Goal: Task Accomplishment & Management: Manage account settings

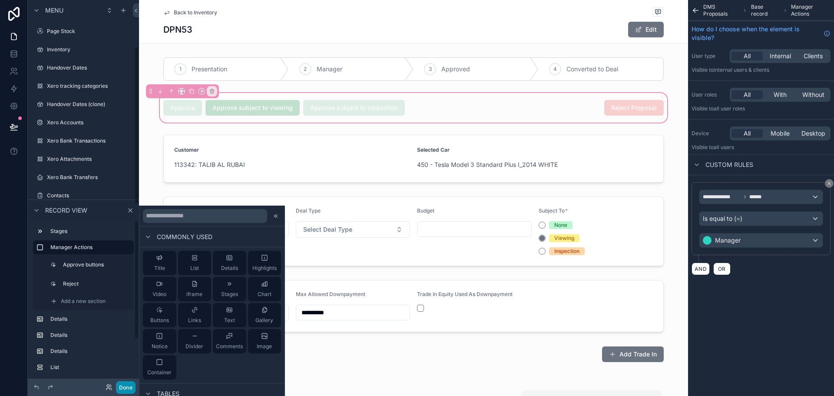
scroll to position [114, 0]
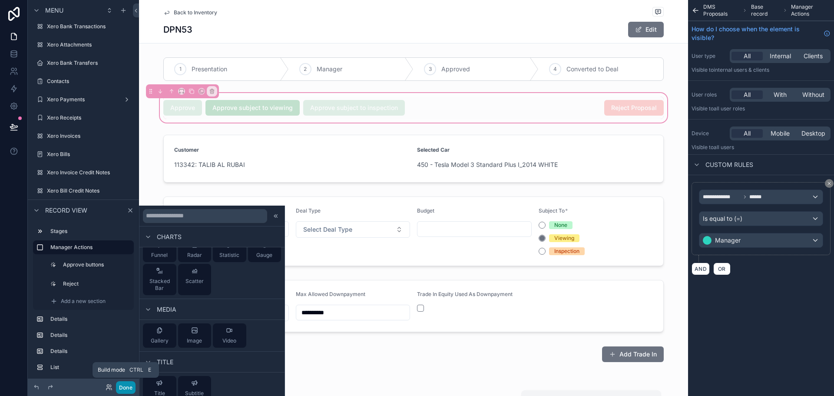
click at [124, 390] on button "Done" at bounding box center [126, 387] width 20 height 13
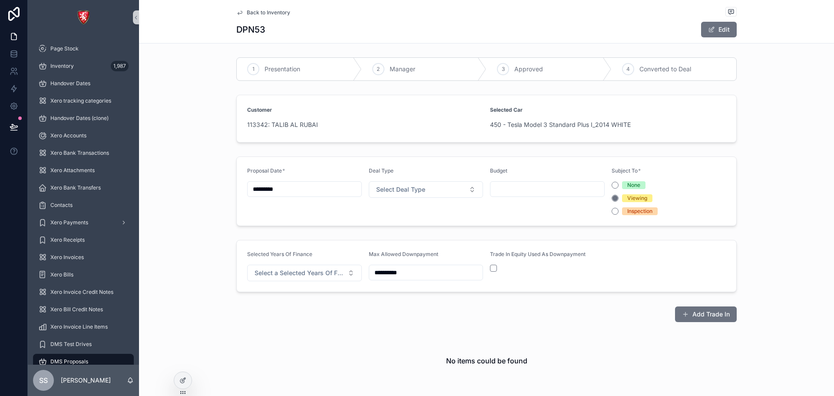
click at [247, 13] on span "Back to Inventory" at bounding box center [268, 12] width 43 height 7
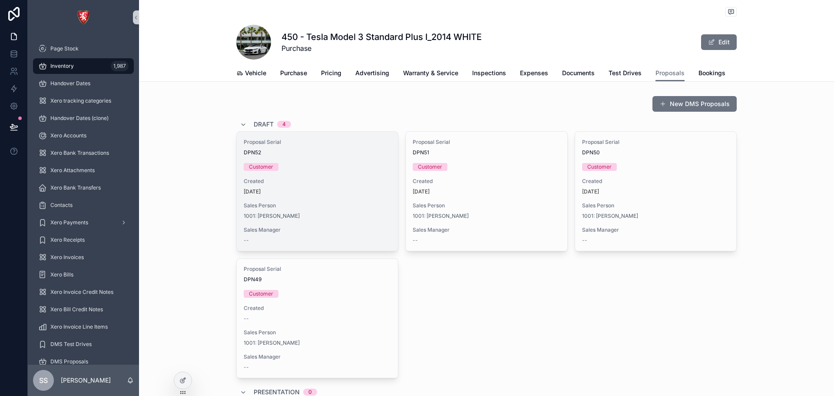
click at [324, 182] on div "Proposal Serial DPN52 Customer Created 2 days ago Sales Person 1001: Talib Alru…" at bounding box center [317, 191] width 161 height 119
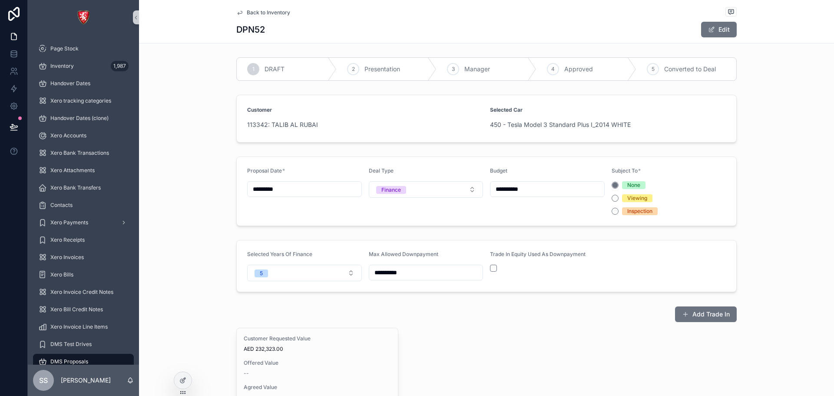
click at [258, 68] on div "1 DRAFT" at bounding box center [287, 69] width 100 height 23
click at [186, 380] on icon at bounding box center [182, 380] width 7 height 7
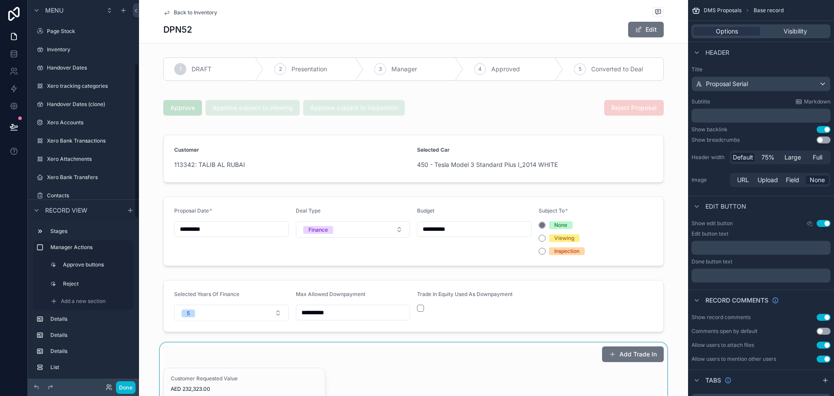
scroll to position [158, 0]
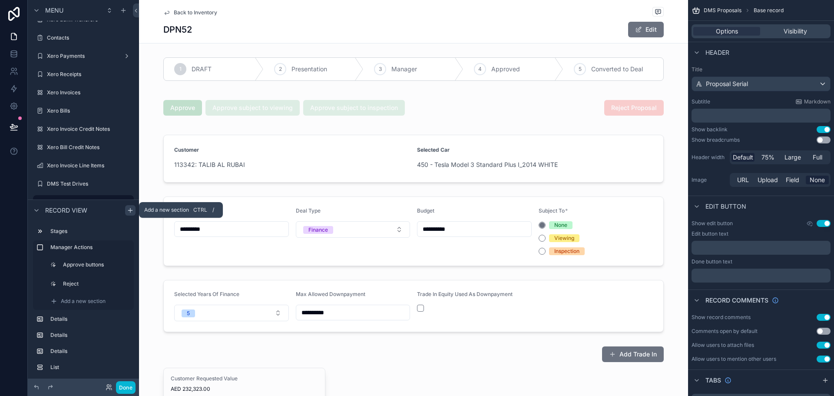
click at [133, 209] on icon "scrollable content" at bounding box center [130, 209] width 7 height 7
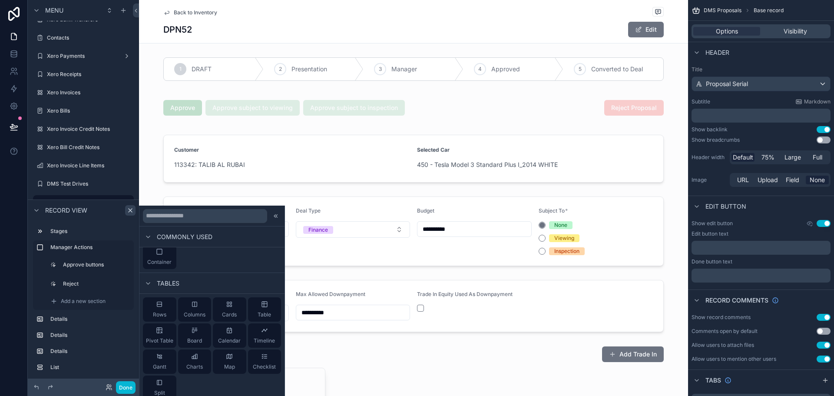
scroll to position [130, 0]
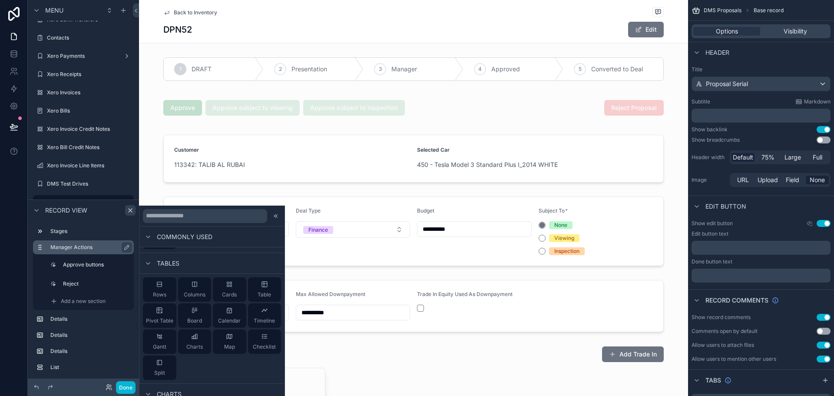
click at [44, 246] on div "Manager Actions" at bounding box center [83, 247] width 101 height 14
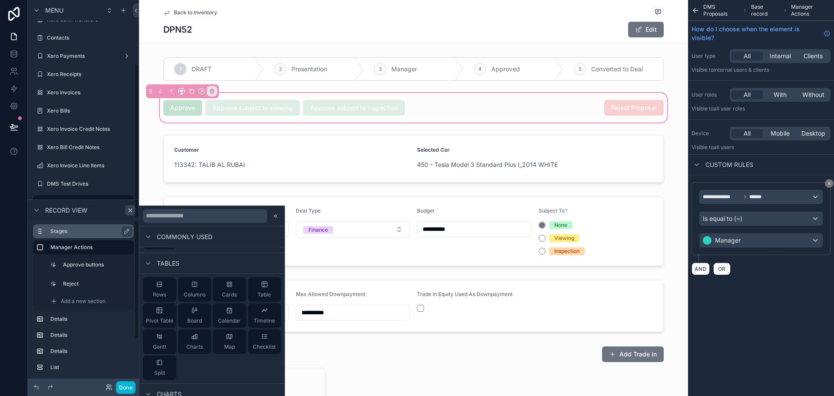
click at [99, 226] on div "Stages" at bounding box center [90, 231] width 80 height 10
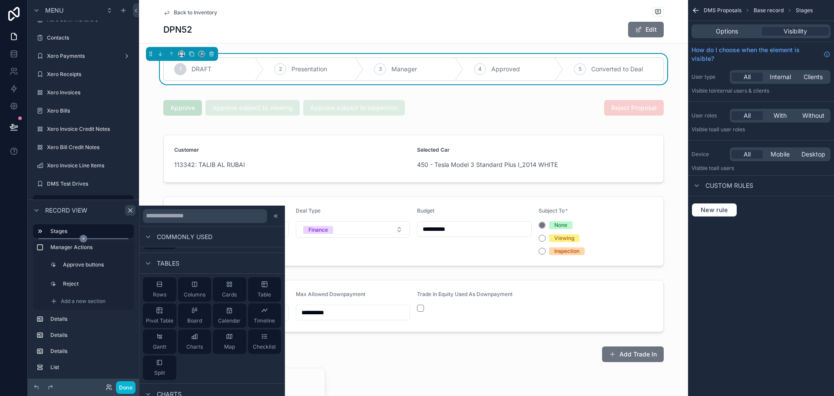
click at [85, 238] on icon "scrollable content" at bounding box center [83, 239] width 8 height 8
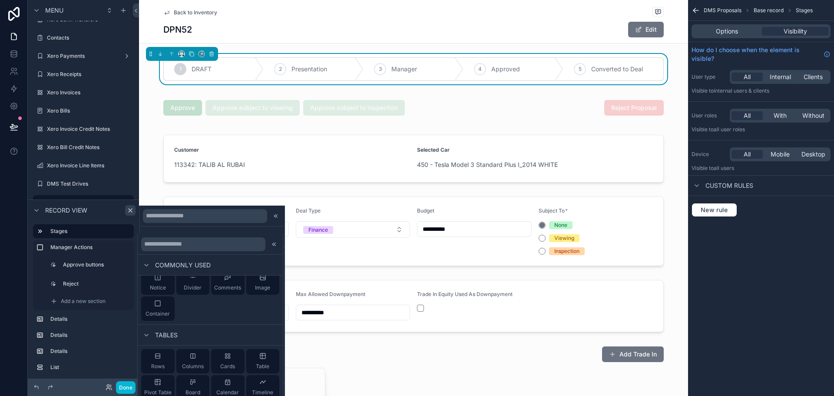
scroll to position [43, 0]
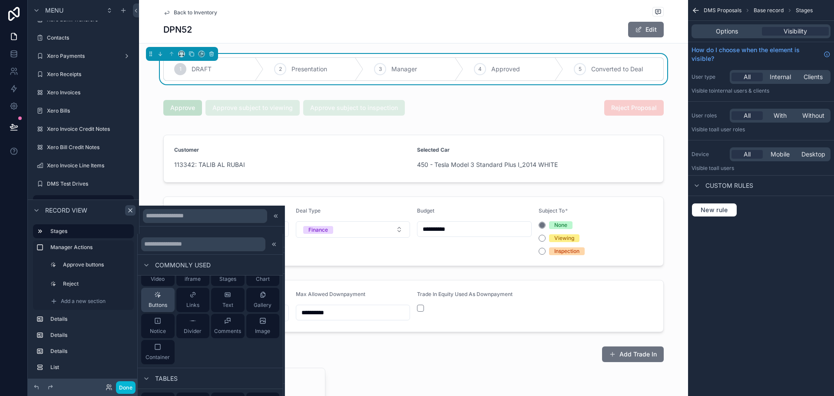
click at [161, 302] on span "Buttons" at bounding box center [158, 304] width 19 height 7
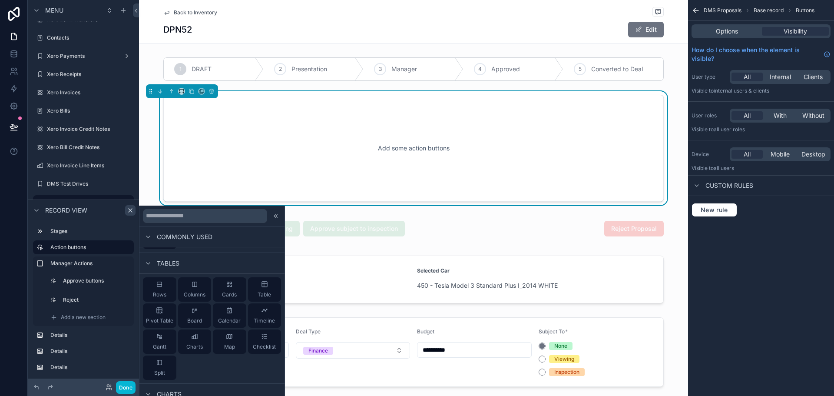
click at [746, 36] on div "Options Visibility" at bounding box center [760, 31] width 139 height 14
click at [734, 28] on span "Options" at bounding box center [727, 31] width 22 height 9
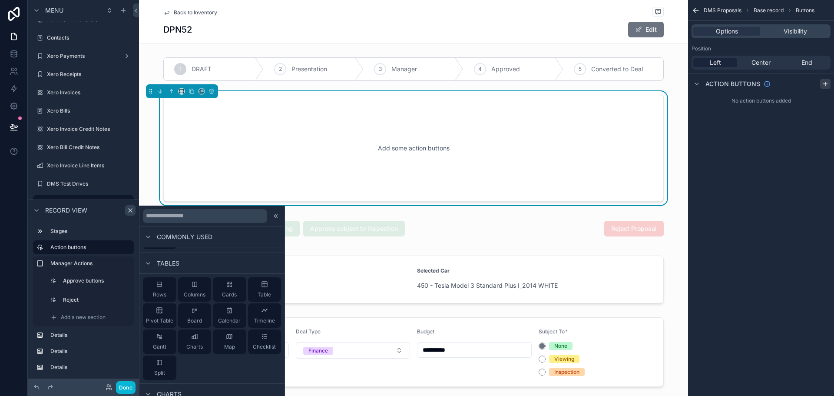
click at [828, 86] on icon "scrollable content" at bounding box center [825, 83] width 7 height 7
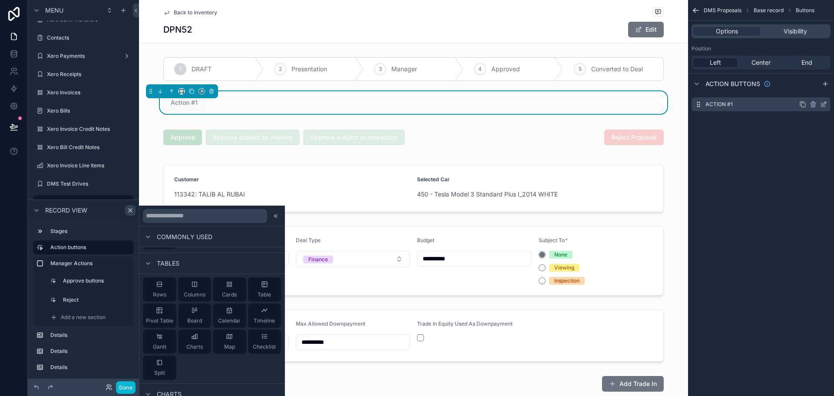
click at [770, 102] on div "Action #1" at bounding box center [760, 104] width 139 height 14
click at [826, 103] on icon "scrollable content" at bounding box center [823, 104] width 7 height 7
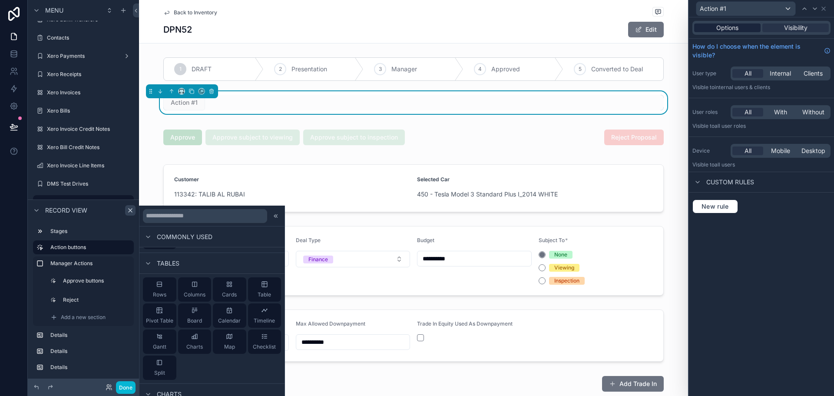
click at [746, 29] on div "Options" at bounding box center [727, 27] width 66 height 9
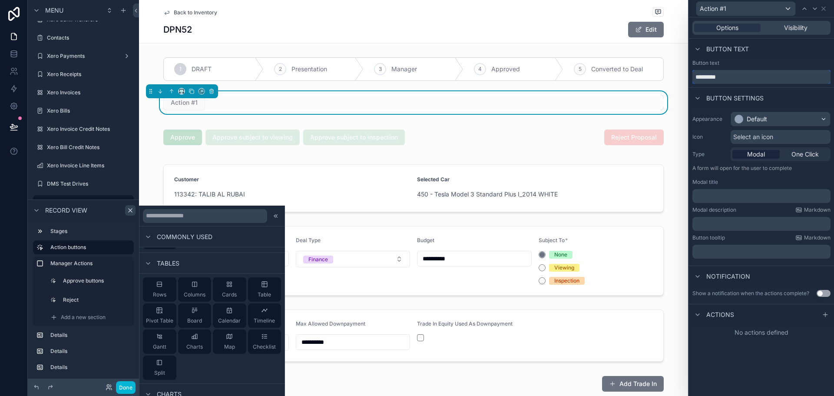
click at [750, 74] on input "*********" at bounding box center [761, 77] width 138 height 14
type input "*"
type input "**********"
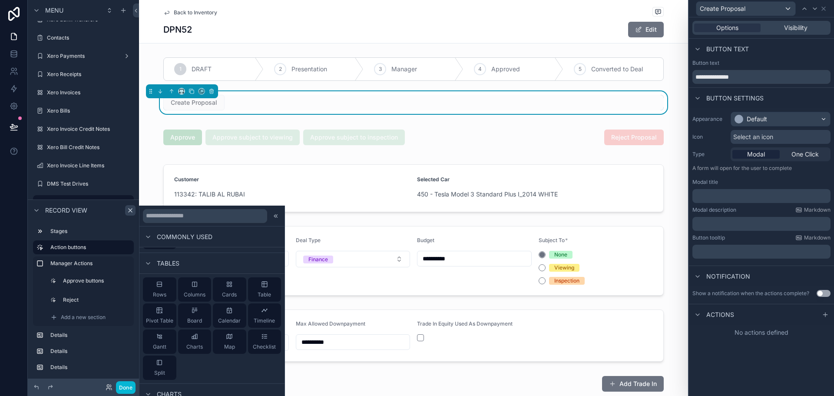
click at [785, 40] on div "Button text" at bounding box center [761, 49] width 145 height 21
click at [795, 139] on div "Select an icon" at bounding box center [780, 137] width 100 height 14
click at [803, 99] on div "Button settings" at bounding box center [761, 97] width 145 height 21
click at [806, 119] on div "Default" at bounding box center [780, 119] width 99 height 14
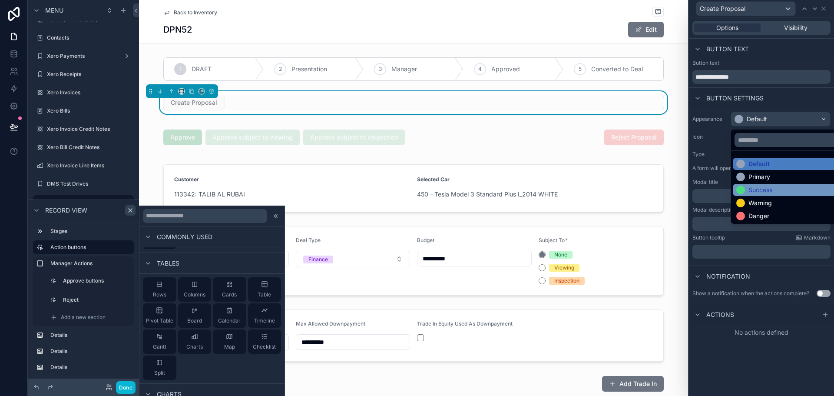
click at [764, 184] on div "Success" at bounding box center [791, 190] width 116 height 12
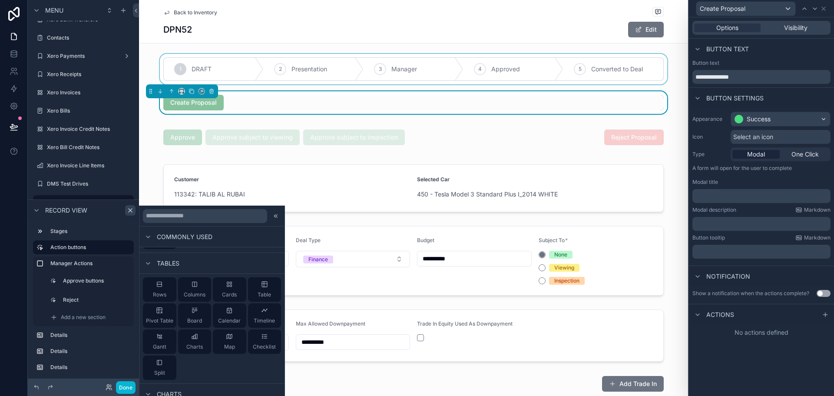
click at [618, 74] on div "scrollable content" at bounding box center [413, 69] width 549 height 30
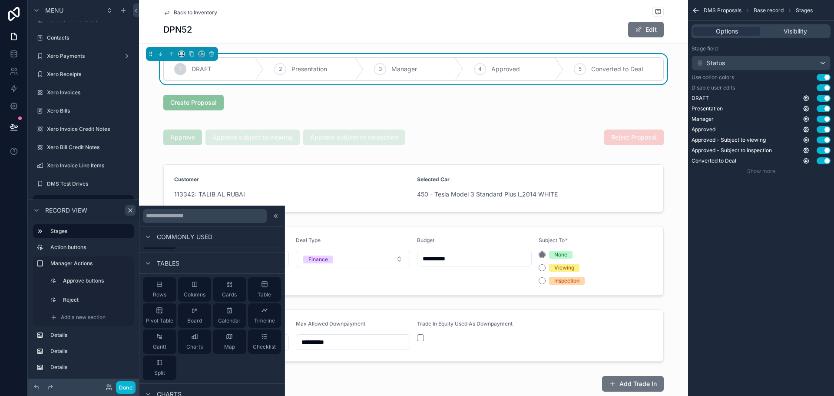
click at [825, 88] on button "Use setting" at bounding box center [823, 87] width 14 height 7
click at [807, 10] on span "Stages" at bounding box center [804, 10] width 17 height 7
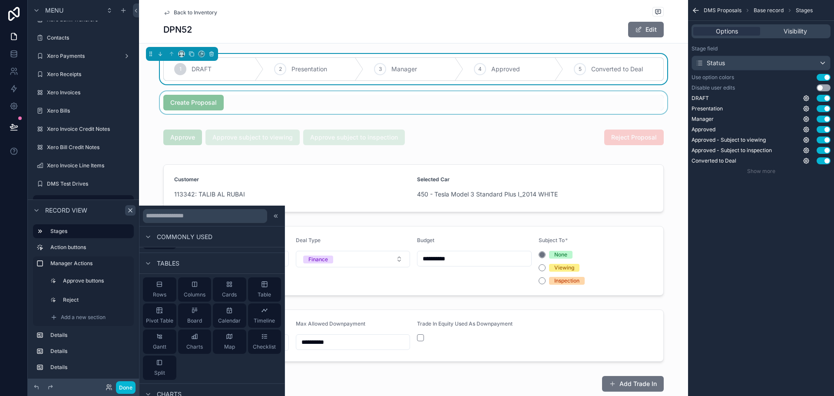
click at [511, 106] on div "scrollable content" at bounding box center [413, 102] width 549 height 23
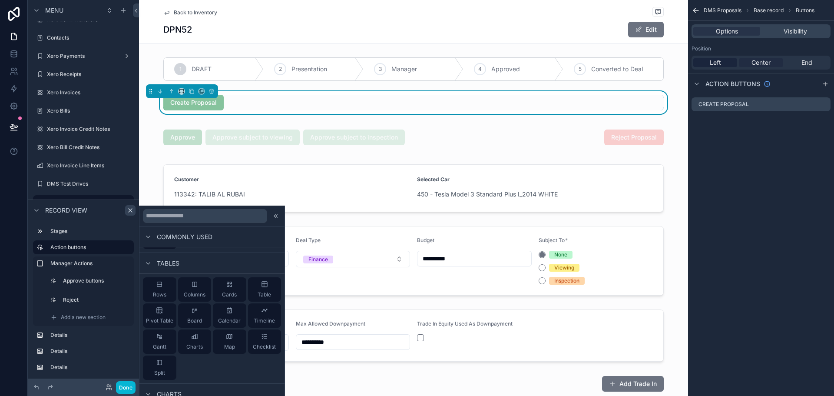
click at [762, 74] on div "DMS Proposals Base record Buttons Options Visibility Position Left Center End A…" at bounding box center [761, 57] width 146 height 115
click at [757, 65] on span "Center" at bounding box center [760, 62] width 19 height 9
click at [825, 100] on div "Create Proposal" at bounding box center [760, 104] width 139 height 14
click at [824, 104] on icon "scrollable content" at bounding box center [823, 104] width 7 height 7
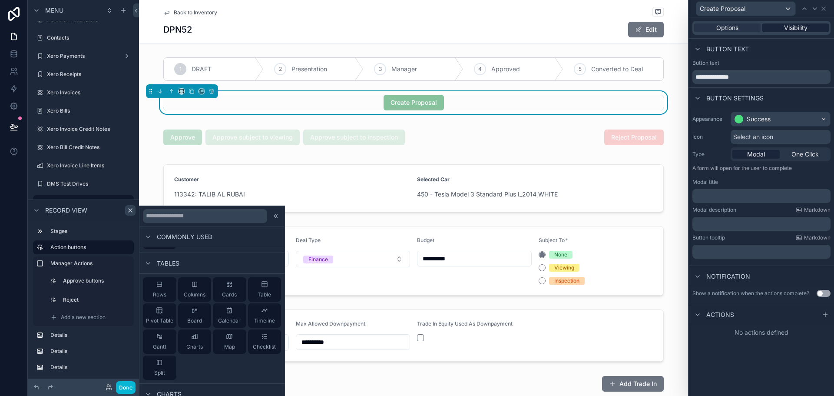
click at [802, 29] on span "Visibility" at bounding box center [795, 27] width 23 height 9
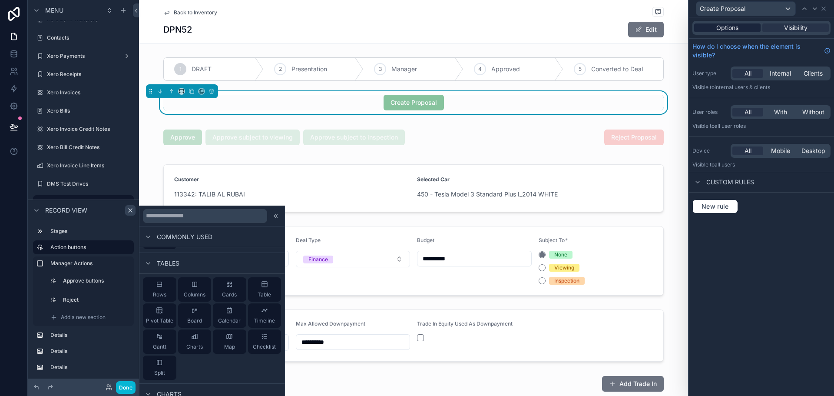
click at [737, 23] on div "Options Visibility" at bounding box center [761, 27] width 145 height 21
click at [737, 23] on span "Options" at bounding box center [727, 27] width 22 height 9
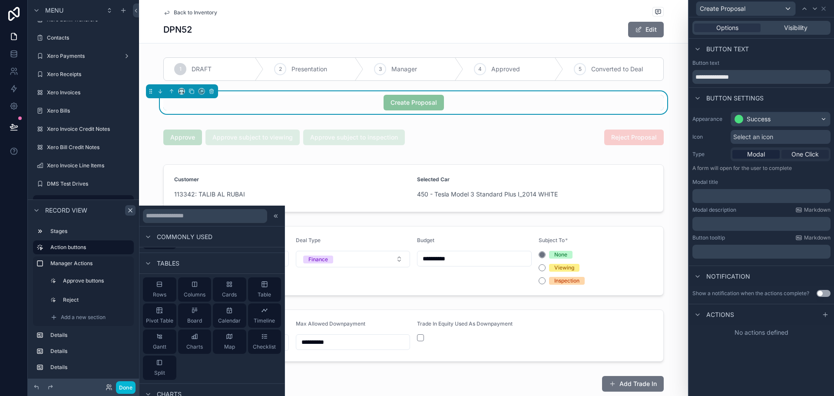
click at [813, 153] on span "One Click" at bounding box center [804, 154] width 27 height 9
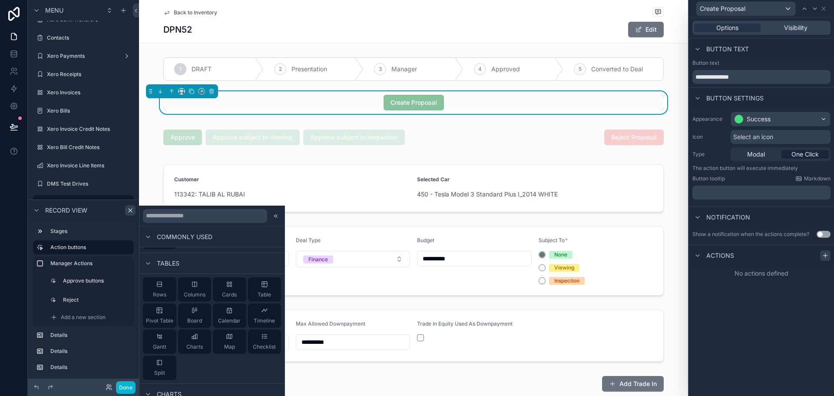
click at [824, 258] on icon at bounding box center [825, 255] width 7 height 7
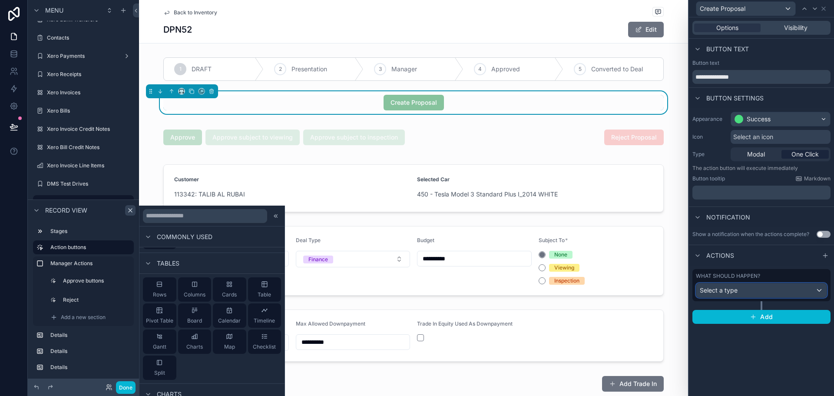
click at [765, 290] on div "Select a type" at bounding box center [761, 290] width 130 height 14
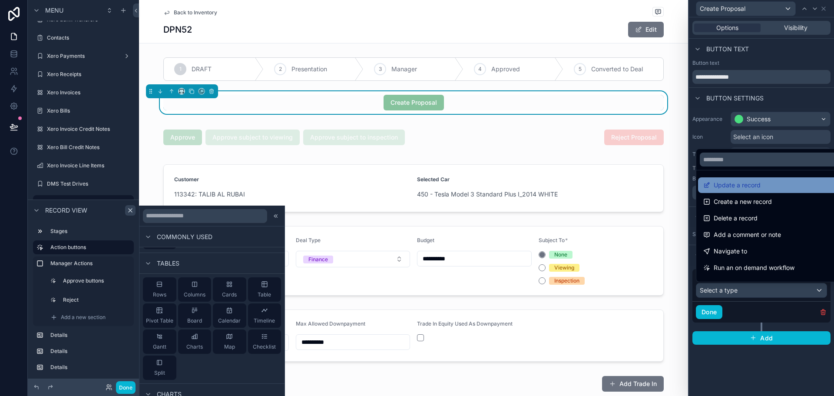
click at [748, 183] on span "Update a record" at bounding box center [737, 185] width 47 height 10
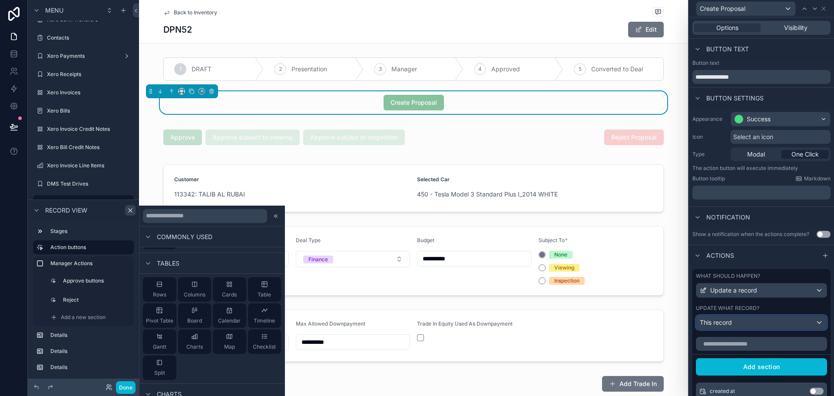
click at [732, 315] on div "This record" at bounding box center [761, 322] width 130 height 14
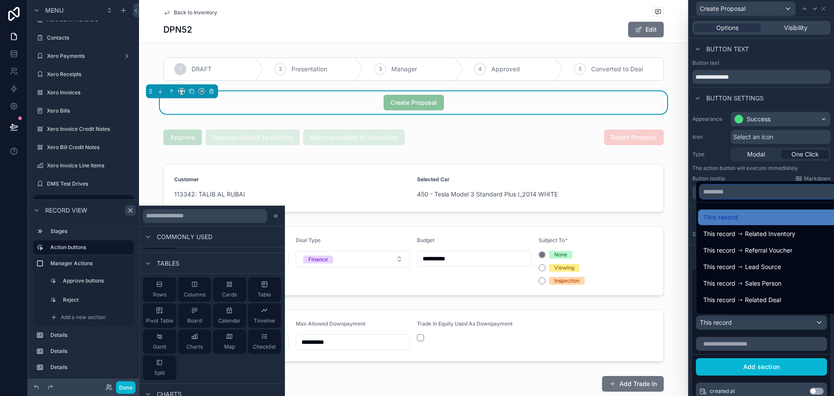
click at [761, 192] on input "text" at bounding box center [768, 192] width 137 height 14
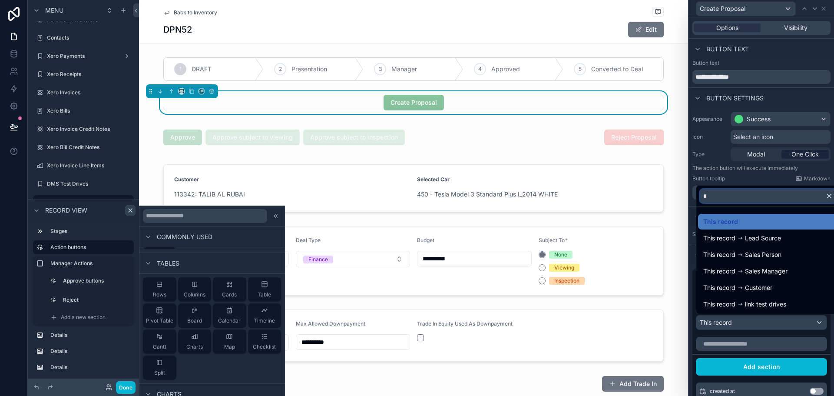
type input "*"
click at [774, 181] on div at bounding box center [761, 198] width 145 height 396
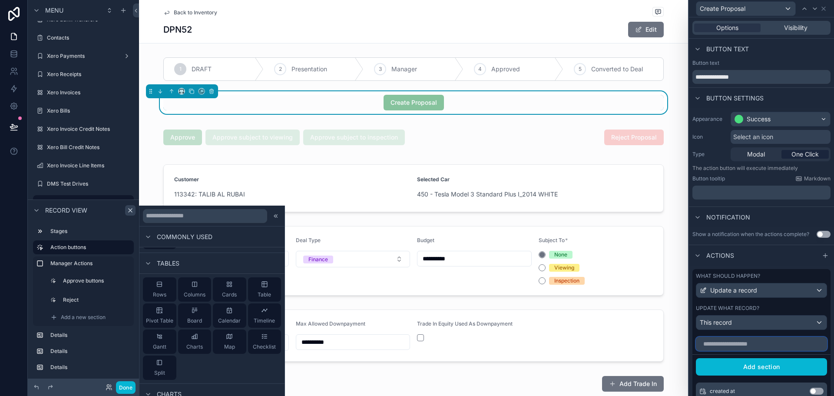
click at [739, 346] on input "text" at bounding box center [761, 344] width 131 height 14
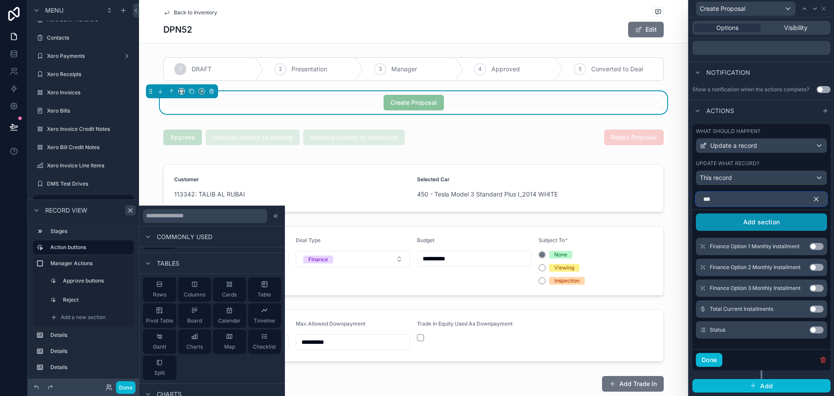
scroll to position [145, 0]
type input "***"
click at [813, 329] on button "Use setting" at bounding box center [817, 329] width 14 height 7
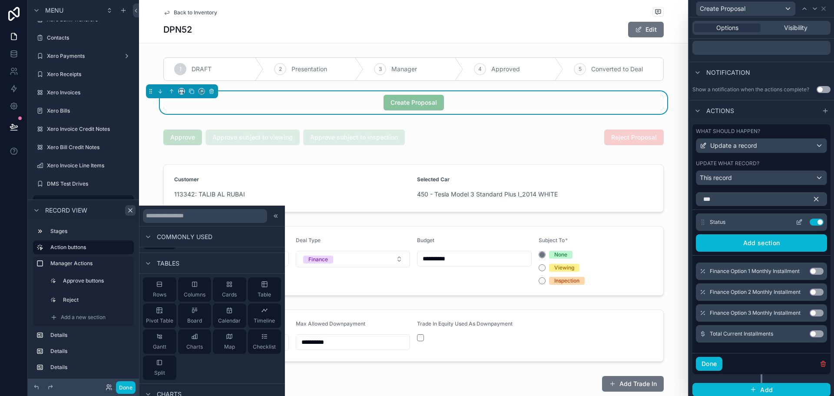
click at [796, 220] on icon at bounding box center [799, 221] width 7 height 7
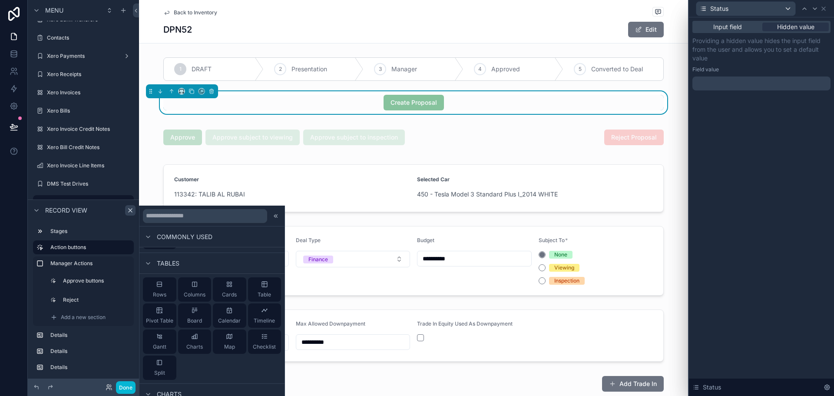
click at [748, 80] on div at bounding box center [761, 83] width 138 height 14
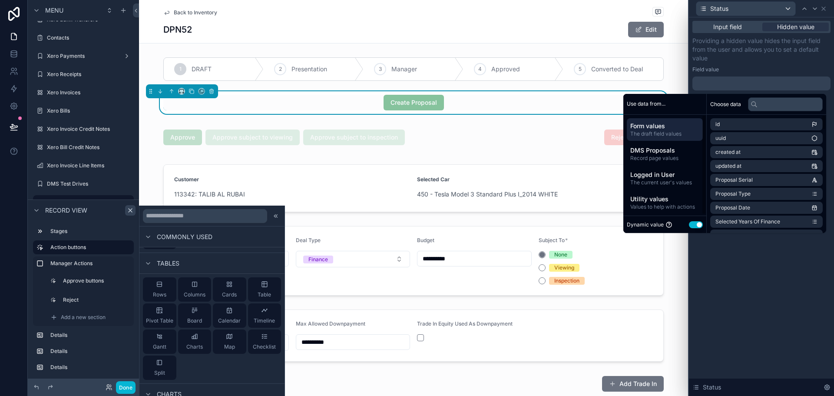
click at [693, 225] on button "Use setting" at bounding box center [696, 224] width 14 height 7
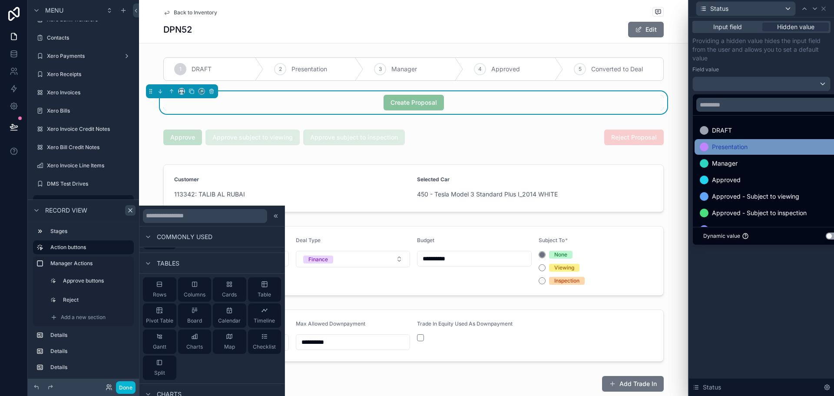
click at [758, 140] on div "Presentation" at bounding box center [771, 147] width 154 height 16
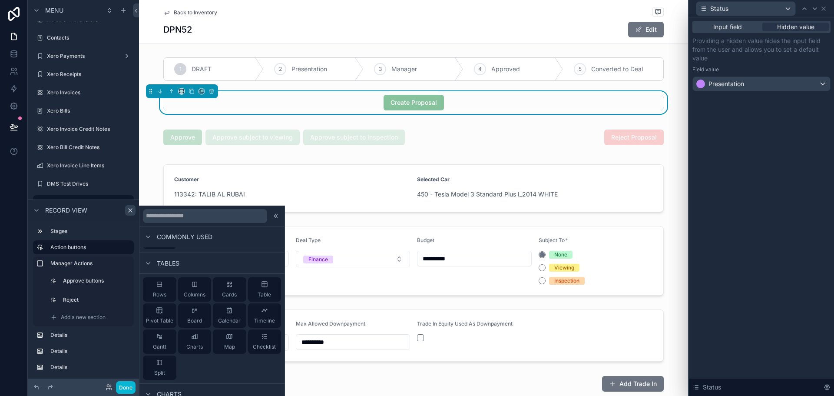
click at [803, 65] on div "Providing a hidden value hides the input field from the user and allows you to …" at bounding box center [761, 63] width 138 height 55
click at [823, 8] on icon at bounding box center [823, 8] width 7 height 7
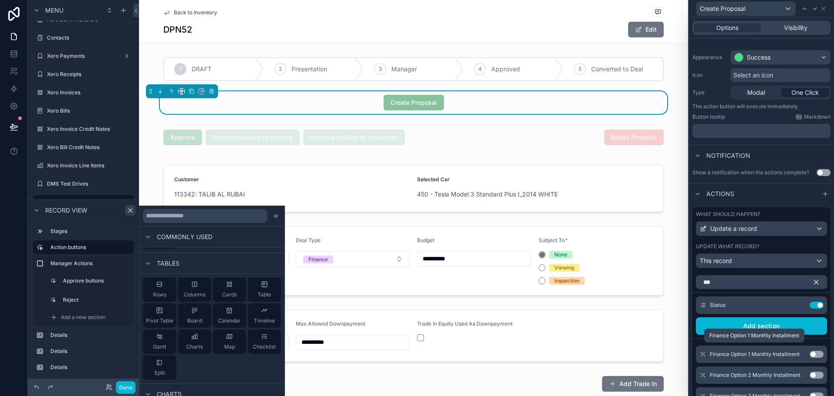
scroll to position [149, 0]
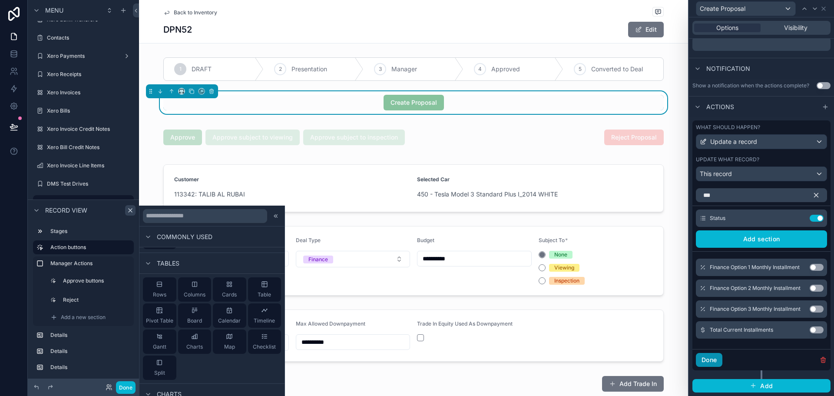
click at [707, 361] on button "Done" at bounding box center [709, 360] width 26 height 14
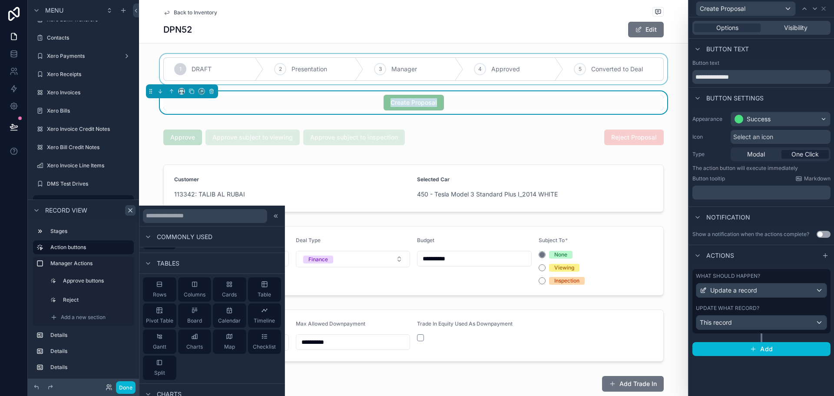
drag, startPoint x: 524, startPoint y: 104, endPoint x: 592, endPoint y: 81, distance: 72.2
click at [409, 100] on span "Create Proposal" at bounding box center [413, 102] width 60 height 9
click at [786, 31] on span "Visibility" at bounding box center [795, 27] width 23 height 9
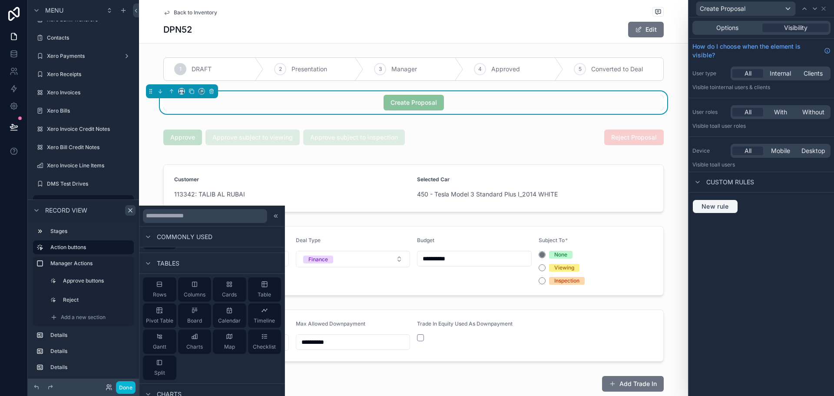
click at [721, 203] on span "New rule" at bounding box center [715, 206] width 34 height 8
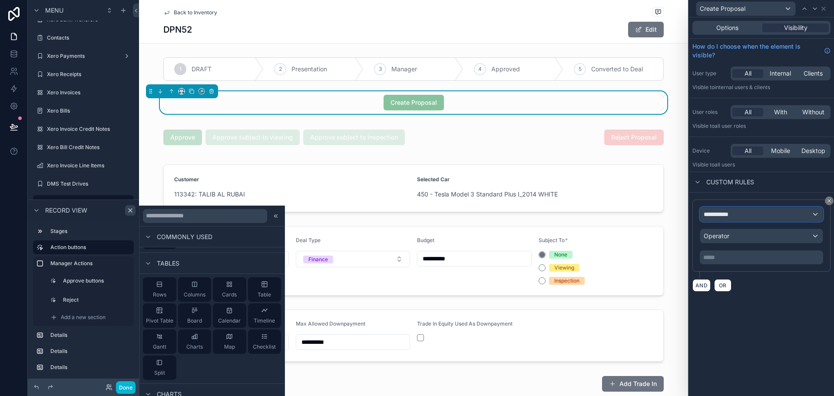
click at [745, 219] on div "**********" at bounding box center [761, 214] width 122 height 14
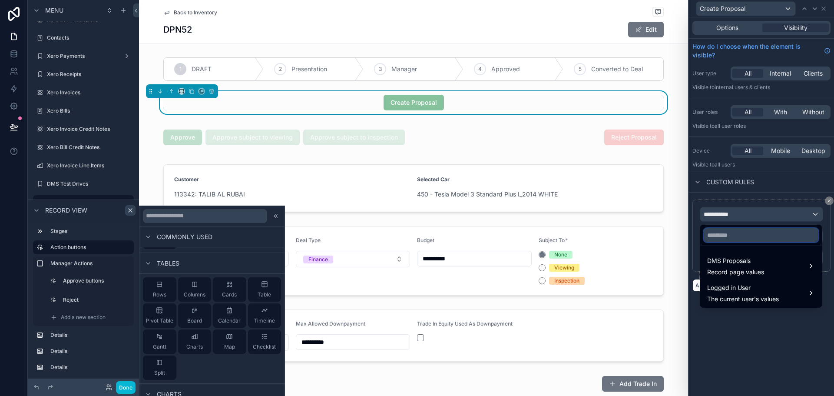
click at [747, 233] on input "text" at bounding box center [761, 235] width 115 height 14
type input "****"
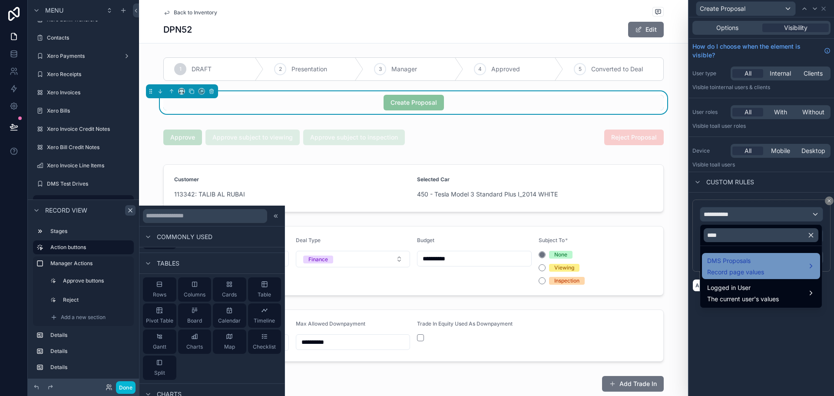
click at [736, 264] on span "DMS Proposals" at bounding box center [735, 260] width 57 height 10
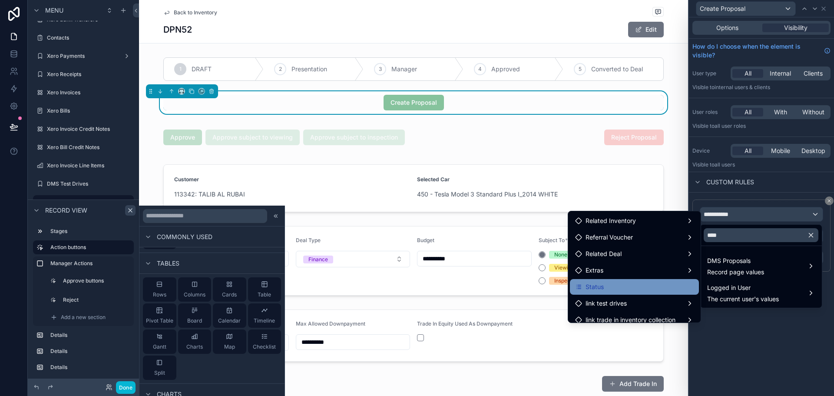
click at [630, 281] on div "Status" at bounding box center [634, 287] width 129 height 16
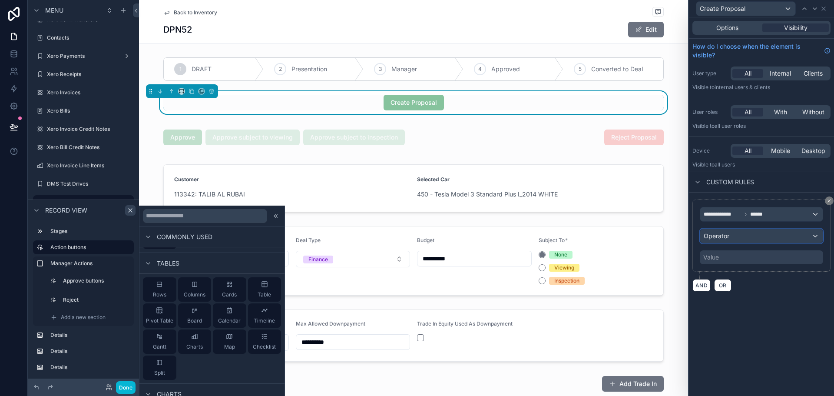
click at [754, 238] on div "Operator" at bounding box center [761, 236] width 122 height 14
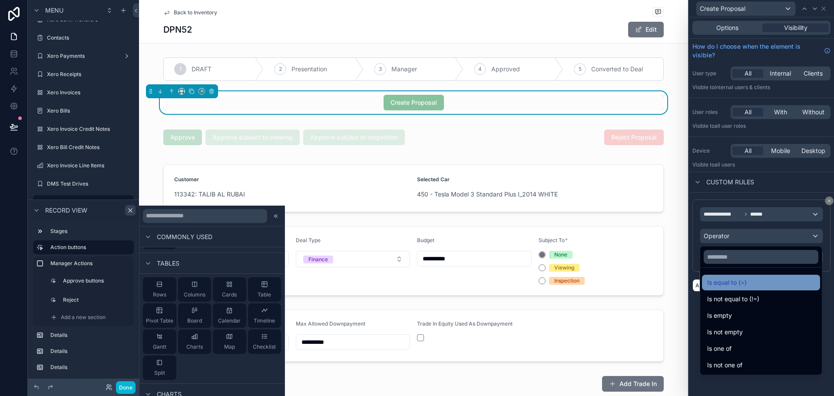
click at [739, 281] on span "Is equal to (=)" at bounding box center [727, 282] width 40 height 10
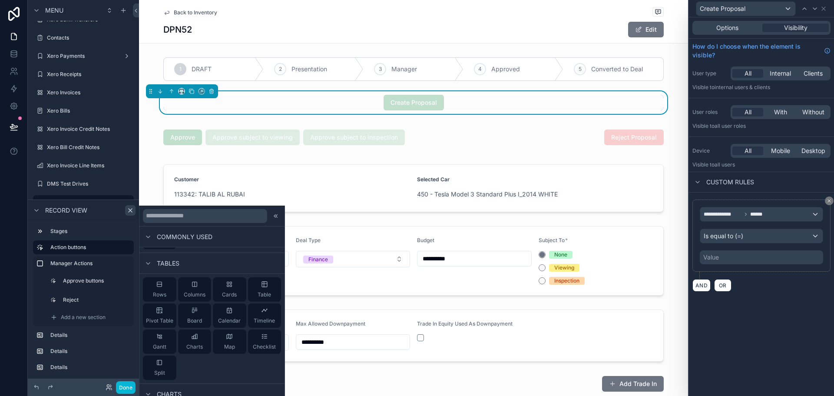
click at [748, 259] on div "Value" at bounding box center [761, 257] width 123 height 14
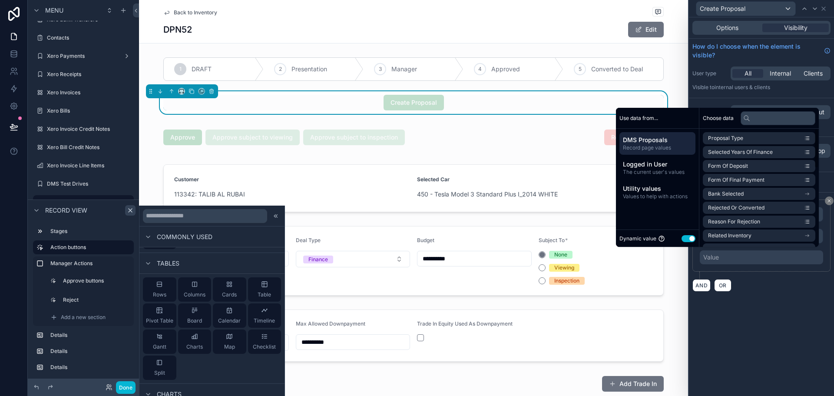
click at [685, 238] on button "Use setting" at bounding box center [688, 238] width 14 height 7
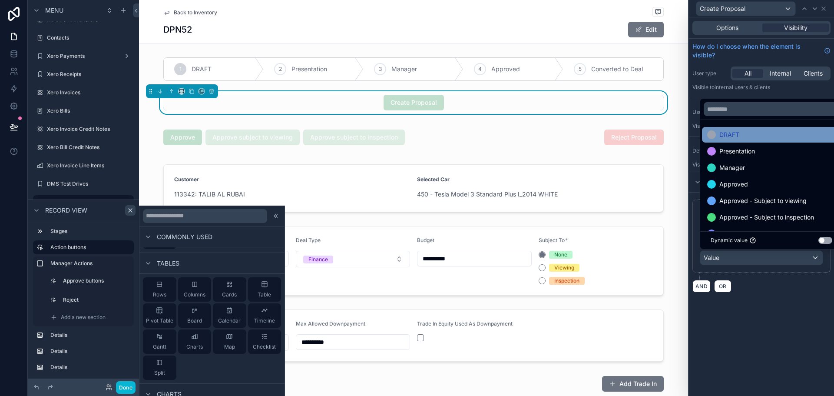
click at [750, 134] on div "DRAFT" at bounding box center [771, 134] width 129 height 10
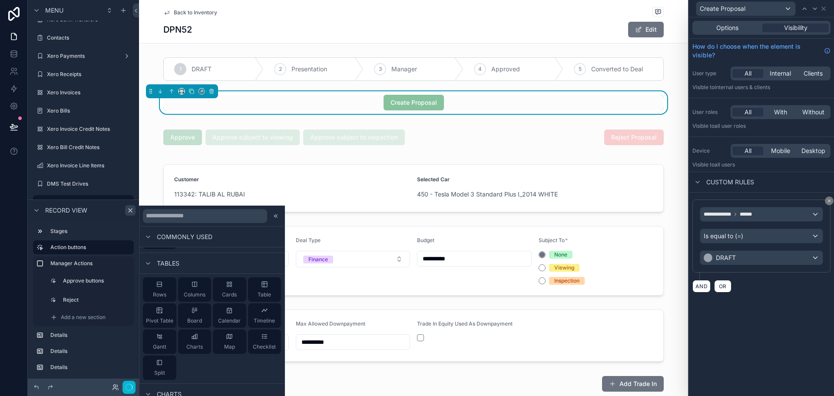
click at [803, 370] on div "**********" at bounding box center [761, 206] width 145 height 378
click at [746, 11] on div "Create Proposal" at bounding box center [745, 9] width 99 height 14
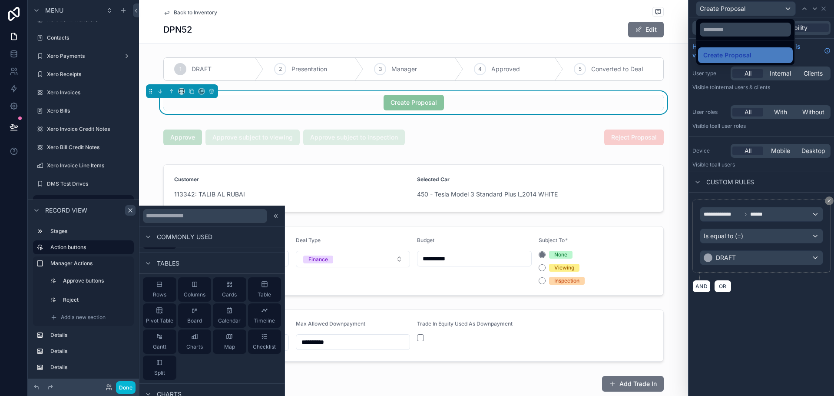
click at [746, 11] on div at bounding box center [761, 198] width 145 height 396
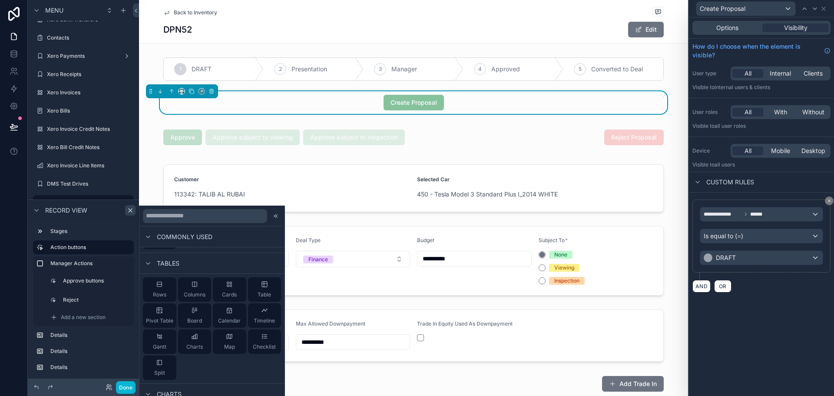
click at [821, 12] on div "Create Proposal" at bounding box center [761, 8] width 138 height 17
click at [824, 8] on icon at bounding box center [823, 8] width 3 height 3
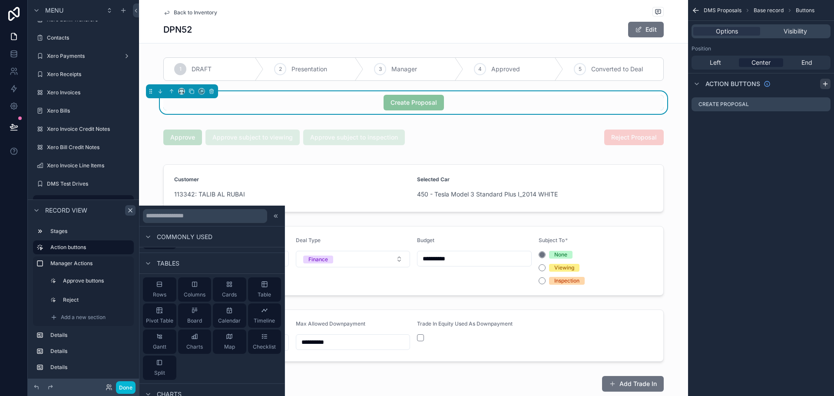
click at [823, 83] on icon "scrollable content" at bounding box center [825, 83] width 7 height 7
click at [823, 122] on icon "scrollable content" at bounding box center [824, 120] width 3 height 3
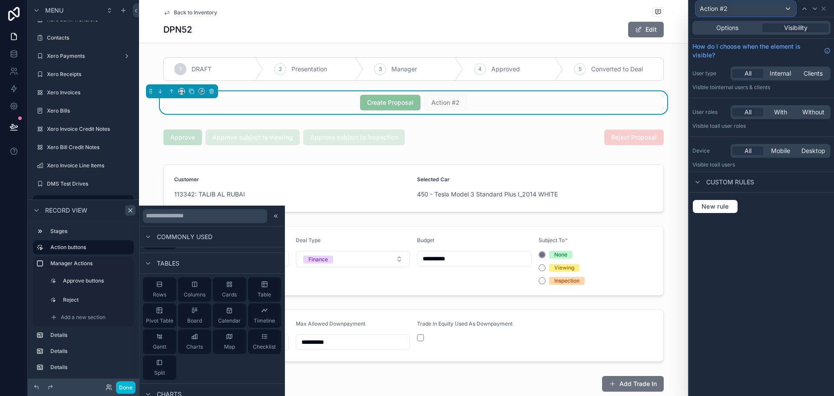
click at [733, 15] on div "Action #2" at bounding box center [745, 9] width 99 height 14
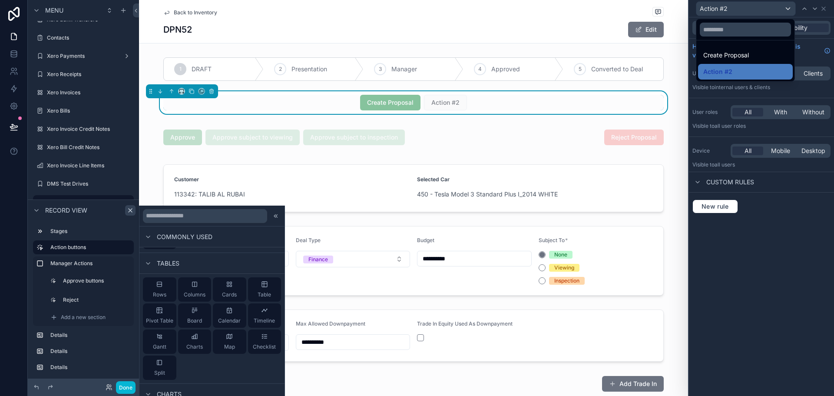
click at [808, 195] on div at bounding box center [761, 198] width 145 height 396
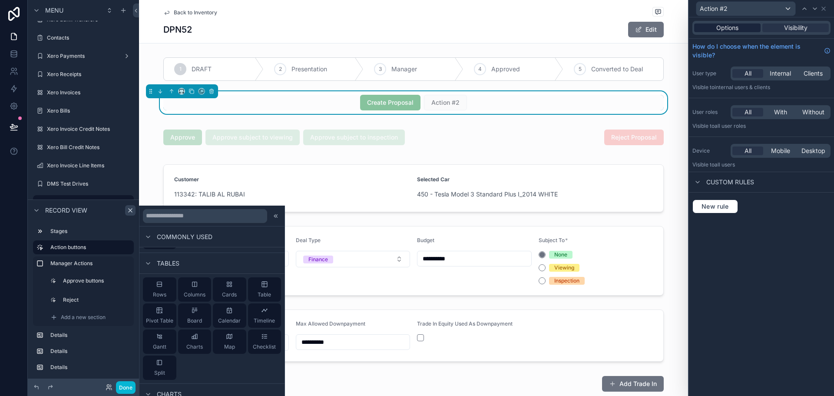
click at [742, 25] on div "Options" at bounding box center [727, 27] width 66 height 9
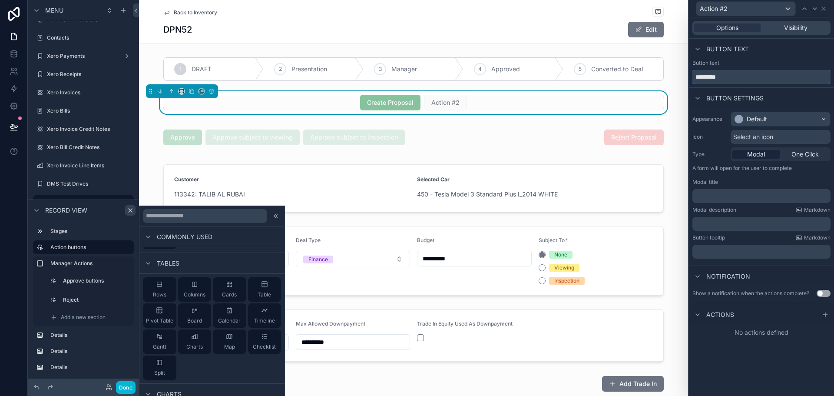
click at [736, 74] on input "*********" at bounding box center [761, 77] width 138 height 14
type input "**********"
click at [763, 116] on div "Default" at bounding box center [757, 119] width 20 height 9
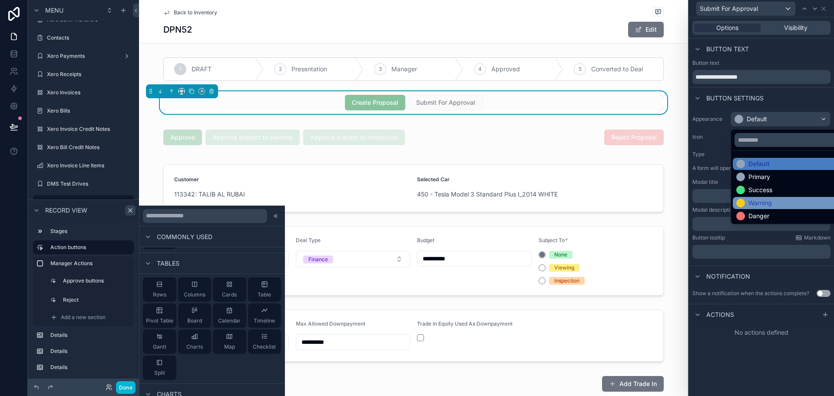
click at [761, 203] on div "Warning" at bounding box center [759, 202] width 23 height 9
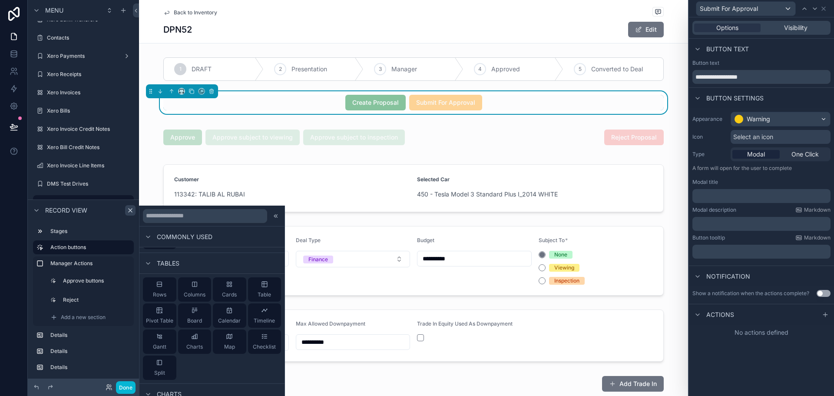
click at [791, 140] on div "Select an icon" at bounding box center [780, 137] width 100 height 14
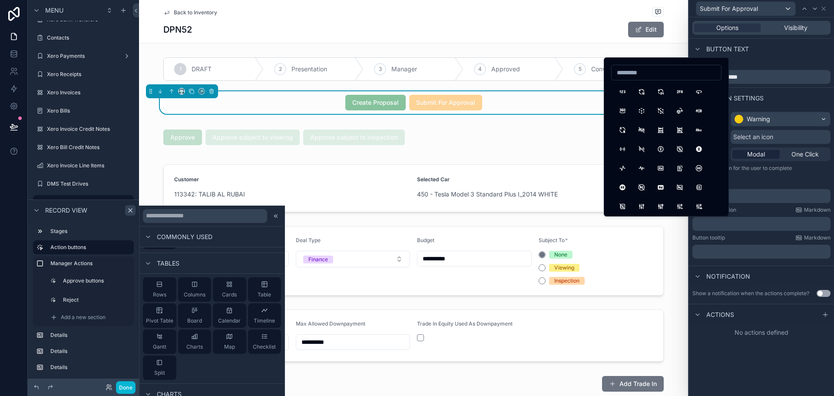
click at [791, 140] on div "Select an icon" at bounding box center [780, 137] width 100 height 14
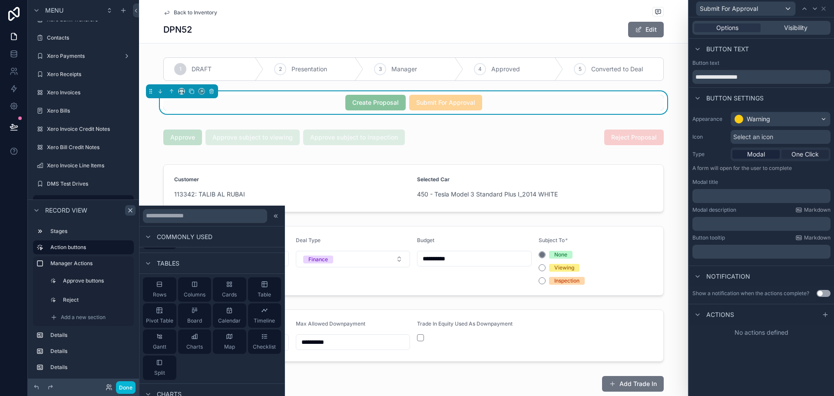
click at [811, 156] on span "One Click" at bounding box center [804, 154] width 27 height 9
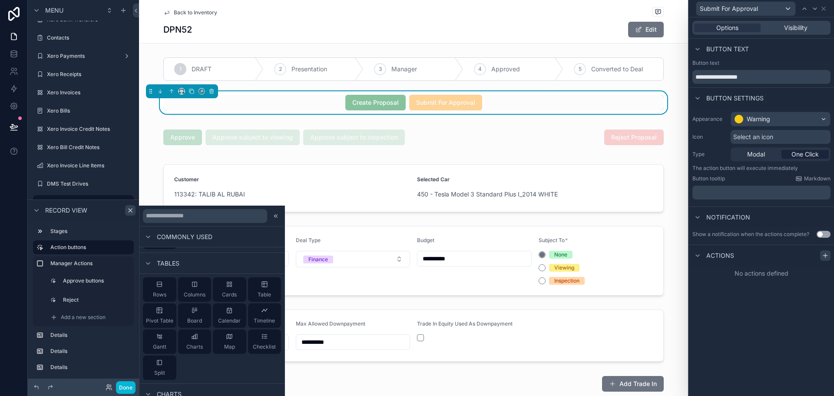
click at [827, 256] on icon at bounding box center [825, 255] width 7 height 7
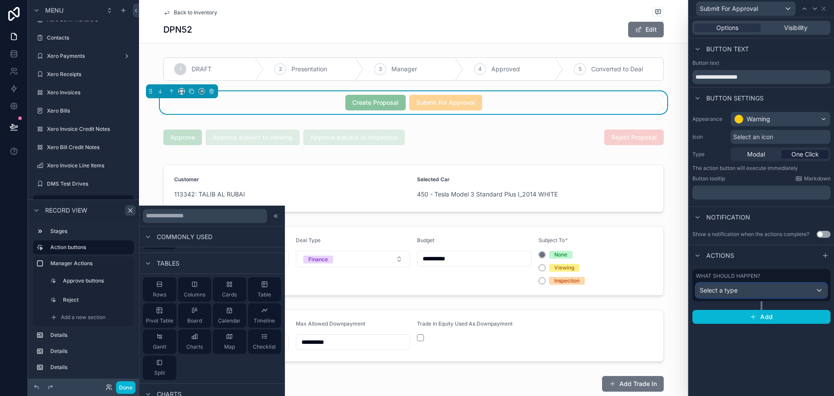
click at [779, 291] on div "Select a type" at bounding box center [761, 290] width 130 height 14
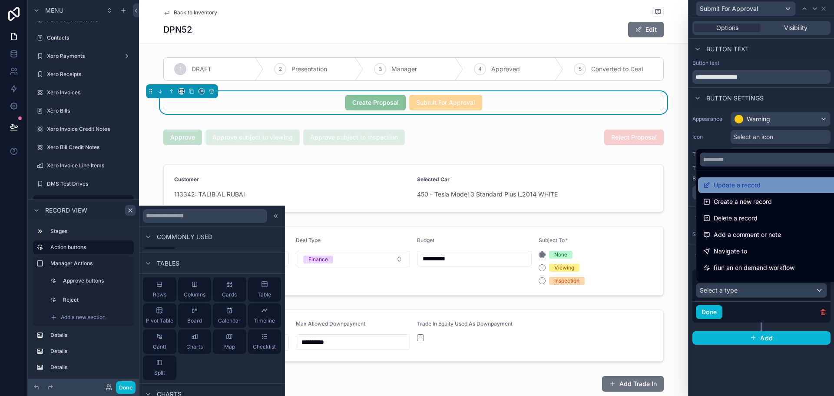
click at [759, 188] on span "Update a record" at bounding box center [737, 185] width 47 height 10
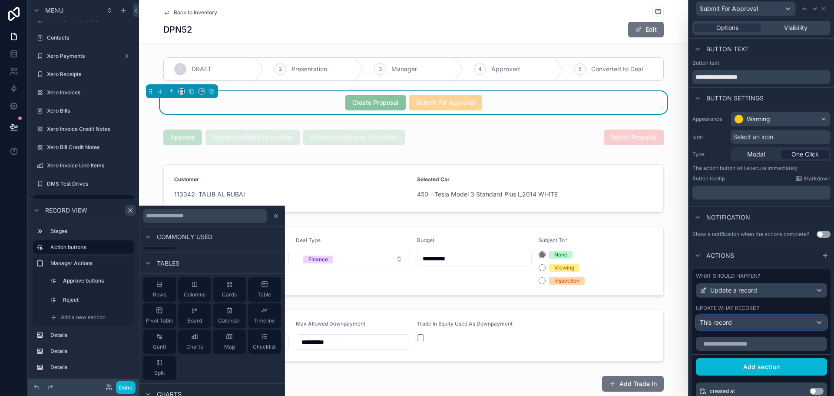
click at [736, 322] on div "This record" at bounding box center [761, 322] width 130 height 14
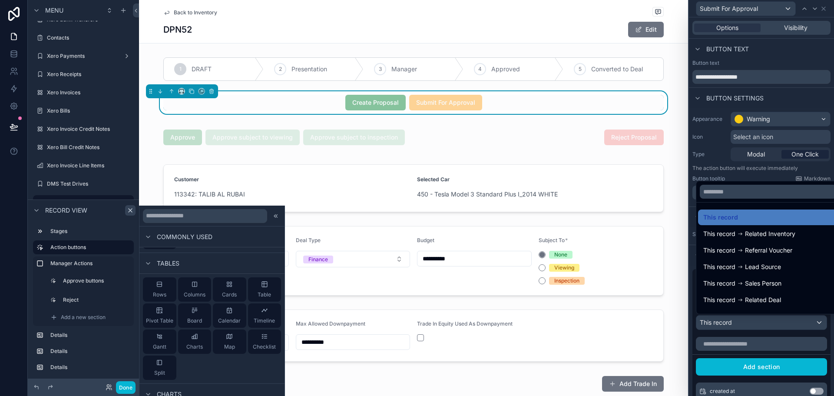
click at [740, 179] on div "This record This record Related Inventory This record Referral Voucher This rec…" at bounding box center [758, 246] width 124 height 135
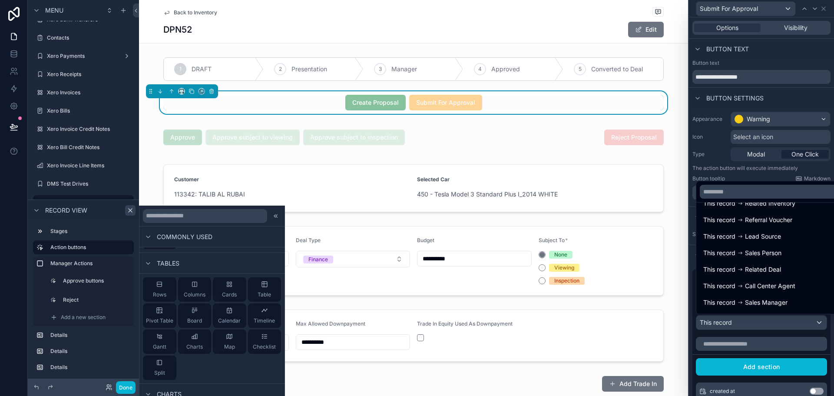
scroll to position [62, 0]
click at [824, 324] on div at bounding box center [761, 198] width 145 height 396
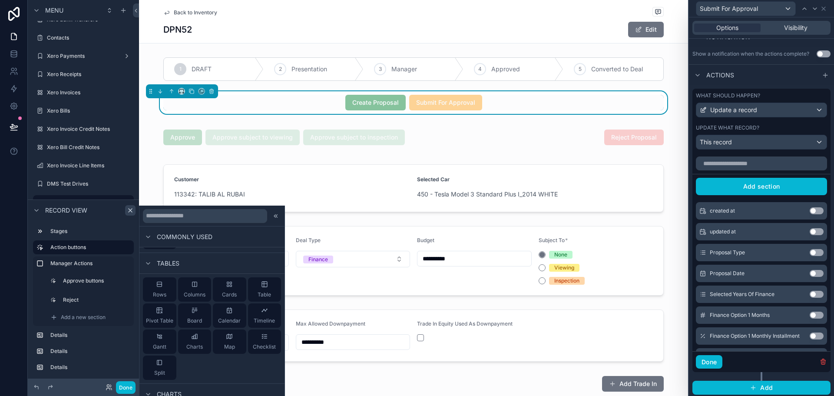
scroll to position [182, 0]
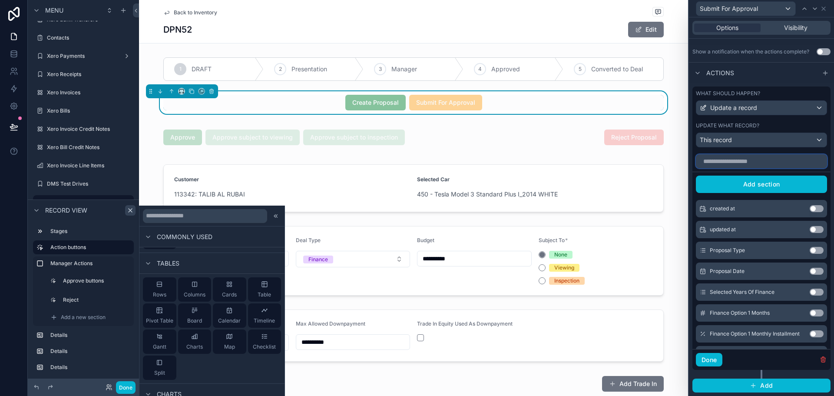
click at [760, 165] on input "text" at bounding box center [761, 161] width 131 height 14
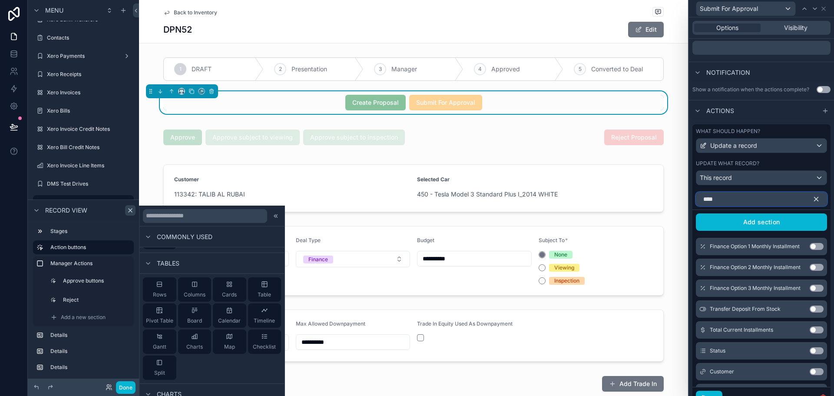
scroll to position [61, 0]
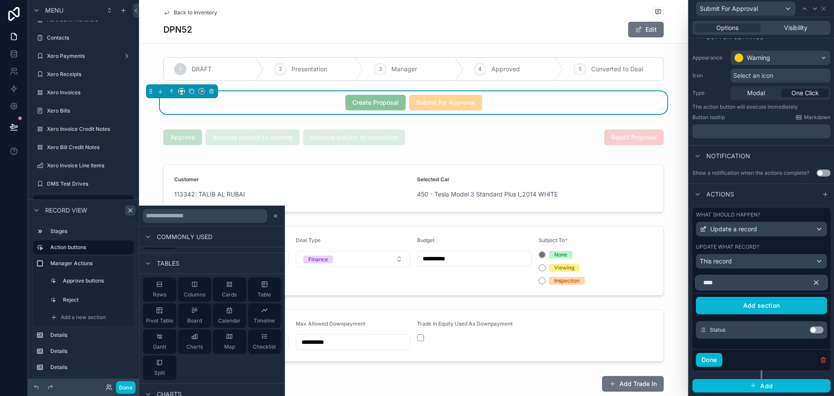
type input "****"
click at [812, 286] on icon "button" at bounding box center [816, 282] width 8 height 8
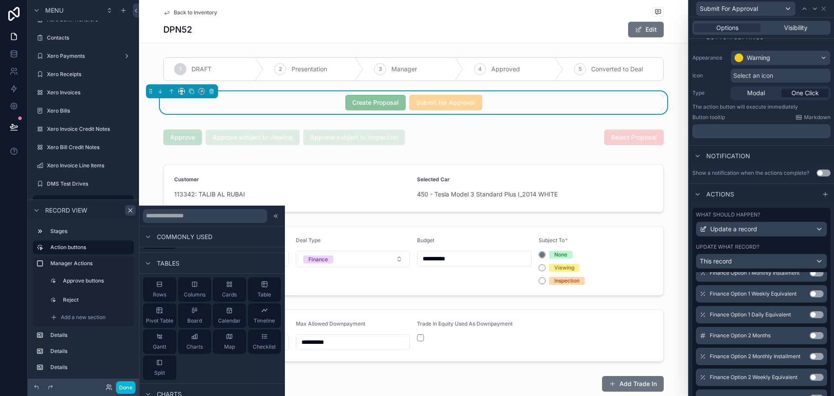
scroll to position [0, 0]
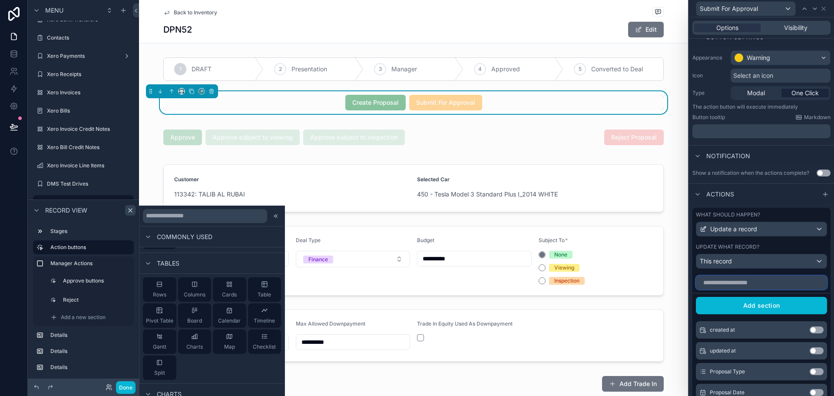
click at [754, 286] on input "text" at bounding box center [761, 282] width 131 height 14
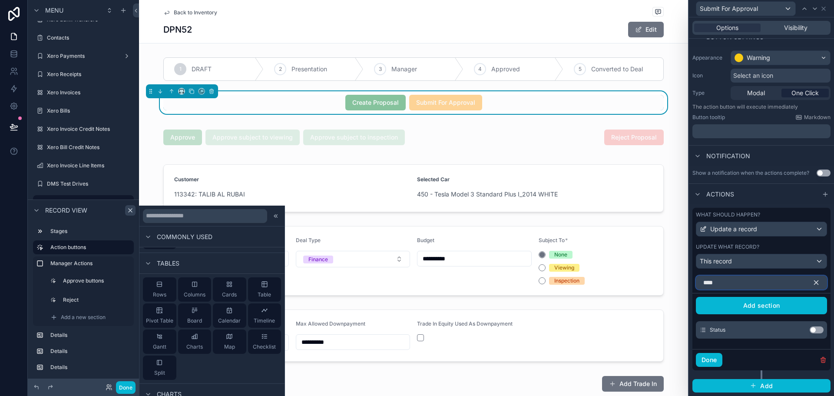
type input "****"
click at [810, 331] on button "Use setting" at bounding box center [817, 329] width 14 height 7
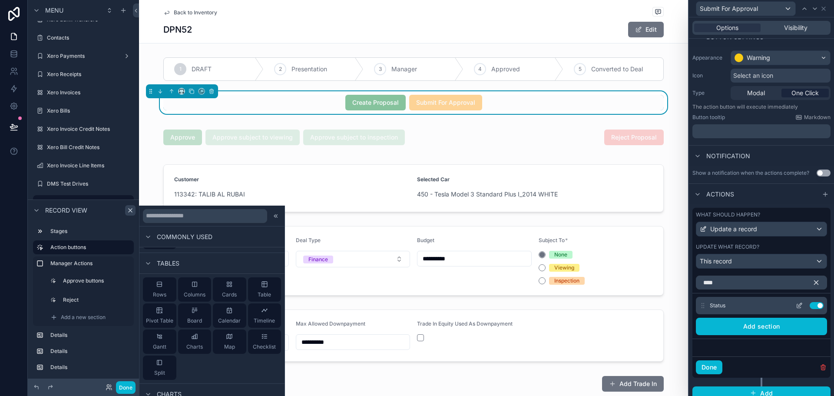
click at [796, 307] on icon at bounding box center [799, 305] width 7 height 7
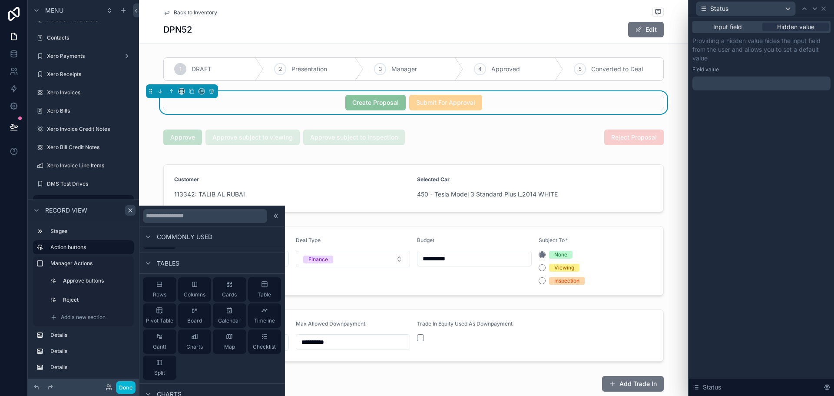
click at [742, 76] on div at bounding box center [761, 83] width 138 height 14
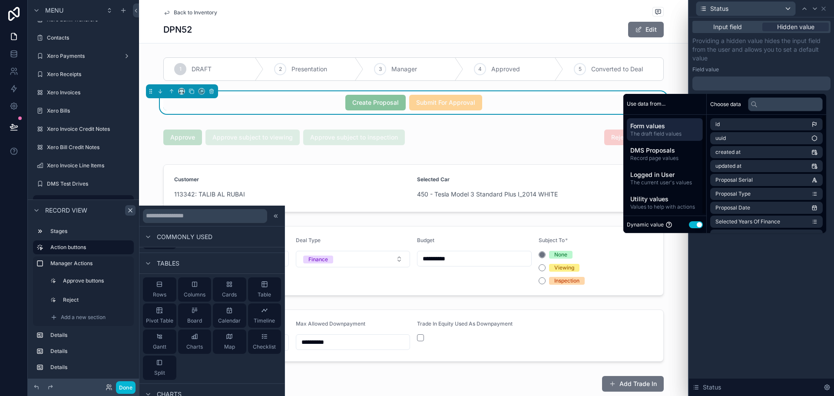
click at [690, 224] on button "Use setting" at bounding box center [696, 224] width 14 height 7
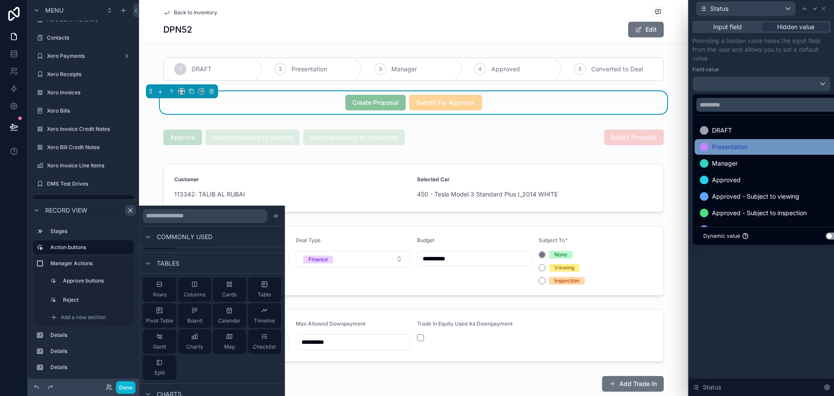
click at [747, 148] on span "Presentation" at bounding box center [730, 147] width 36 height 10
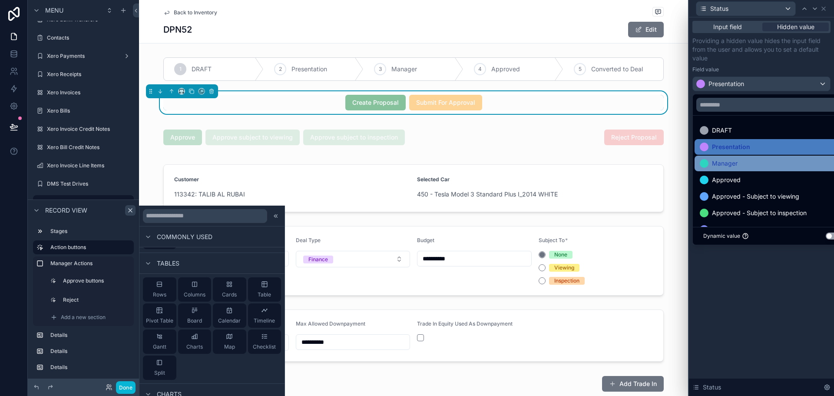
click at [745, 162] on div "Manager" at bounding box center [771, 163] width 143 height 10
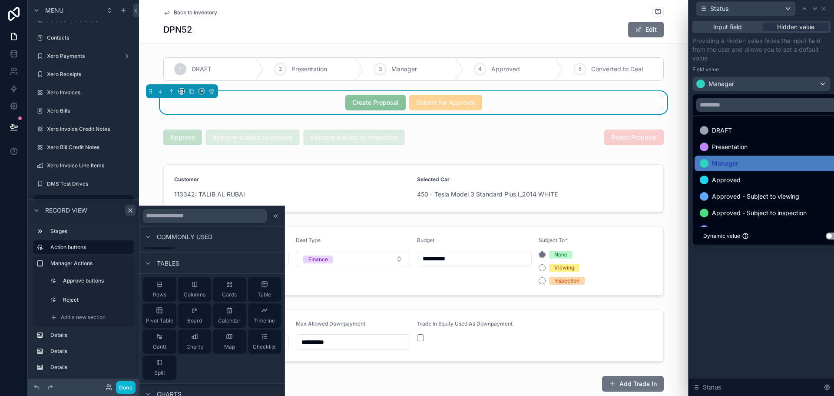
click at [765, 70] on div "Field value" at bounding box center [761, 69] width 138 height 7
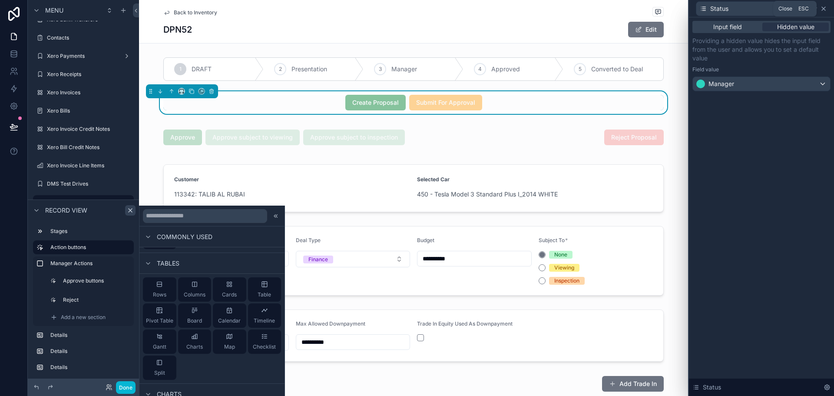
click at [823, 7] on icon at bounding box center [823, 8] width 7 height 7
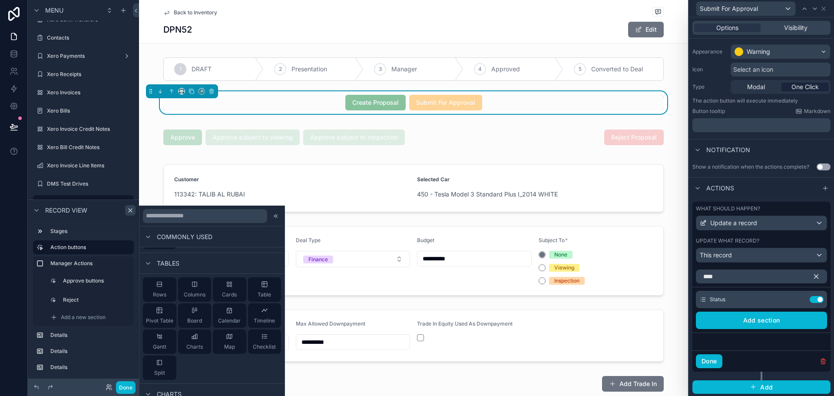
scroll to position [69, 0]
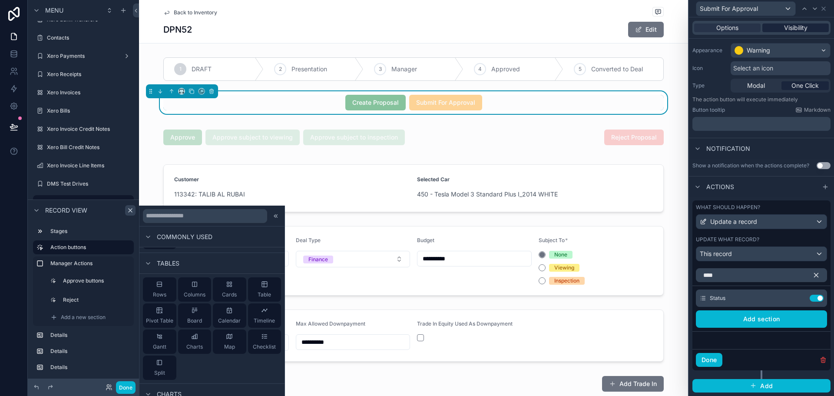
click at [785, 27] on span "Visibility" at bounding box center [795, 27] width 23 height 9
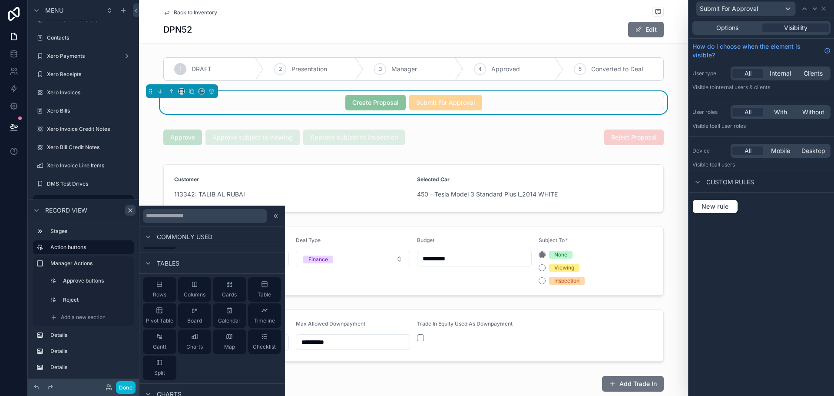
click at [721, 213] on div "New rule" at bounding box center [761, 206] width 145 height 28
click at [715, 205] on span "New rule" at bounding box center [715, 206] width 34 height 8
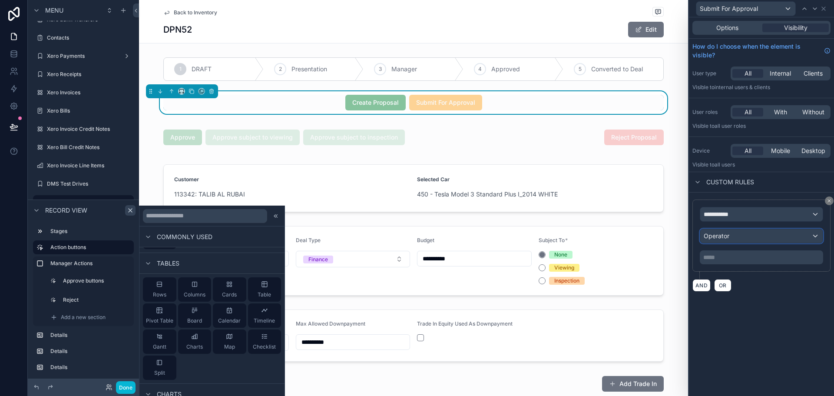
click at [740, 235] on div "Operator" at bounding box center [761, 236] width 122 height 14
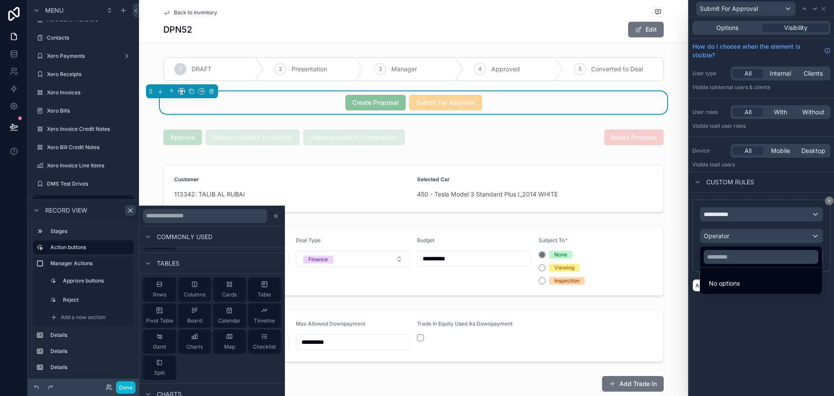
click at [746, 217] on div at bounding box center [761, 198] width 145 height 396
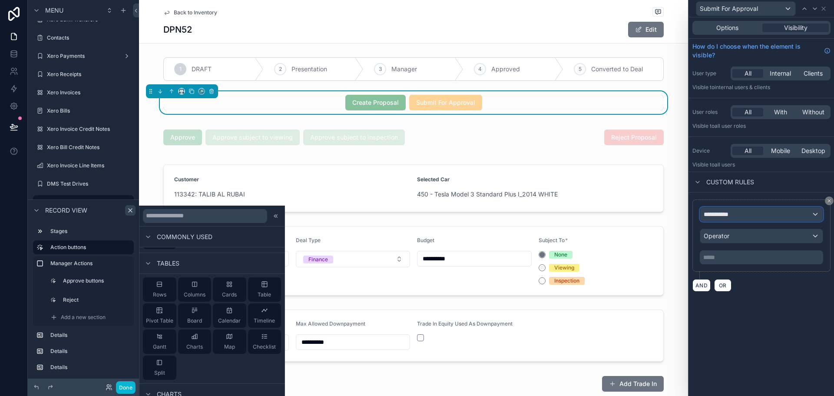
click at [742, 212] on div "**********" at bounding box center [761, 214] width 122 height 14
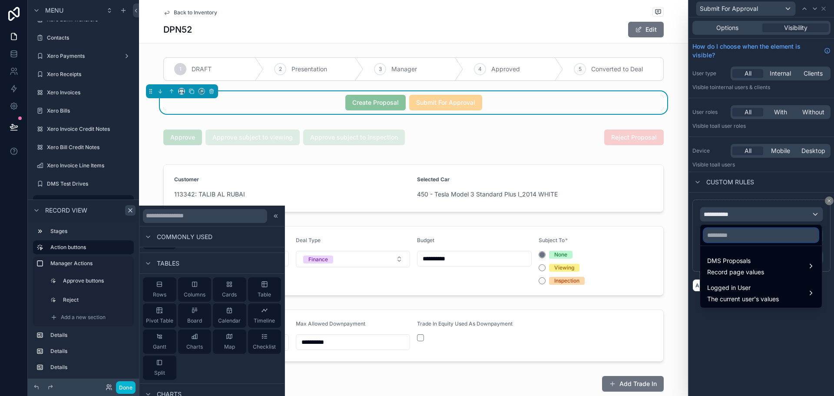
click at [735, 239] on input "text" at bounding box center [761, 235] width 115 height 14
type input "****"
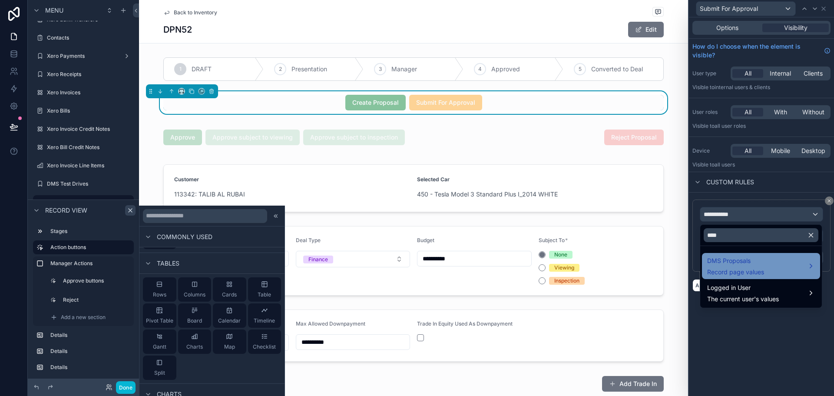
click at [738, 265] on span "DMS Proposals" at bounding box center [735, 260] width 57 height 10
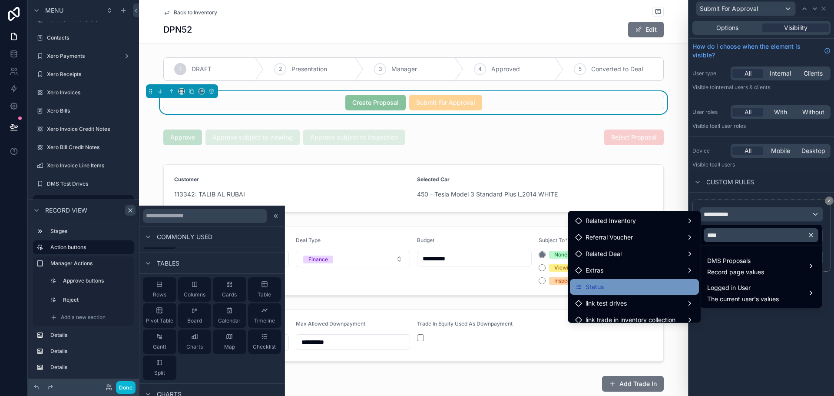
click at [622, 281] on div "Status" at bounding box center [634, 287] width 129 height 16
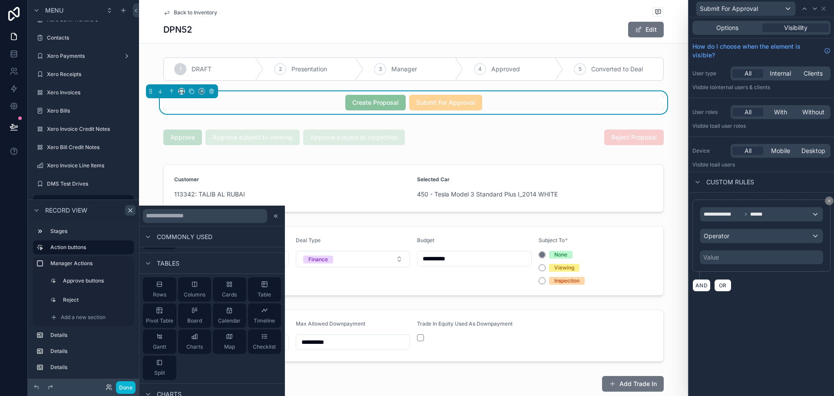
drag, startPoint x: 741, startPoint y: 246, endPoint x: 742, endPoint y: 238, distance: 8.3
click at [741, 246] on div "**********" at bounding box center [761, 235] width 123 height 57
click at [742, 238] on div "Operator" at bounding box center [761, 236] width 122 height 14
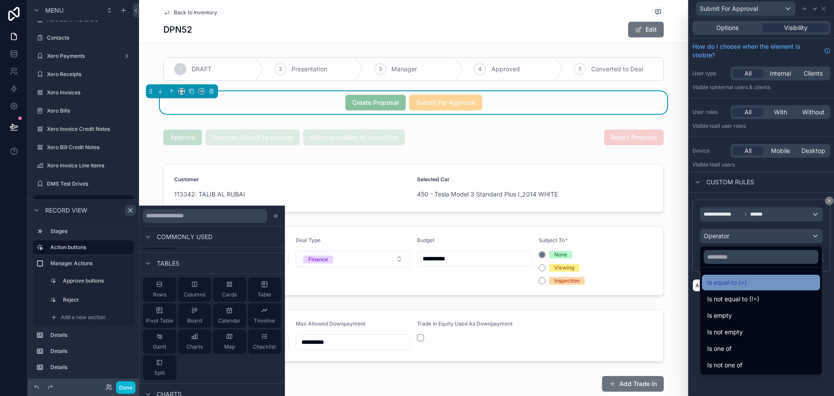
click at [732, 285] on span "Is equal to (=)" at bounding box center [727, 282] width 40 height 10
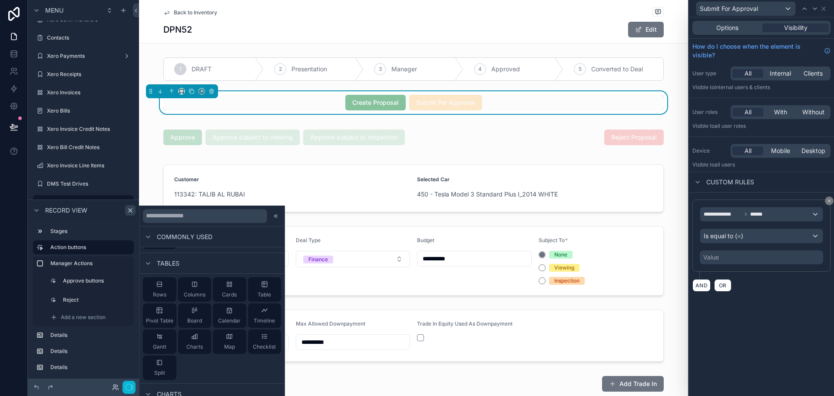
click at [741, 256] on div "Value" at bounding box center [761, 257] width 123 height 14
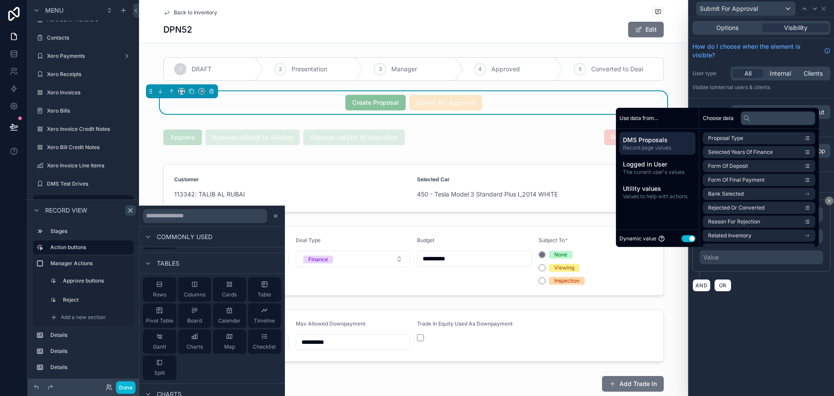
click at [687, 241] on button "Use setting" at bounding box center [688, 238] width 14 height 7
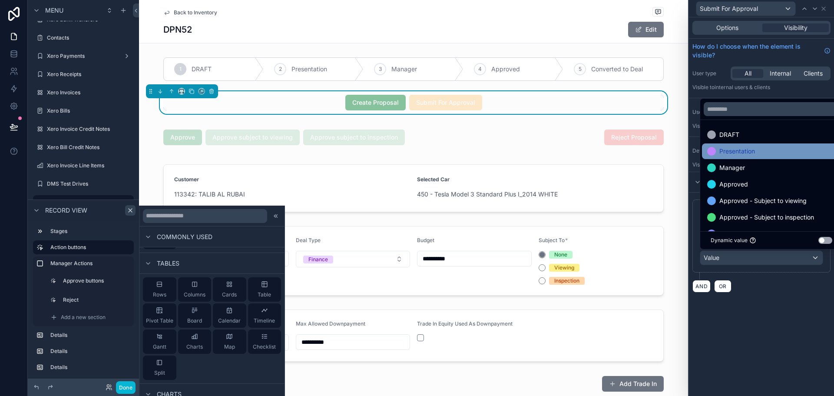
click at [753, 151] on span "Presentation" at bounding box center [737, 151] width 36 height 10
click at [771, 324] on div "**********" at bounding box center [761, 206] width 145 height 378
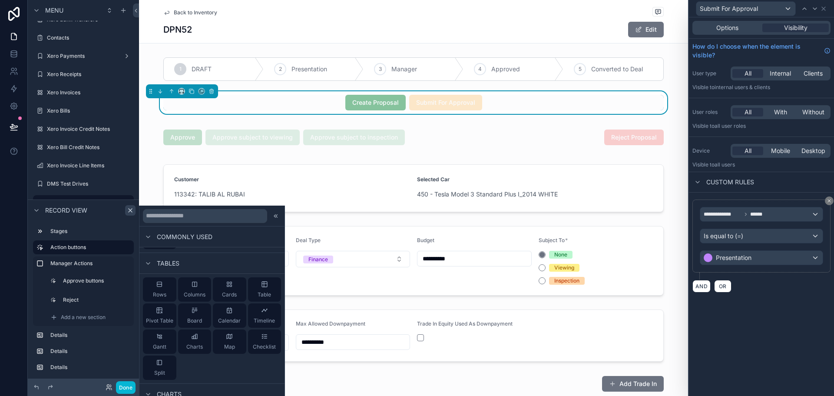
click at [661, 99] on div "Create Proposal Submit For Approval" at bounding box center [413, 102] width 549 height 23
click at [163, 103] on div "Create Proposal Submit For Approval" at bounding box center [413, 103] width 500 height 16
click at [823, 10] on icon at bounding box center [823, 8] width 7 height 7
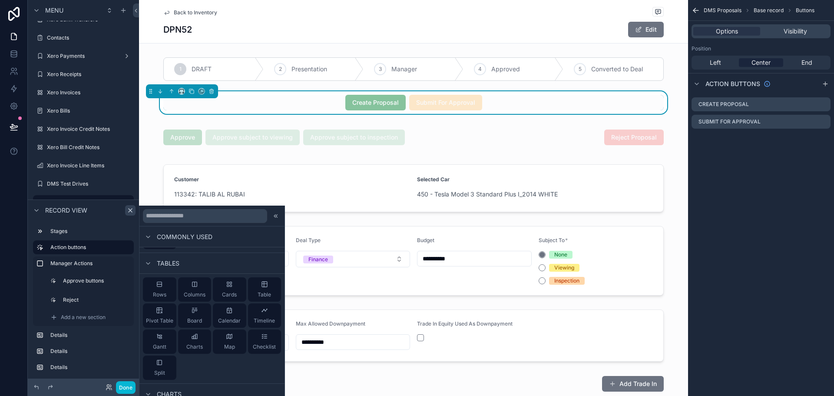
click at [804, 26] on div "Options Visibility" at bounding box center [760, 31] width 139 height 14
click at [804, 32] on span "Visibility" at bounding box center [794, 31] width 23 height 9
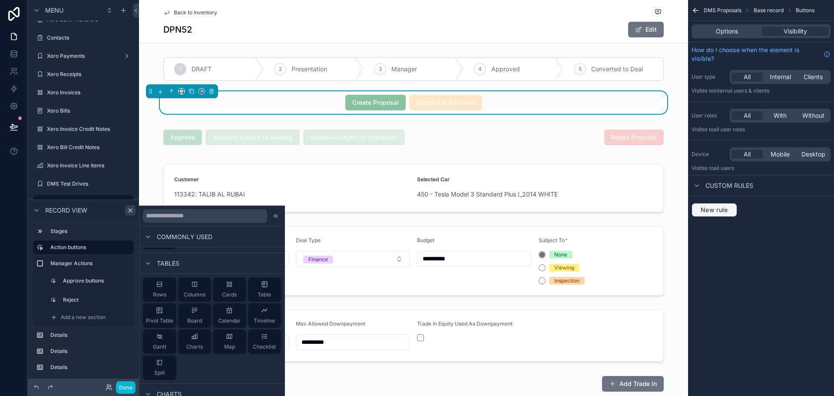
click at [725, 210] on span "New rule" at bounding box center [714, 210] width 34 height 8
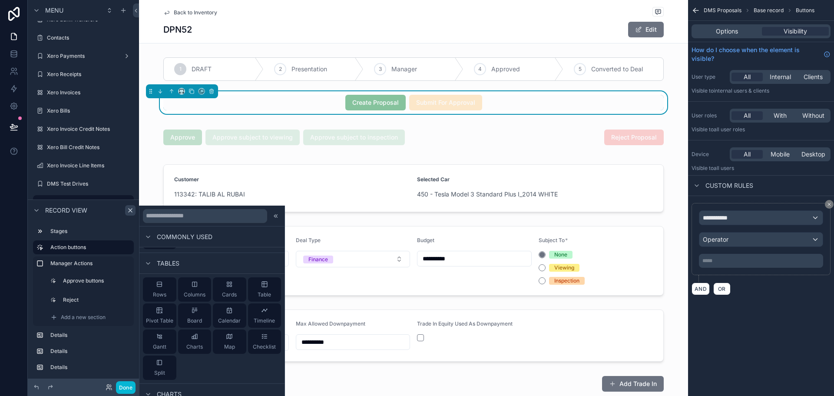
click at [731, 161] on div "Device All Mobile Desktop Visible to all users" at bounding box center [761, 159] width 146 height 31
click at [779, 116] on span "With" at bounding box center [779, 115] width 13 height 9
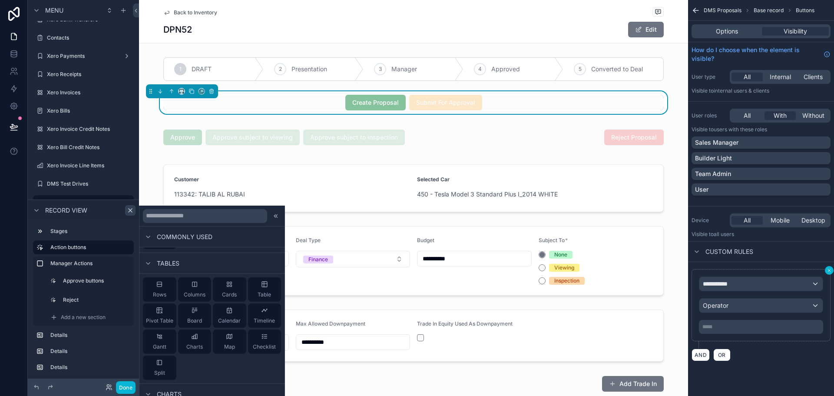
click at [832, 271] on button "scrollable content" at bounding box center [829, 270] width 9 height 9
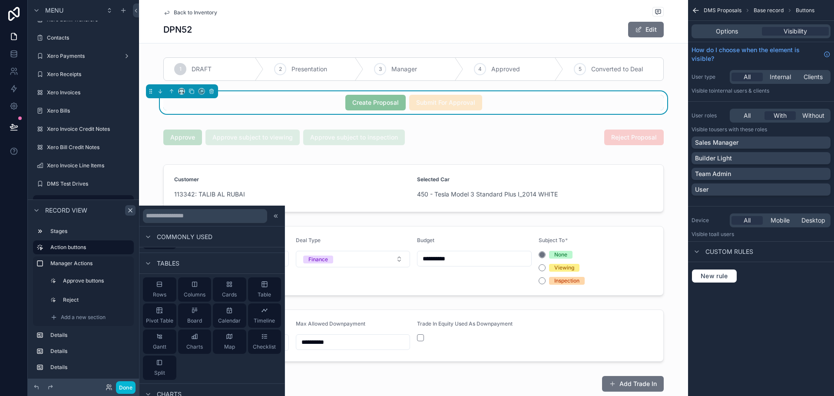
click at [123, 390] on button "Done" at bounding box center [126, 387] width 20 height 13
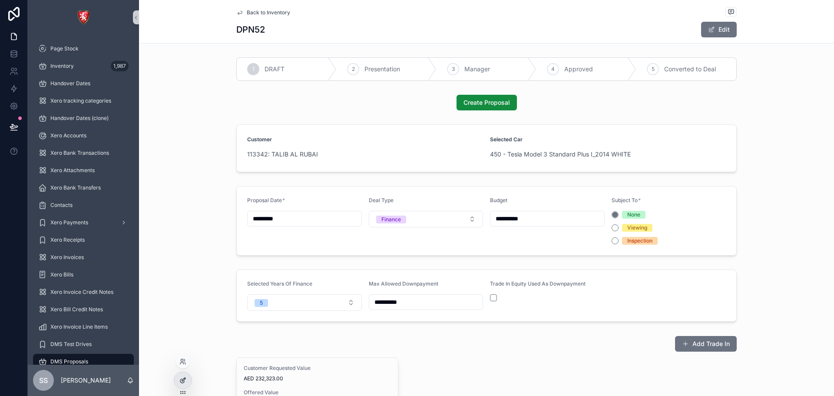
click at [185, 381] on icon at bounding box center [182, 380] width 7 height 7
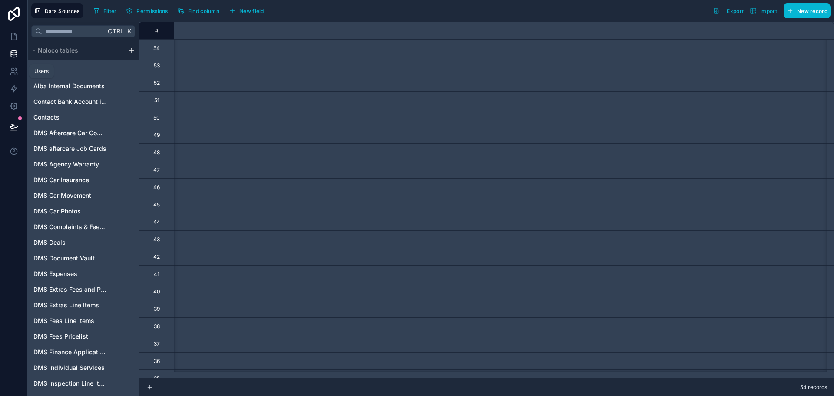
click at [19, 71] on link at bounding box center [13, 71] width 27 height 17
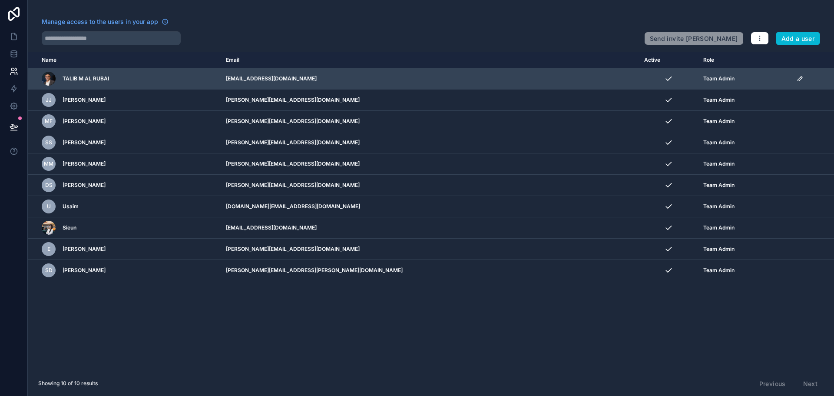
click at [797, 79] on icon "scrollable content" at bounding box center [800, 78] width 7 height 7
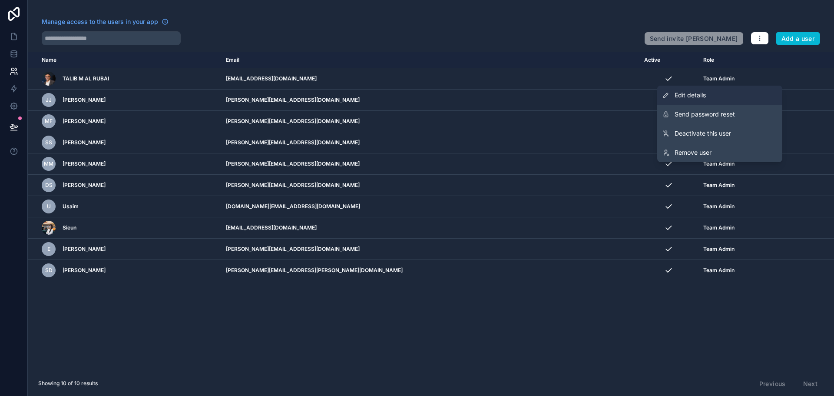
click at [725, 93] on link "Edit details" at bounding box center [719, 95] width 125 height 19
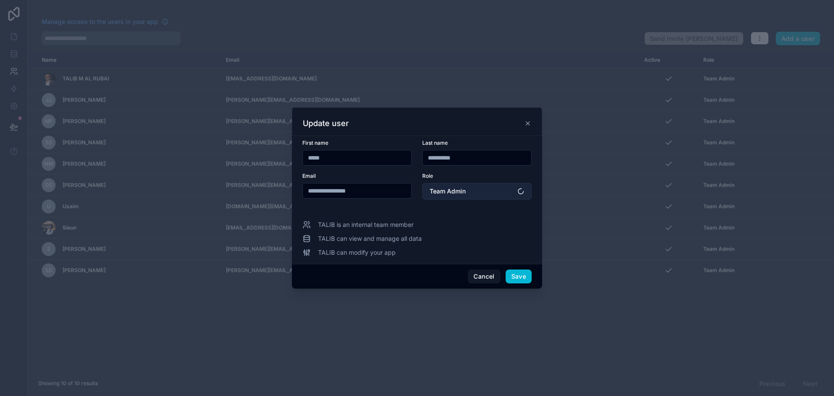
click at [496, 192] on button "Team Admin" at bounding box center [476, 191] width 109 height 17
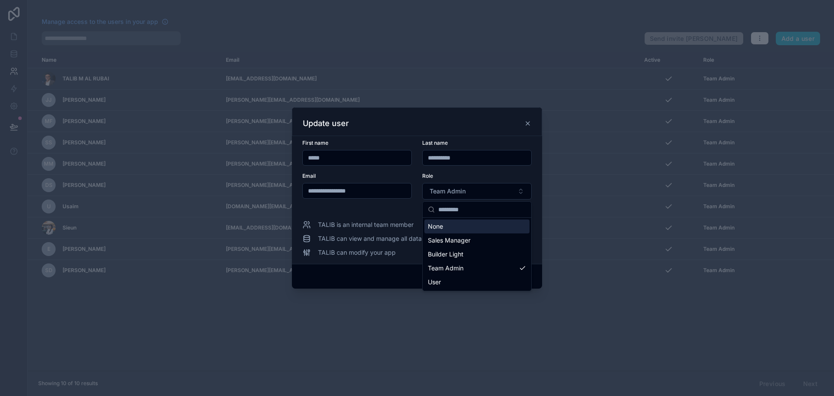
click at [481, 207] on input "text" at bounding box center [482, 210] width 88 height 16
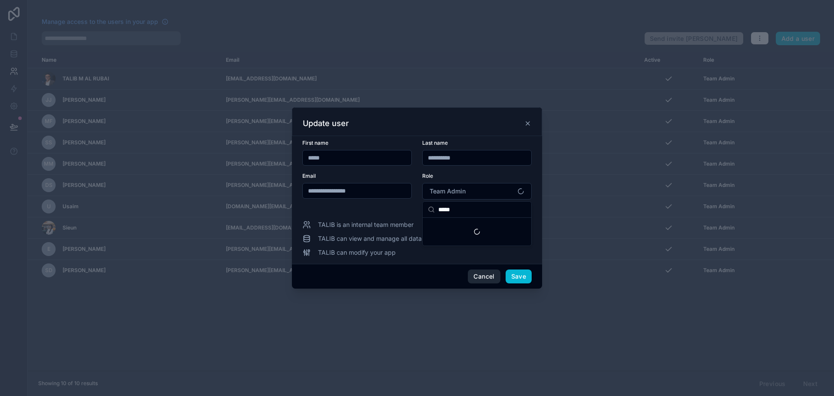
type input "*****"
click at [484, 282] on button "Cancel" at bounding box center [484, 276] width 32 height 14
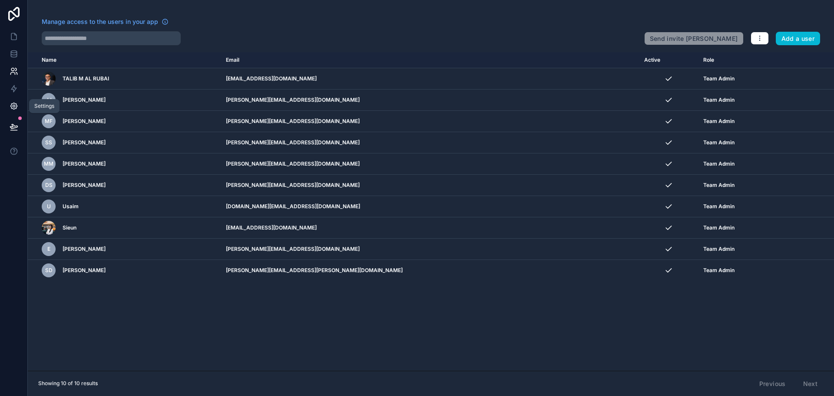
click at [12, 110] on link at bounding box center [13, 105] width 27 height 17
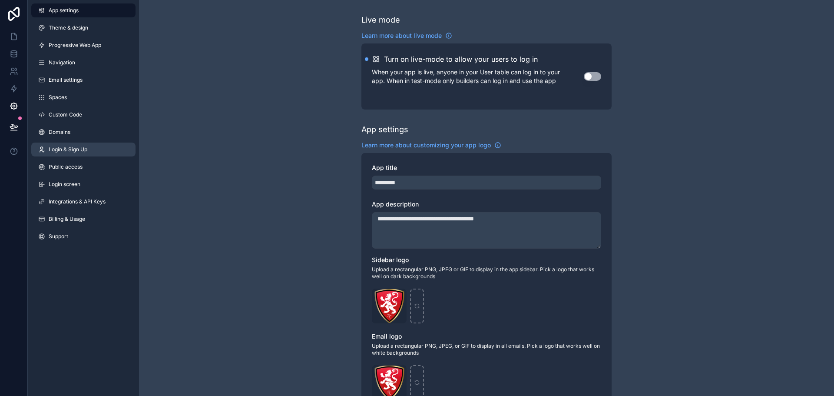
click at [78, 148] on span "Login & Sign Up" at bounding box center [68, 149] width 39 height 7
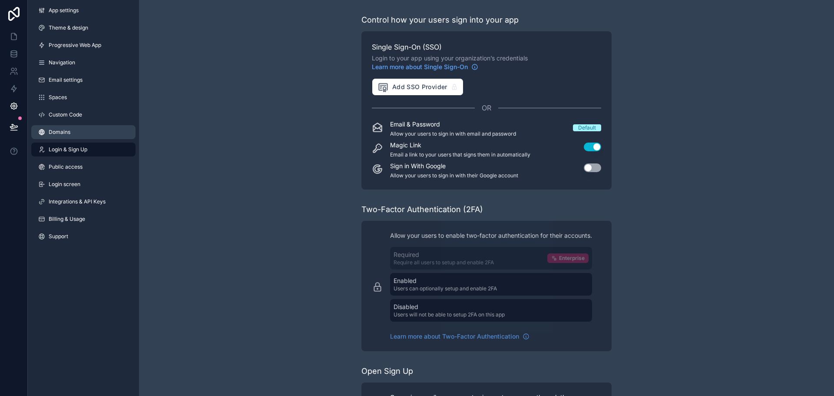
click at [94, 133] on link "Domains" at bounding box center [83, 132] width 104 height 14
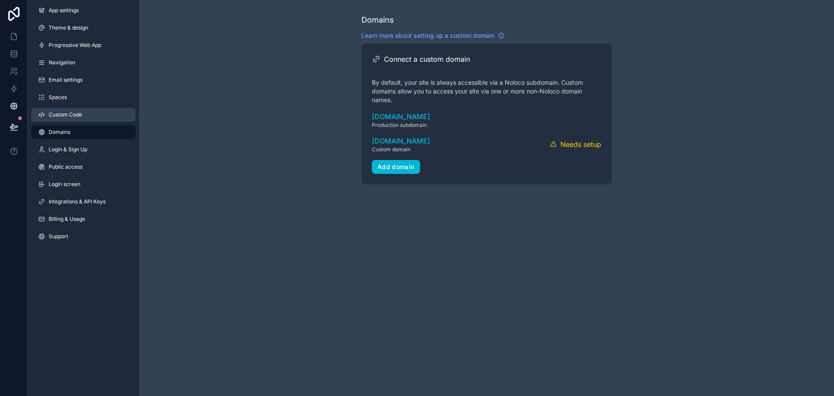
click at [94, 115] on link "Custom Code" at bounding box center [83, 115] width 104 height 14
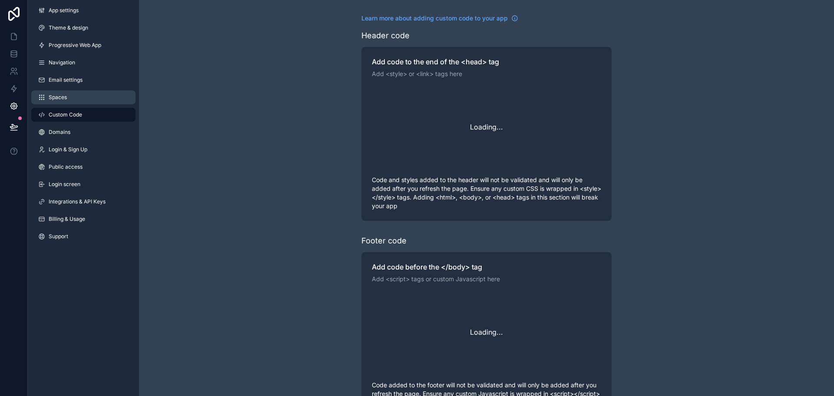
click at [91, 98] on link "Spaces" at bounding box center [83, 97] width 104 height 14
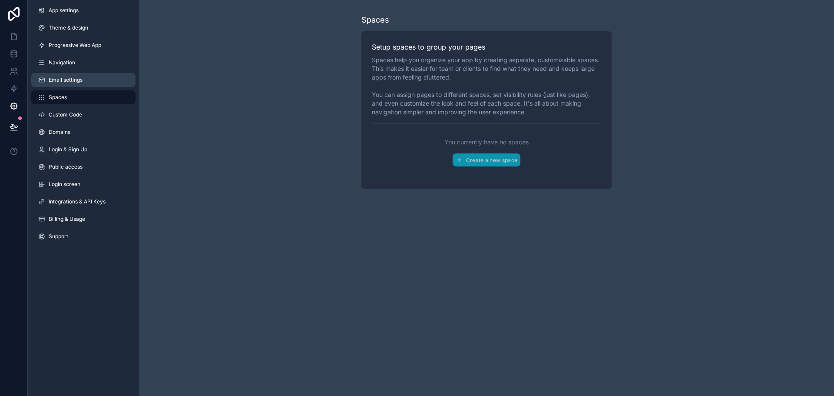
click at [91, 80] on link "Email settings" at bounding box center [83, 80] width 104 height 14
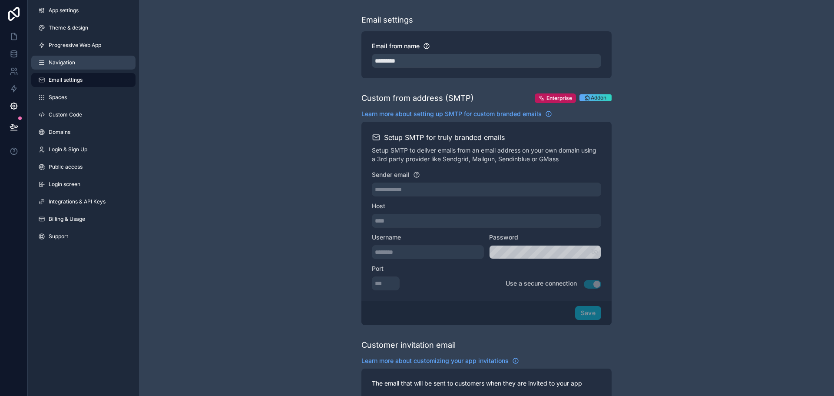
click at [91, 65] on link "Navigation" at bounding box center [83, 63] width 104 height 14
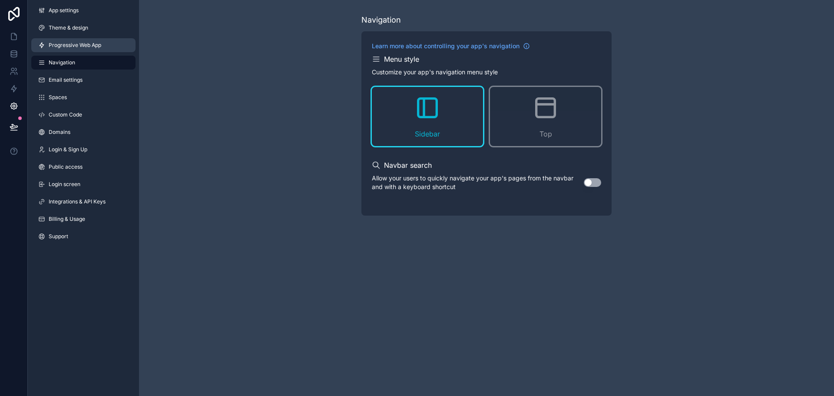
click at [99, 43] on span "Progressive Web App" at bounding box center [75, 45] width 53 height 7
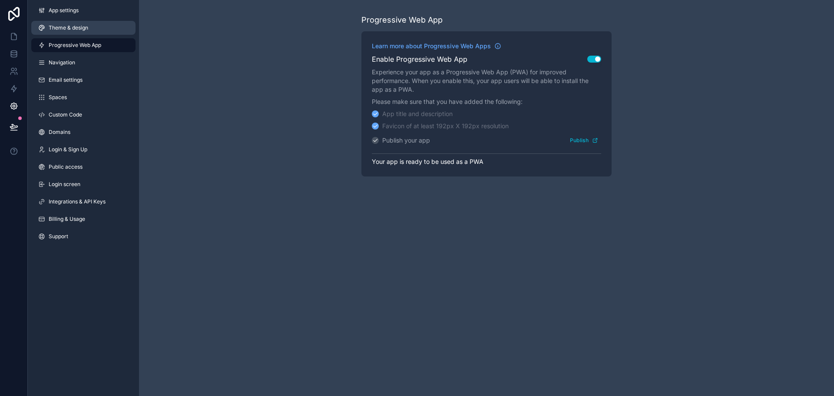
click at [99, 28] on link "Theme & design" at bounding box center [83, 28] width 104 height 14
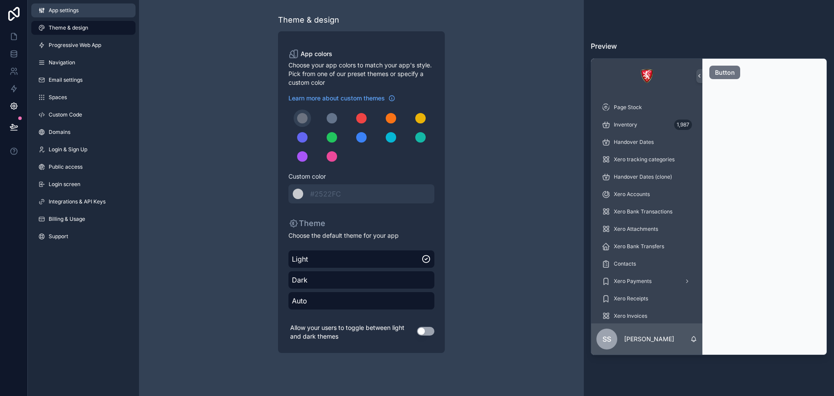
click at [112, 12] on link "App settings" at bounding box center [83, 10] width 104 height 14
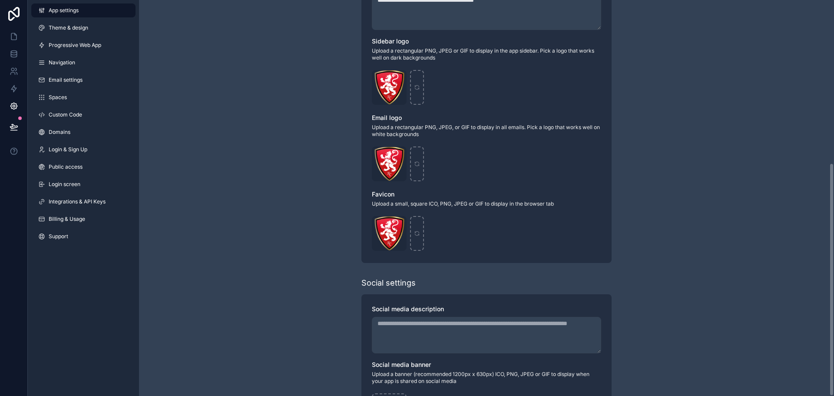
scroll to position [277, 0]
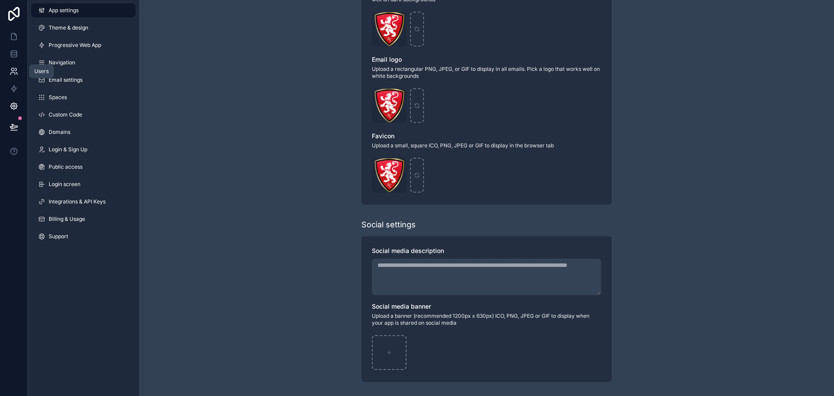
click at [17, 75] on icon at bounding box center [14, 71] width 9 height 9
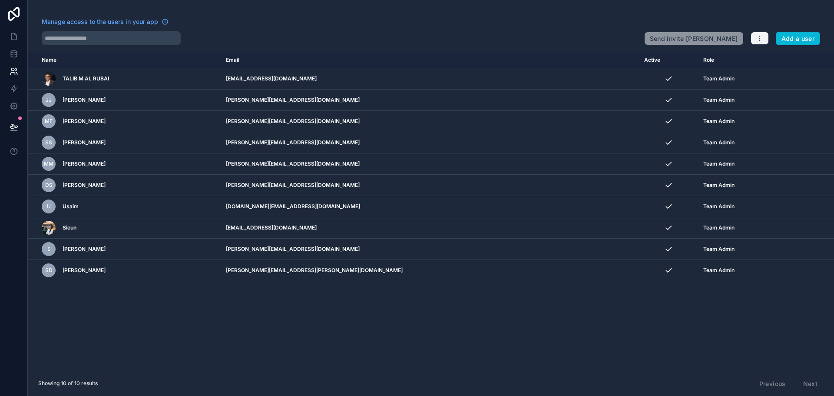
click at [768, 36] on button "button" at bounding box center [759, 38] width 18 height 13
click at [768, 58] on link "Manage roles" at bounding box center [777, 59] width 54 height 14
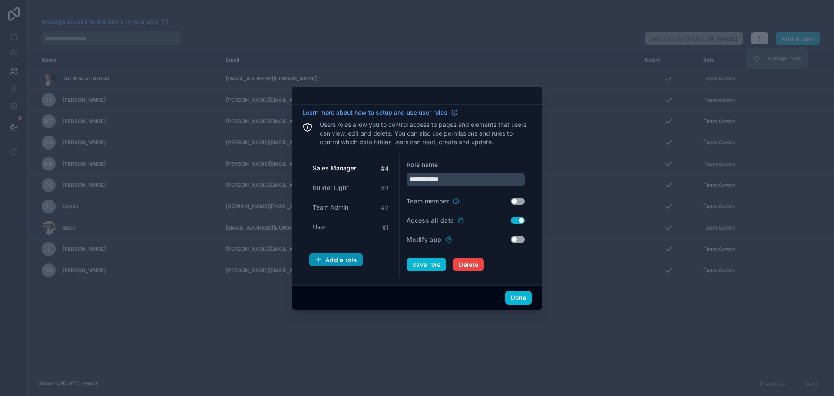
click at [347, 265] on button "Add a role" at bounding box center [335, 260] width 53 height 14
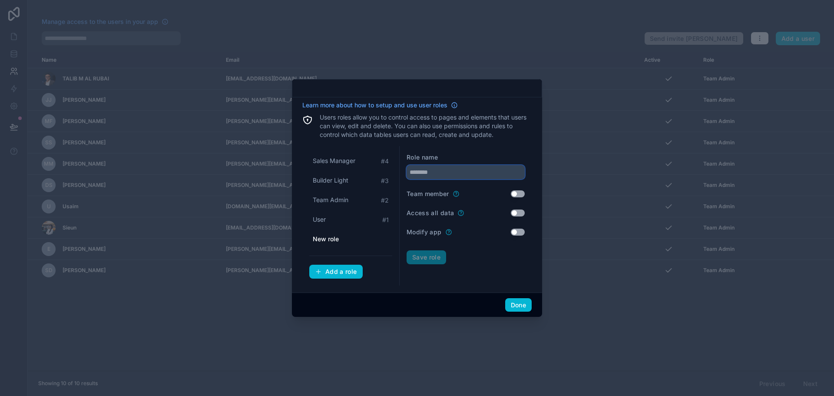
click at [447, 167] on input "text" at bounding box center [466, 172] width 118 height 14
type input "*****"
click at [512, 215] on button "Use setting" at bounding box center [518, 212] width 14 height 7
click at [519, 307] on button "Done" at bounding box center [518, 305] width 26 height 14
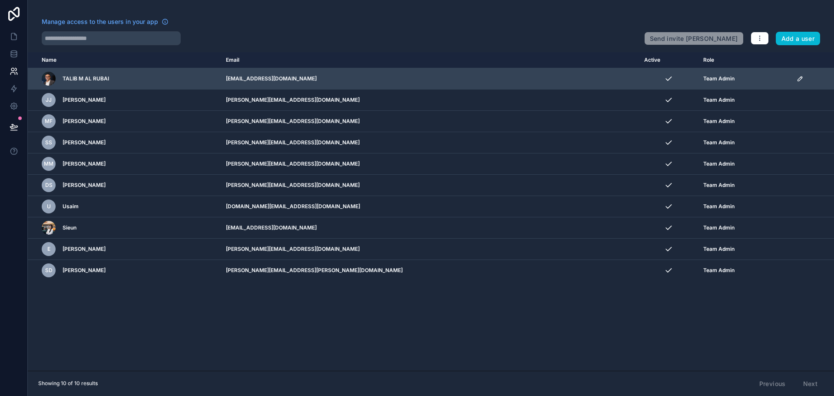
click at [800, 77] on icon "scrollable content" at bounding box center [800, 77] width 1 height 1
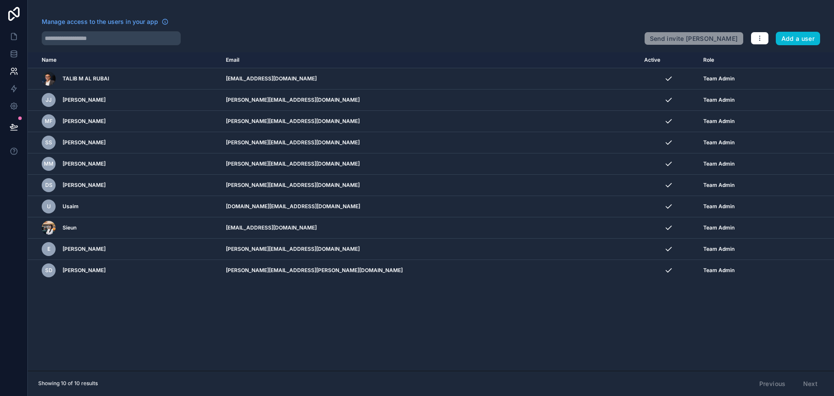
click at [392, 383] on div "Showing 10 of 10 results Previous Next" at bounding box center [431, 383] width 806 height 26
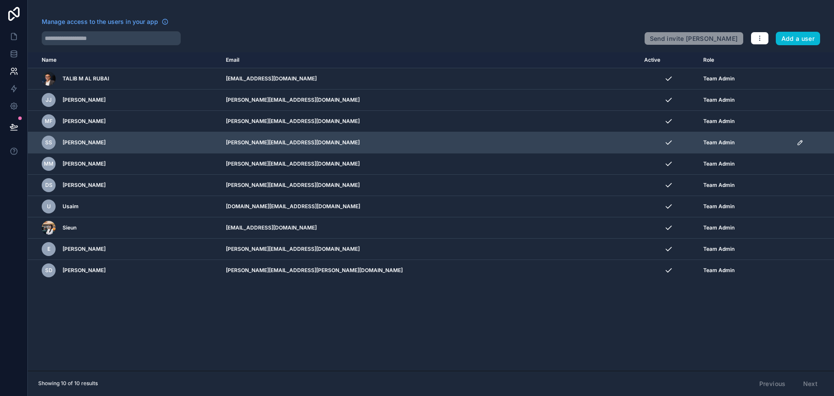
click at [800, 142] on icon "scrollable content" at bounding box center [800, 141] width 1 height 1
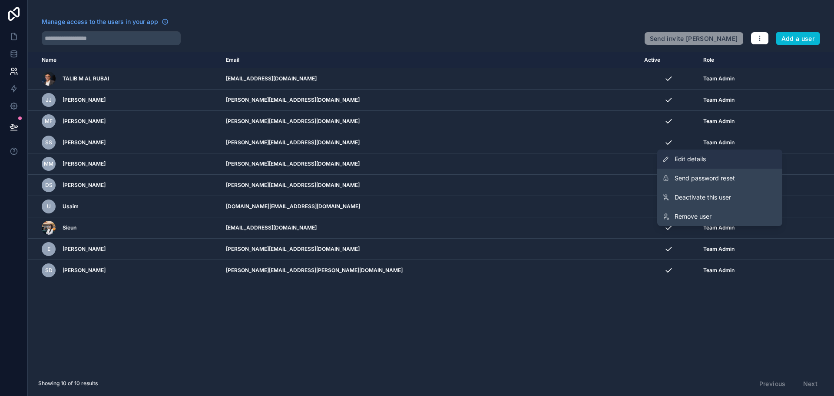
click at [710, 162] on link "Edit details" at bounding box center [719, 158] width 125 height 19
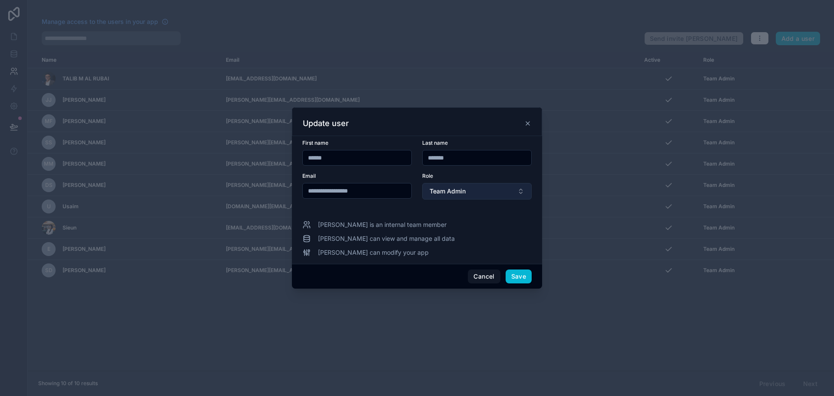
click at [481, 196] on button "Team Admin" at bounding box center [476, 191] width 109 height 17
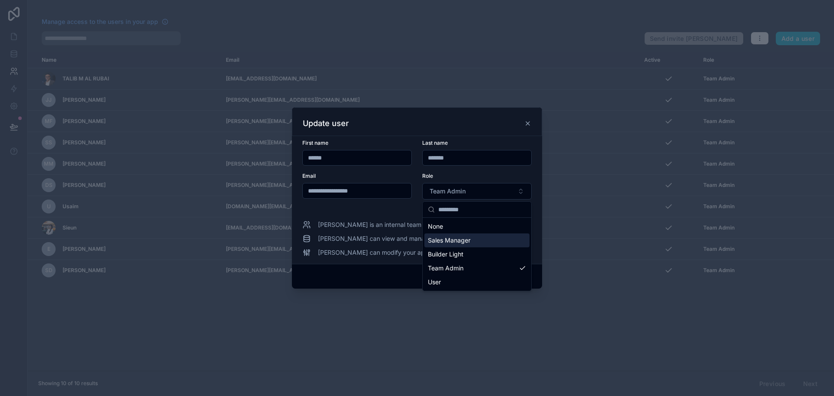
click at [490, 244] on div "Sales Manager" at bounding box center [476, 240] width 105 height 14
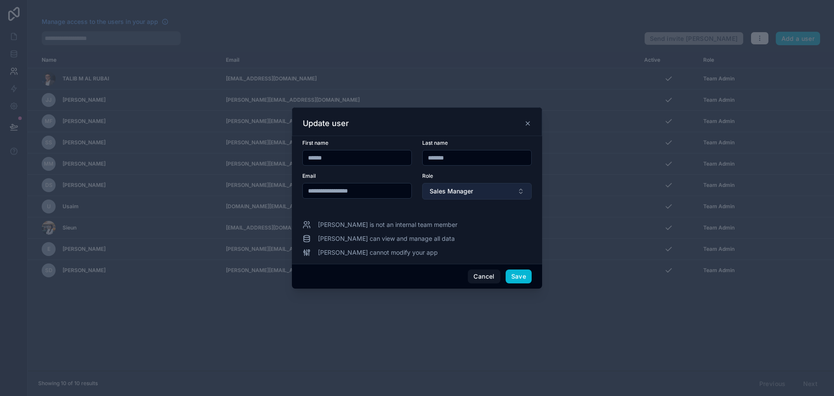
click at [490, 195] on button "Sales Manager" at bounding box center [476, 191] width 109 height 17
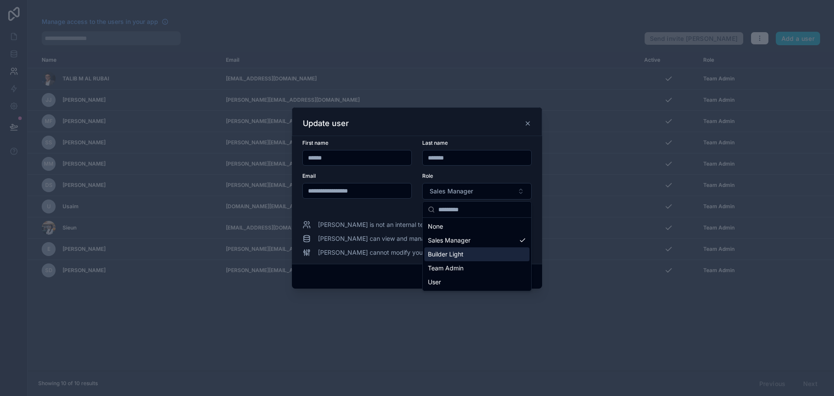
click at [501, 259] on div "Builder Light" at bounding box center [476, 254] width 105 height 14
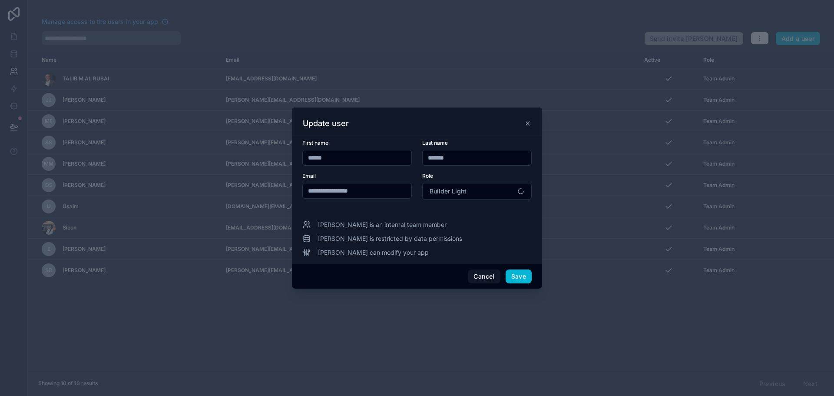
click at [482, 182] on div "Role Builder Light" at bounding box center [476, 185] width 109 height 27
click at [486, 192] on button "Builder Light" at bounding box center [476, 191] width 109 height 17
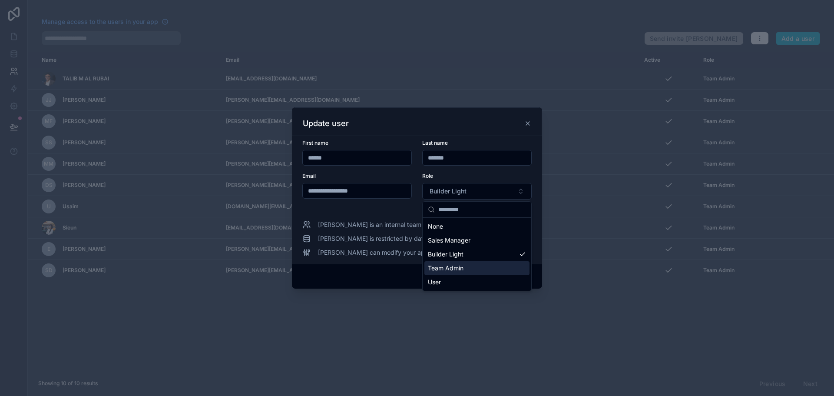
click at [489, 270] on div "Team Admin" at bounding box center [476, 268] width 105 height 14
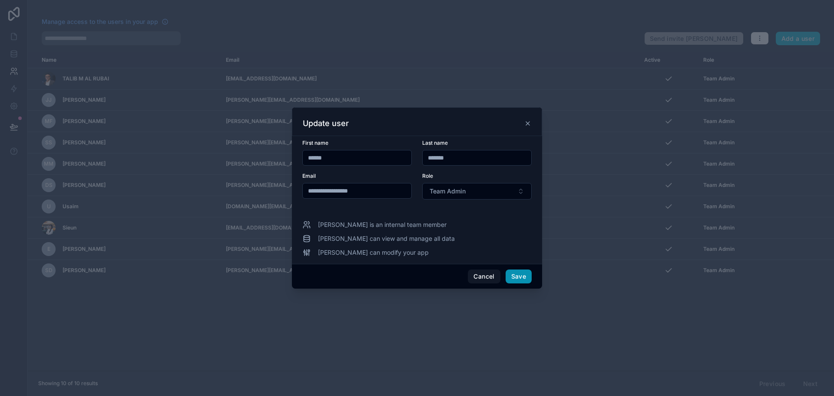
click at [518, 279] on button "Save" at bounding box center [519, 276] width 26 height 14
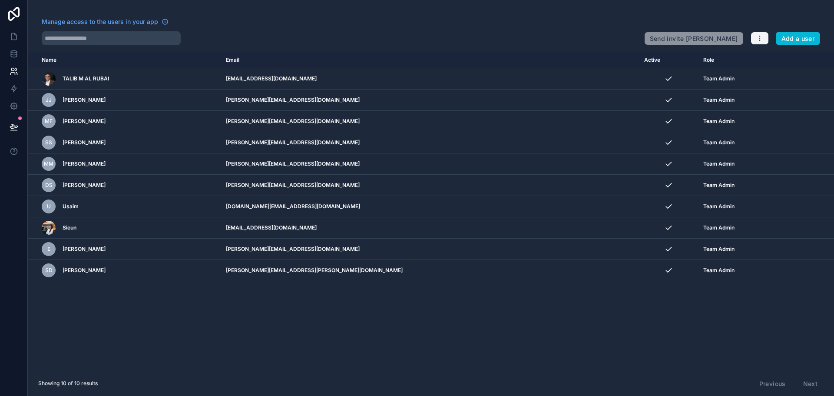
click at [758, 36] on icon "button" at bounding box center [759, 38] width 7 height 7
click at [787, 57] on link "Manage roles" at bounding box center [777, 59] width 54 height 14
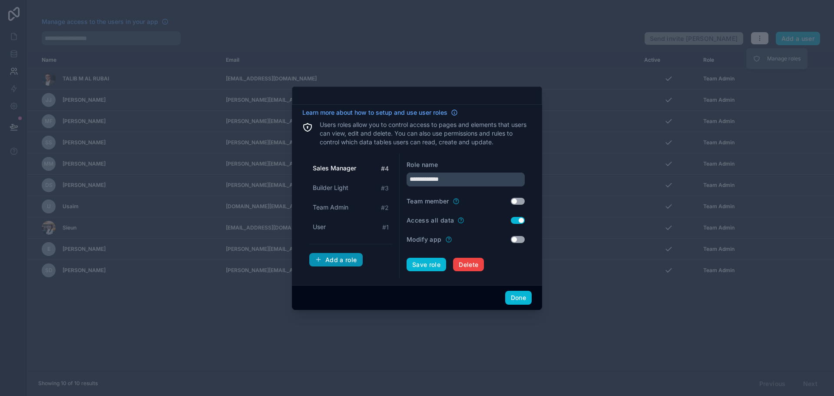
click at [354, 257] on div "Add a role" at bounding box center [336, 260] width 42 height 8
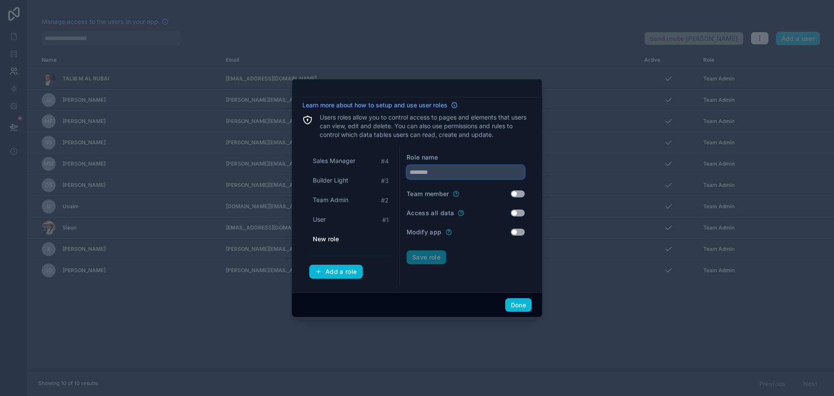
click at [442, 172] on input "text" at bounding box center [466, 172] width 118 height 14
type input "*****"
click at [518, 213] on button "Use setting" at bounding box center [518, 212] width 14 height 7
click at [429, 259] on button "Save role" at bounding box center [427, 257] width 40 height 14
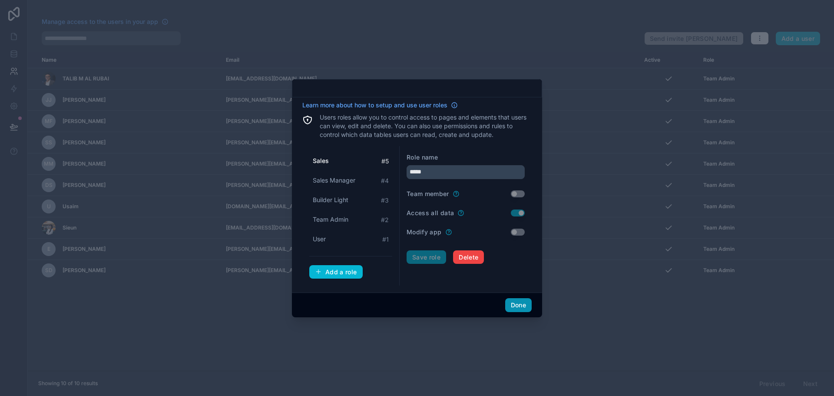
click at [525, 301] on button "Done" at bounding box center [518, 305] width 26 height 14
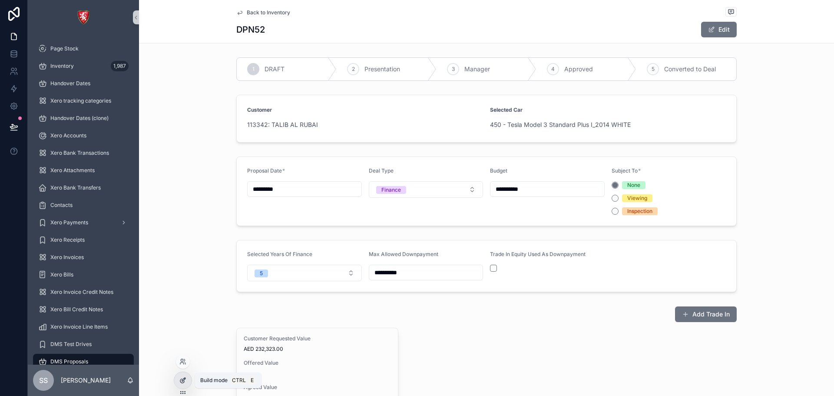
click at [180, 377] on icon at bounding box center [182, 380] width 7 height 7
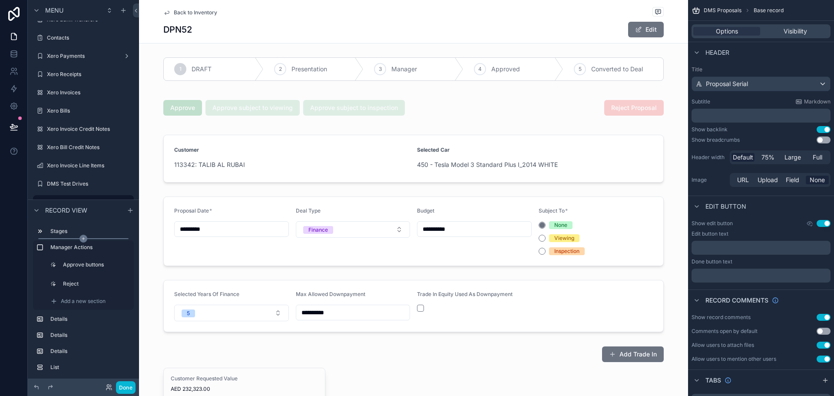
click at [81, 238] on icon "scrollable content" at bounding box center [83, 239] width 8 height 8
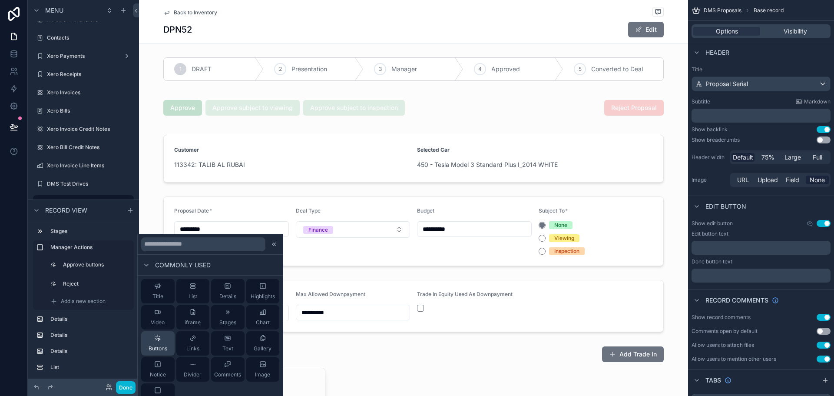
click at [157, 344] on div "Buttons" at bounding box center [158, 342] width 19 height 17
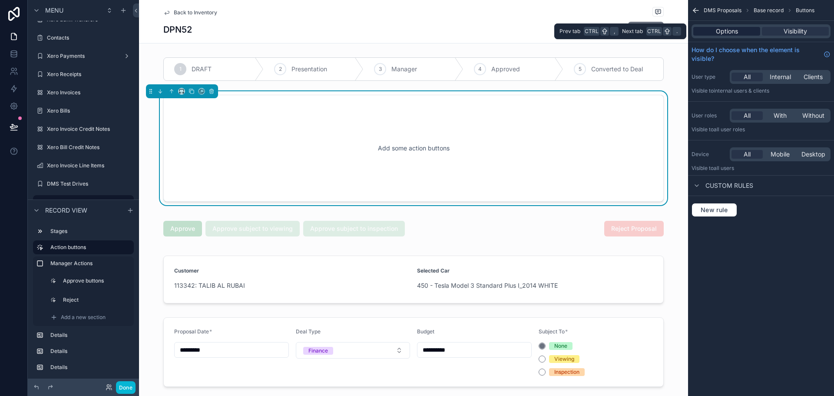
click at [728, 33] on span "Options" at bounding box center [727, 31] width 22 height 9
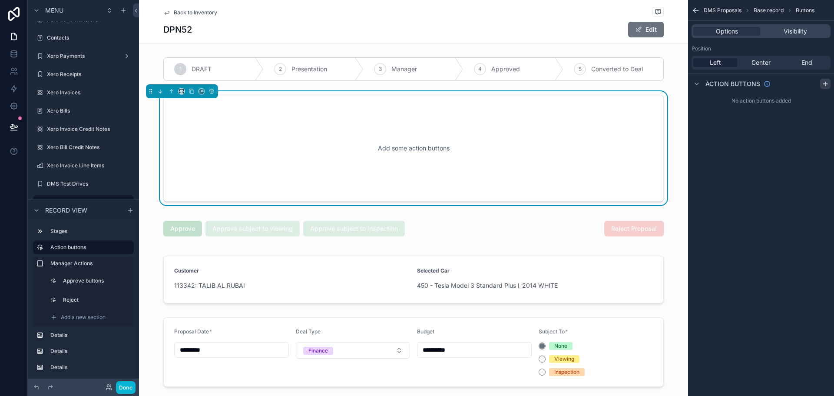
click at [828, 83] on icon "scrollable content" at bounding box center [825, 83] width 7 height 7
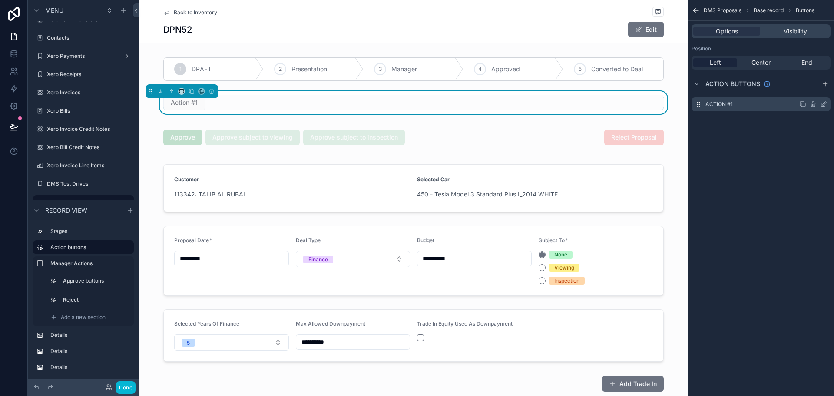
click at [822, 104] on icon "scrollable content" at bounding box center [823, 104] width 7 height 7
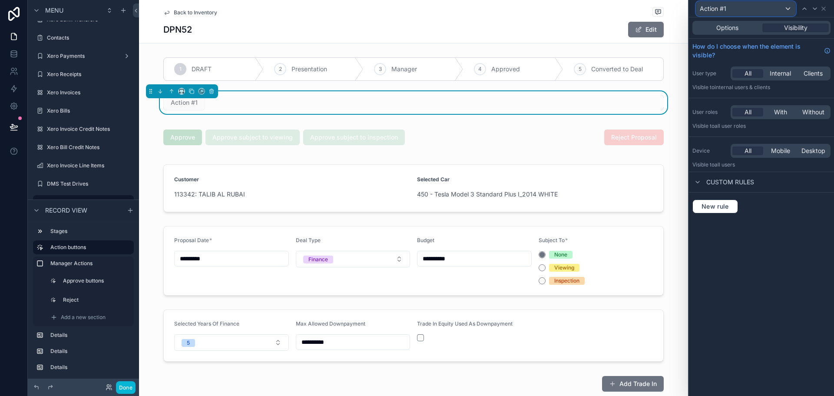
click at [744, 14] on div "Action #1" at bounding box center [745, 9] width 99 height 14
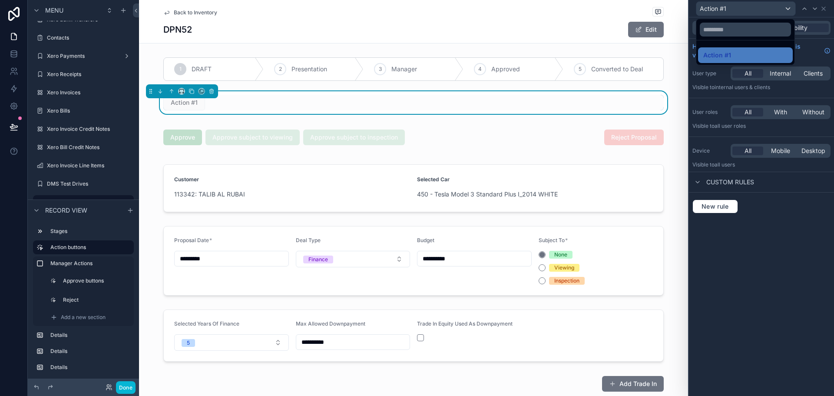
click at [790, 207] on div at bounding box center [761, 198] width 145 height 396
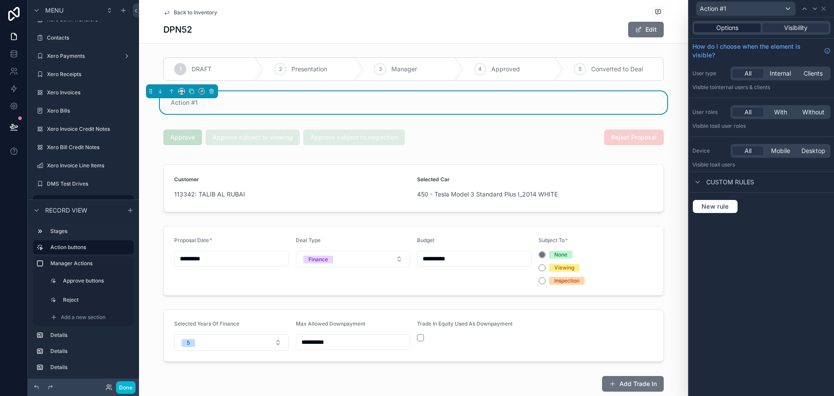
click at [724, 29] on span "Options" at bounding box center [727, 27] width 22 height 9
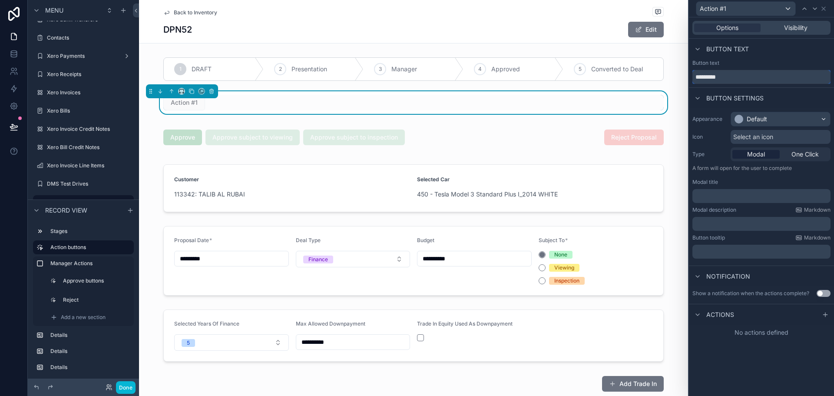
click at [740, 83] on input "*********" at bounding box center [761, 77] width 138 height 14
click at [739, 83] on input "*********" at bounding box center [761, 77] width 138 height 14
type input "**********"
click at [759, 131] on div "Select an icon" at bounding box center [780, 137] width 100 height 14
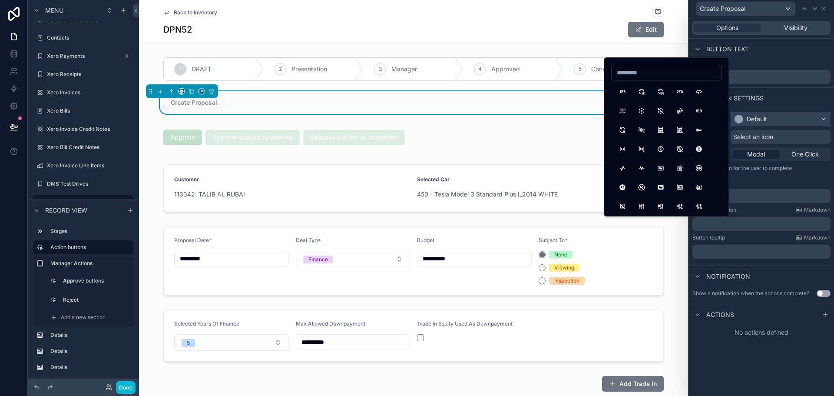
click at [762, 124] on div "Default" at bounding box center [780, 119] width 99 height 14
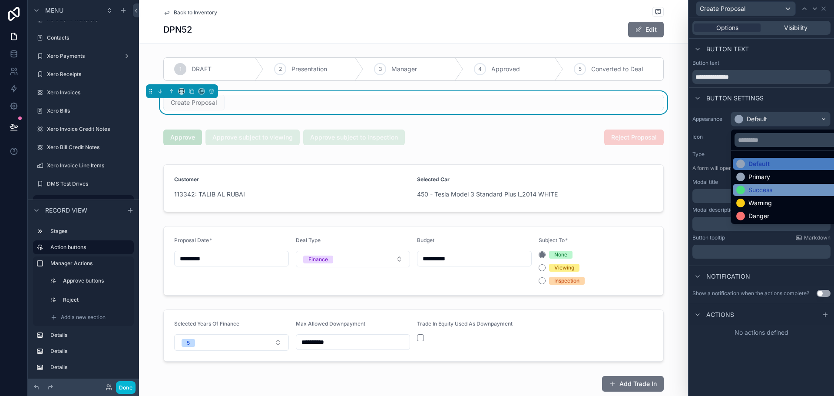
click at [769, 192] on div "Success" at bounding box center [760, 189] width 24 height 9
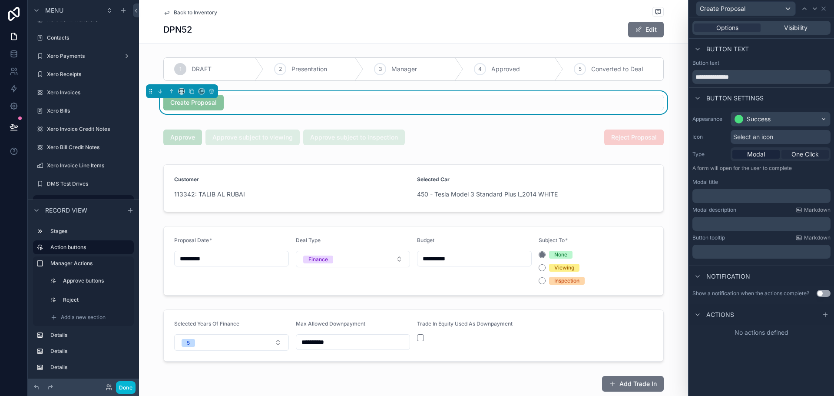
click at [799, 155] on span "One Click" at bounding box center [804, 154] width 27 height 9
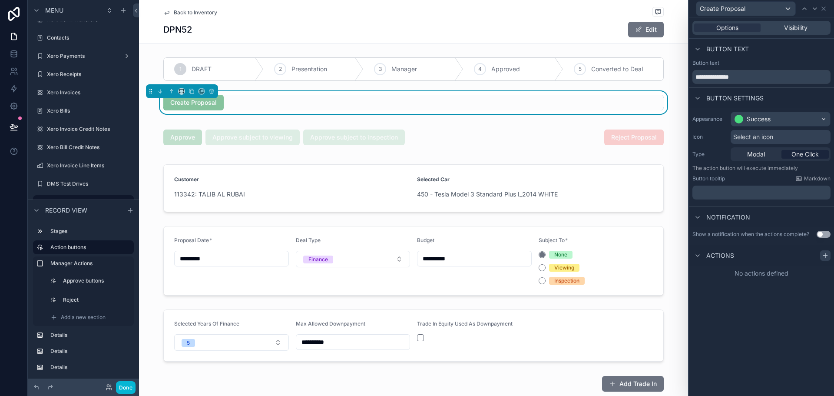
click at [827, 255] on icon at bounding box center [825, 255] width 4 height 0
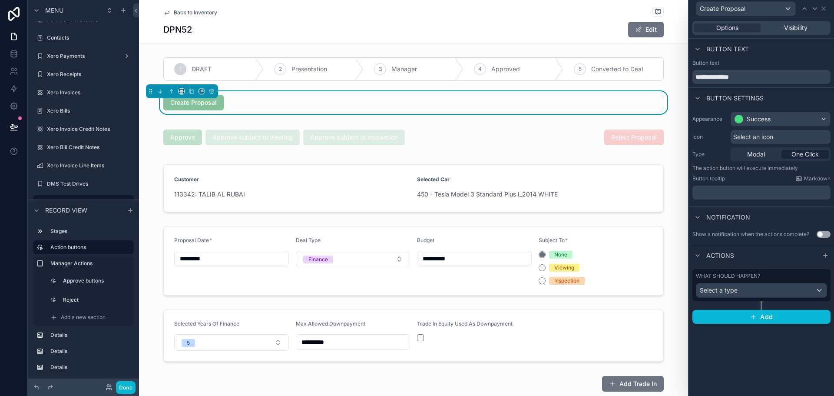
click at [782, 268] on div "What should happen? Select a type Add" at bounding box center [761, 296] width 145 height 62
click at [803, 289] on div "Select a type" at bounding box center [761, 290] width 130 height 14
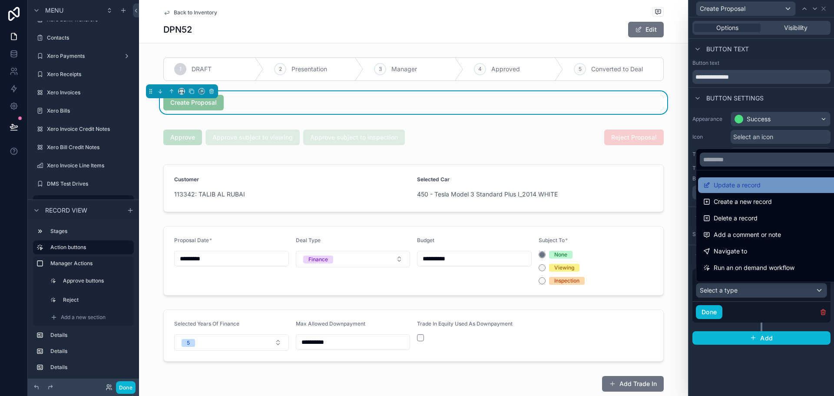
click at [761, 187] on div "Update a record" at bounding box center [771, 185] width 136 height 10
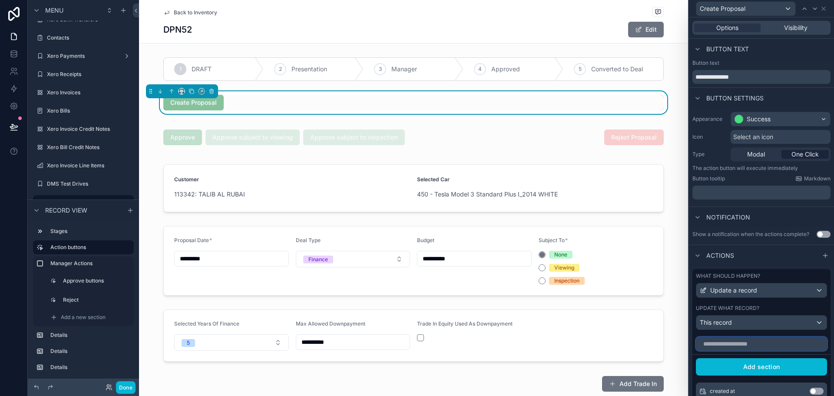
click at [738, 338] on input "text" at bounding box center [761, 344] width 131 height 14
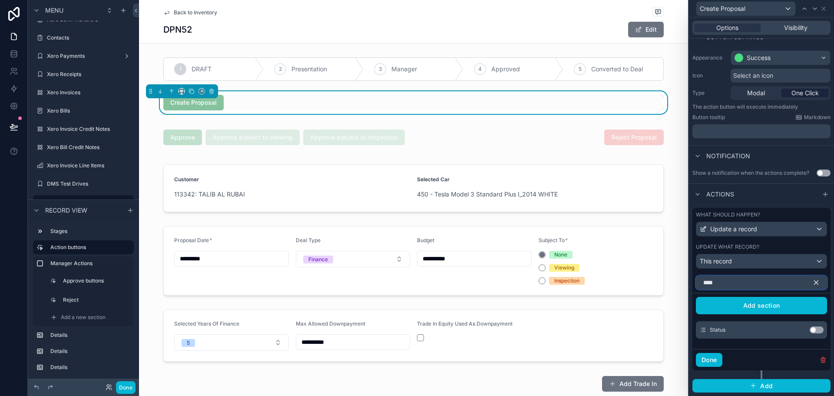
type input "****"
click at [810, 334] on div "Status Use setting" at bounding box center [761, 329] width 131 height 17
click at [813, 329] on button "Use setting" at bounding box center [817, 329] width 14 height 7
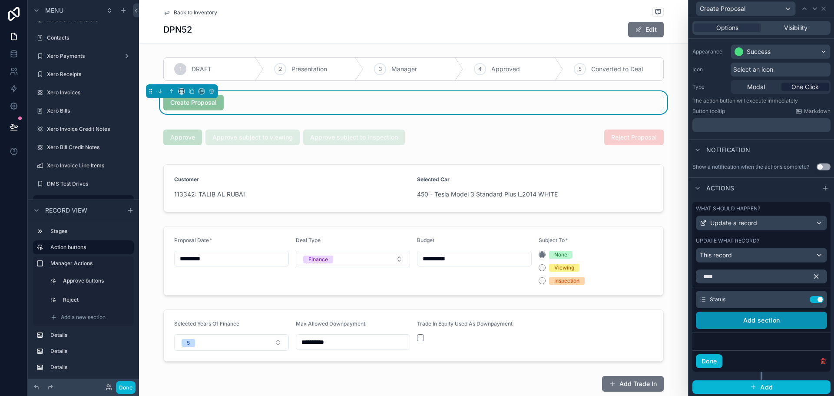
scroll to position [69, 0]
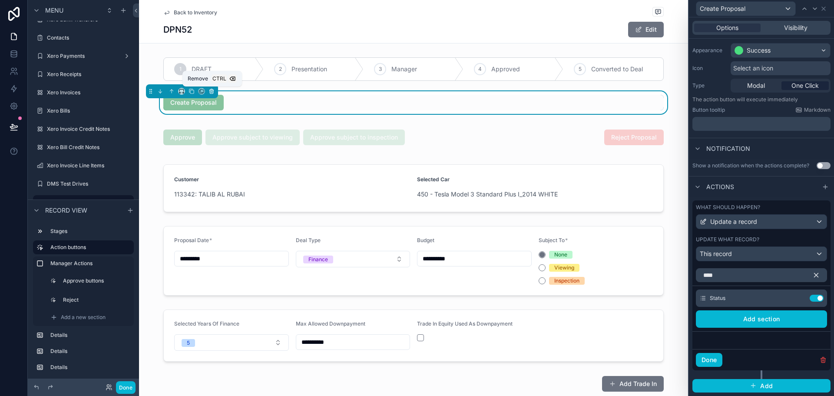
click at [212, 91] on icon "scrollable content" at bounding box center [211, 91] width 6 height 6
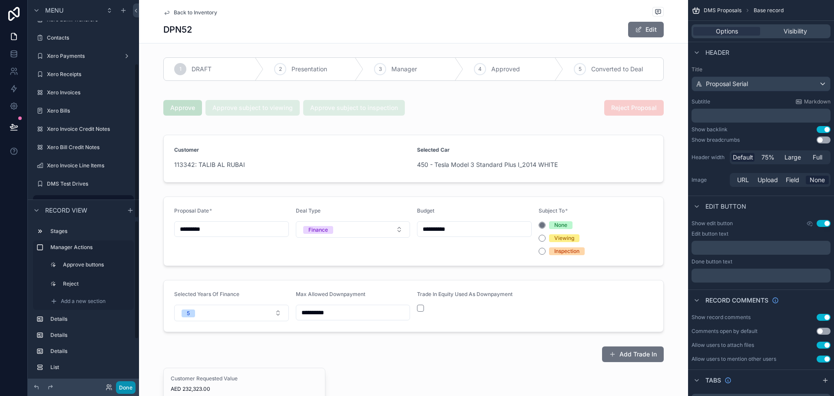
click at [131, 382] on button "Done" at bounding box center [126, 387] width 20 height 13
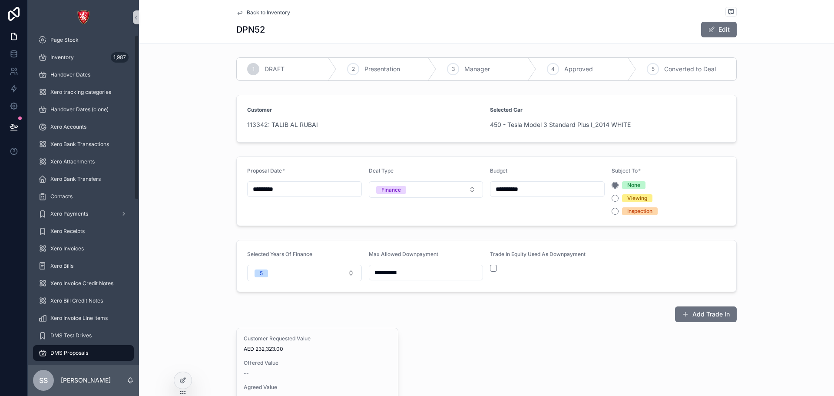
scroll to position [0, 0]
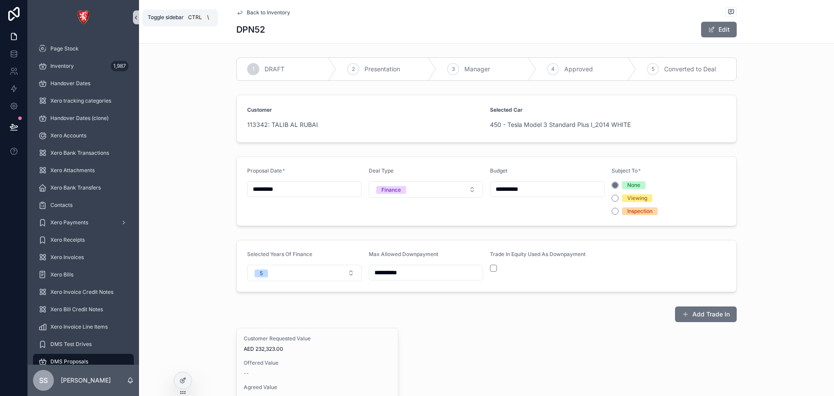
click at [133, 19] on div "Page Stock Inventory 1,987 Handover Dates Xero tracking categories Handover Dat…" at bounding box center [83, 198] width 111 height 396
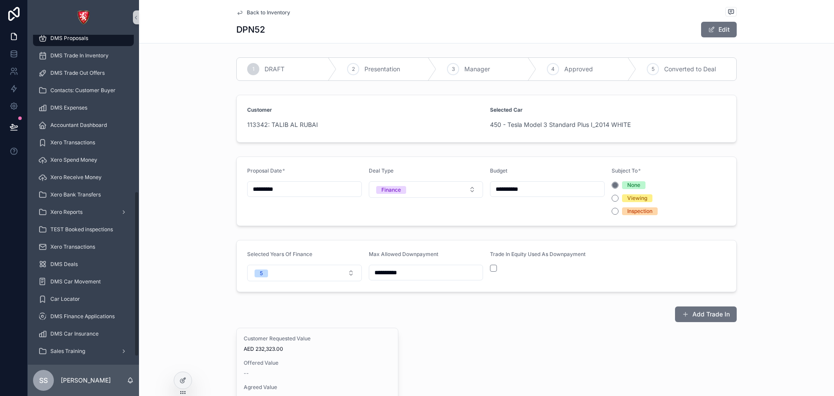
scroll to position [329, 0]
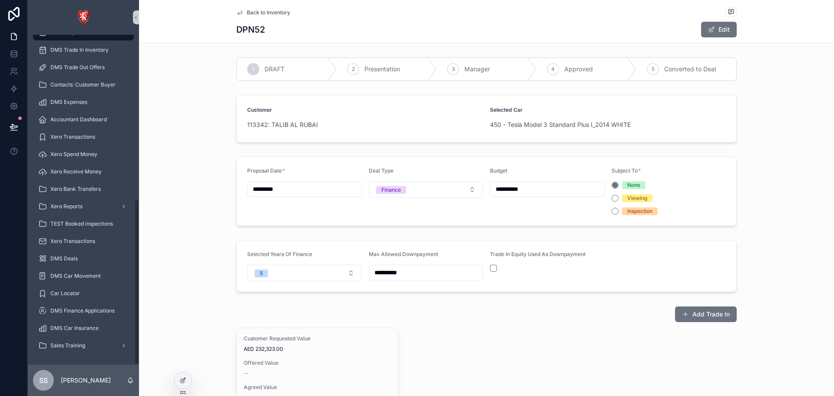
click at [185, 382] on icon at bounding box center [182, 380] width 7 height 7
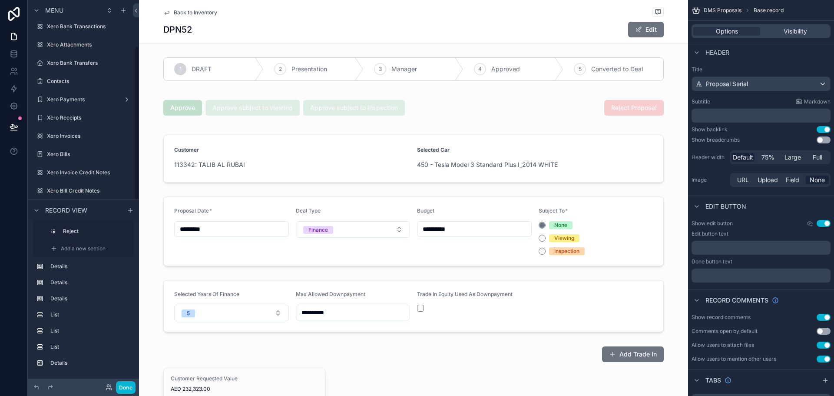
scroll to position [0, 0]
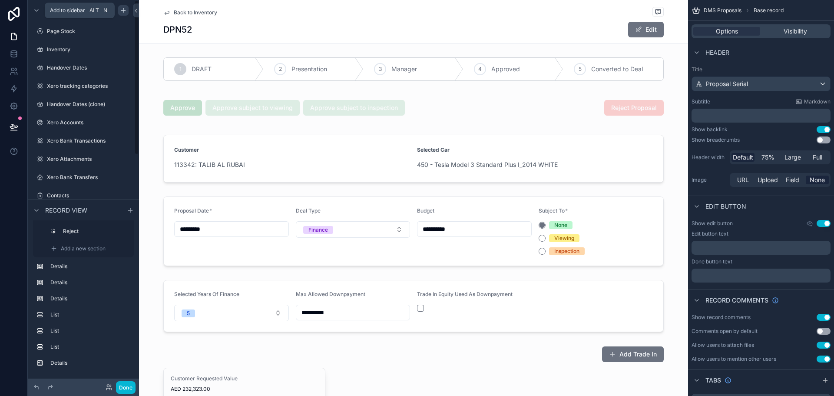
click at [125, 10] on icon "scrollable content" at bounding box center [123, 10] width 7 height 7
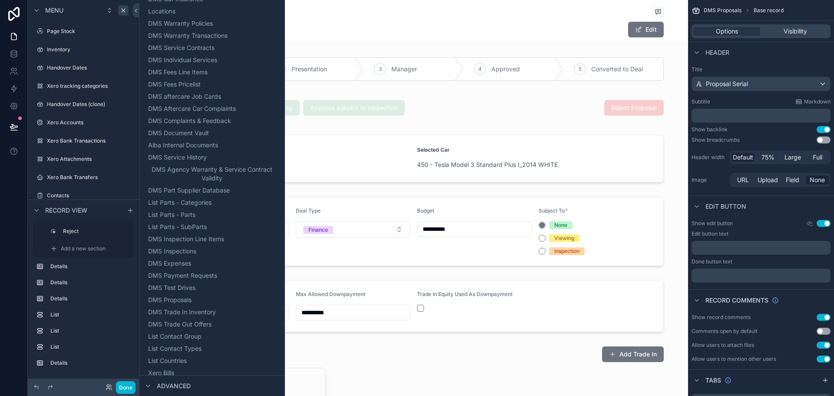
scroll to position [650, 0]
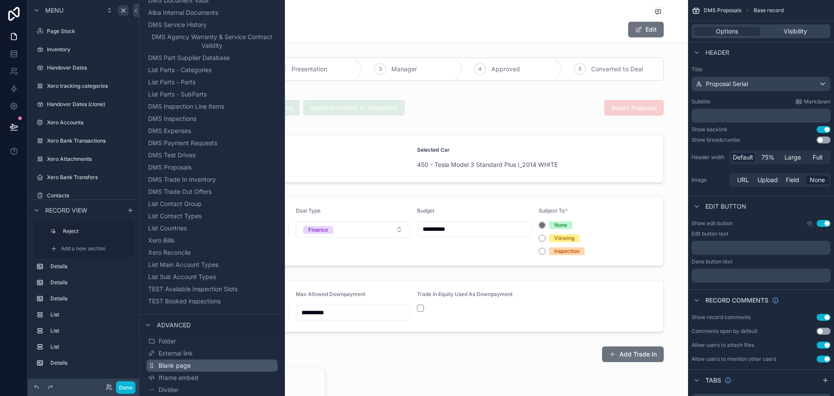
click at [206, 366] on button "Blank page" at bounding box center [211, 365] width 131 height 12
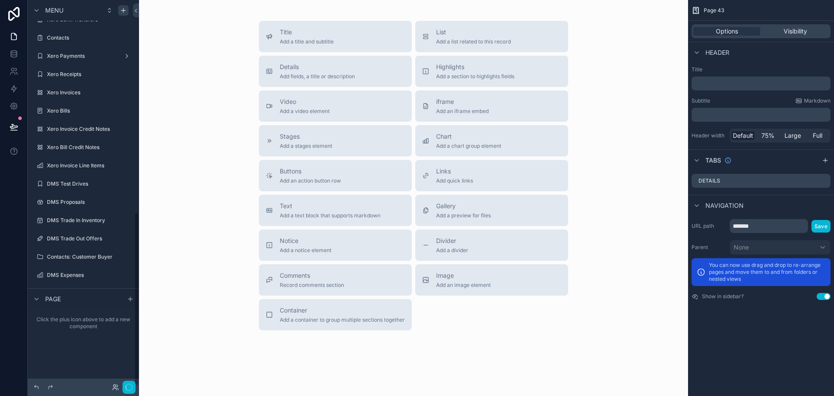
scroll to position [471, 0]
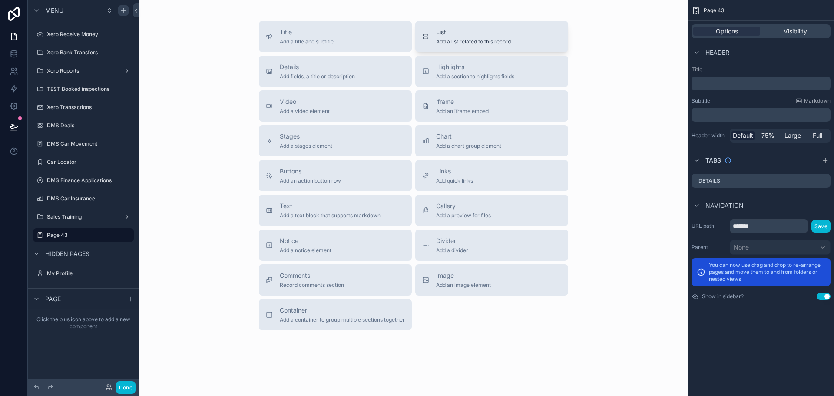
click at [491, 31] on span "List" at bounding box center [473, 32] width 75 height 9
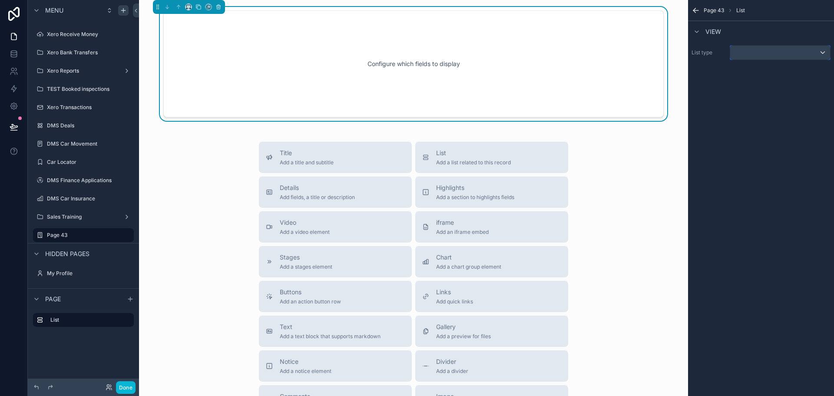
click at [751, 50] on div "scrollable content" at bounding box center [780, 53] width 100 height 14
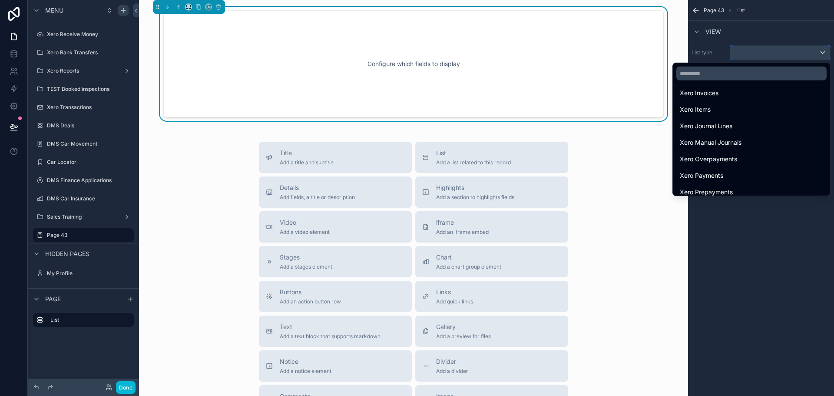
scroll to position [0, 0]
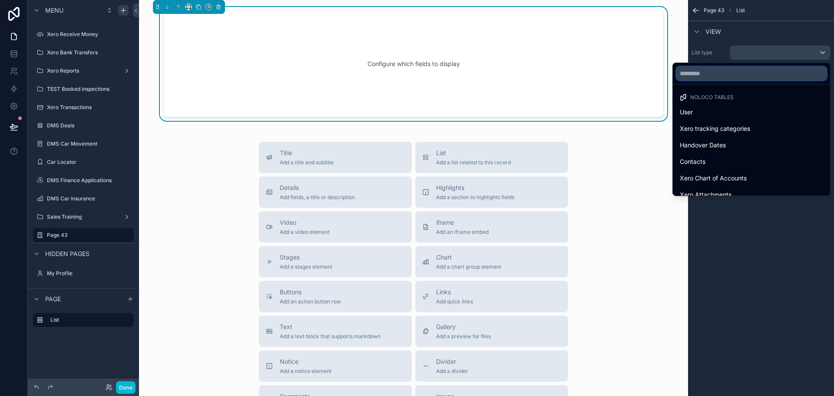
click at [724, 77] on input "text" at bounding box center [751, 73] width 150 height 14
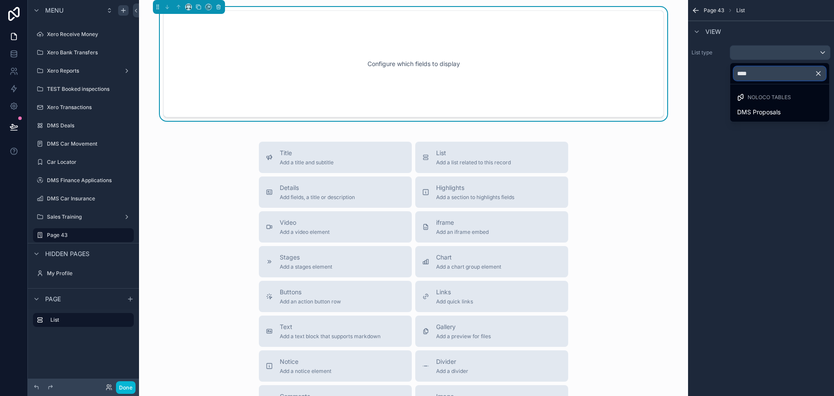
type input "****"
click at [129, 298] on div "scrollable content" at bounding box center [417, 198] width 834 height 396
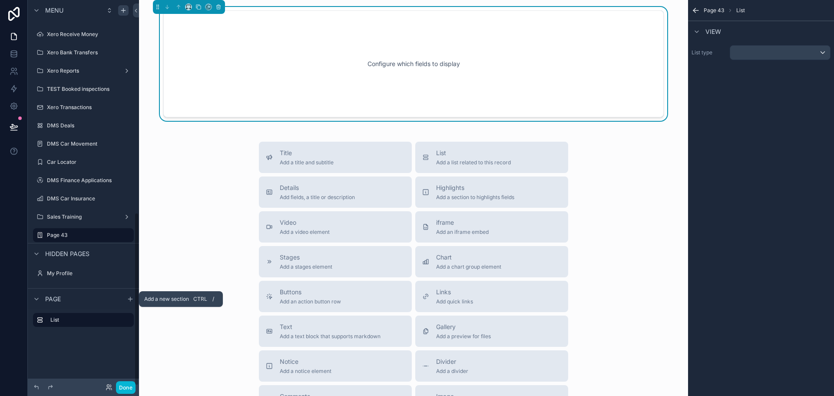
click at [129, 299] on icon "scrollable content" at bounding box center [130, 299] width 4 height 0
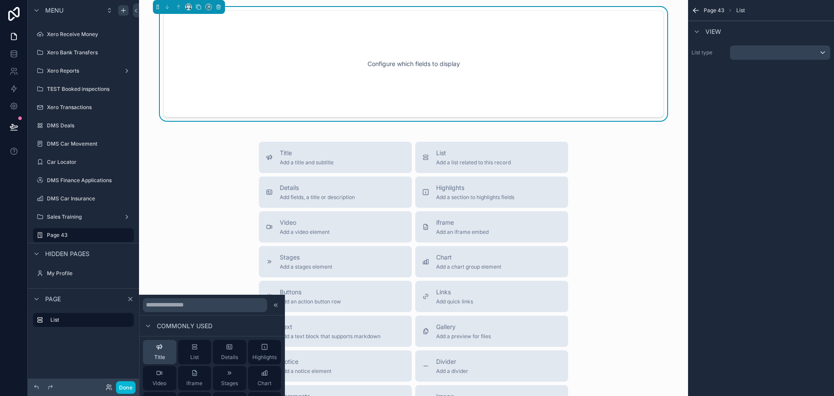
click at [157, 357] on span "Title" at bounding box center [159, 357] width 11 height 7
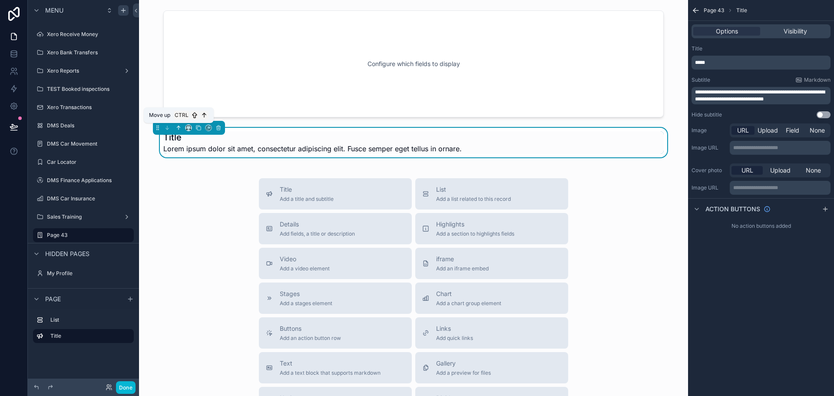
click at [177, 126] on icon "scrollable content" at bounding box center [178, 128] width 6 height 6
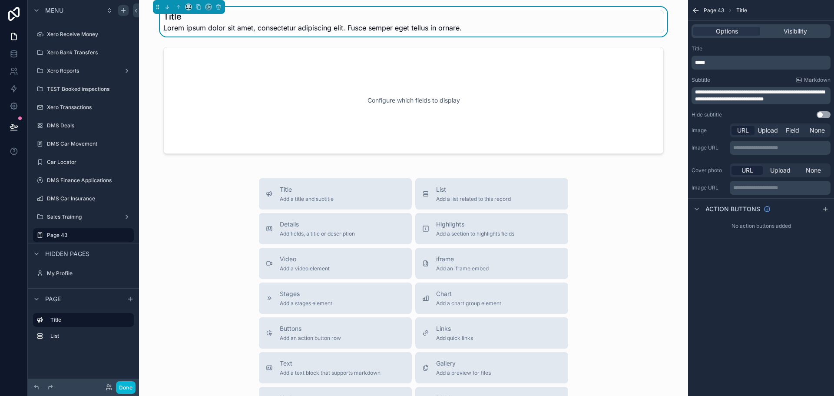
click at [734, 65] on p "*****" at bounding box center [762, 62] width 134 height 7
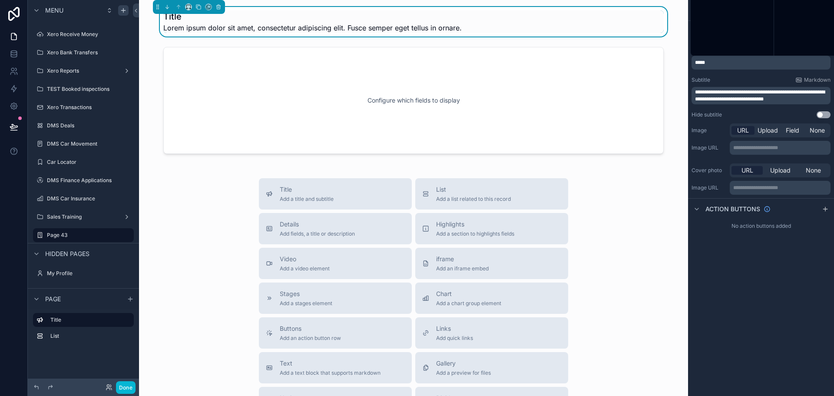
click at [734, 65] on p "*****" at bounding box center [762, 62] width 134 height 7
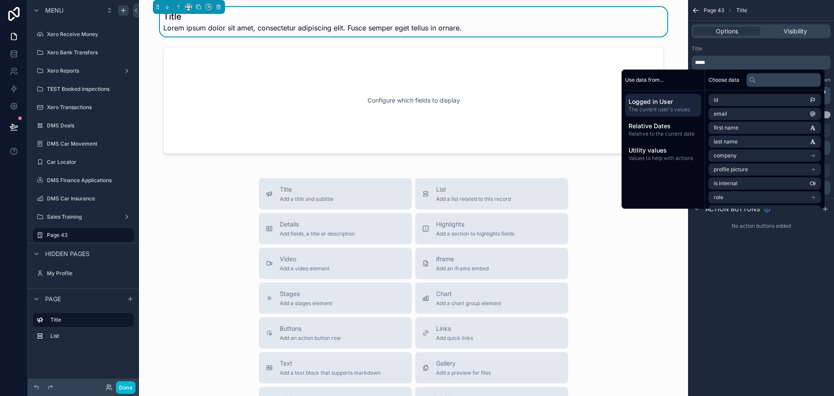
click at [715, 55] on div "Title *****" at bounding box center [760, 57] width 139 height 24
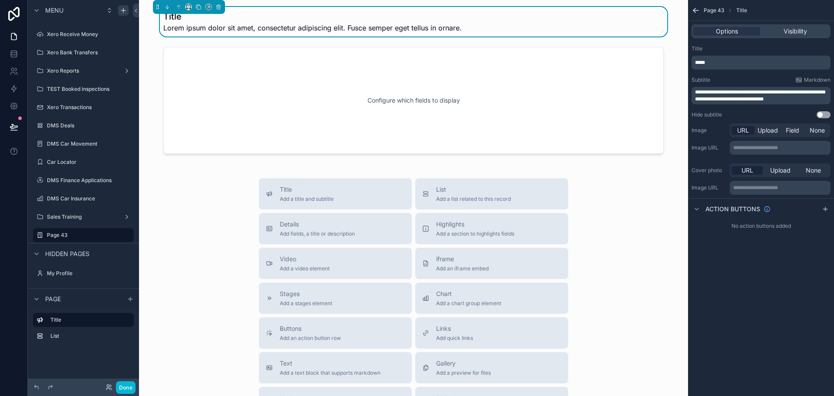
click at [715, 55] on div "Title *****" at bounding box center [760, 57] width 139 height 24
click at [707, 60] on p "*****" at bounding box center [762, 62] width 134 height 7
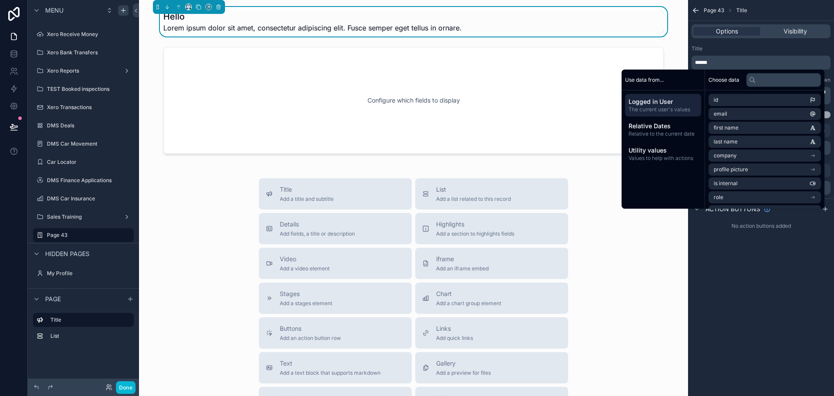
click at [660, 99] on span "Logged in User" at bounding box center [662, 101] width 69 height 9
click at [740, 128] on li "first name" at bounding box center [764, 128] width 112 height 12
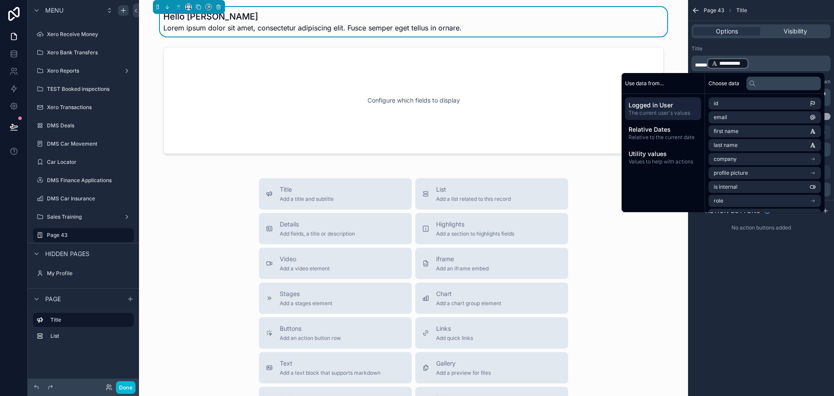
drag, startPoint x: 753, startPoint y: 66, endPoint x: 733, endPoint y: 50, distance: 25.9
click at [753, 66] on p "**********" at bounding box center [762, 63] width 134 height 12
click at [311, 20] on h1 "Hello Shadab" at bounding box center [312, 16] width 298 height 12
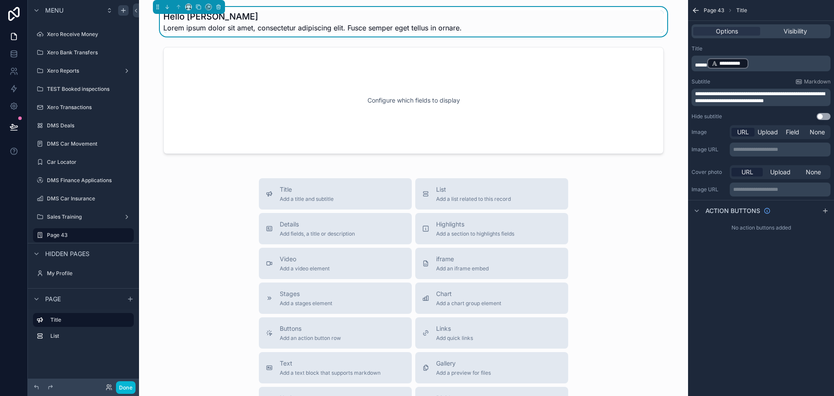
click at [314, 15] on h1 "Hello Shadab" at bounding box center [312, 16] width 298 height 12
click at [756, 67] on p "**********" at bounding box center [762, 63] width 134 height 12
click at [755, 47] on div "Title" at bounding box center [760, 48] width 139 height 7
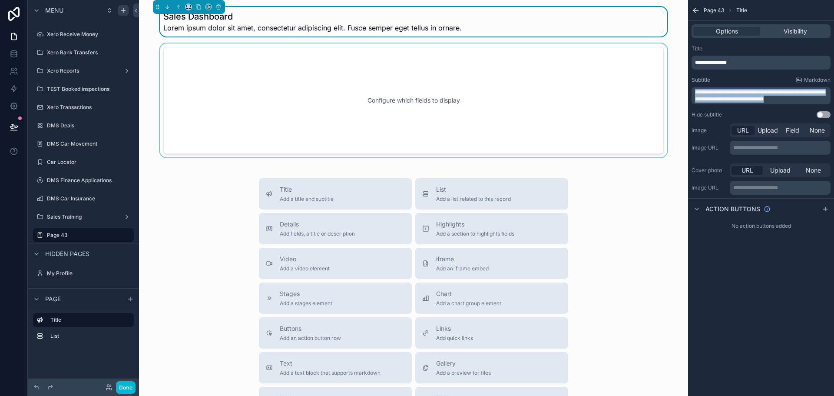
drag, startPoint x: 769, startPoint y: 96, endPoint x: 640, endPoint y: 85, distance: 129.5
click at [640, 85] on div "Page Stock Inventory 1,987 Handover Dates Xero tracking categories Handover Dat…" at bounding box center [486, 198] width 695 height 396
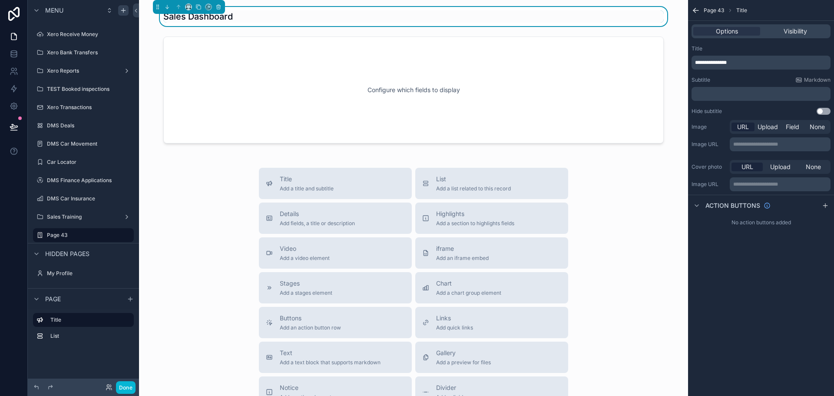
click at [781, 258] on div "**********" at bounding box center [761, 198] width 146 height 396
click at [822, 109] on button "Use setting" at bounding box center [823, 111] width 14 height 7
click at [261, 66] on div "scrollable content" at bounding box center [413, 90] width 535 height 114
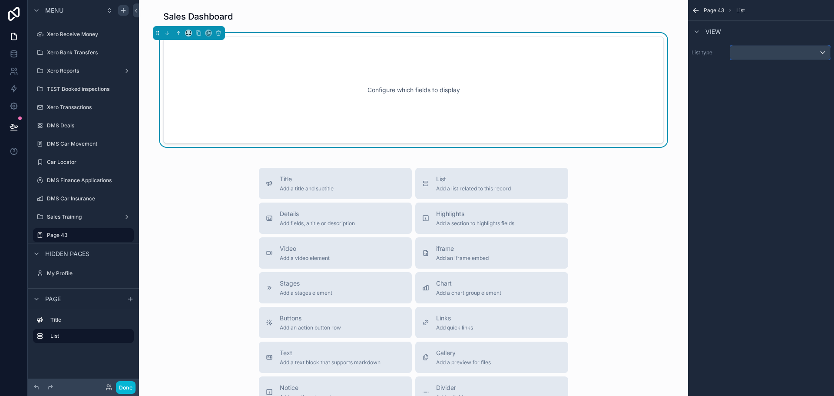
click at [755, 50] on div "scrollable content" at bounding box center [780, 53] width 100 height 14
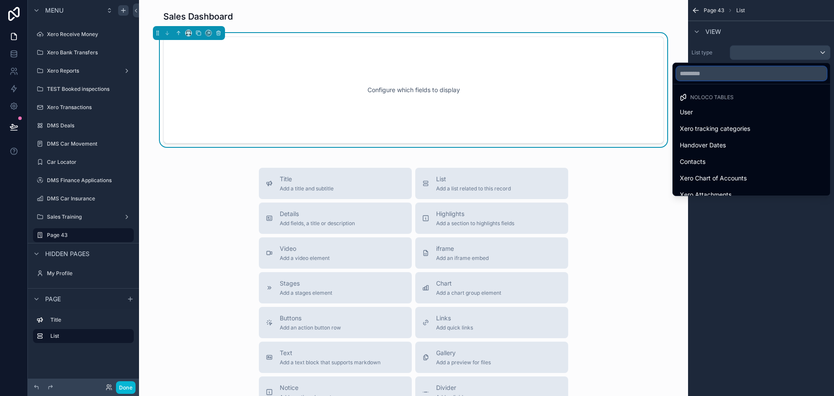
click at [731, 73] on input "text" at bounding box center [751, 73] width 150 height 14
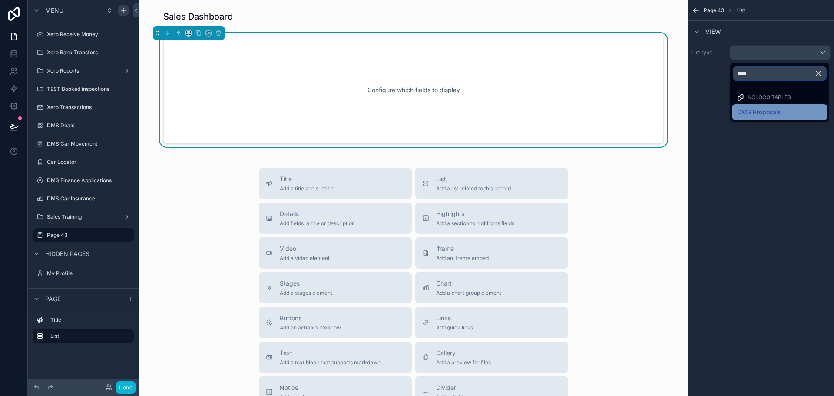
type input "****"
click at [757, 112] on span "DMS Proposals" at bounding box center [758, 112] width 43 height 10
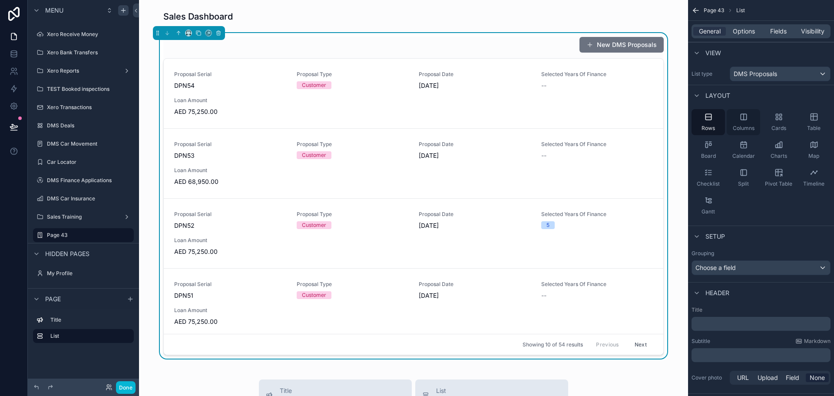
click at [754, 127] on div "Columns" at bounding box center [743, 122] width 33 height 26
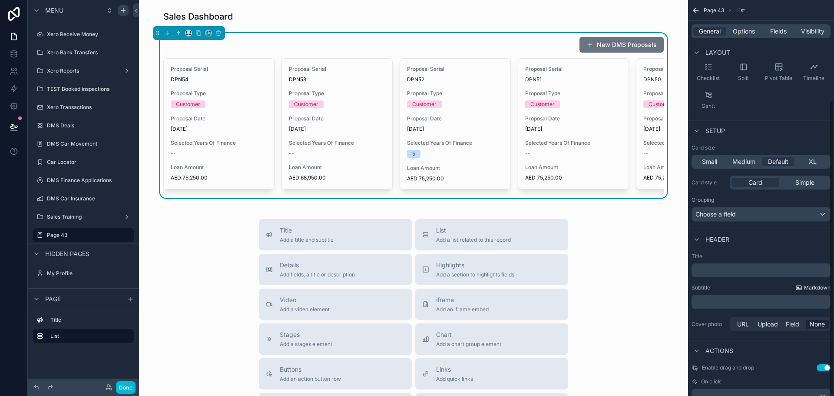
scroll to position [134, 0]
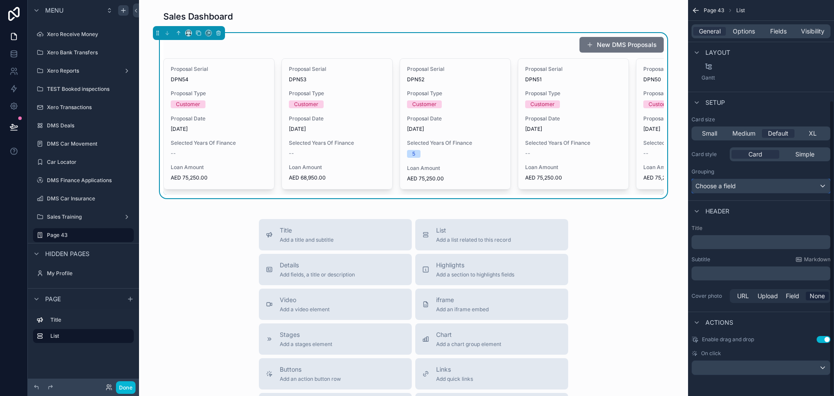
click at [758, 184] on div "Choose a field" at bounding box center [761, 186] width 138 height 14
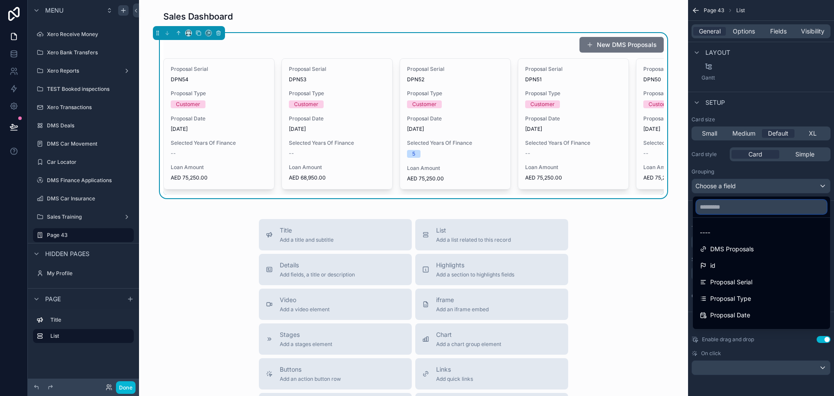
click at [742, 205] on input "text" at bounding box center [761, 207] width 130 height 14
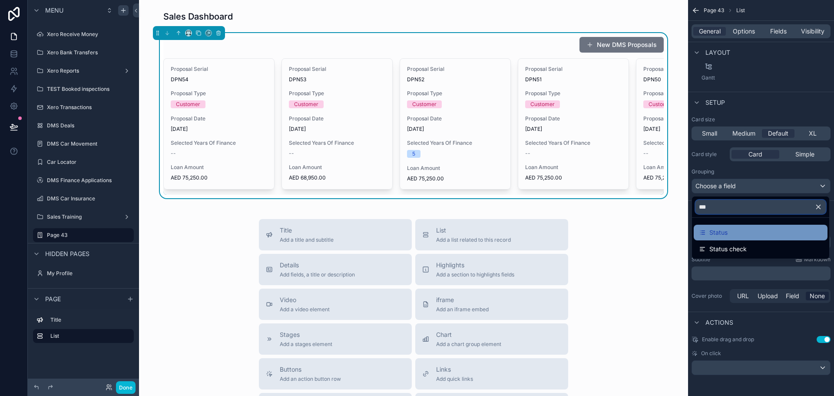
type input "***"
click at [744, 231] on div "Status" at bounding box center [760, 232] width 123 height 10
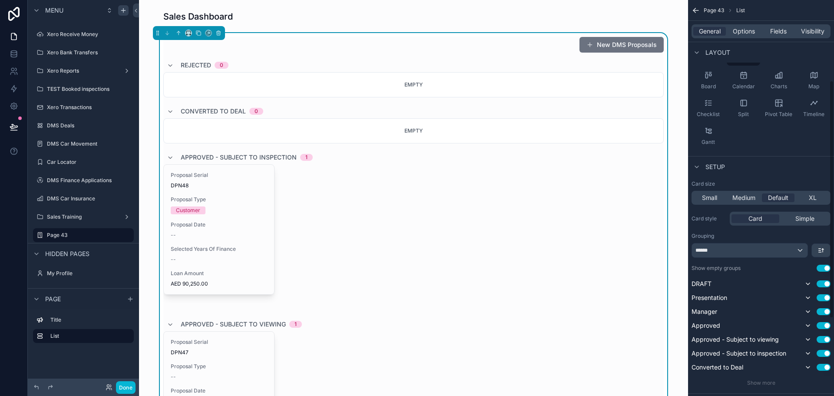
scroll to position [0, 0]
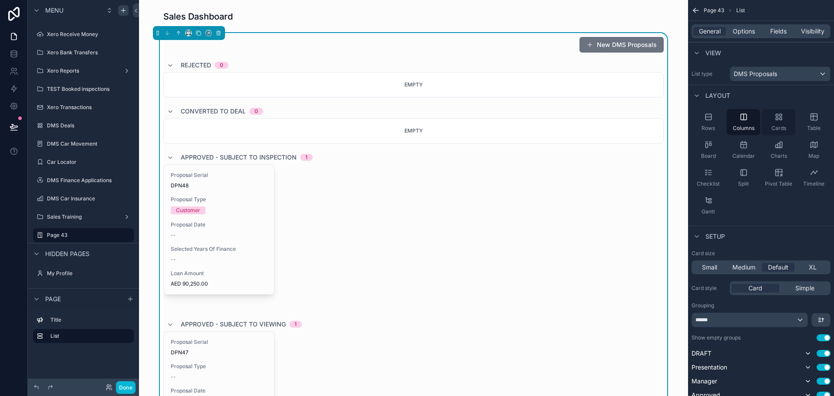
click at [780, 126] on span "Cards" at bounding box center [778, 128] width 15 height 7
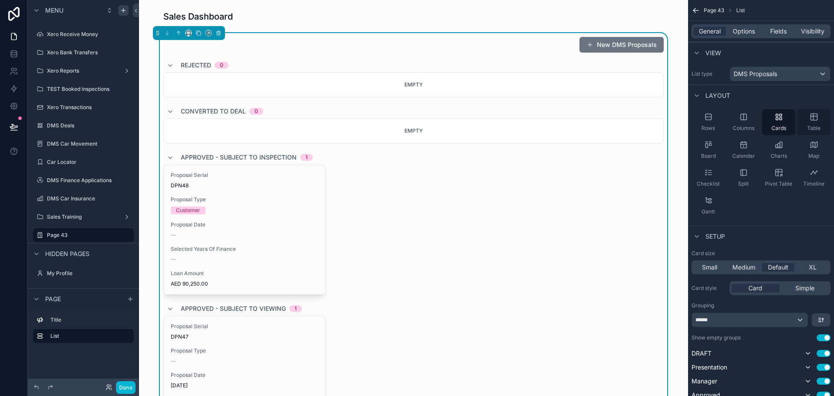
click at [812, 128] on span "Table" at bounding box center [813, 128] width 13 height 7
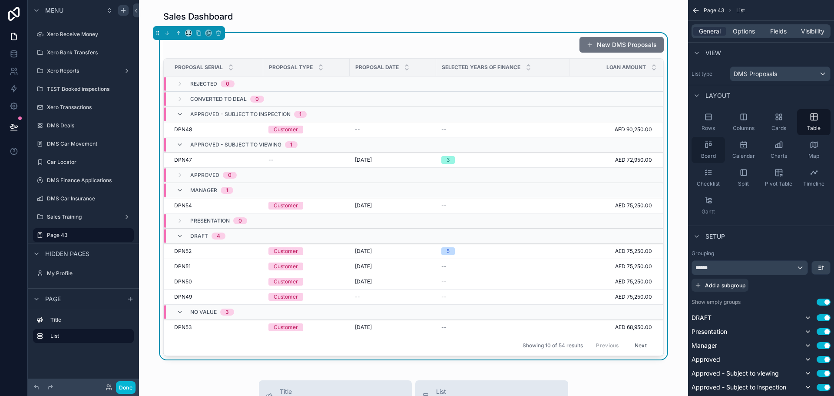
click at [713, 144] on div "Board" at bounding box center [707, 150] width 33 height 26
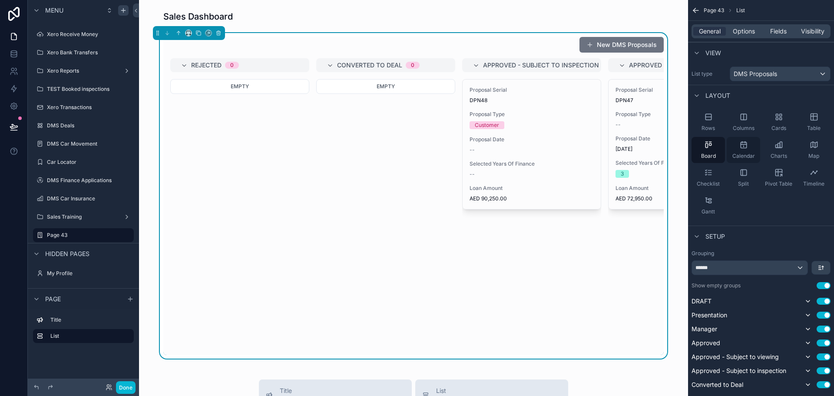
click at [743, 153] on span "Calendar" at bounding box center [743, 155] width 23 height 7
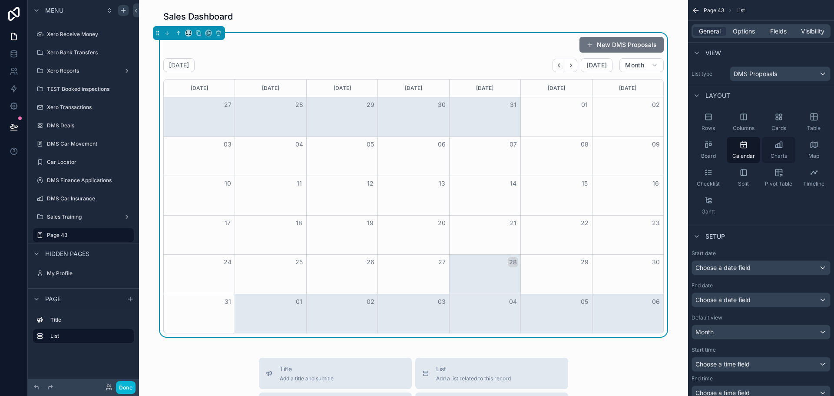
click at [788, 150] on div "Charts" at bounding box center [778, 150] width 33 height 26
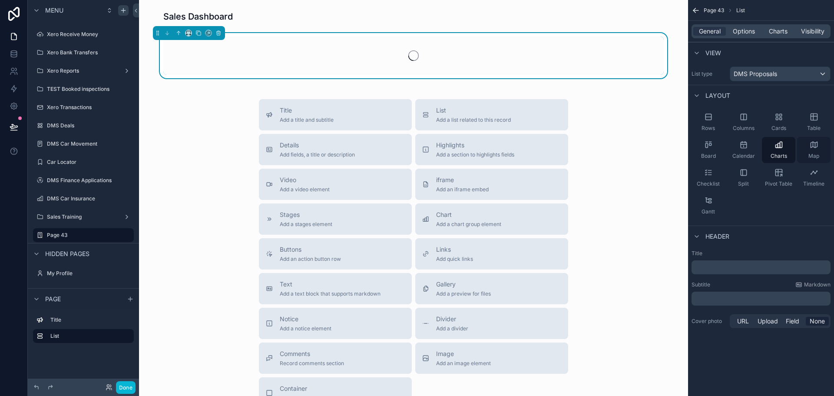
click at [816, 148] on icon "scrollable content" at bounding box center [814, 144] width 9 height 9
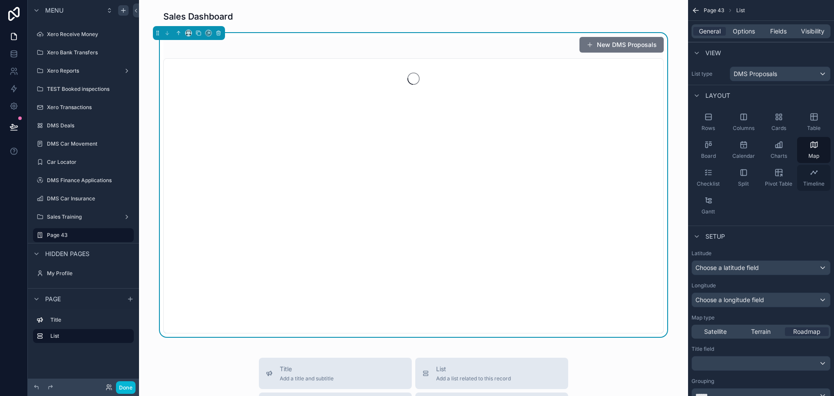
click at [813, 169] on icon "scrollable content" at bounding box center [814, 172] width 9 height 9
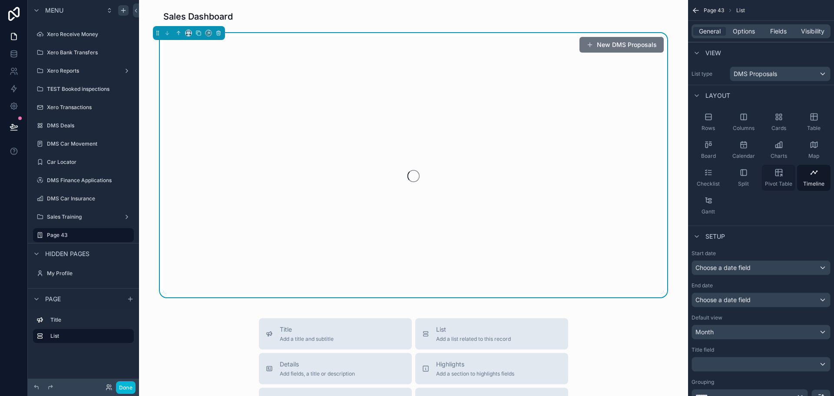
click at [782, 175] on icon "scrollable content" at bounding box center [778, 172] width 9 height 9
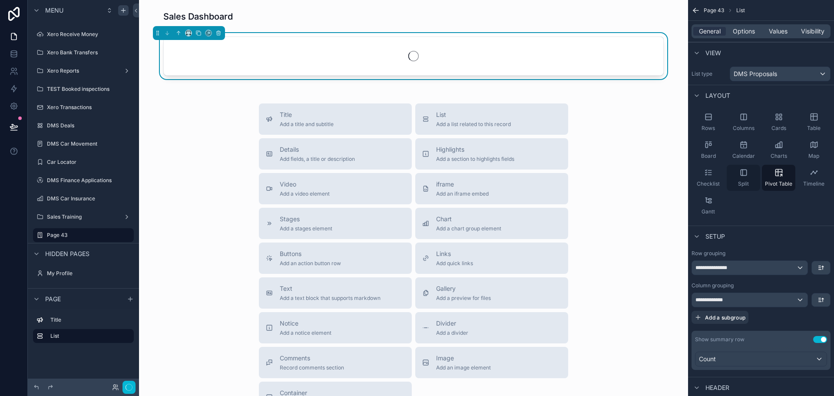
click at [747, 178] on div "Split" at bounding box center [743, 178] width 33 height 26
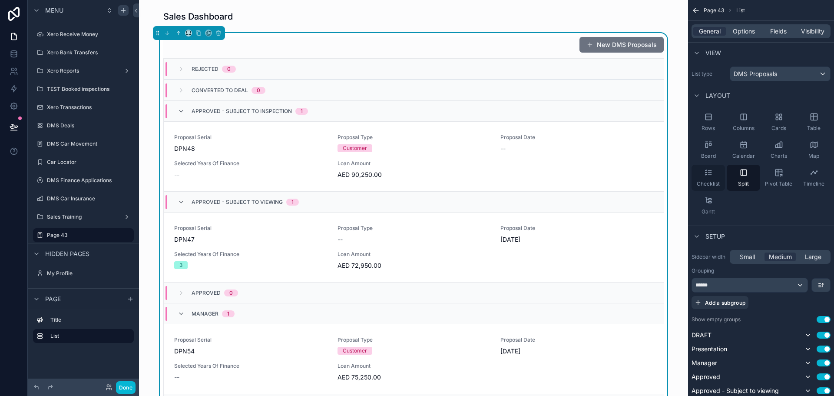
click at [699, 180] on span "Checklist" at bounding box center [708, 183] width 23 height 7
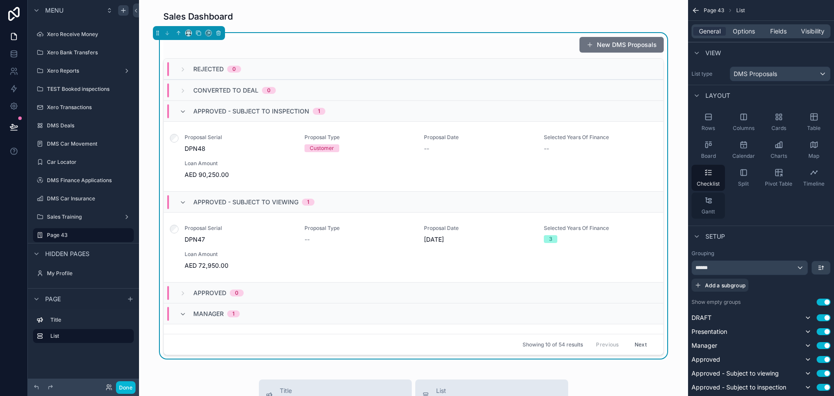
click at [705, 204] on icon "scrollable content" at bounding box center [708, 200] width 9 height 9
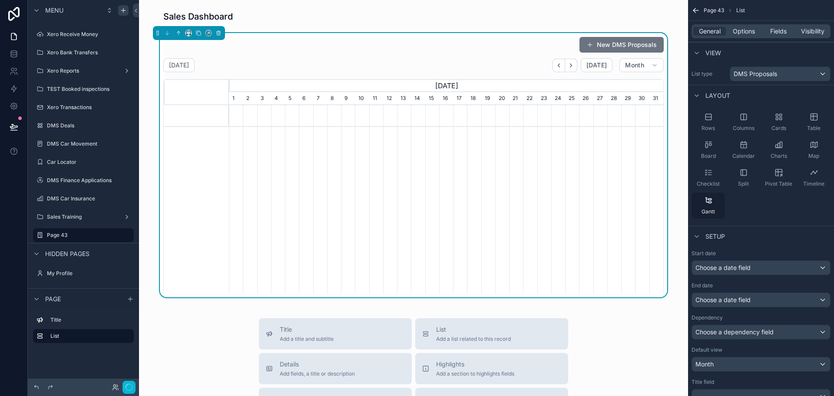
scroll to position [0, 434]
click at [712, 142] on icon "scrollable content" at bounding box center [708, 144] width 9 height 9
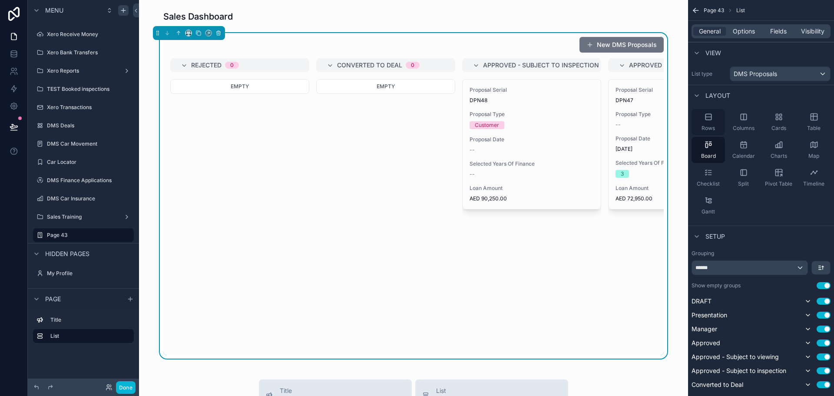
click at [711, 129] on span "Rows" at bounding box center [707, 128] width 13 height 7
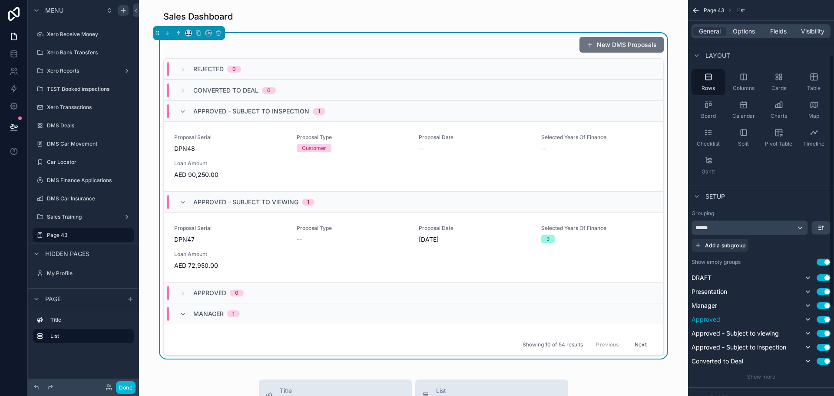
scroll to position [87, 0]
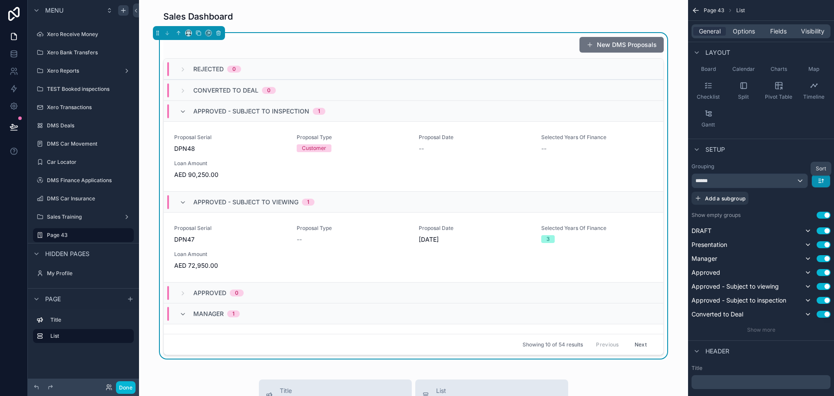
click at [820, 181] on icon "scrollable content" at bounding box center [820, 181] width 2 height 0
click at [769, 203] on div "scrollable content" at bounding box center [417, 198] width 834 height 396
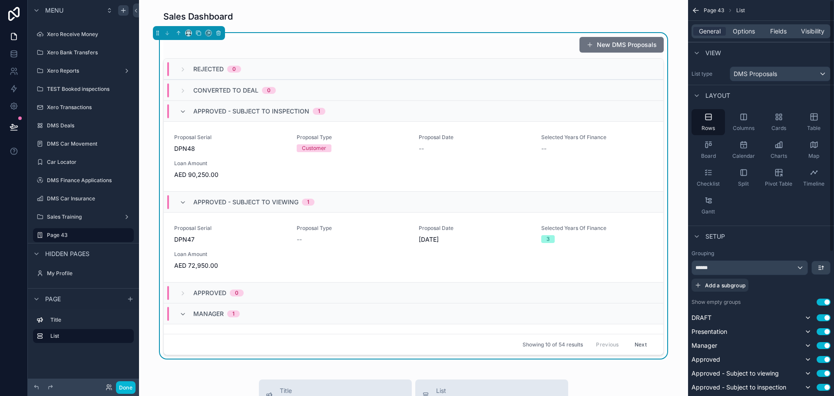
click at [744, 26] on div "General Options Fields Visibility" at bounding box center [760, 31] width 139 height 14
click at [747, 32] on span "Options" at bounding box center [744, 31] width 22 height 9
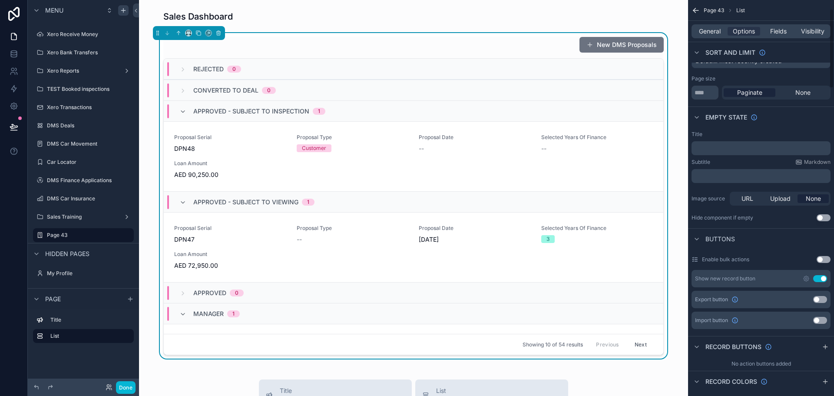
scroll to position [43, 0]
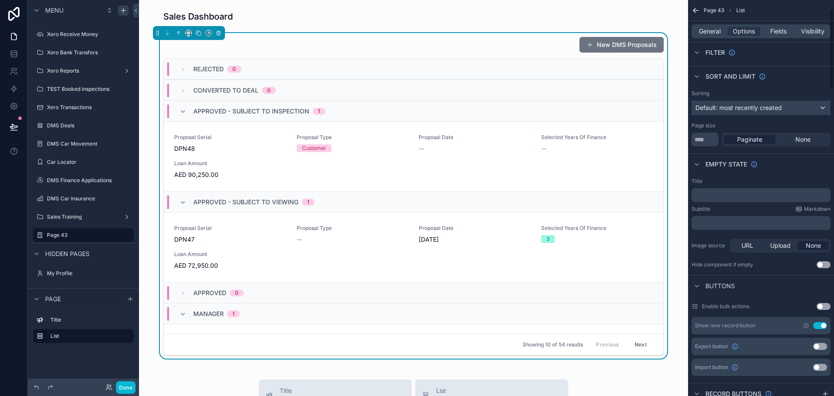
click at [785, 106] on div "Default: most recently created" at bounding box center [761, 108] width 138 height 14
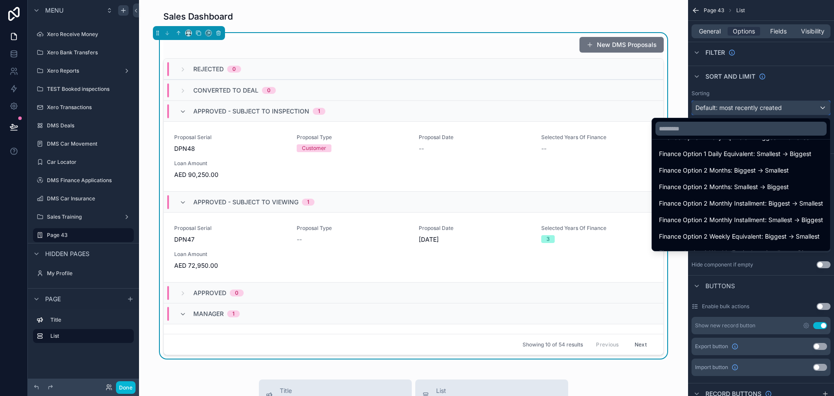
scroll to position [174, 0]
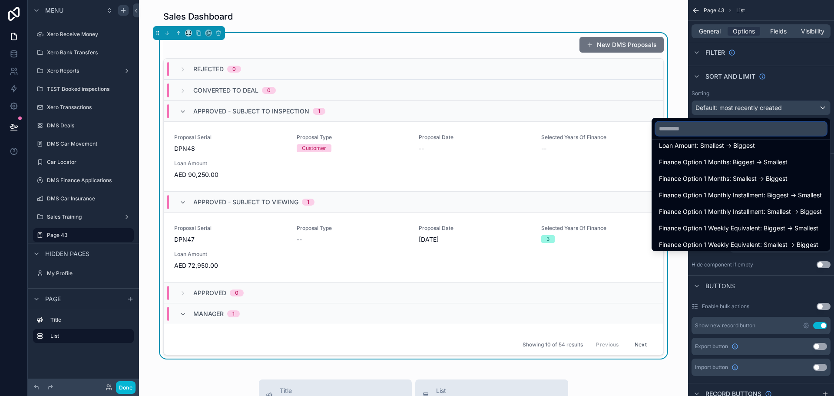
click at [711, 127] on input "text" at bounding box center [740, 129] width 171 height 14
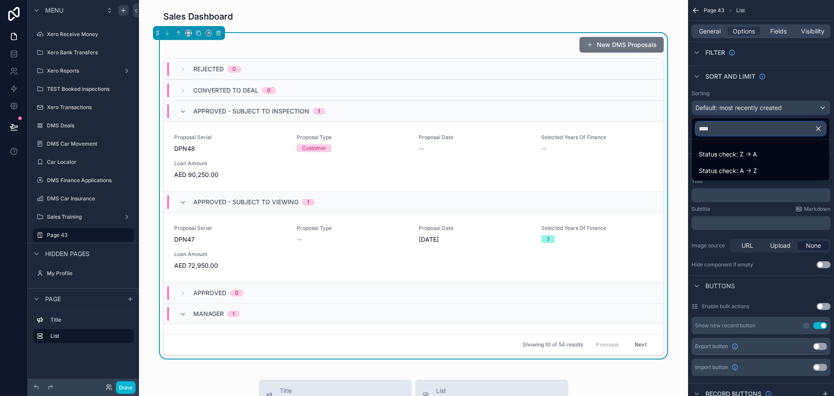
type input "****"
click at [817, 131] on icon "button" at bounding box center [818, 129] width 8 height 8
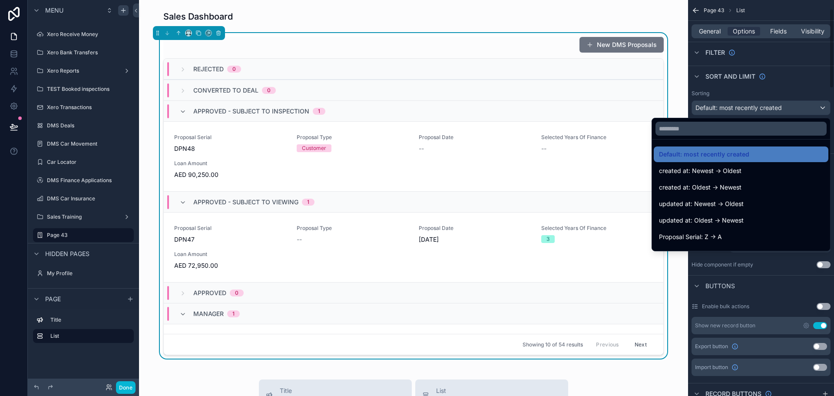
click at [800, 91] on div "scrollable content" at bounding box center [417, 198] width 834 height 396
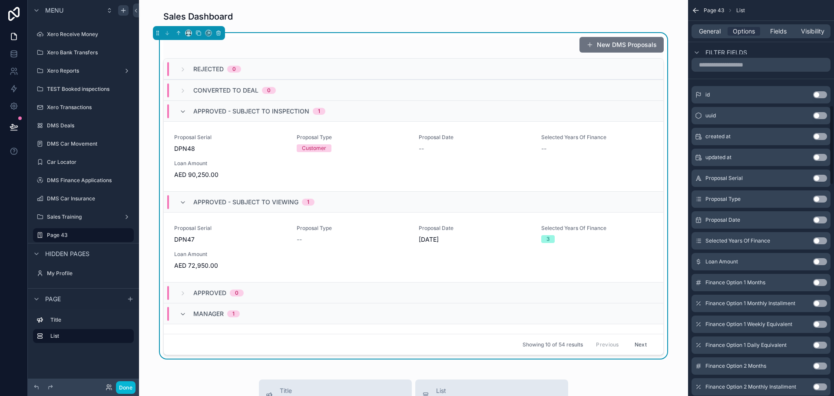
scroll to position [174, 0]
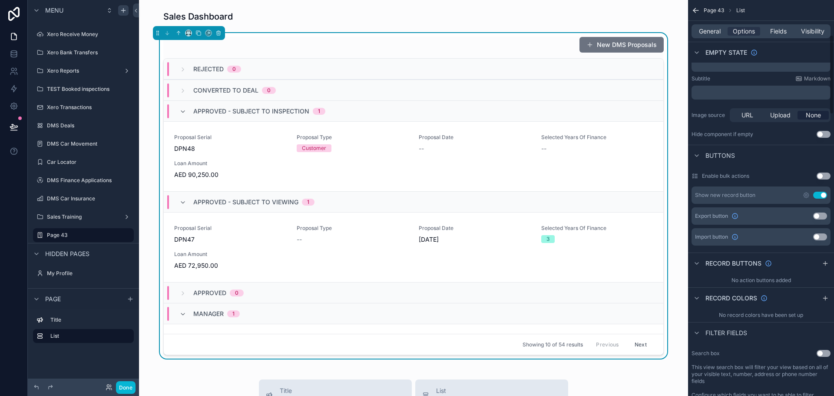
click at [709, 26] on div "General Options Fields Visibility" at bounding box center [760, 31] width 139 height 14
click at [709, 27] on span "General" at bounding box center [710, 31] width 22 height 9
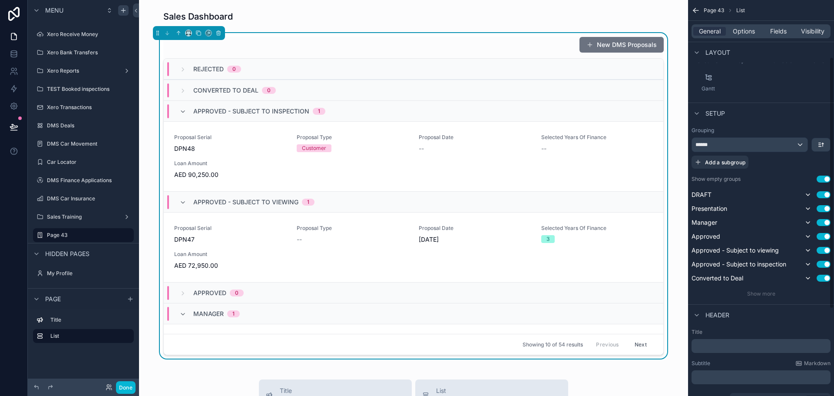
scroll to position [130, 0]
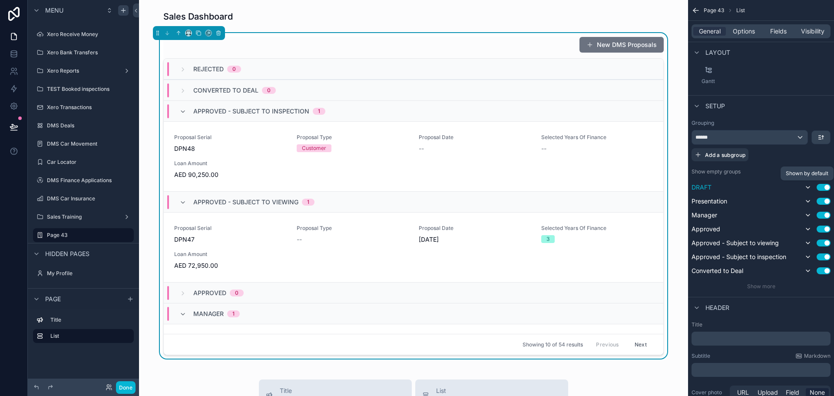
click at [807, 187] on icon "scrollable content" at bounding box center [807, 187] width 7 height 7
click at [711, 188] on span "DRAFT" at bounding box center [701, 187] width 20 height 9
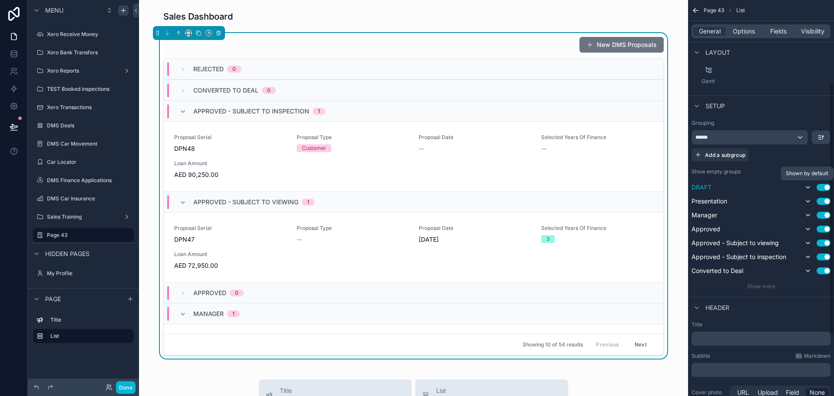
click at [708, 182] on div "DRAFT Use setting" at bounding box center [760, 187] width 139 height 10
click at [705, 185] on span "DRAFT" at bounding box center [701, 187] width 20 height 9
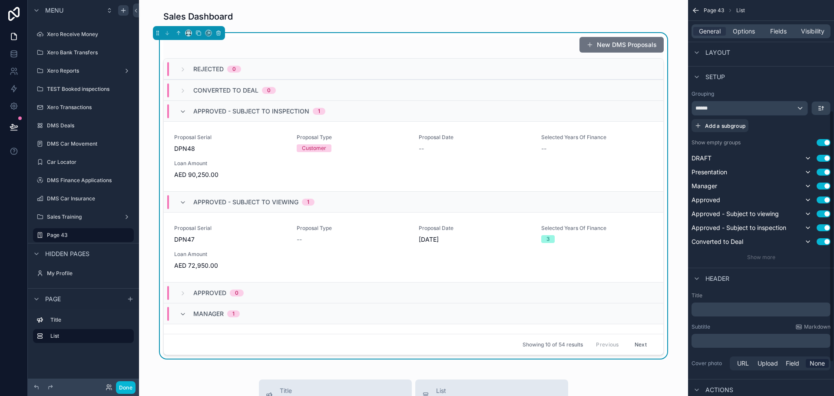
scroll to position [174, 0]
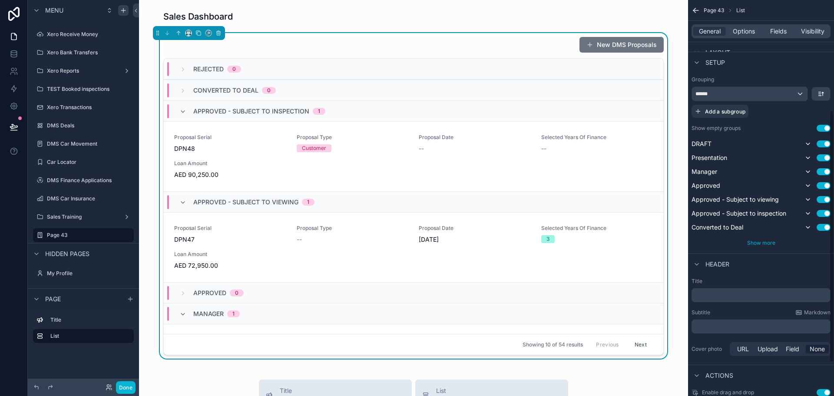
click at [766, 240] on span "Show more" at bounding box center [761, 242] width 28 height 7
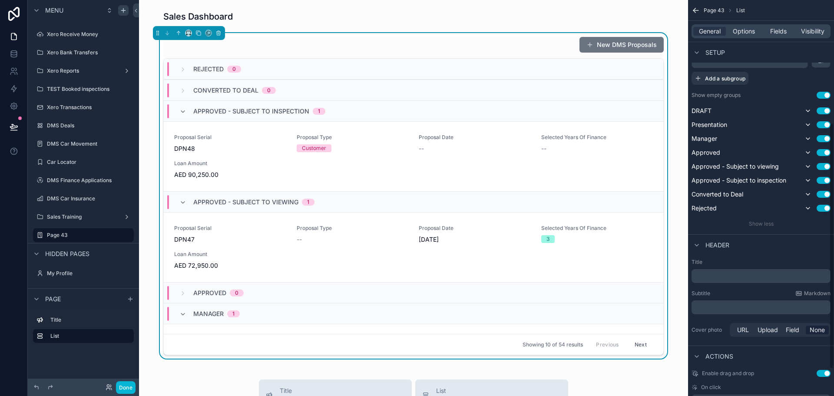
scroll to position [241, 0]
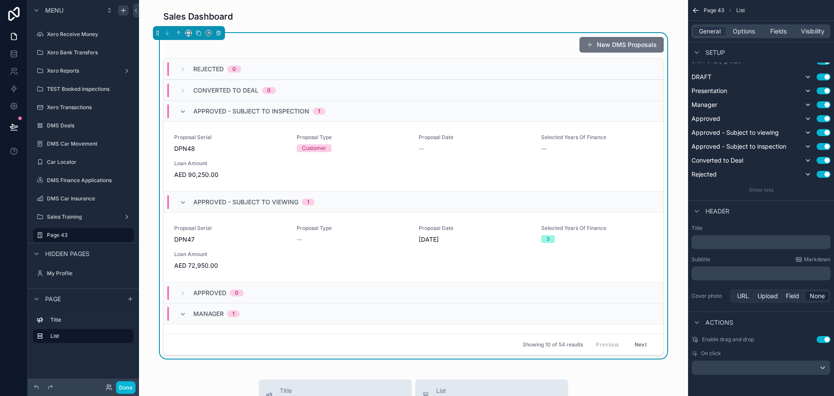
click at [249, 86] on span "Converted to Deal" at bounding box center [225, 90] width 65 height 9
click at [261, 64] on div "Rejected 0" at bounding box center [413, 69] width 499 height 21
click at [262, 66] on div "Rejected 0" at bounding box center [413, 69] width 499 height 21
click at [241, 109] on span "Approved - Subject to inspection" at bounding box center [251, 111] width 116 height 9
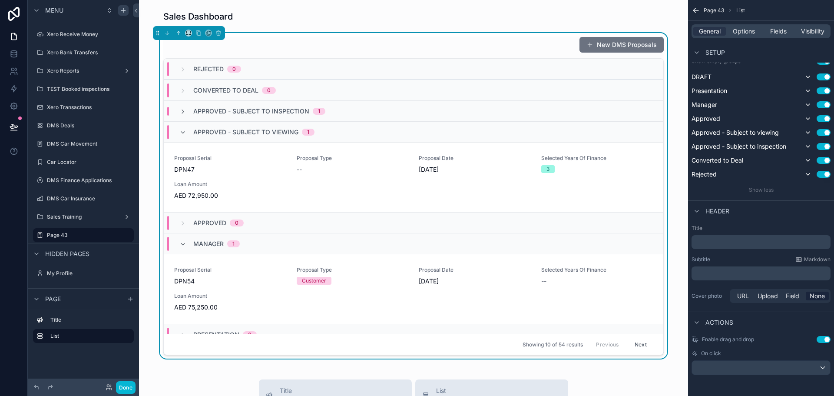
click at [241, 109] on span "Approved - Subject to inspection" at bounding box center [251, 111] width 116 height 9
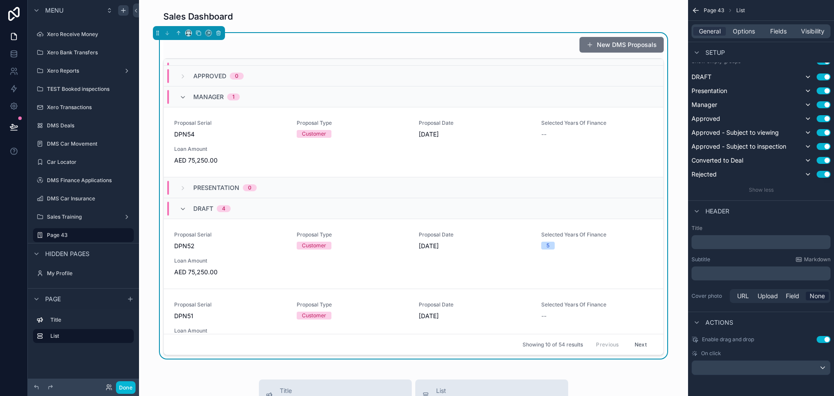
scroll to position [217, 0]
click at [254, 148] on span "Loan Amount" at bounding box center [230, 148] width 112 height 7
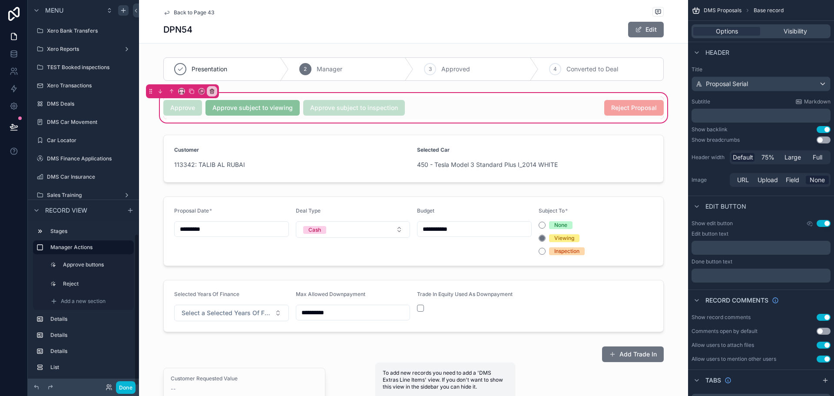
scroll to position [591, 0]
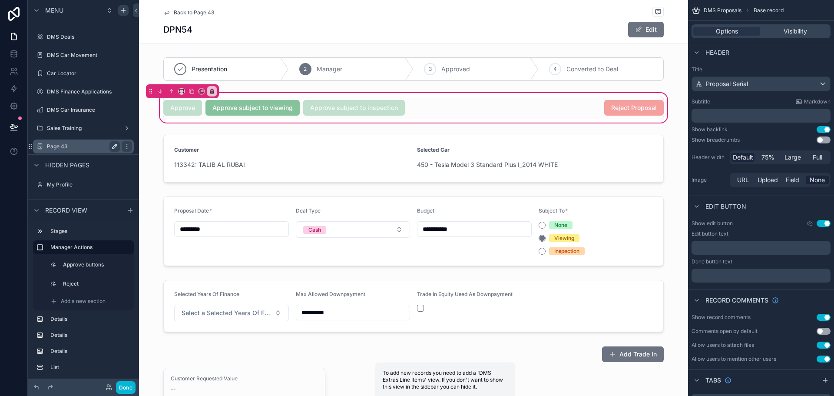
click at [114, 146] on icon "scrollable content" at bounding box center [114, 146] width 4 height 4
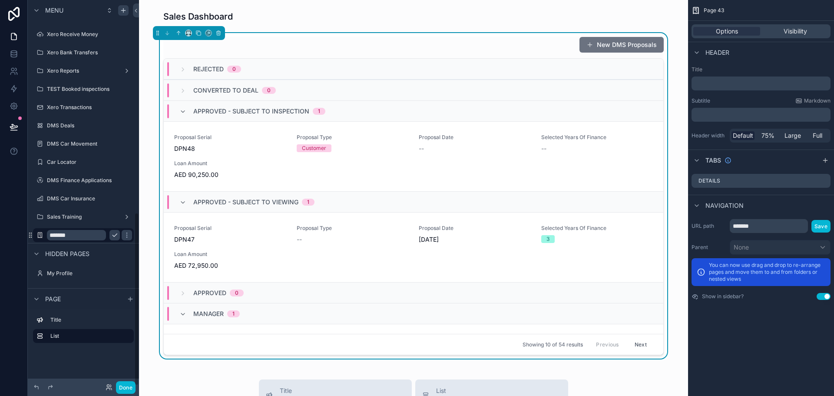
scroll to position [471, 0]
click at [87, 236] on input "*******" at bounding box center [76, 235] width 59 height 10
type input "*****"
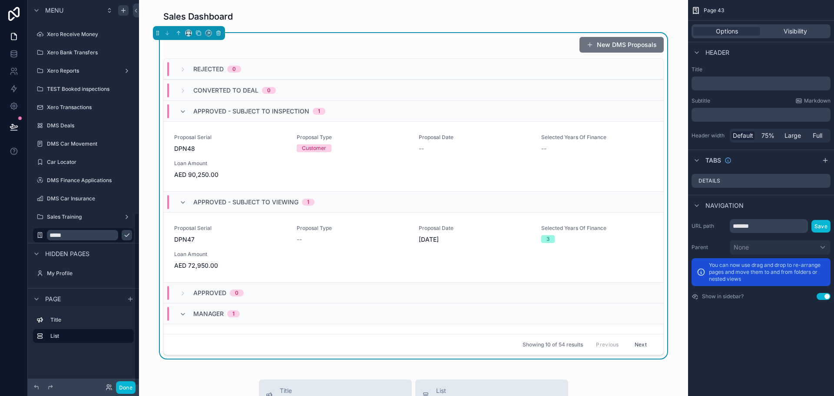
click at [123, 235] on icon "scrollable content" at bounding box center [126, 234] width 7 height 7
click at [86, 210] on div "Sales Training" at bounding box center [83, 217] width 97 height 14
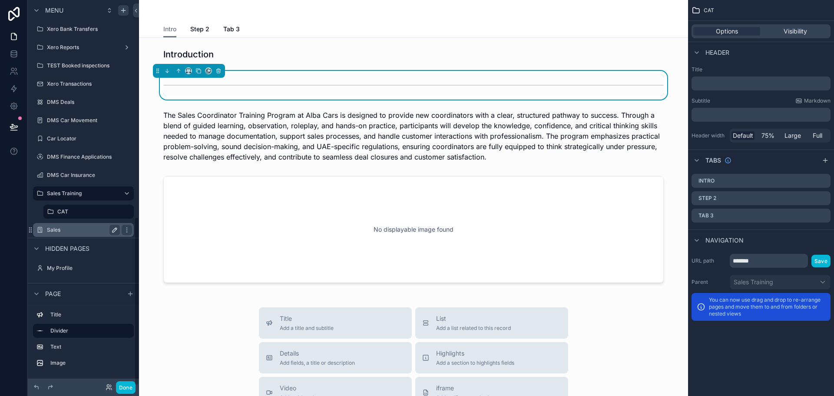
click at [66, 228] on label "Sales" at bounding box center [81, 229] width 69 height 7
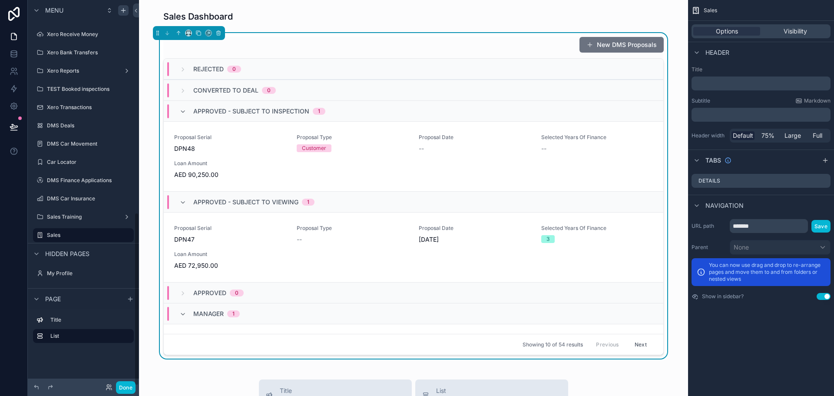
scroll to position [471, 0]
click at [512, 93] on div "Converted to Deal 0" at bounding box center [413, 89] width 499 height 21
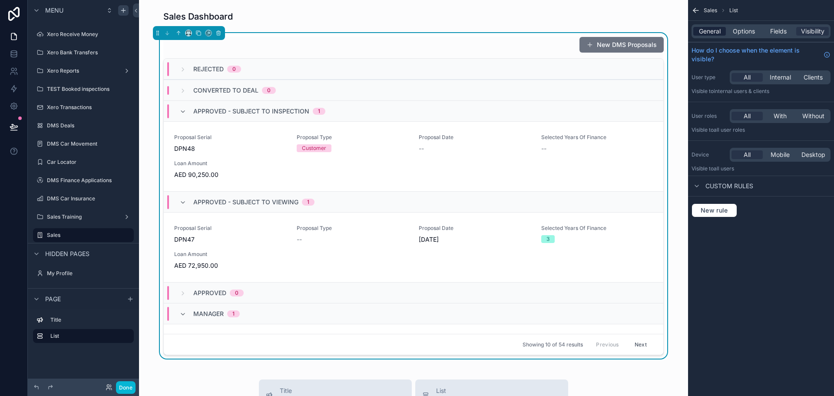
click at [717, 29] on span "General" at bounding box center [710, 31] width 22 height 9
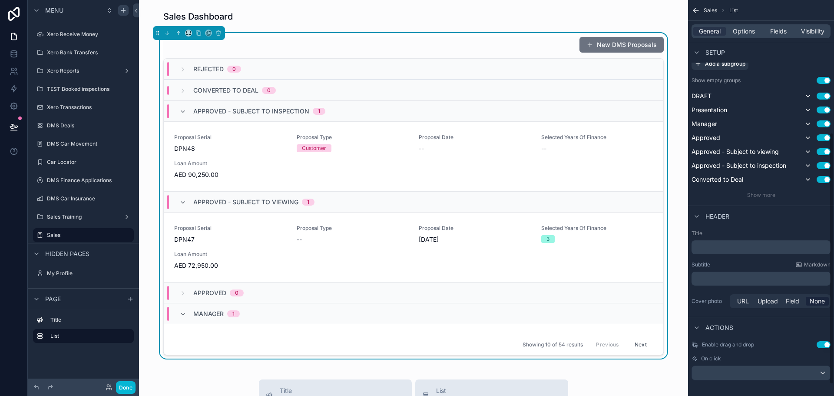
scroll to position [227, 0]
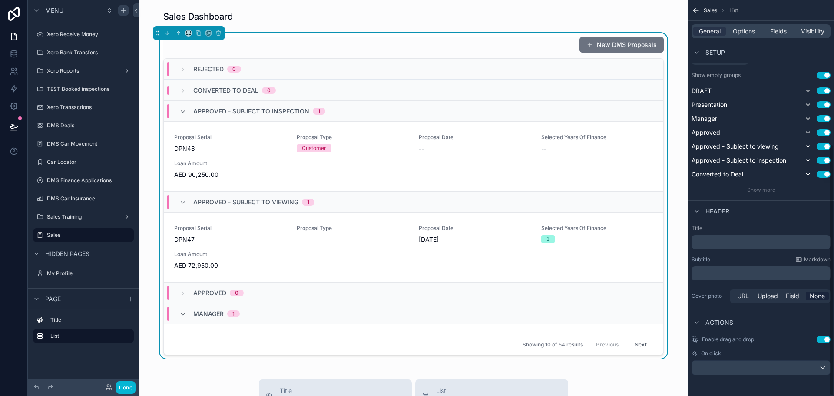
click at [725, 247] on div "﻿" at bounding box center [760, 242] width 139 height 14
click at [728, 241] on p "﻿" at bounding box center [762, 242] width 134 height 9
click at [733, 262] on div "Subtitle Markdown" at bounding box center [760, 259] width 139 height 7
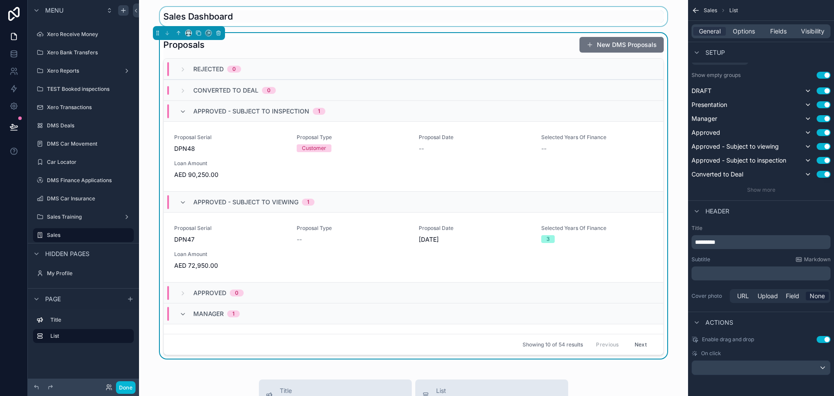
click at [214, 18] on div "scrollable content" at bounding box center [413, 16] width 535 height 19
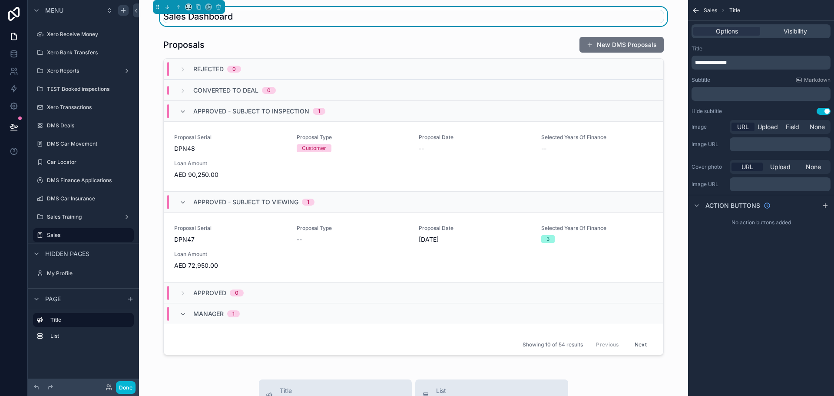
scroll to position [0, 0]
click at [749, 62] on p "**********" at bounding box center [762, 62] width 134 height 7
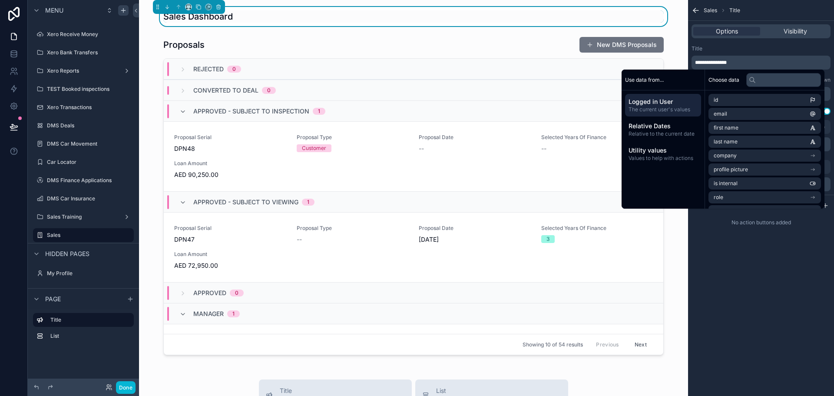
click at [812, 49] on div "Title" at bounding box center [760, 48] width 139 height 7
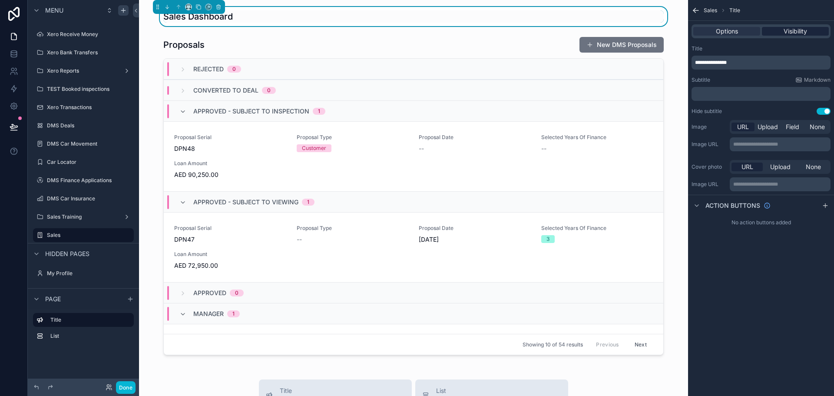
click at [783, 35] on span "Visibility" at bounding box center [794, 31] width 23 height 9
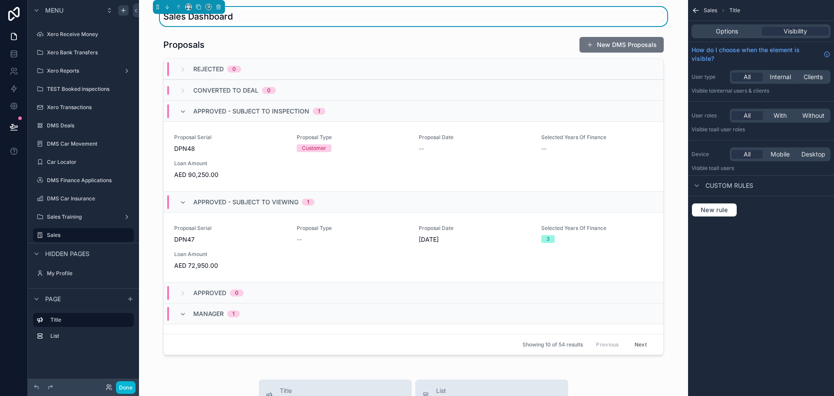
click at [748, 36] on div "Options Visibility" at bounding box center [760, 31] width 139 height 14
click at [716, 33] on span "Options" at bounding box center [727, 31] width 22 height 9
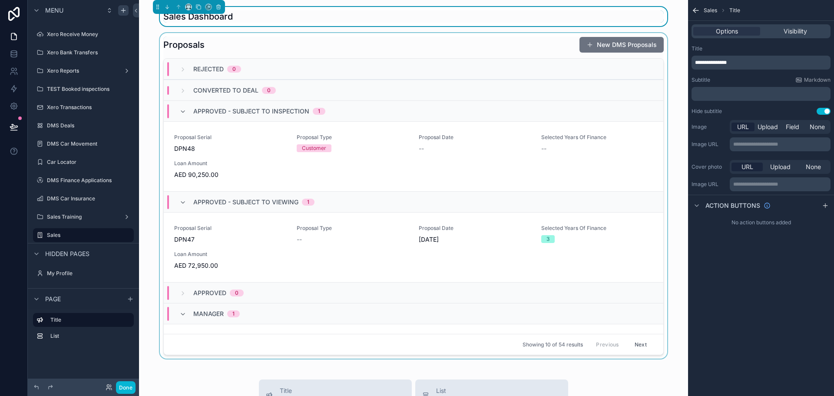
click at [234, 46] on div "scrollable content" at bounding box center [413, 195] width 535 height 325
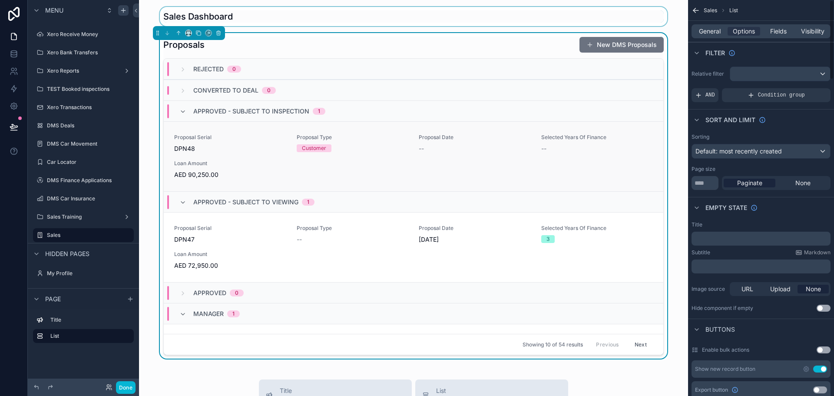
click at [314, 185] on link "Proposal Serial DPN48 Proposal Type Customer Proposal Date -- Selected Years Of…" at bounding box center [413, 156] width 499 height 70
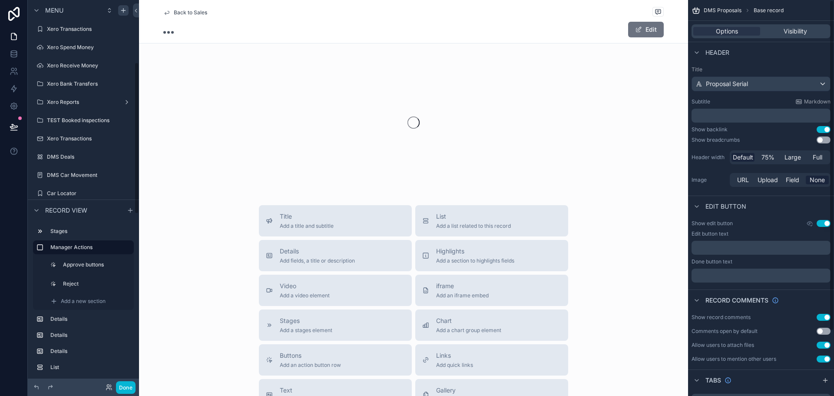
scroll to position [158, 0]
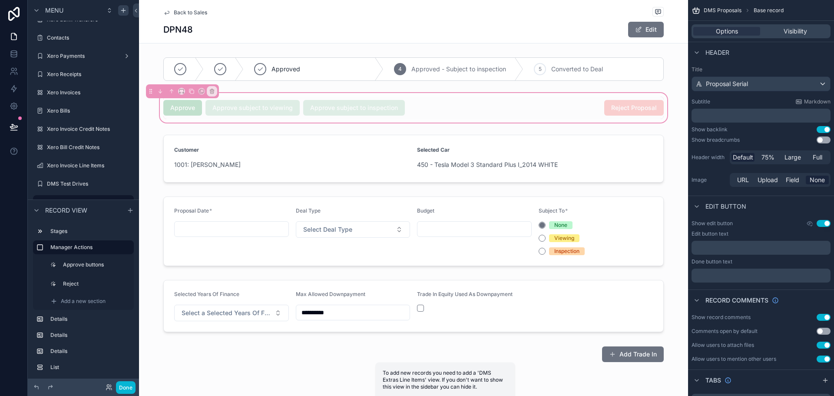
click at [182, 16] on div "Back to Sales" at bounding box center [413, 12] width 500 height 11
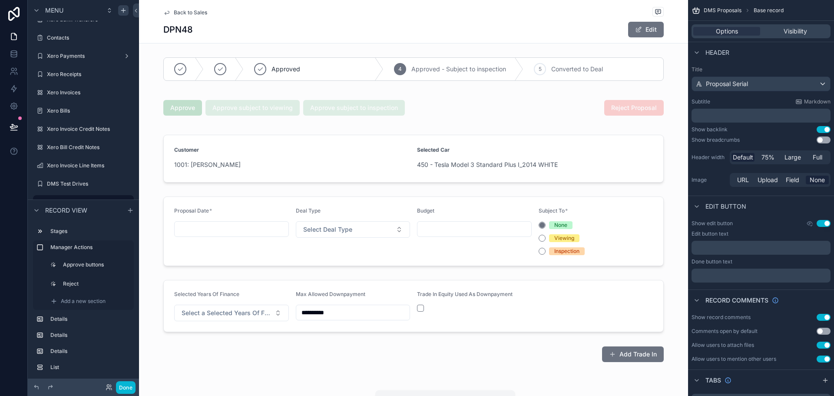
click at [182, 12] on span "Back to Sales" at bounding box center [190, 12] width 33 height 7
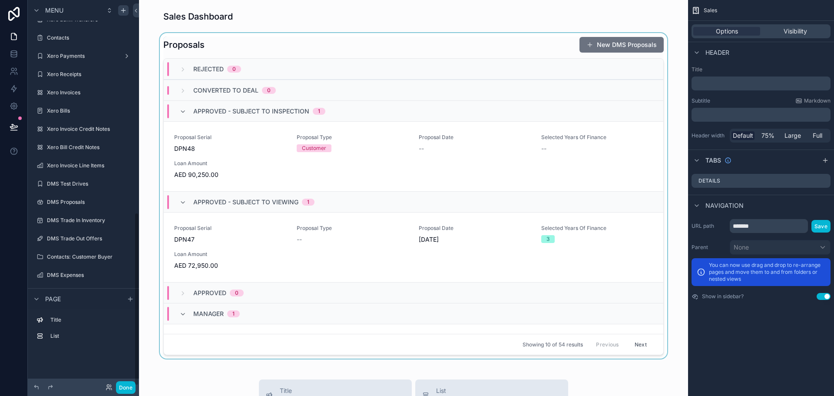
scroll to position [471, 0]
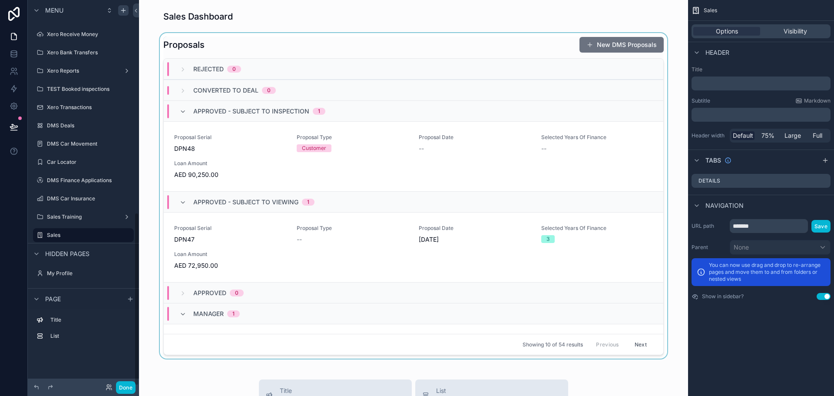
click at [392, 52] on div "scrollable content" at bounding box center [413, 195] width 535 height 325
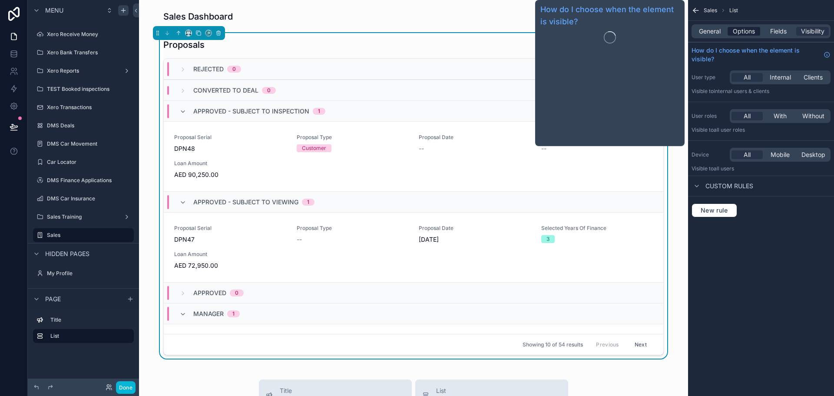
click at [737, 31] on span "Options" at bounding box center [744, 31] width 22 height 9
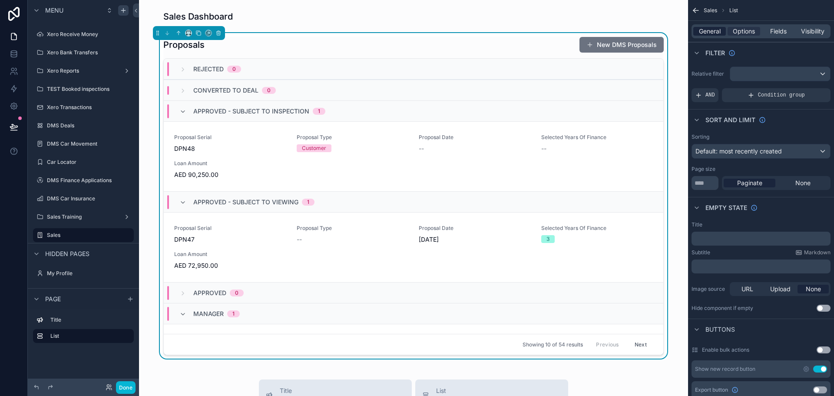
click at [705, 32] on span "General" at bounding box center [710, 31] width 22 height 9
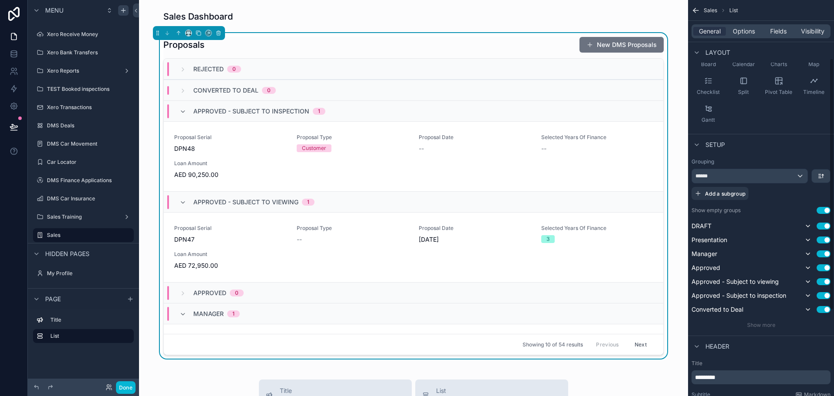
scroll to position [217, 0]
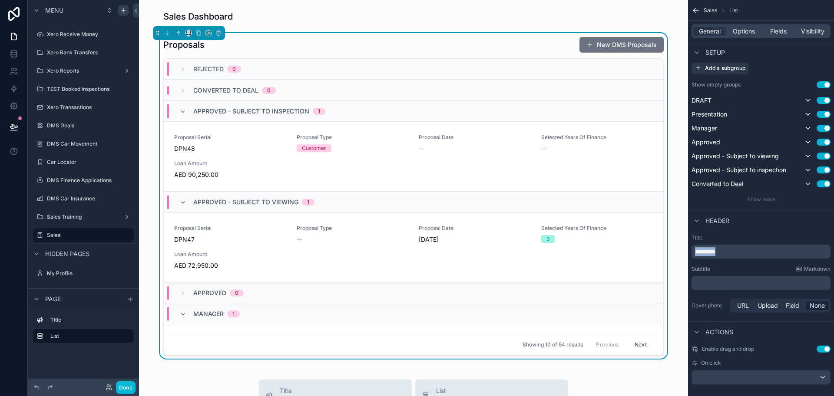
drag, startPoint x: 728, startPoint y: 251, endPoint x: 654, endPoint y: 257, distance: 74.0
click at [655, 257] on div "Page Stock Inventory 1,987 Handover Dates Xero tracking categories Handover Dat…" at bounding box center [486, 198] width 695 height 396
click at [794, 238] on label "Title" at bounding box center [760, 237] width 139 height 7
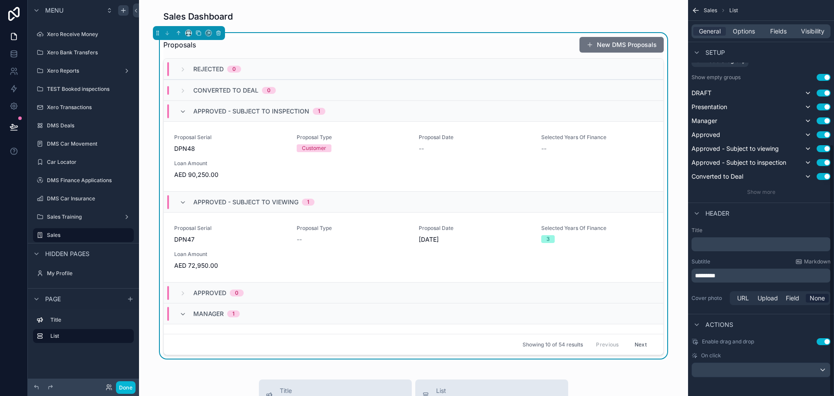
scroll to position [227, 0]
click at [208, 143] on div "Proposal Serial DPN48" at bounding box center [230, 143] width 112 height 19
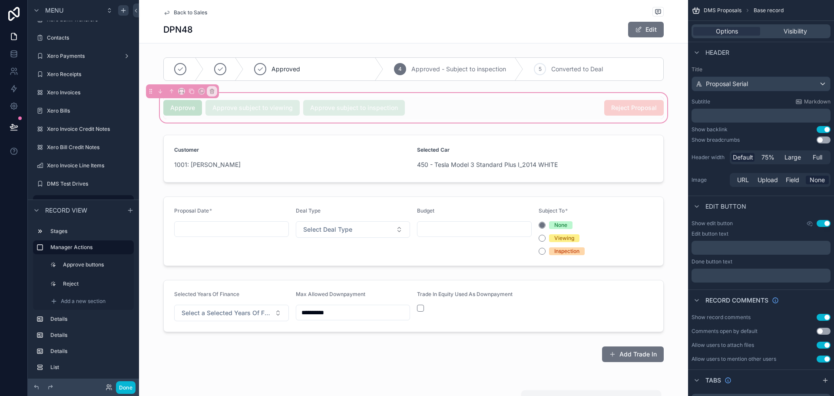
click at [197, 12] on span "Back to Sales" at bounding box center [190, 12] width 33 height 7
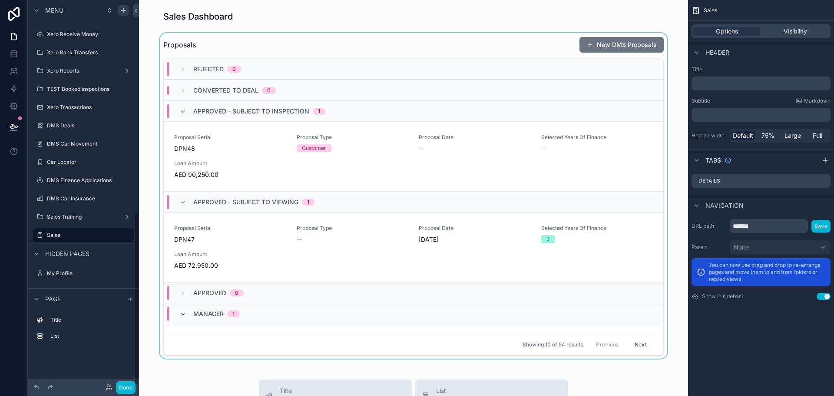
click at [258, 136] on div "scrollable content" at bounding box center [413, 195] width 535 height 325
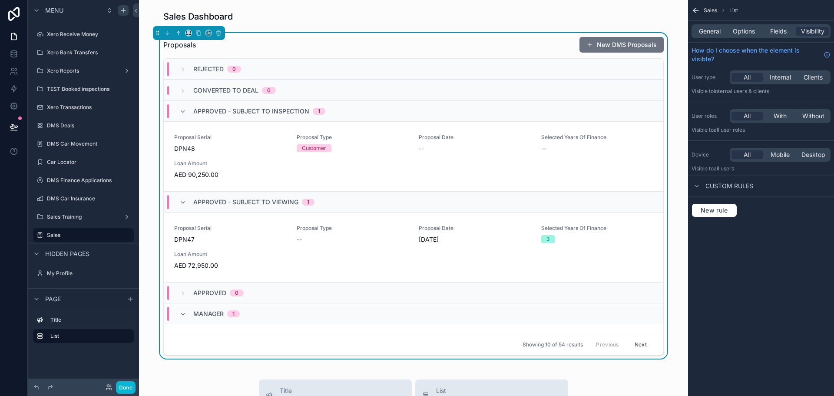
click at [336, 39] on div "Proposals New DMS Proposals" at bounding box center [413, 44] width 500 height 17
click at [261, 136] on span "Proposal Serial" at bounding box center [230, 137] width 112 height 7
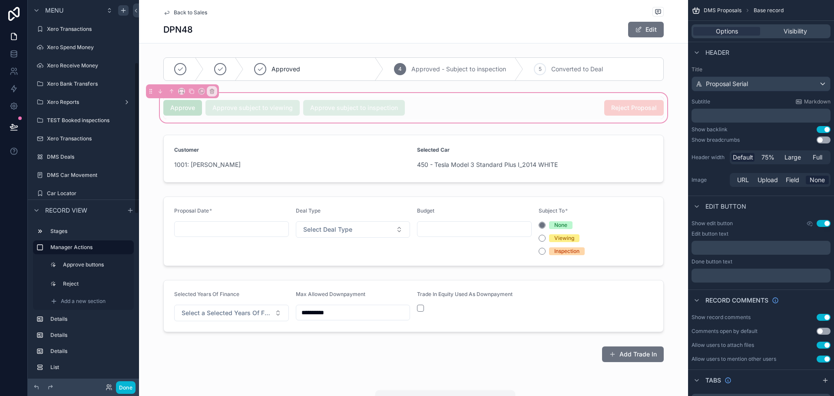
scroll to position [158, 0]
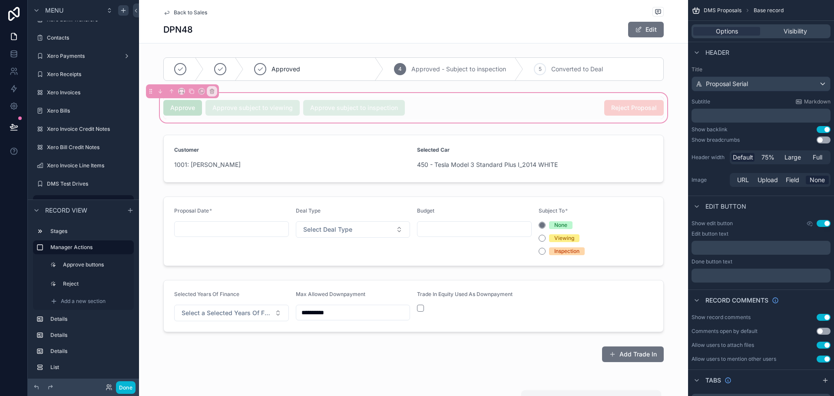
click at [454, 96] on div "Approve Approve subject to viewing Approve subject to inspection Reject Proposal" at bounding box center [413, 107] width 549 height 33
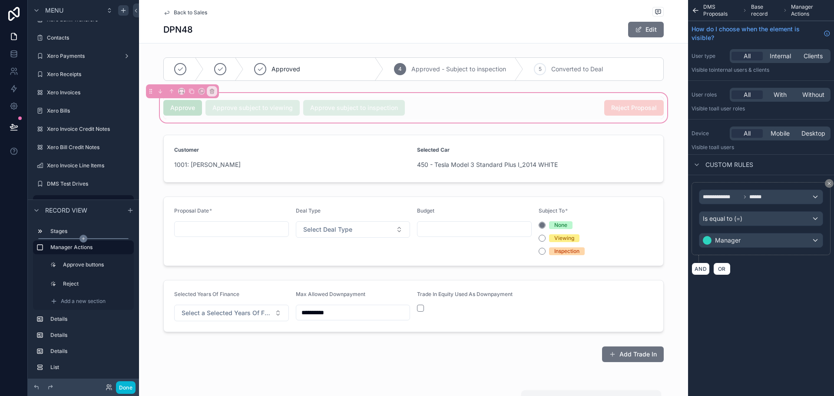
click at [83, 237] on icon "scrollable content" at bounding box center [83, 238] width 0 height 3
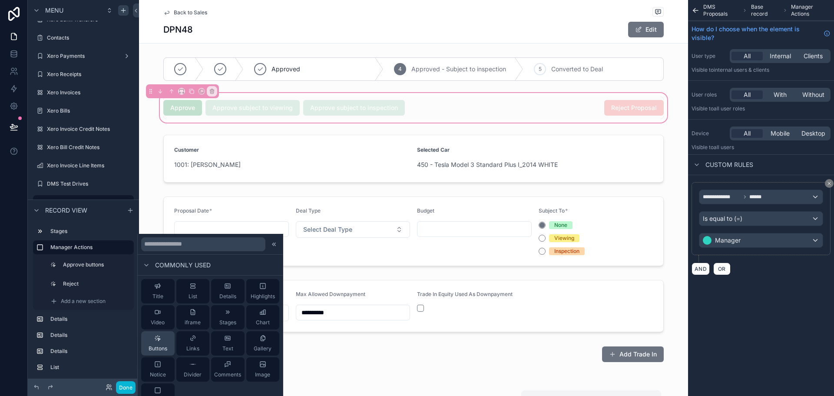
click at [164, 342] on div "Buttons" at bounding box center [158, 342] width 19 height 17
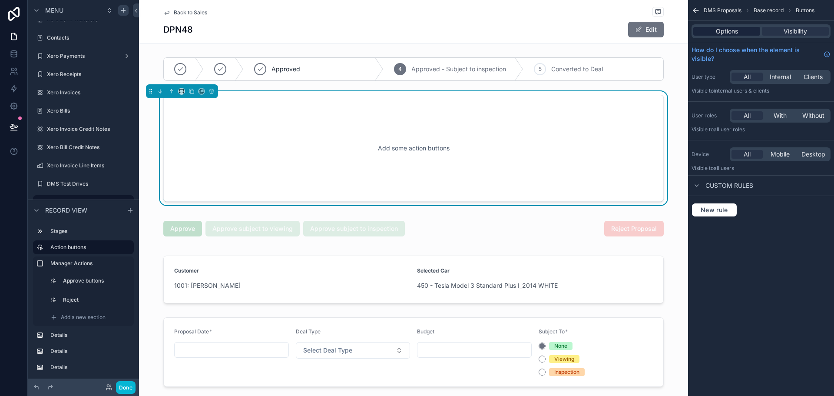
click at [716, 31] on span "Options" at bounding box center [727, 31] width 22 height 9
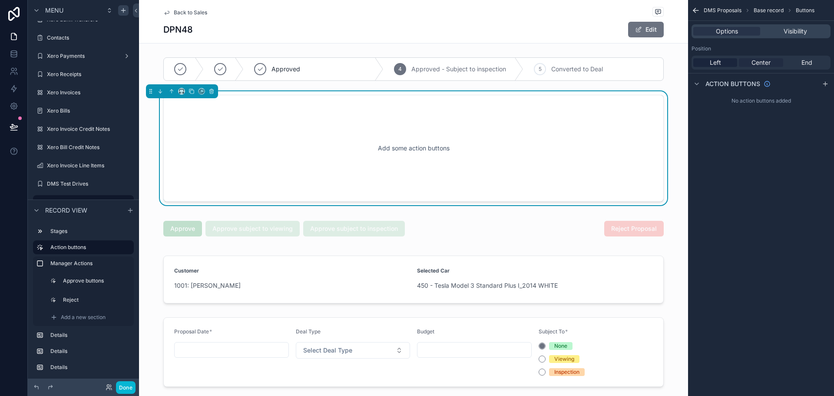
click at [766, 64] on span "Center" at bounding box center [760, 62] width 19 height 9
click at [831, 85] on div "Action buttons" at bounding box center [761, 83] width 146 height 21
click at [828, 85] on icon "scrollable content" at bounding box center [825, 83] width 7 height 7
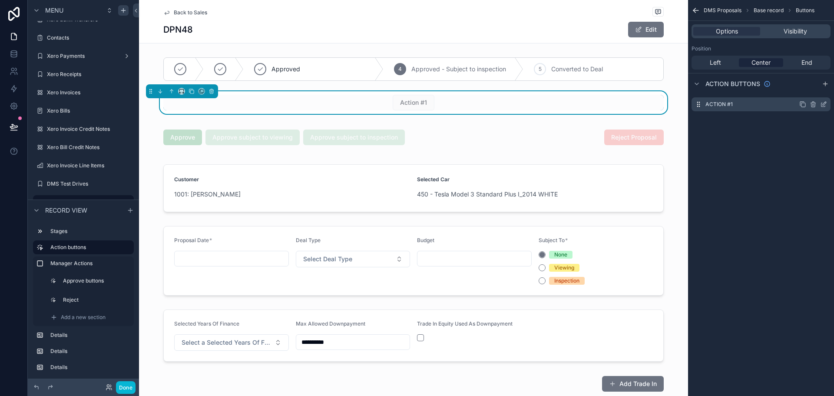
click at [825, 105] on icon "scrollable content" at bounding box center [823, 104] width 7 height 7
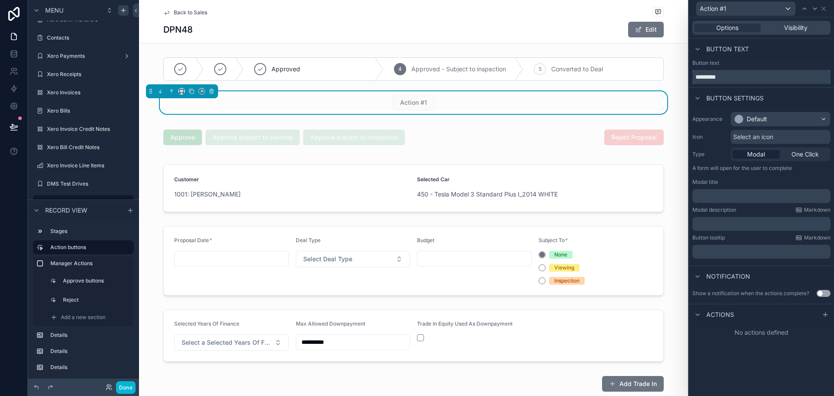
click at [765, 77] on input "*********" at bounding box center [761, 77] width 138 height 14
type input "**********"
click at [776, 62] on div "Button text" at bounding box center [761, 62] width 138 height 7
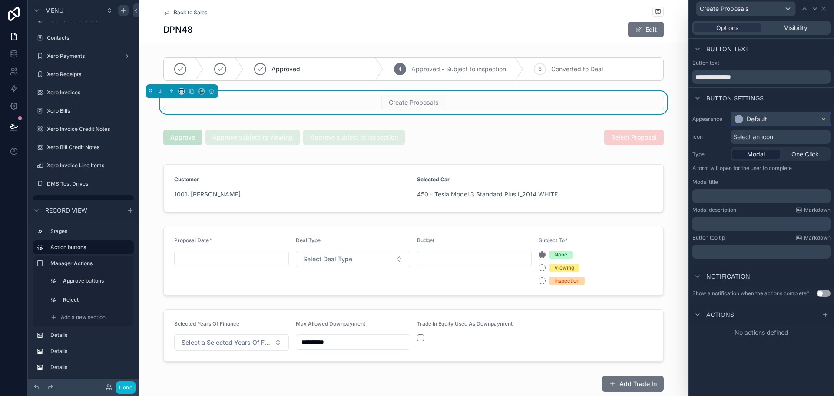
click at [778, 122] on div "Default" at bounding box center [780, 119] width 99 height 14
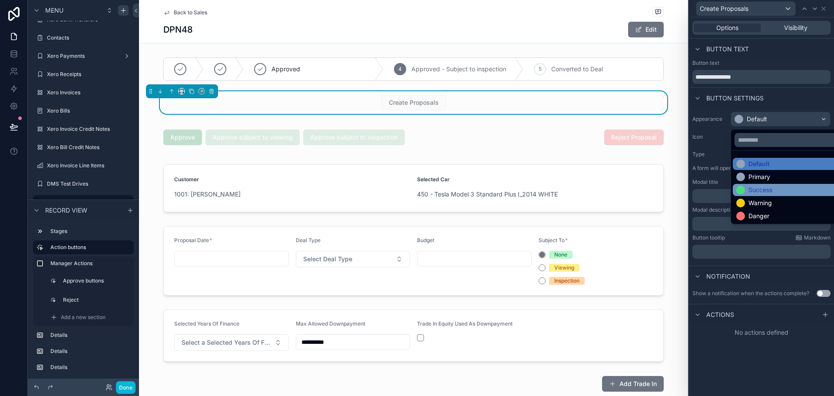
click at [768, 193] on div "Success" at bounding box center [760, 189] width 24 height 9
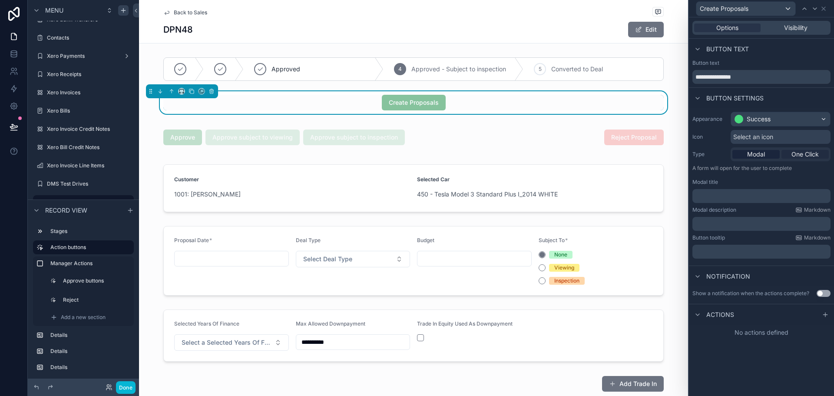
click at [794, 156] on span "One Click" at bounding box center [804, 154] width 27 height 9
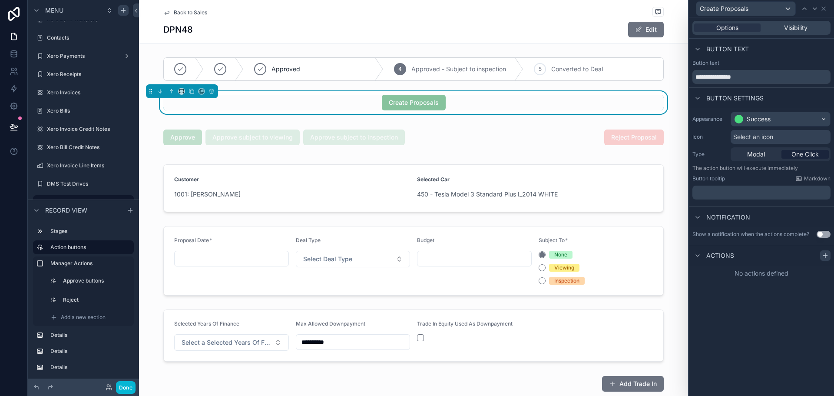
click at [827, 255] on icon at bounding box center [825, 255] width 4 height 0
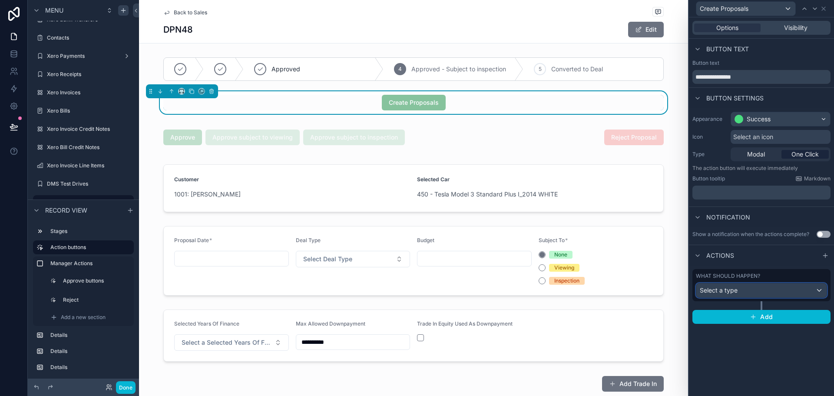
click at [760, 289] on div "Select a type" at bounding box center [761, 290] width 130 height 14
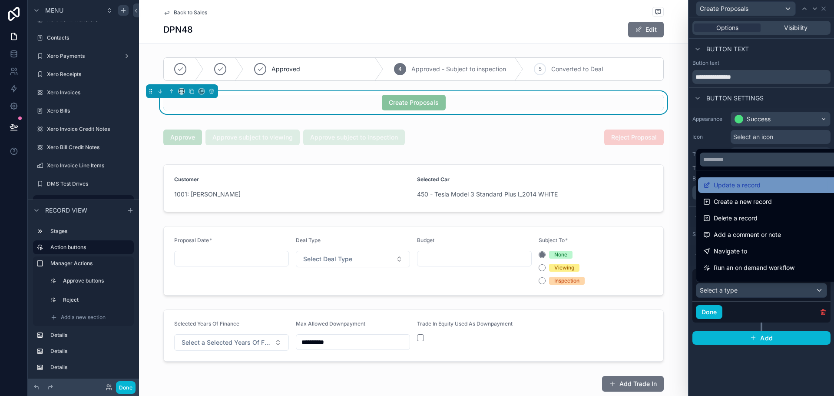
click at [754, 188] on span "Update a record" at bounding box center [737, 185] width 47 height 10
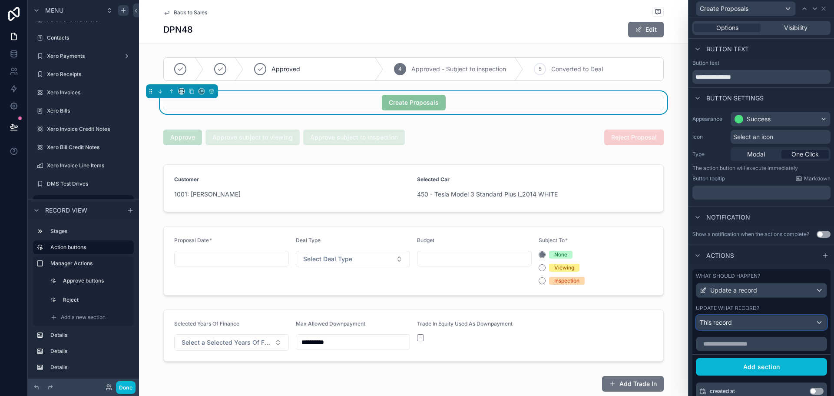
click at [748, 321] on div "This record" at bounding box center [761, 322] width 130 height 14
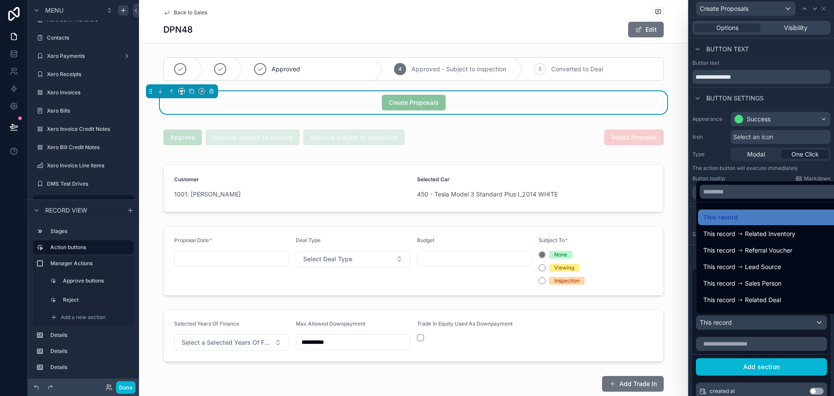
click at [731, 344] on div at bounding box center [761, 198] width 145 height 396
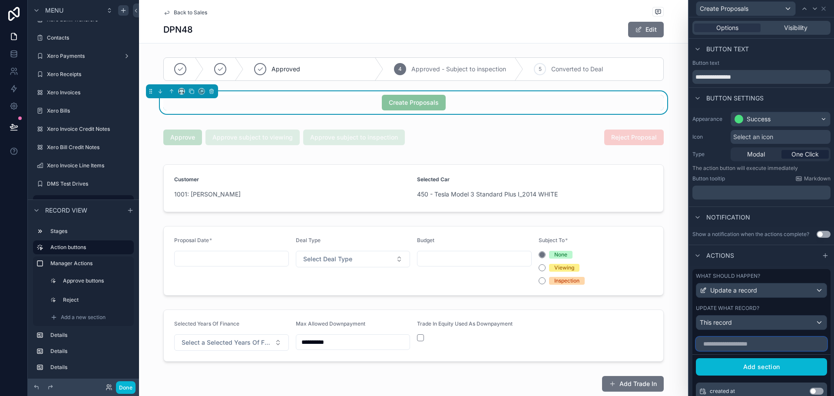
click at [736, 341] on input "text" at bounding box center [761, 344] width 131 height 14
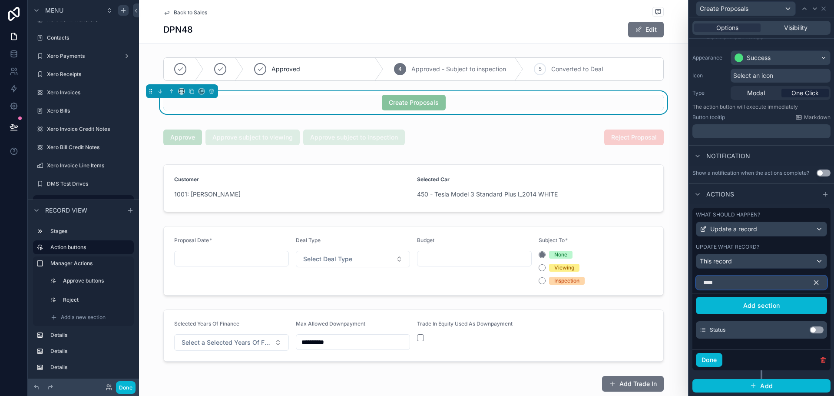
type input "****"
click at [816, 325] on div "Status Use setting" at bounding box center [761, 329] width 131 height 17
click at [812, 329] on button "Use setting" at bounding box center [817, 329] width 14 height 7
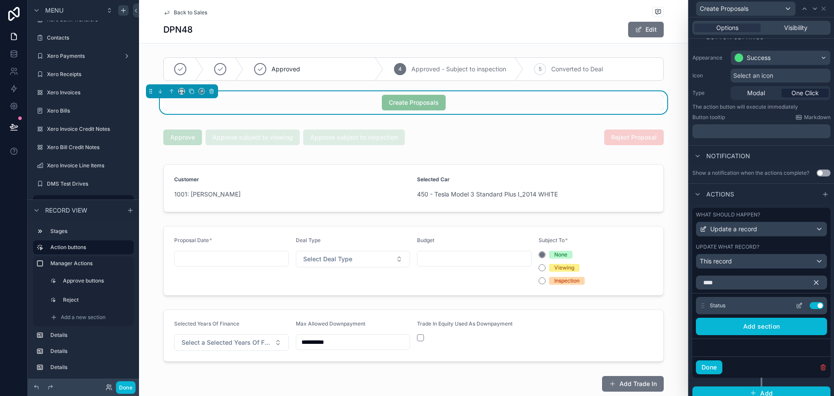
click at [797, 301] on div "Status Use setting" at bounding box center [761, 305] width 131 height 17
click at [796, 304] on icon at bounding box center [799, 305] width 7 height 7
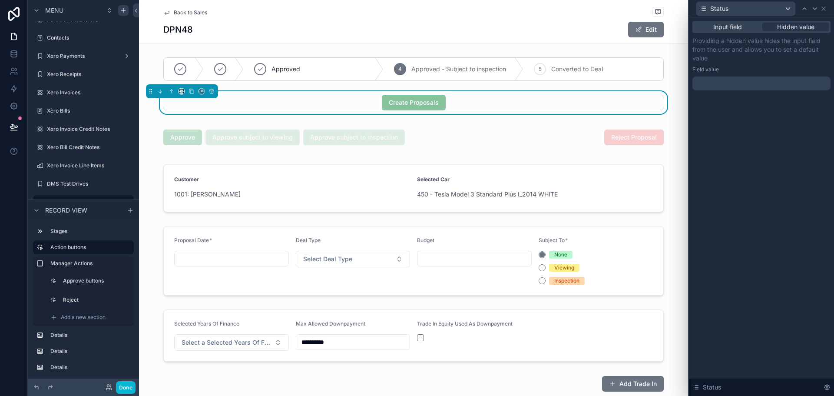
click at [779, 69] on div "Providing a hidden value hides the input field from the user and allows you to …" at bounding box center [761, 63] width 138 height 54
click at [758, 77] on div at bounding box center [761, 83] width 138 height 14
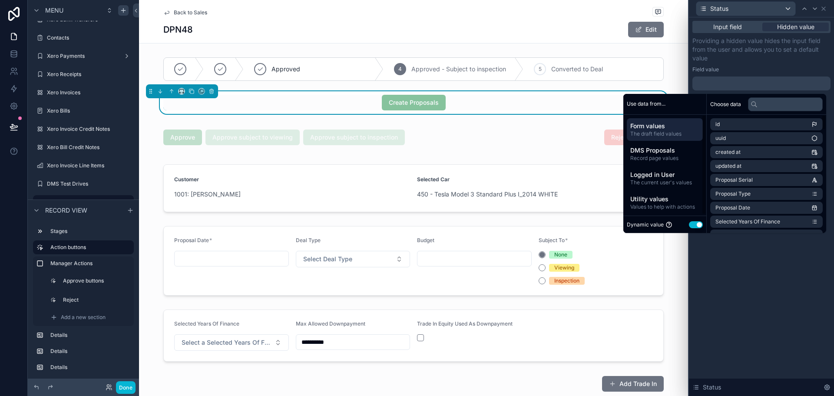
click at [683, 226] on div "Dynamic value Use setting" at bounding box center [665, 224] width 76 height 10
click at [689, 228] on button "Use setting" at bounding box center [696, 224] width 14 height 7
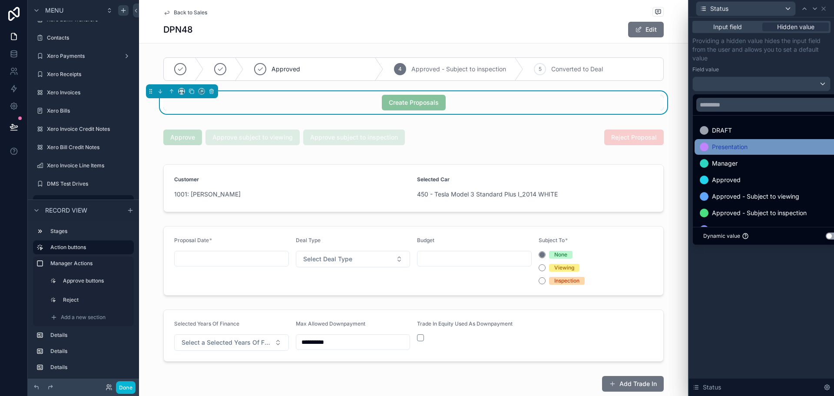
click at [774, 151] on div "Presentation" at bounding box center [771, 147] width 143 height 10
click at [771, 76] on div "Providing a hidden value hides the input field from the user and allows you to …" at bounding box center [761, 63] width 138 height 55
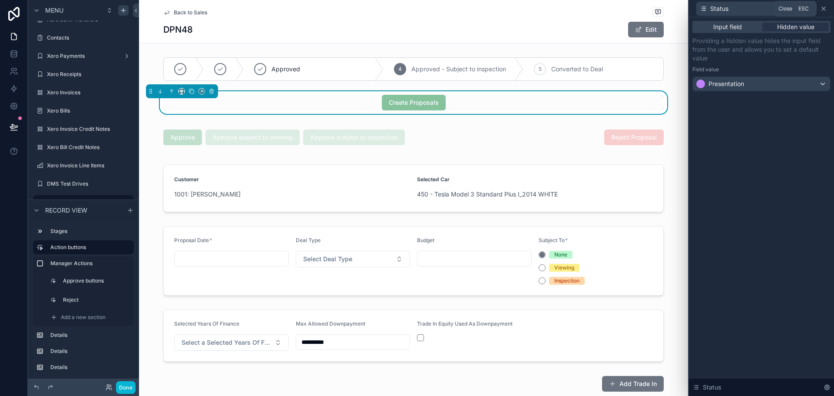
click at [825, 10] on icon at bounding box center [823, 8] width 7 height 7
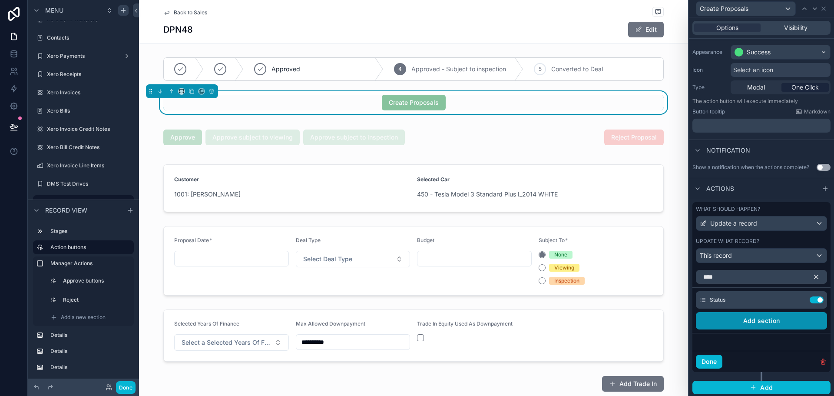
scroll to position [69, 0]
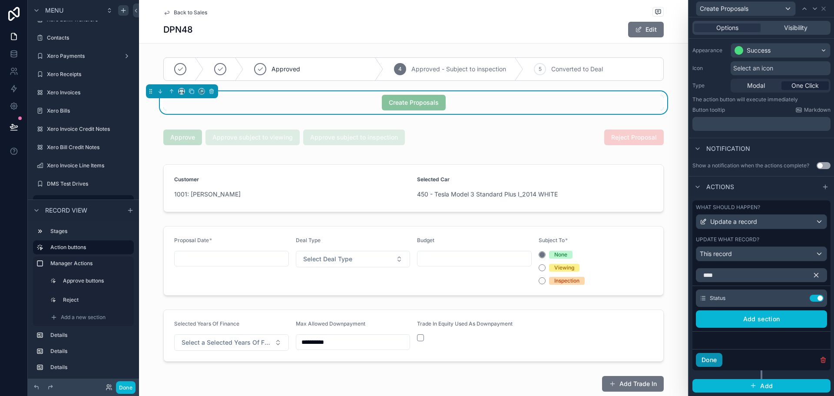
click at [708, 363] on button "Done" at bounding box center [709, 360] width 26 height 14
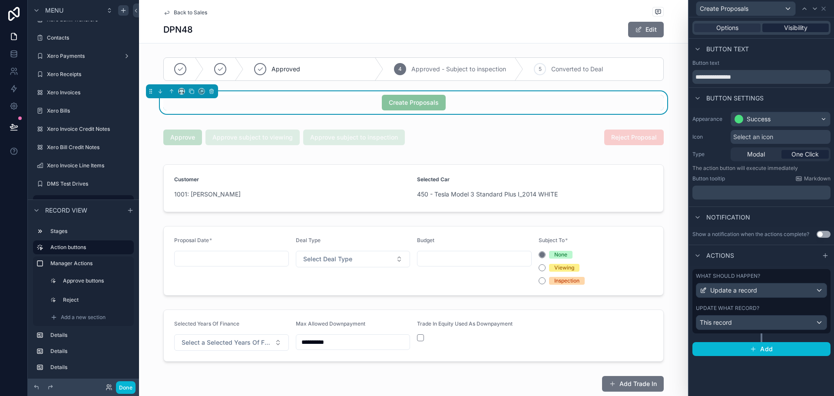
click at [775, 29] on div "Visibility" at bounding box center [795, 27] width 66 height 9
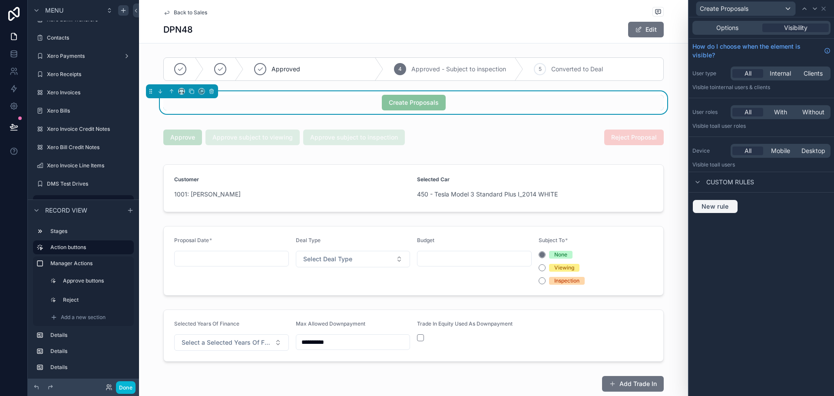
click at [712, 212] on button "New rule" at bounding box center [715, 206] width 46 height 14
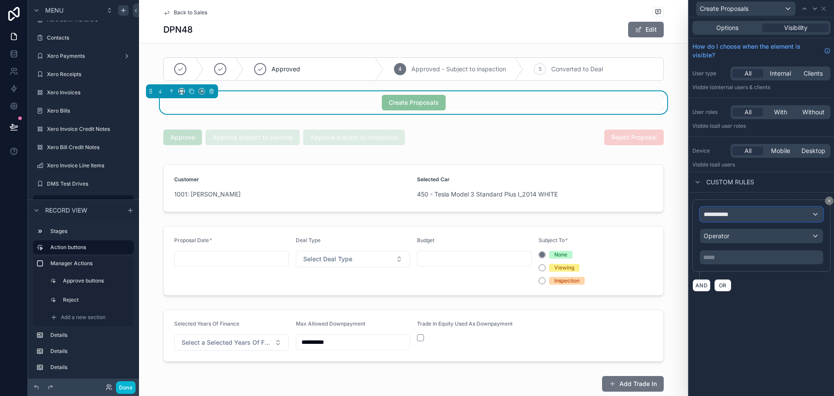
click at [718, 219] on div "**********" at bounding box center [761, 214] width 122 height 14
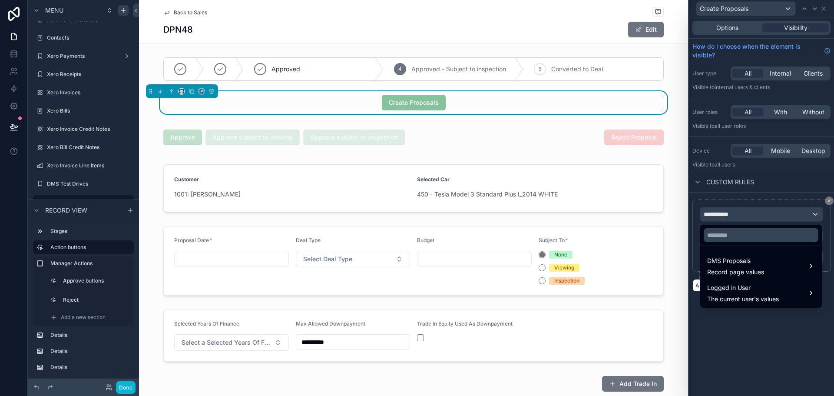
click at [721, 242] on div at bounding box center [761, 235] width 122 height 21
click at [722, 236] on input "text" at bounding box center [761, 235] width 115 height 14
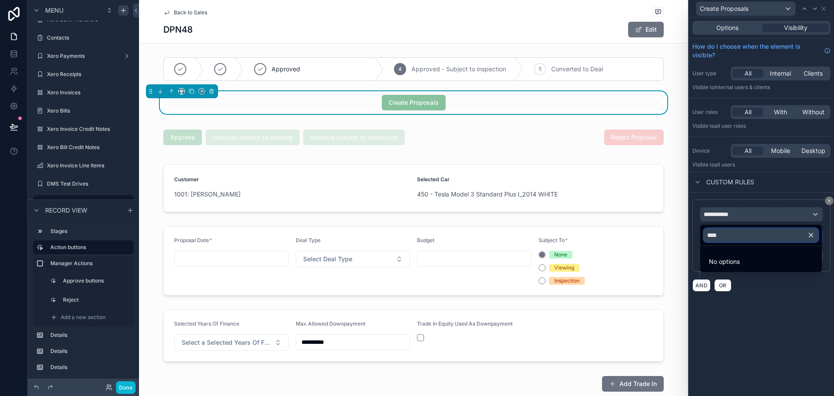
click at [722, 236] on input "****" at bounding box center [761, 235] width 115 height 14
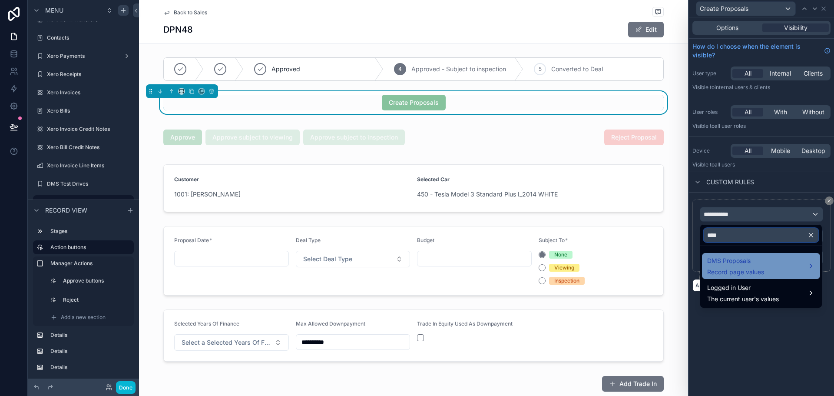
type input "****"
click at [746, 271] on span "Record page values" at bounding box center [735, 272] width 57 height 9
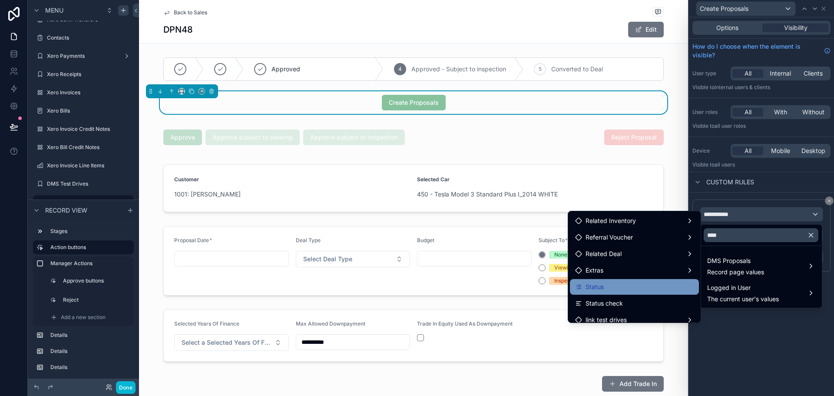
click at [624, 283] on div "Status" at bounding box center [634, 286] width 119 height 10
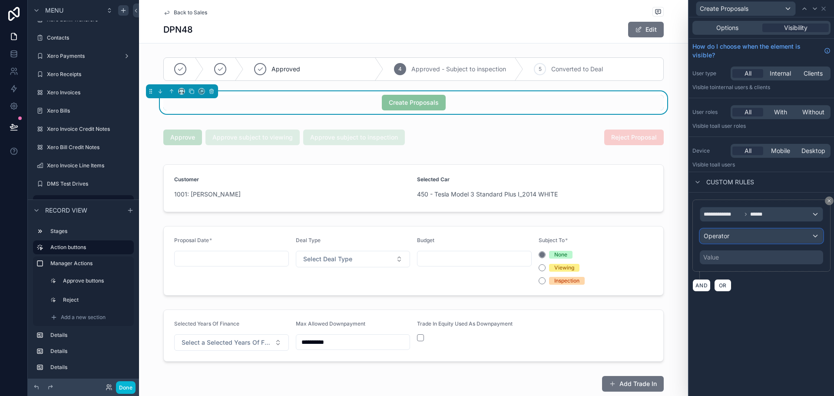
click at [746, 239] on div "Operator" at bounding box center [761, 236] width 122 height 14
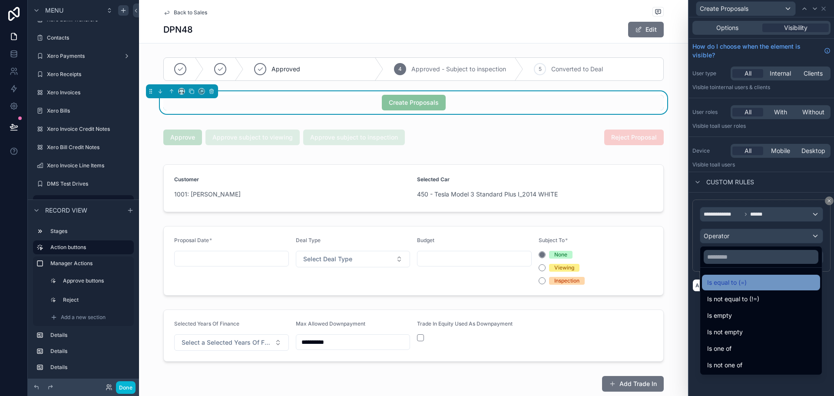
click at [745, 281] on span "Is equal to (=)" at bounding box center [727, 282] width 40 height 10
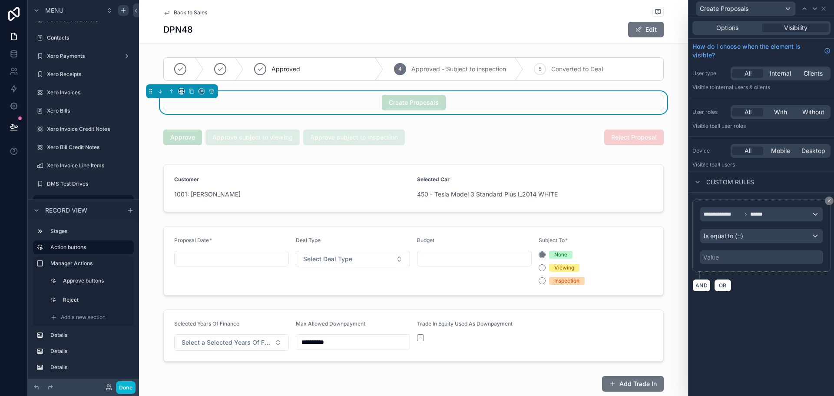
click at [772, 261] on div "Value" at bounding box center [761, 257] width 123 height 14
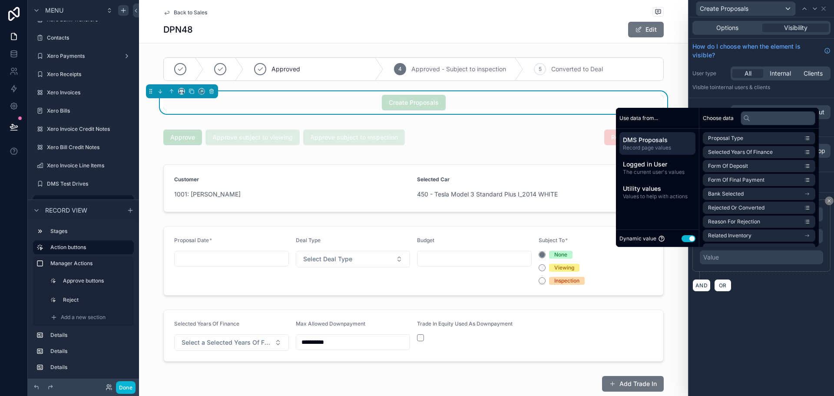
click at [683, 237] on button "Use setting" at bounding box center [688, 238] width 14 height 7
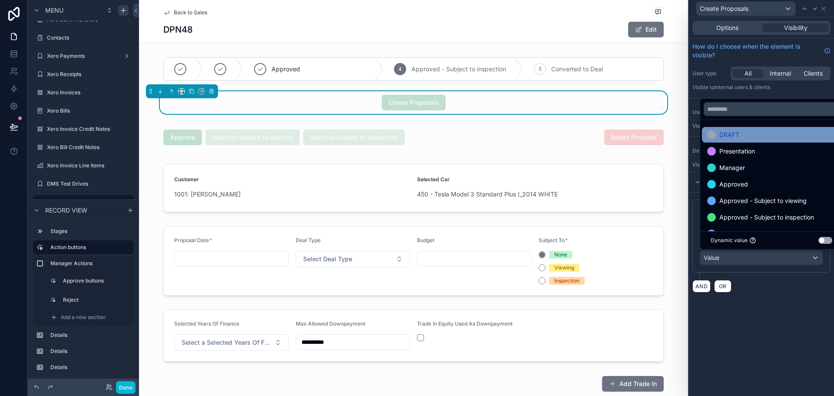
click at [786, 129] on div "DRAFT" at bounding box center [771, 135] width 139 height 16
click at [766, 328] on div "**********" at bounding box center [761, 206] width 145 height 378
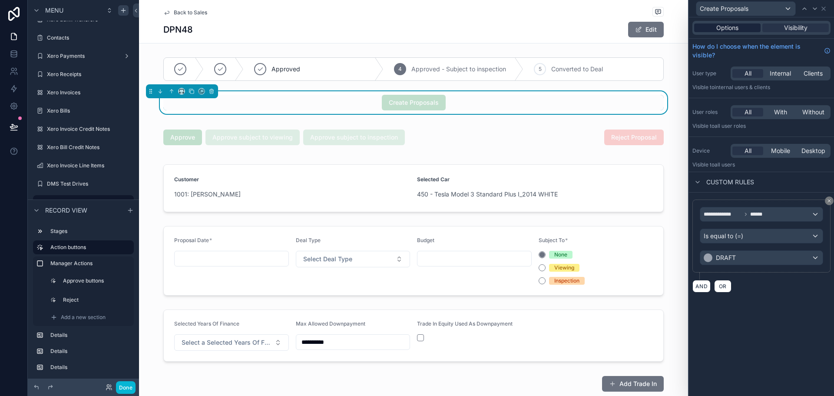
click at [741, 27] on div "Options" at bounding box center [727, 27] width 66 height 9
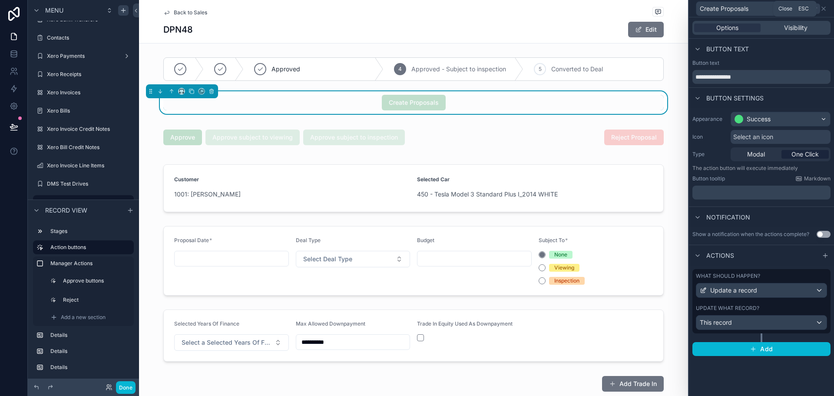
click at [822, 10] on icon at bounding box center [823, 8] width 7 height 7
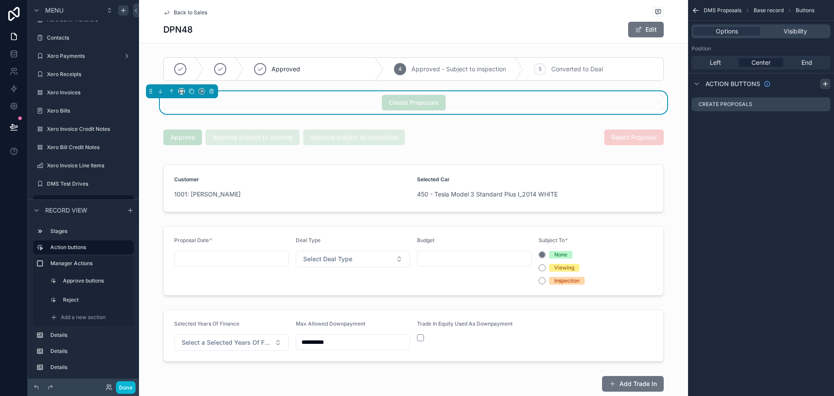
click at [825, 83] on icon "scrollable content" at bounding box center [825, 84] width 0 height 4
click at [823, 123] on icon "scrollable content" at bounding box center [823, 121] width 7 height 7
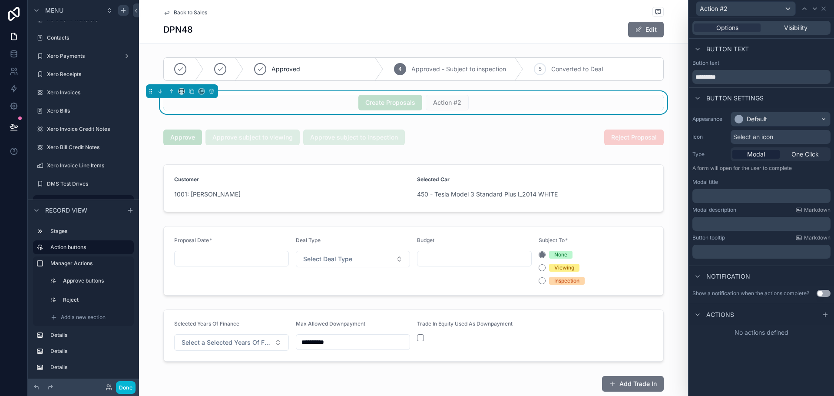
click at [823, 123] on div "Action #2 Options Visibility Button text Button text ********* Button settings …" at bounding box center [417, 198] width 834 height 396
click at [770, 69] on div "Button text *********" at bounding box center [761, 71] width 138 height 24
click at [770, 75] on input "*********" at bounding box center [761, 77] width 138 height 14
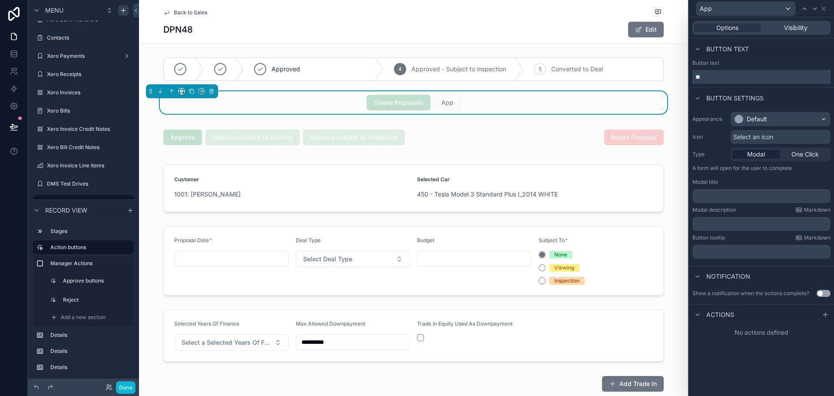
type input "*"
click at [721, 76] on input "**********" at bounding box center [761, 77] width 138 height 14
type input "**********"
click at [770, 59] on div "Button text" at bounding box center [761, 49] width 145 height 21
click at [792, 120] on div "Default" at bounding box center [780, 119] width 99 height 14
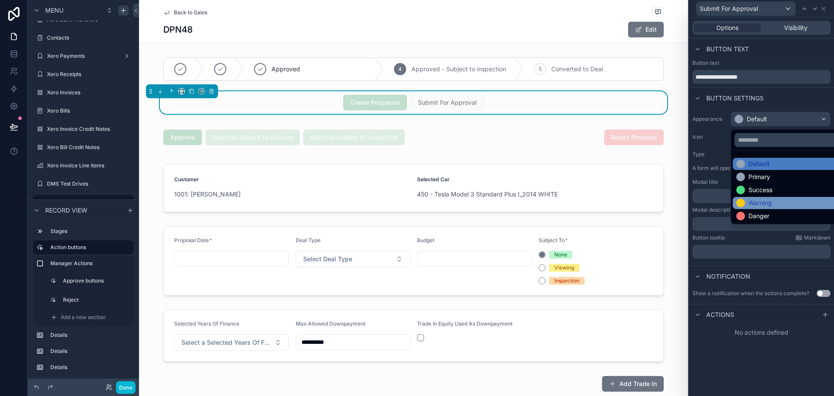
click at [780, 201] on div "Warning" at bounding box center [790, 202] width 109 height 9
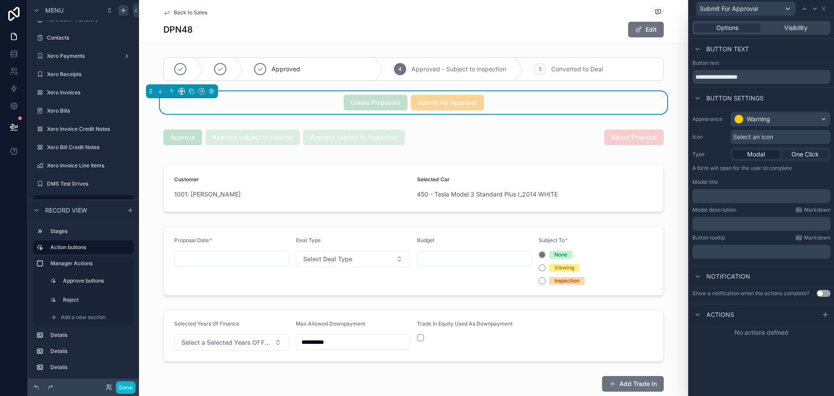
click at [805, 155] on span "One Click" at bounding box center [804, 154] width 27 height 9
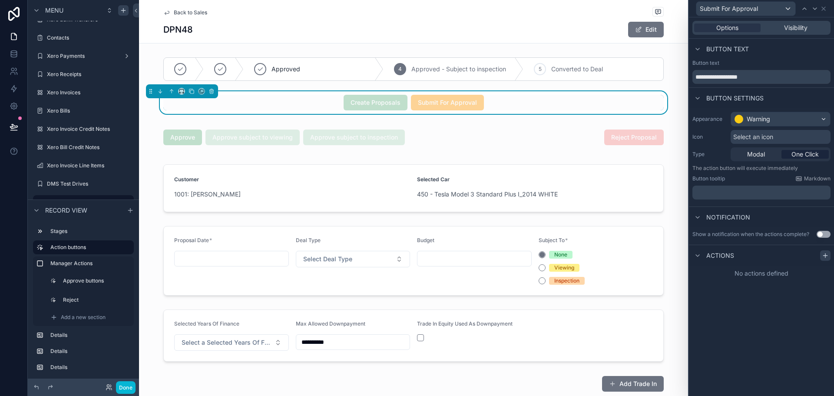
click at [827, 257] on icon at bounding box center [825, 255] width 7 height 7
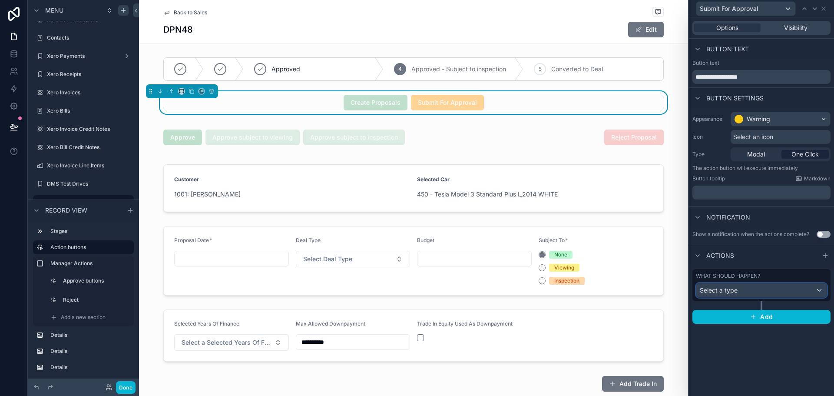
click at [731, 285] on div "Select a type" at bounding box center [761, 290] width 130 height 14
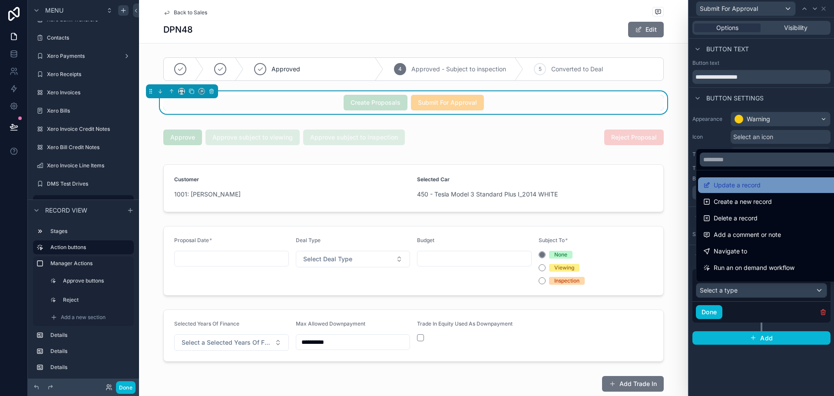
click at [735, 187] on span "Update a record" at bounding box center [737, 185] width 47 height 10
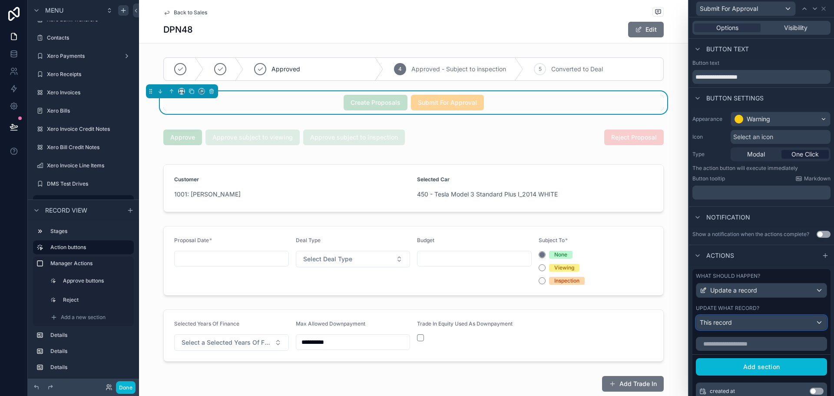
click at [735, 328] on div "This record" at bounding box center [761, 322] width 130 height 14
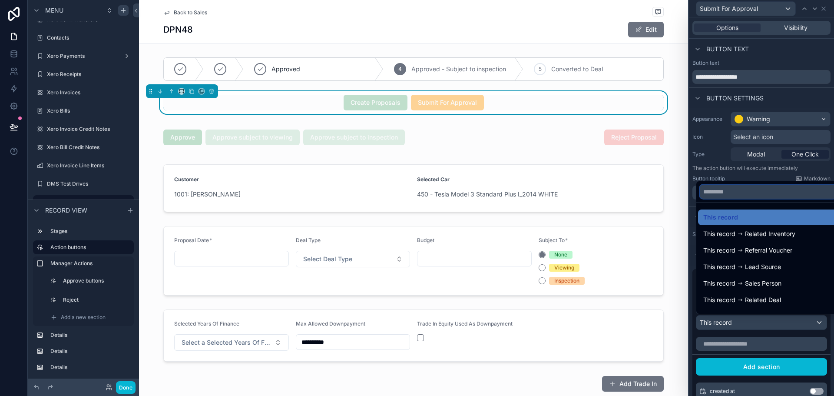
click at [753, 198] on input "text" at bounding box center [768, 192] width 137 height 14
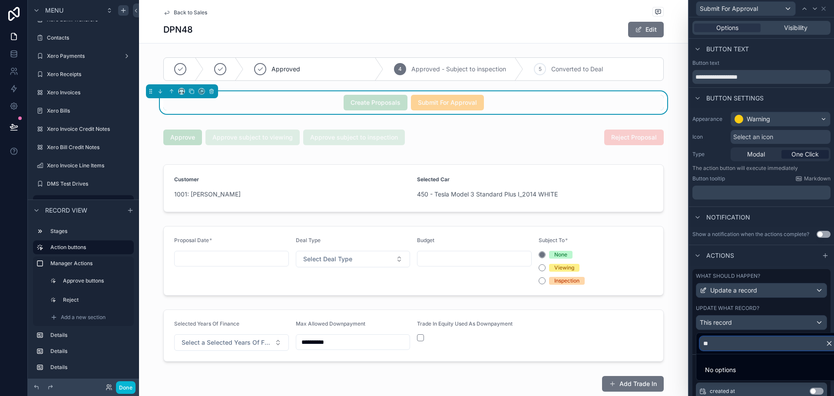
type input "*"
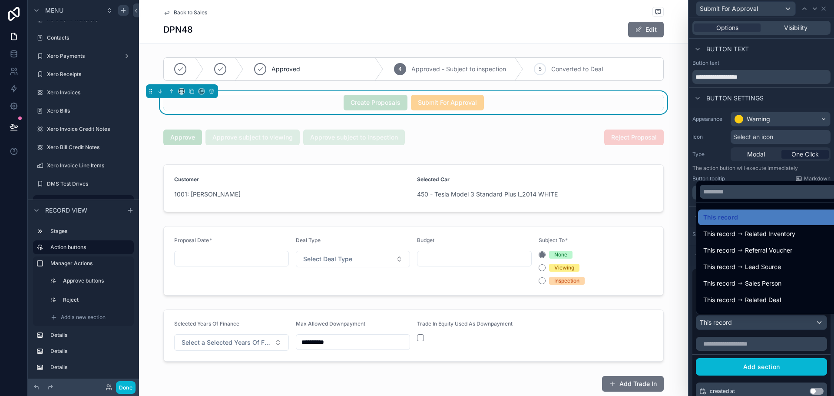
click at [781, 342] on div at bounding box center [761, 198] width 145 height 396
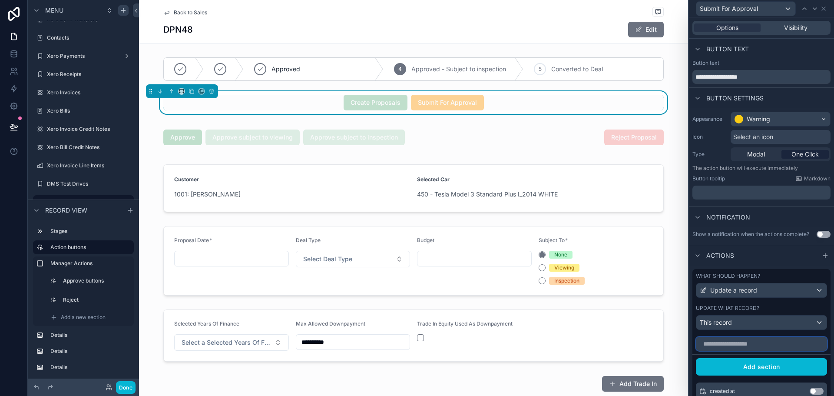
click at [781, 342] on input "text" at bounding box center [761, 344] width 131 height 14
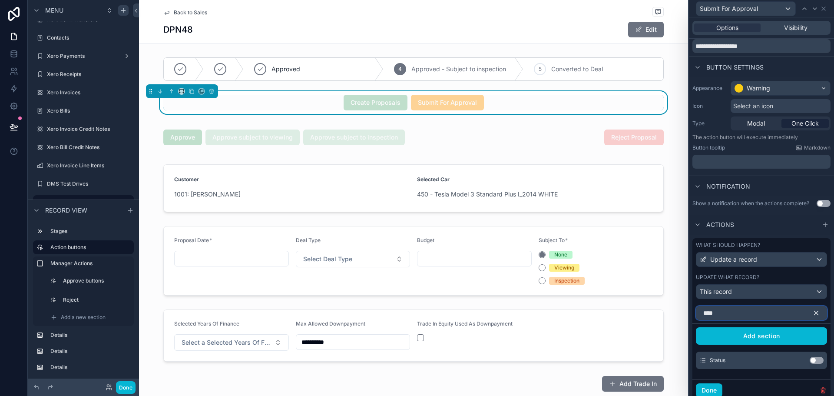
scroll to position [61, 0]
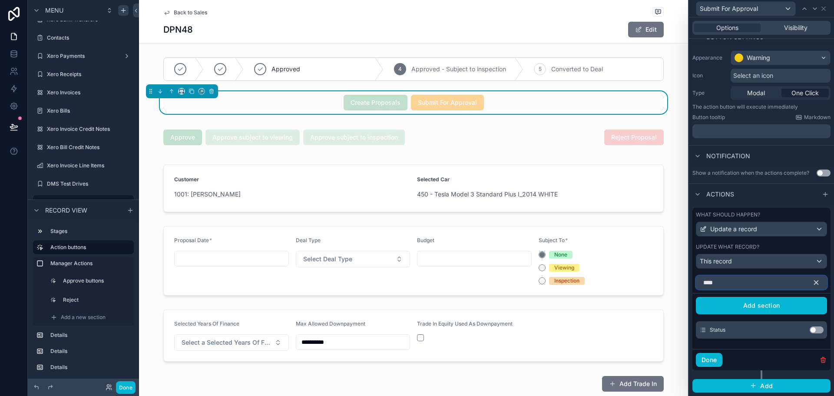
type input "****"
click at [813, 327] on button "Use setting" at bounding box center [817, 329] width 14 height 7
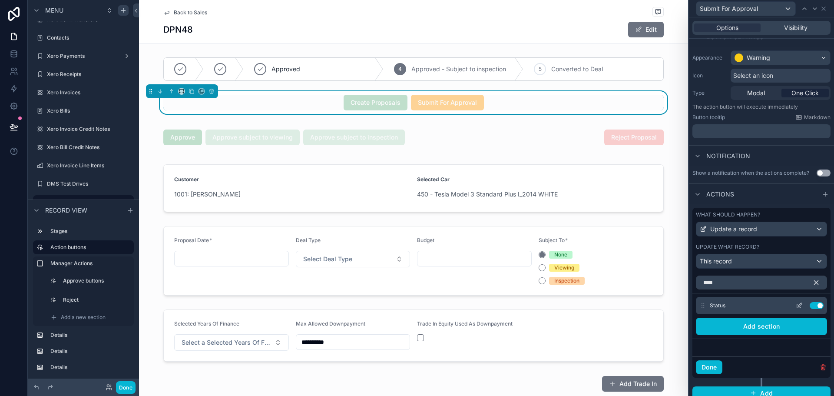
click at [796, 305] on icon at bounding box center [799, 305] width 7 height 7
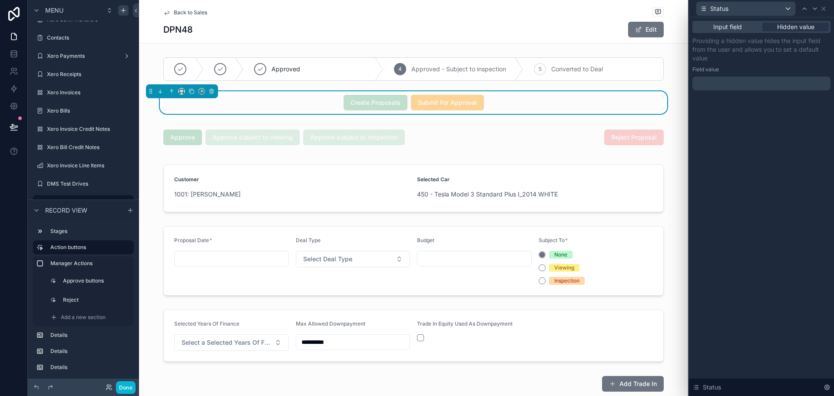
click at [731, 73] on div "Providing a hidden value hides the input field from the user and allows you to …" at bounding box center [761, 63] width 138 height 54
click at [735, 80] on div at bounding box center [761, 83] width 138 height 14
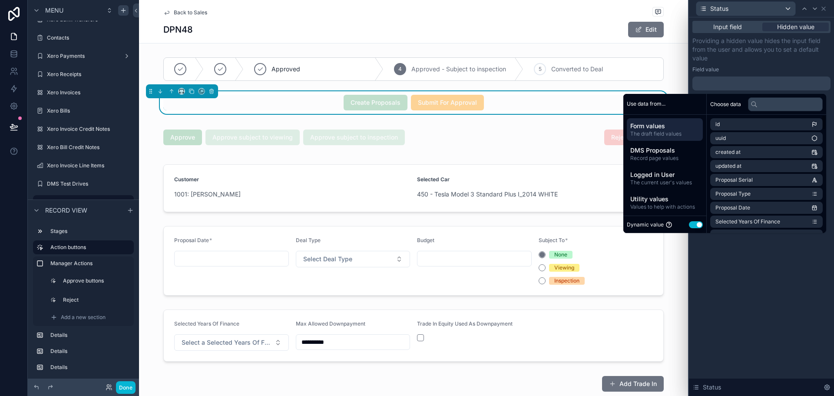
click at [691, 221] on button "Use setting" at bounding box center [696, 224] width 14 height 7
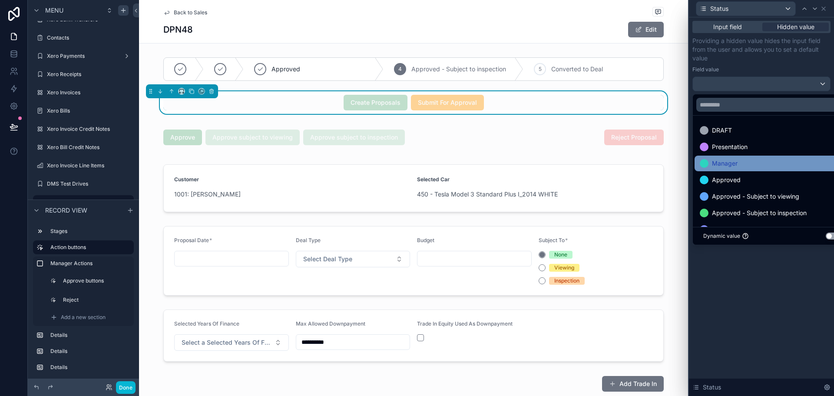
click at [741, 166] on div "Manager" at bounding box center [771, 163] width 143 height 10
click at [743, 59] on p "Providing a hidden value hides the input field from the user and allows you to …" at bounding box center [761, 49] width 138 height 26
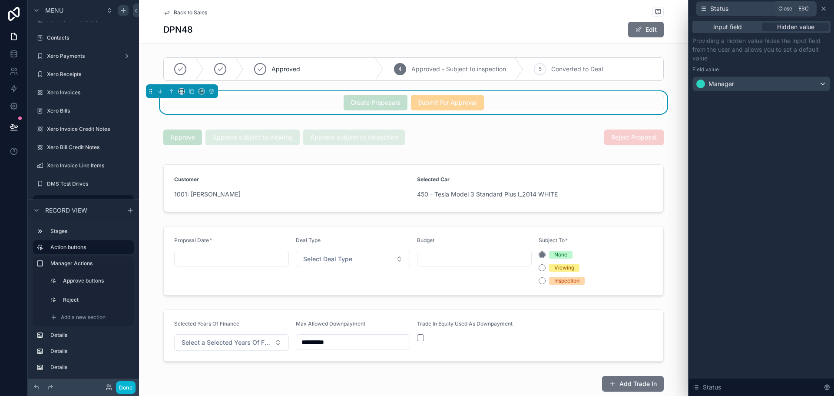
click at [822, 7] on icon at bounding box center [823, 8] width 3 height 3
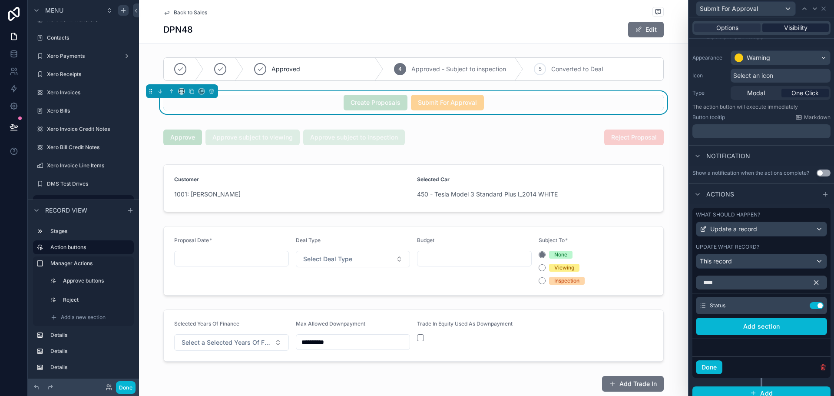
click at [796, 29] on span "Visibility" at bounding box center [795, 27] width 23 height 9
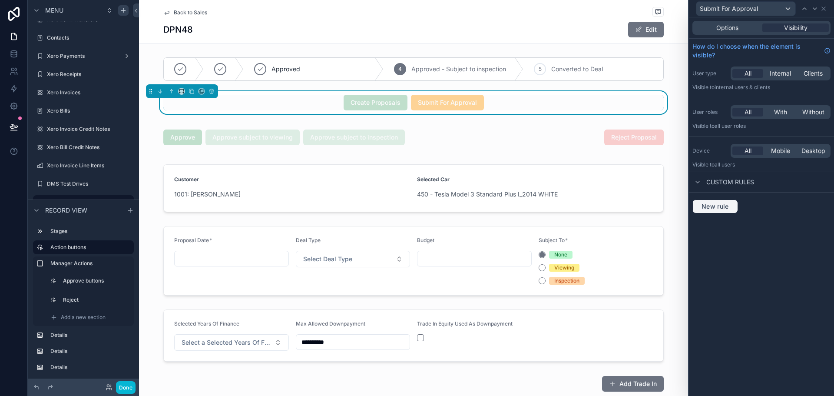
click at [714, 202] on button "New rule" at bounding box center [715, 206] width 46 height 14
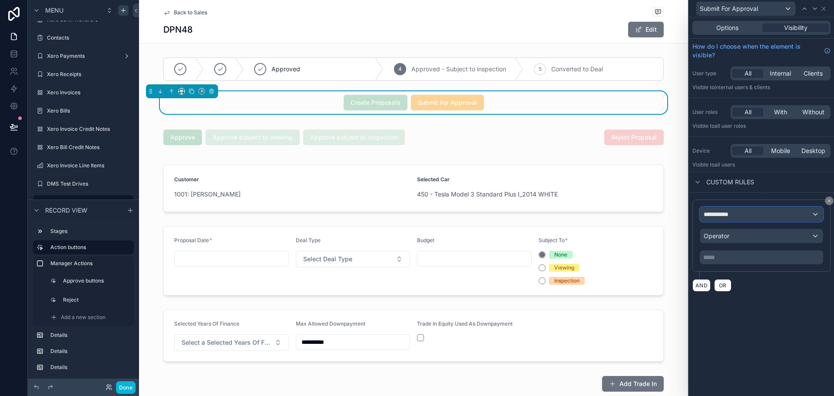
click at [734, 208] on div "**********" at bounding box center [761, 214] width 122 height 14
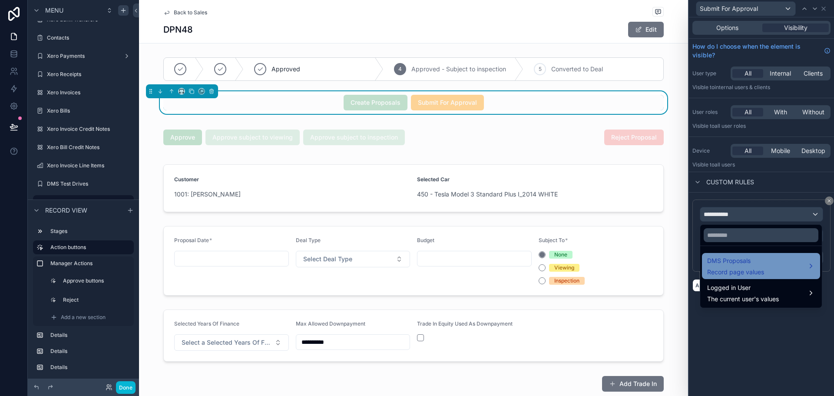
click at [731, 260] on span "DMS Proposals" at bounding box center [735, 260] width 57 height 10
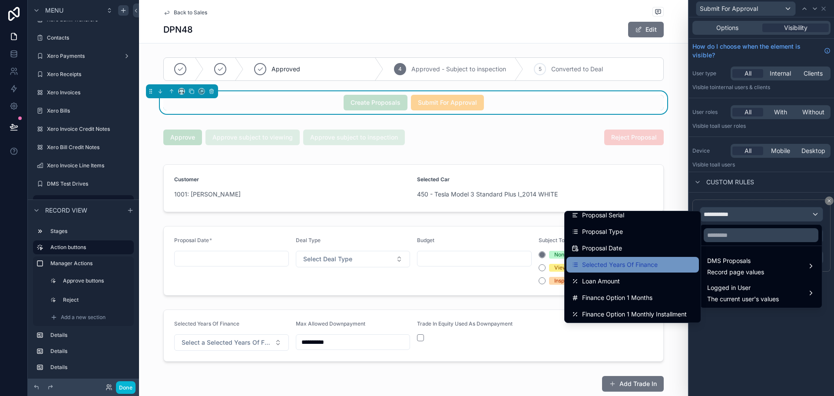
scroll to position [43, 0]
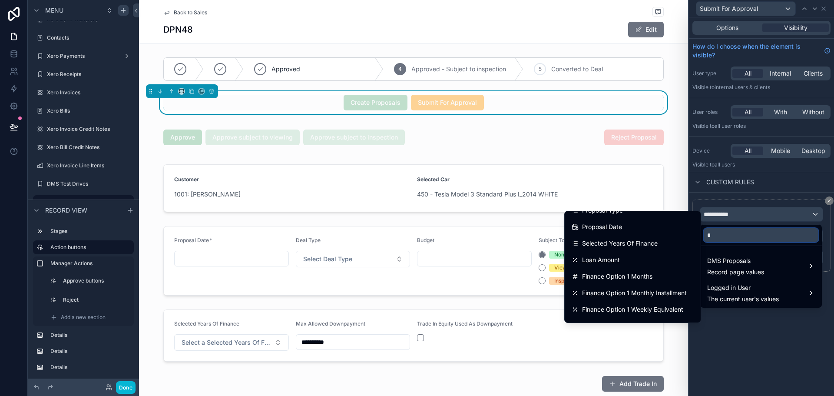
click at [730, 237] on input "*" at bounding box center [761, 235] width 115 height 14
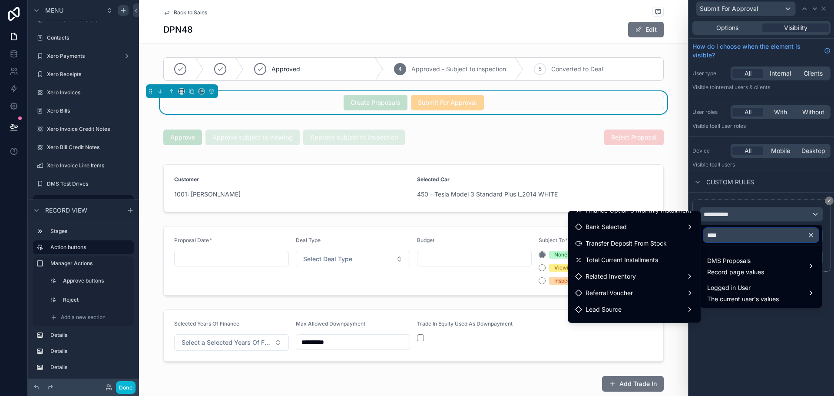
scroll to position [40, 0]
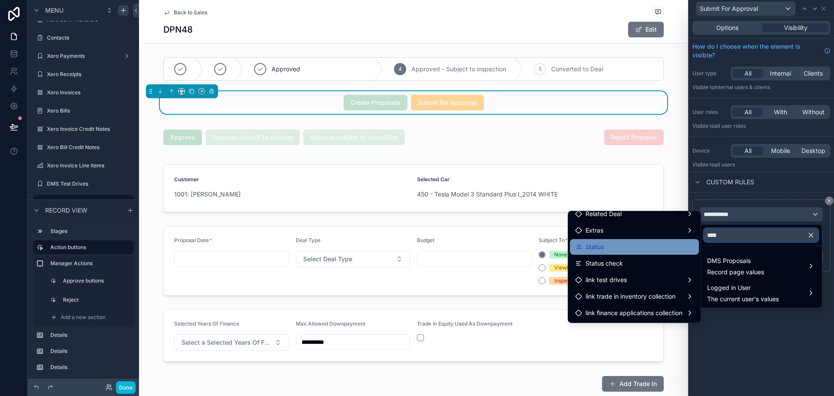
type input "****"
click at [592, 241] on div "Status" at bounding box center [634, 247] width 129 height 16
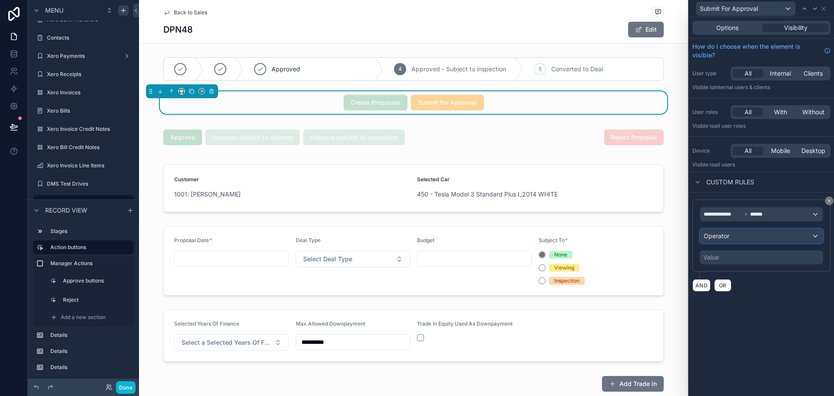
click at [747, 233] on div "Operator" at bounding box center [761, 236] width 122 height 14
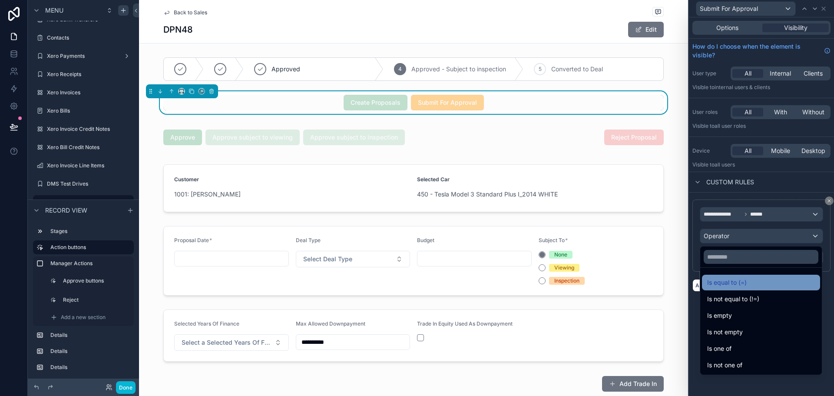
click at [729, 284] on span "Is equal to (=)" at bounding box center [727, 282] width 40 height 10
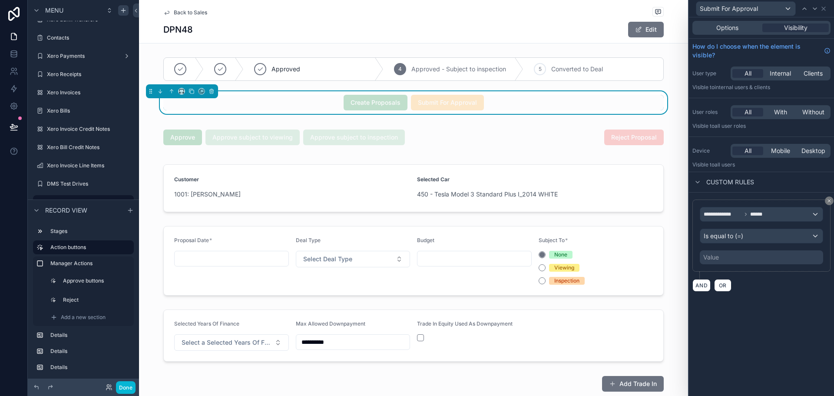
click at [744, 255] on div "Value" at bounding box center [761, 257] width 123 height 14
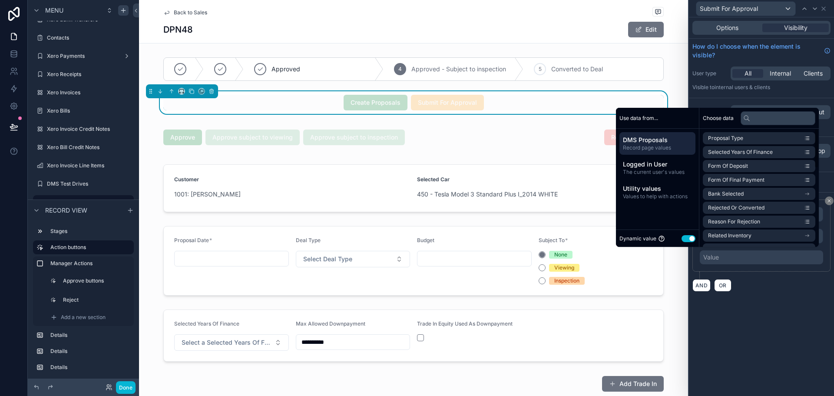
click at [681, 236] on button "Use setting" at bounding box center [688, 238] width 14 height 7
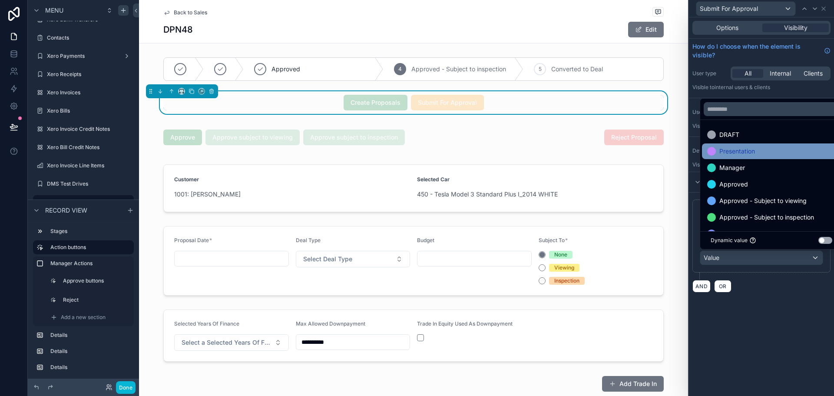
click at [741, 153] on span "Presentation" at bounding box center [737, 151] width 36 height 10
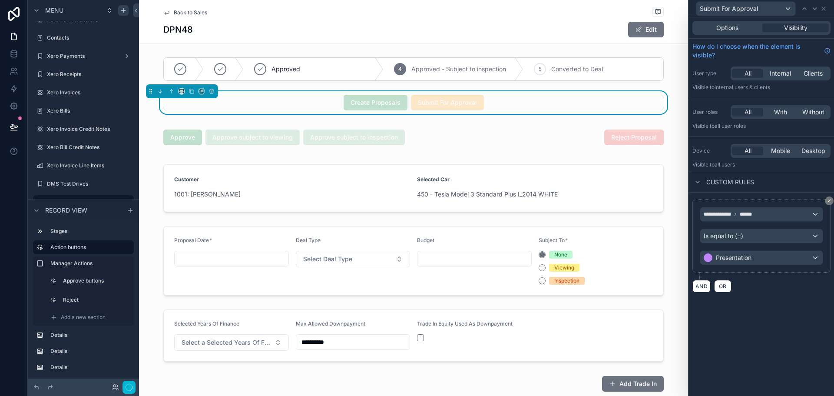
click at [771, 313] on div "**********" at bounding box center [761, 206] width 145 height 378
click at [658, 100] on div "Create Proposals Submit For Approval" at bounding box center [413, 103] width 500 height 16
click at [826, 10] on icon at bounding box center [823, 8] width 7 height 7
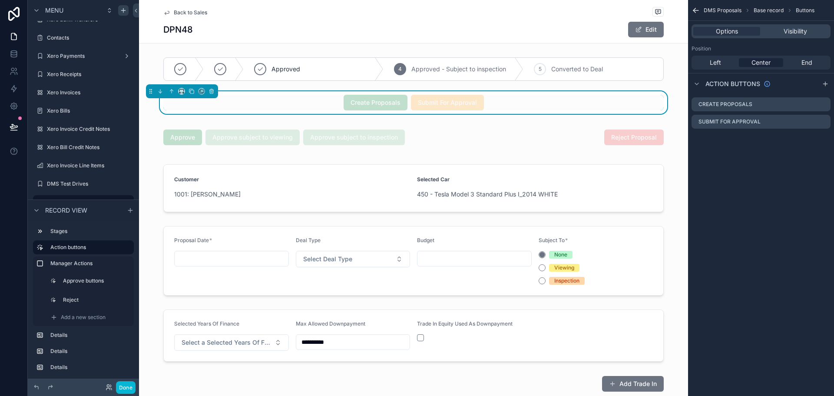
click at [765, 10] on span "Base record" at bounding box center [769, 10] width 30 height 7
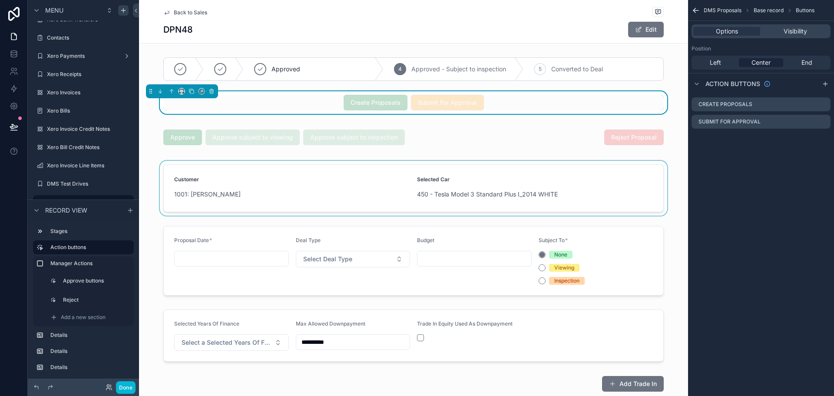
click at [607, 178] on div "scrollable content" at bounding box center [413, 188] width 549 height 55
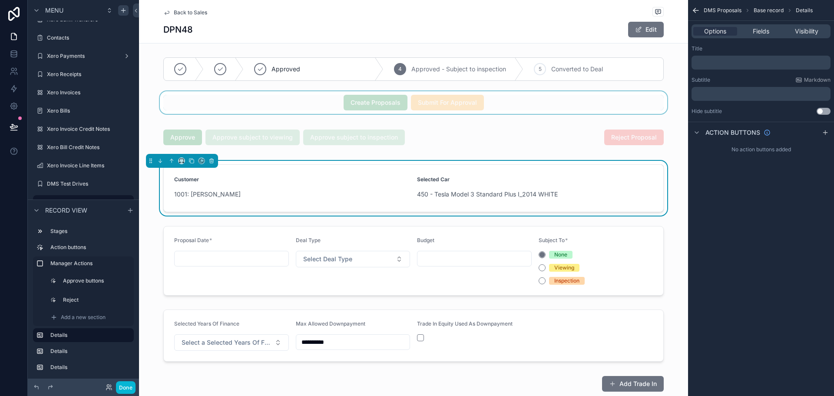
click at [592, 108] on div "scrollable content" at bounding box center [413, 102] width 549 height 23
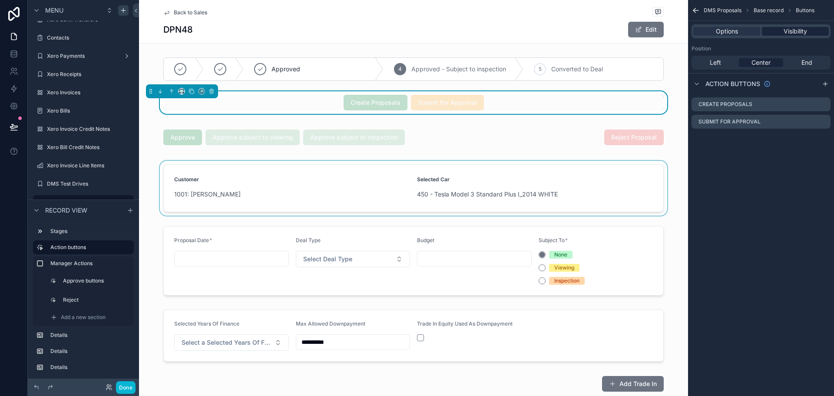
drag, startPoint x: 812, startPoint y: 27, endPoint x: 806, endPoint y: 34, distance: 9.6
click at [812, 26] on div "Options Visibility" at bounding box center [760, 31] width 139 height 14
click at [789, 31] on span "Visibility" at bounding box center [794, 31] width 23 height 9
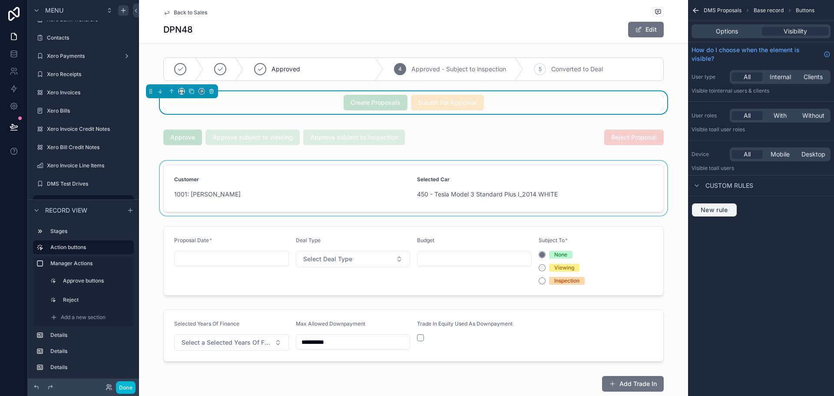
click at [711, 208] on span "New rule" at bounding box center [714, 210] width 34 height 8
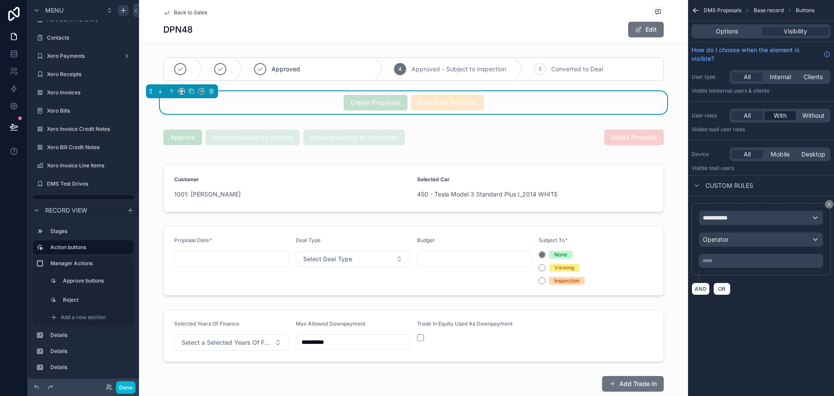
click at [773, 112] on span "With" at bounding box center [779, 115] width 13 height 9
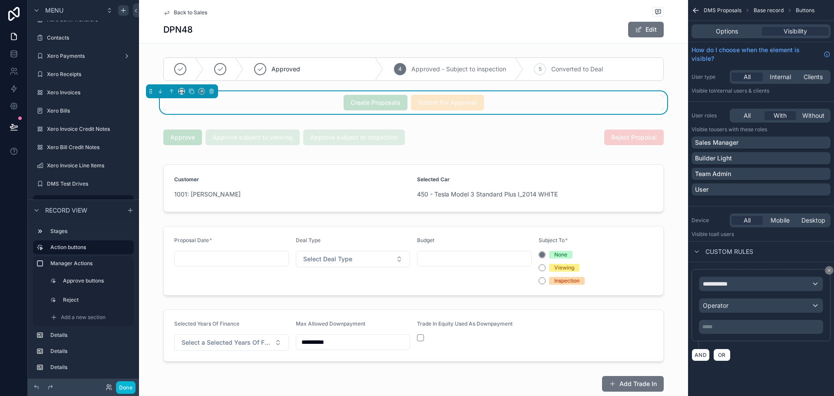
click at [730, 199] on div "User roles All With Without Visible to Users with these roles Sales Manager Bui…" at bounding box center [761, 153] width 146 height 97
click at [427, 147] on div "scrollable content" at bounding box center [413, 137] width 549 height 33
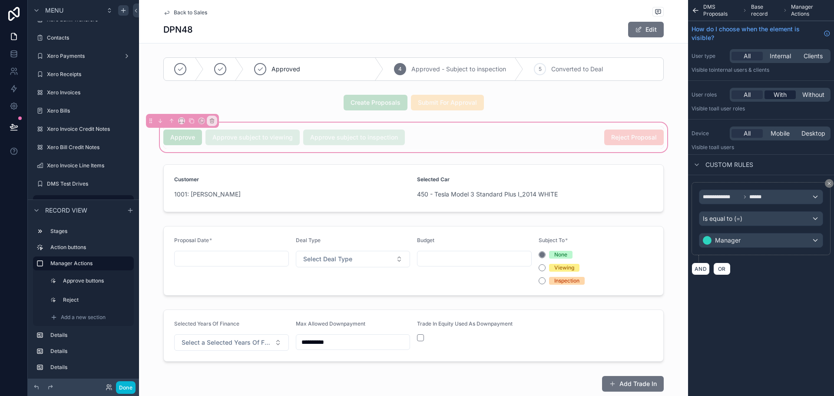
click at [777, 92] on span "With" at bounding box center [779, 94] width 13 height 9
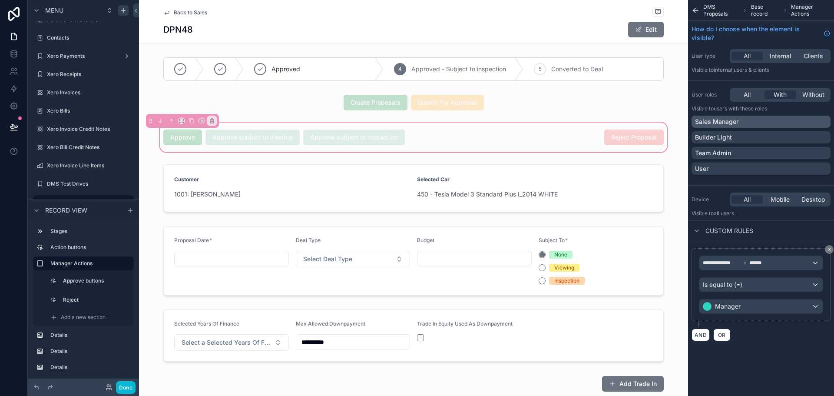
click at [757, 116] on div "Sales Manager" at bounding box center [760, 122] width 139 height 12
click at [740, 154] on div "Team Admin" at bounding box center [761, 153] width 132 height 9
click at [127, 391] on button "Done" at bounding box center [126, 387] width 20 height 13
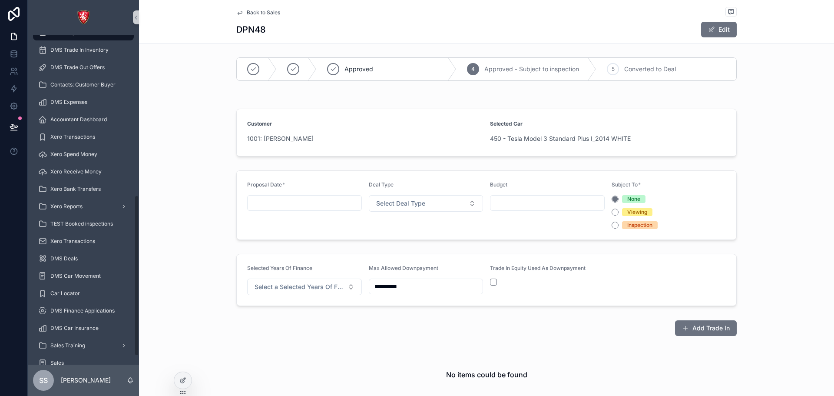
click at [352, 71] on span "Approved" at bounding box center [358, 69] width 29 height 9
click at [175, 377] on div at bounding box center [182, 380] width 17 height 17
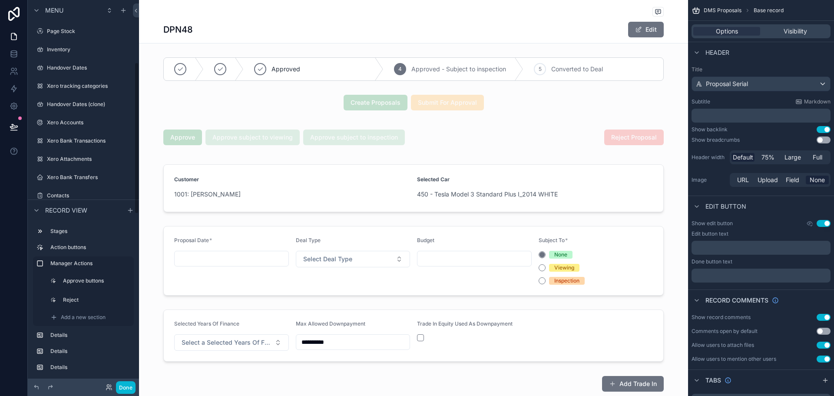
scroll to position [158, 0]
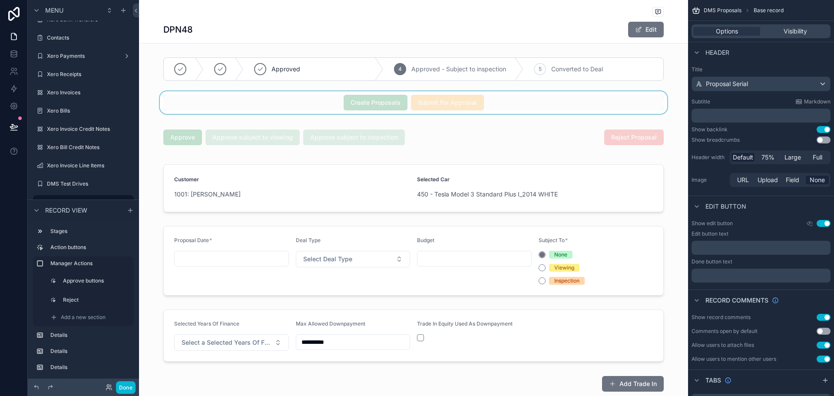
click at [494, 102] on div "scrollable content" at bounding box center [413, 102] width 549 height 23
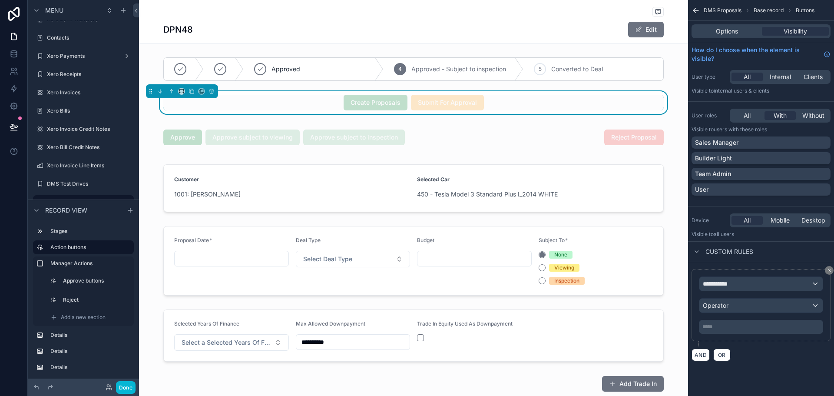
click at [592, 103] on div "Create Proposals Submit For Approval" at bounding box center [413, 103] width 500 height 16
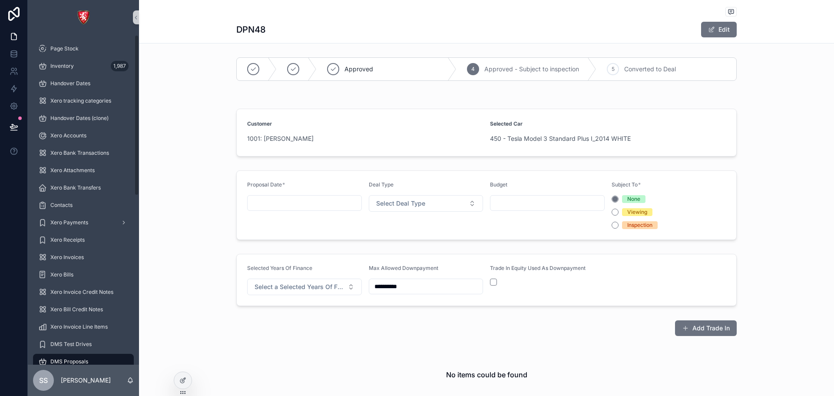
click at [192, 378] on div "Add Trade In No items could be found" at bounding box center [486, 363] width 695 height 95
click at [188, 381] on div at bounding box center [182, 380] width 17 height 17
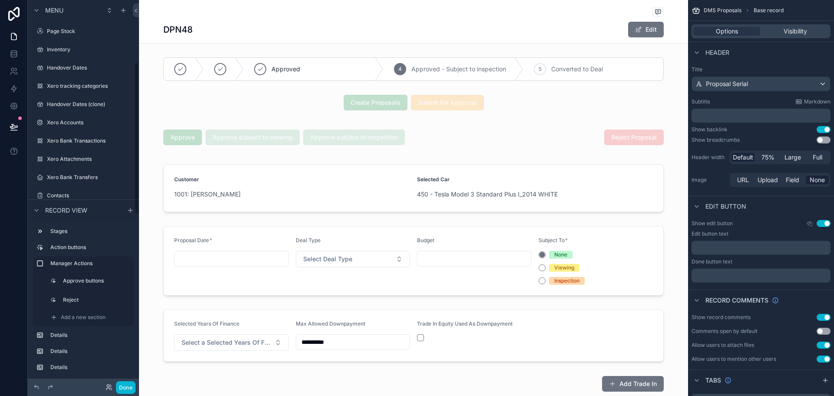
scroll to position [158, 0]
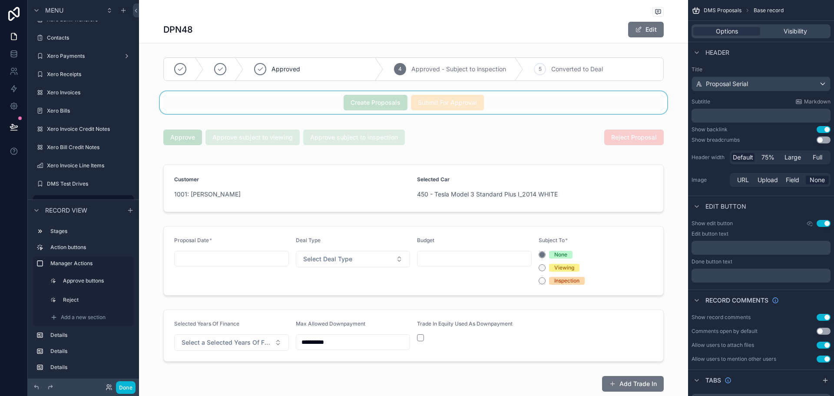
click at [511, 100] on div "scrollable content" at bounding box center [413, 102] width 549 height 23
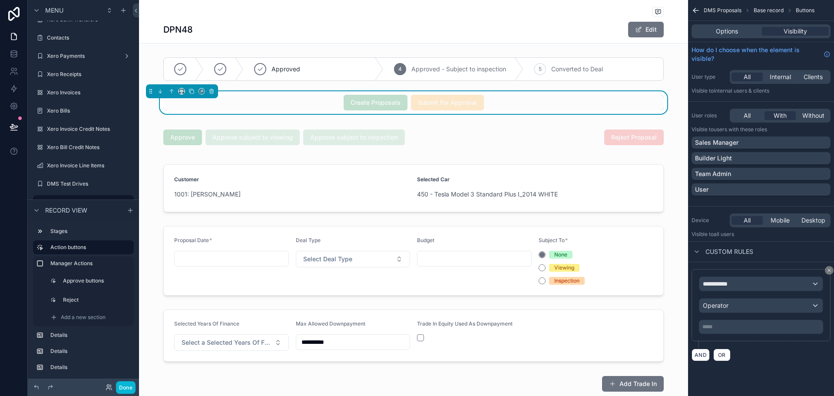
click at [729, 202] on div "User roles All With Without Visible to Users with these roles Sales Manager Bui…" at bounding box center [761, 153] width 146 height 97
click at [604, 101] on div "Create Proposals Submit For Approval" at bounding box center [413, 103] width 500 height 16
click at [750, 113] on span "All" at bounding box center [747, 115] width 7 height 9
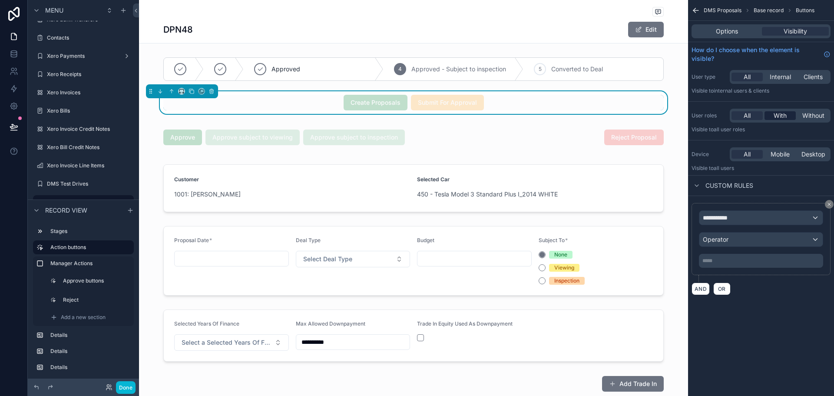
click at [773, 114] on div "With" at bounding box center [779, 115] width 31 height 9
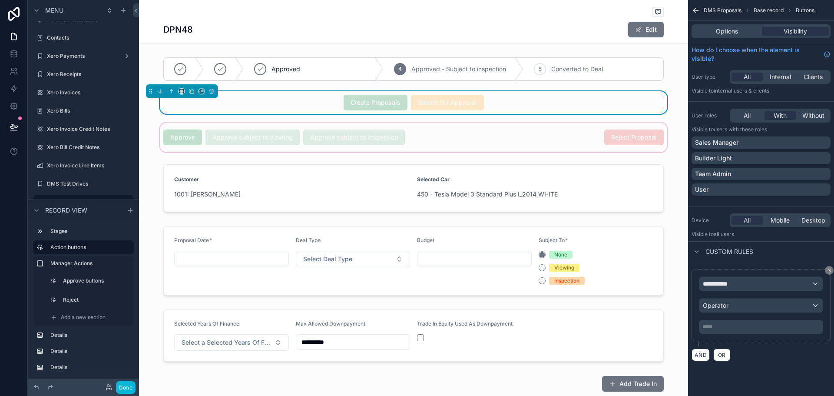
click at [519, 133] on div "scrollable content" at bounding box center [413, 137] width 549 height 33
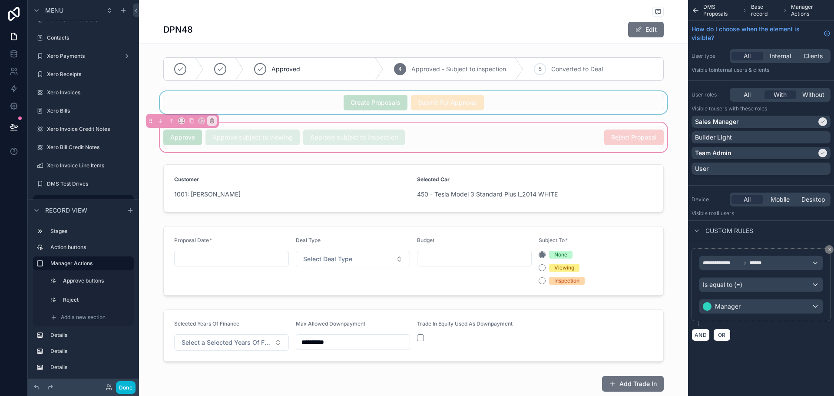
click at [520, 106] on div "scrollable content" at bounding box center [413, 102] width 549 height 23
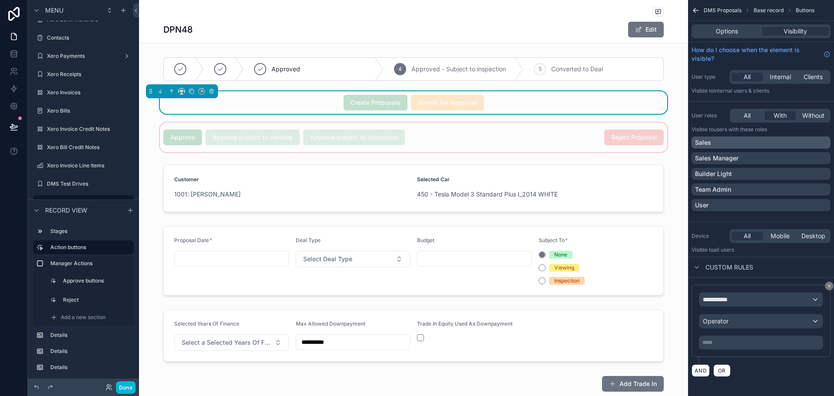
click at [736, 142] on div "Sales" at bounding box center [761, 142] width 132 height 9
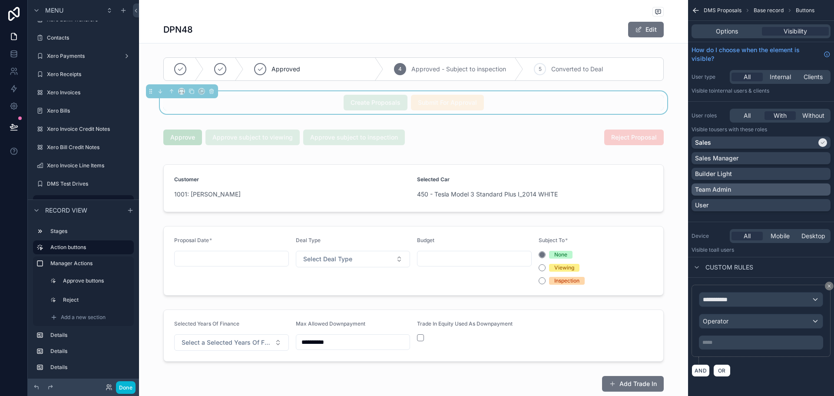
click at [723, 188] on p "Team Admin" at bounding box center [713, 189] width 36 height 9
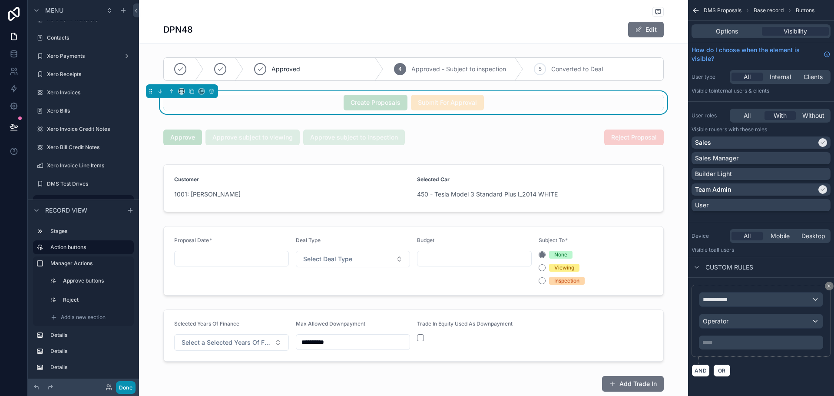
drag, startPoint x: 132, startPoint y: 388, endPoint x: 125, endPoint y: 389, distance: 6.6
click at [132, 388] on button "Done" at bounding box center [126, 387] width 20 height 13
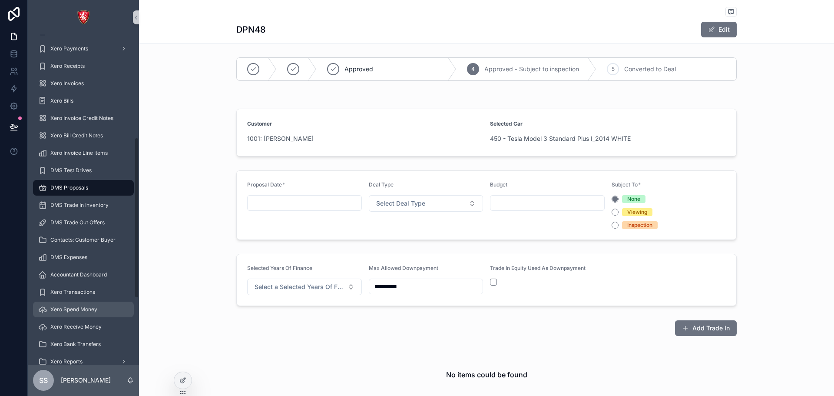
scroll to position [346, 0]
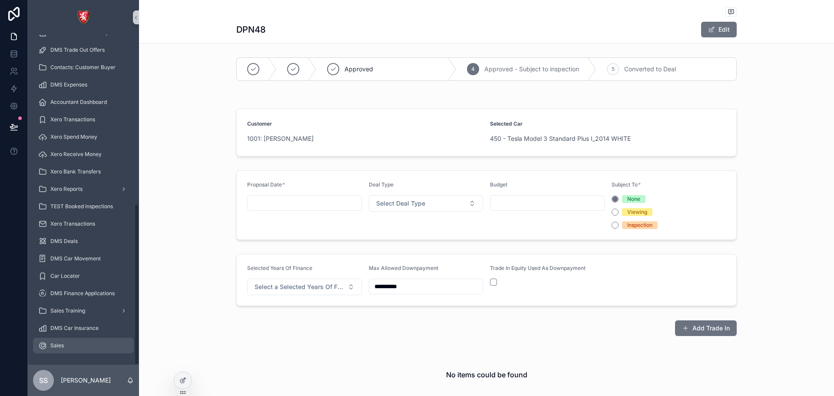
click at [66, 349] on div "Sales" at bounding box center [83, 345] width 90 height 14
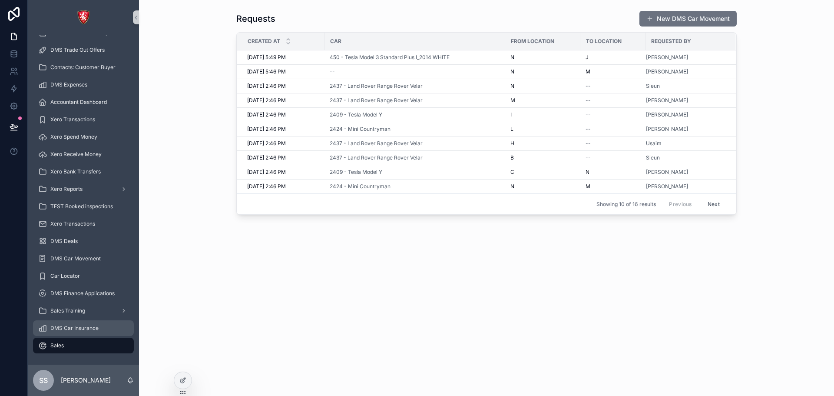
click at [80, 334] on div "DMS Car Insurance" at bounding box center [83, 328] width 90 height 14
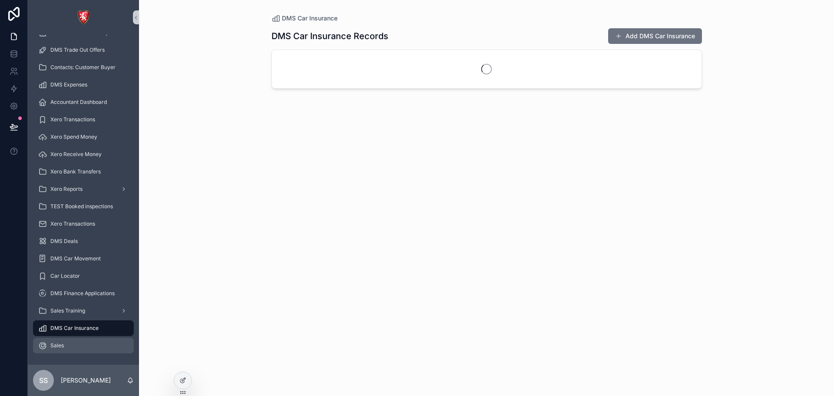
click at [68, 342] on div "Sales" at bounding box center [83, 345] width 90 height 14
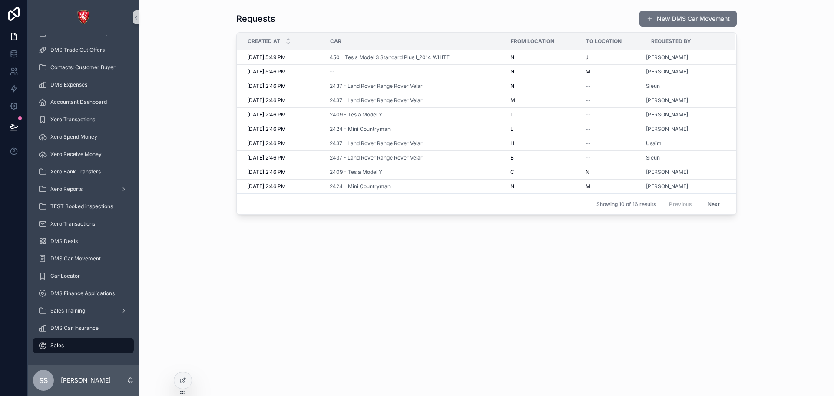
click at [50, 344] on div "Sales" at bounding box center [83, 345] width 90 height 14
click at [79, 309] on span "Sales Training" at bounding box center [67, 310] width 35 height 7
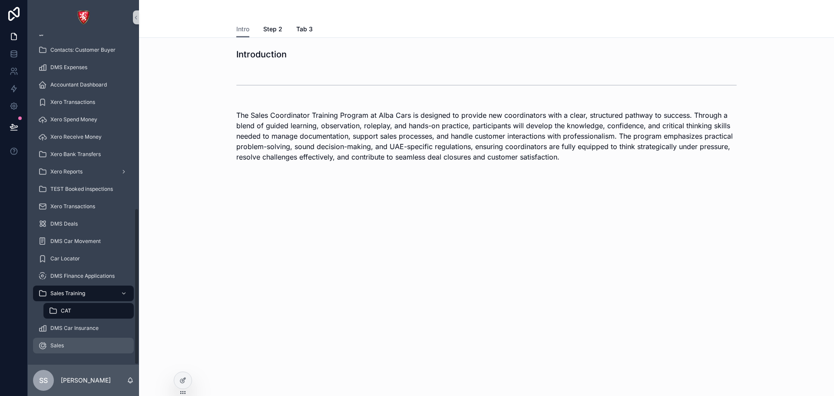
click at [59, 342] on span "Sales" at bounding box center [56, 345] width 13 height 7
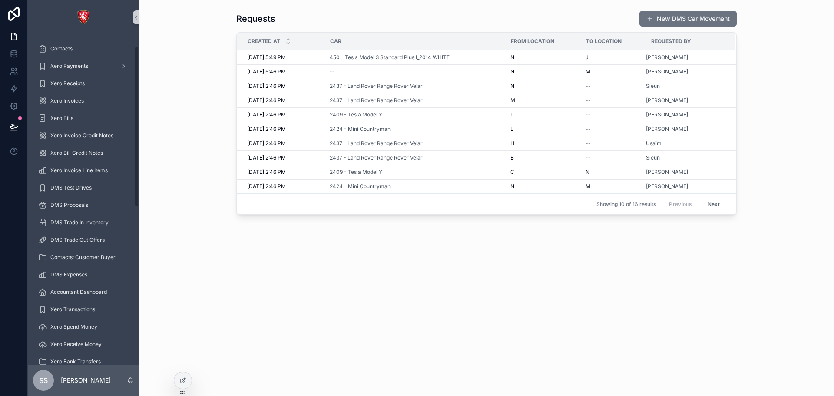
scroll to position [346, 0]
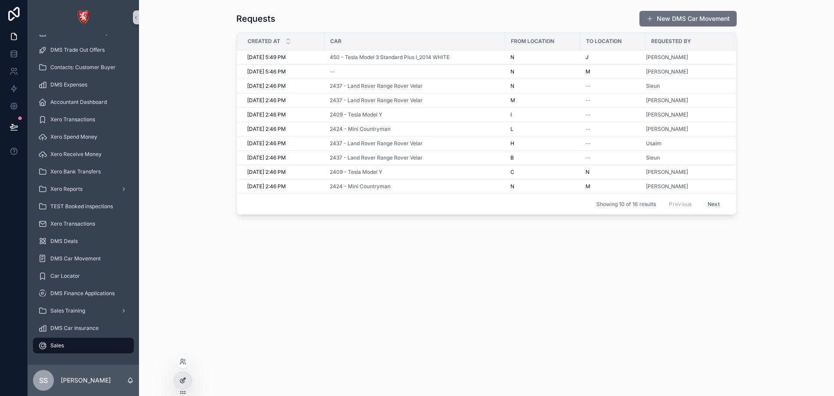
click at [180, 378] on icon at bounding box center [182, 380] width 7 height 7
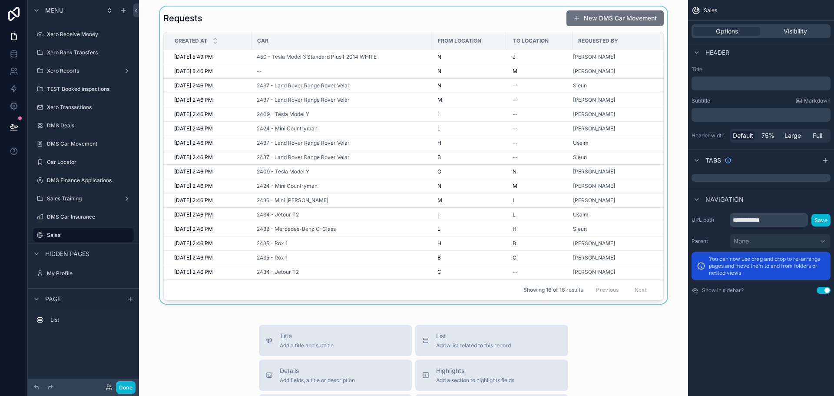
scroll to position [0, 0]
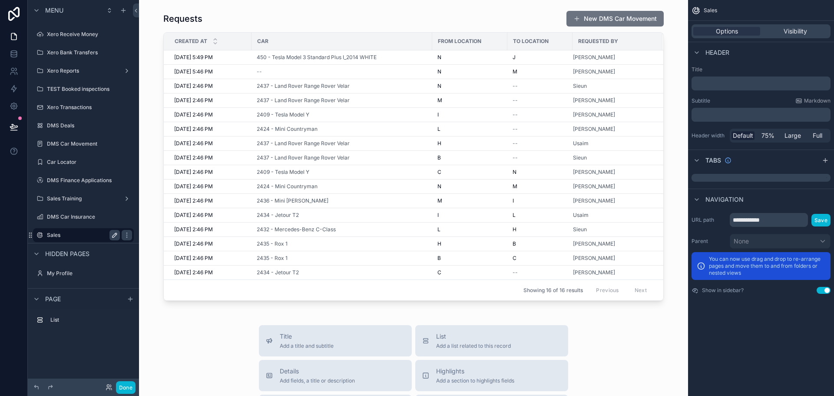
click at [111, 233] on icon "scrollable content" at bounding box center [114, 234] width 7 height 7
click at [86, 240] on input "*****" at bounding box center [76, 235] width 59 height 10
click at [200, 308] on div "Requests New DMS Car Movement Created at Car From Location To Location Requeste…" at bounding box center [413, 352] width 549 height 704
click at [80, 209] on icon "scrollable content" at bounding box center [83, 209] width 8 height 8
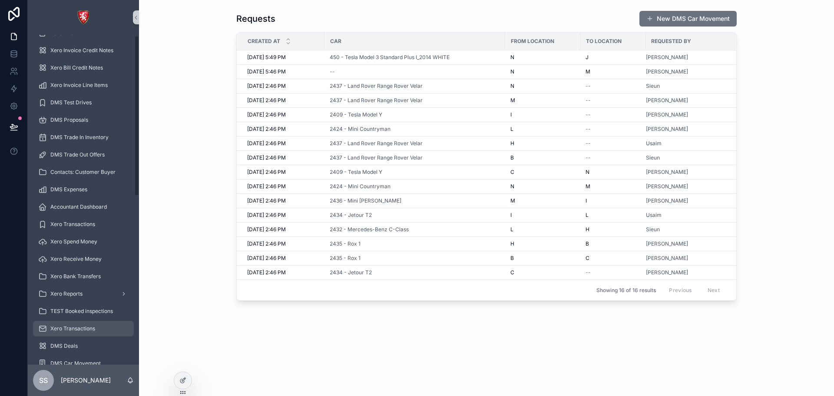
scroll to position [346, 0]
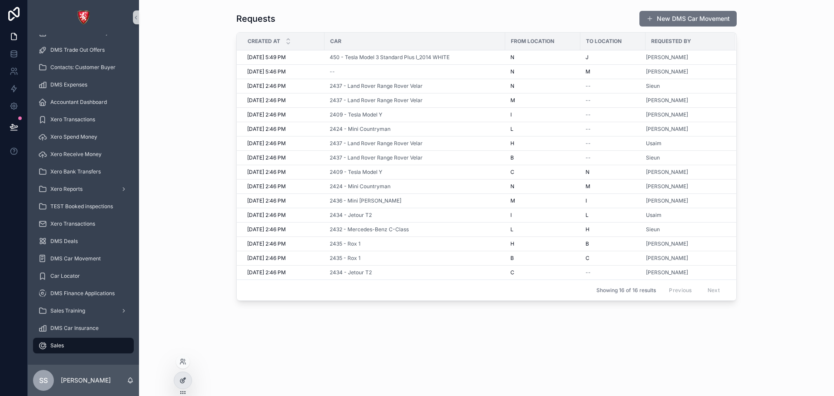
click at [180, 378] on icon at bounding box center [182, 380] width 7 height 7
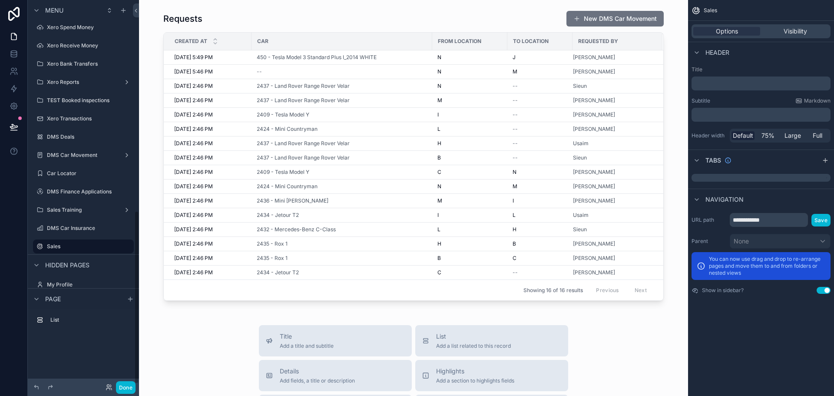
scroll to position [471, 0]
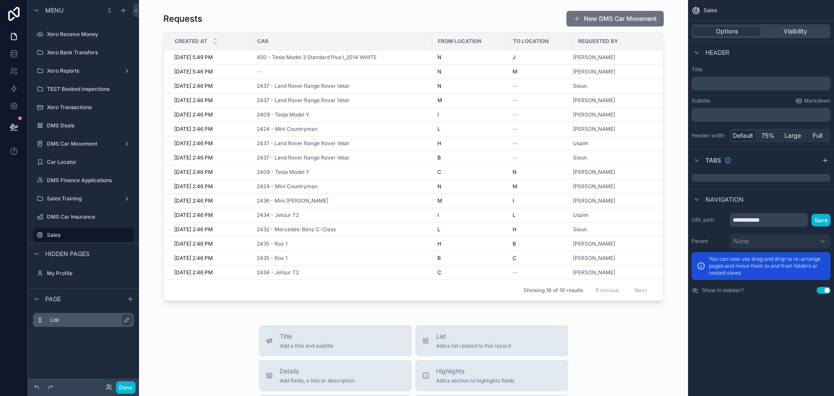
click at [85, 319] on label "List" at bounding box center [88, 319] width 76 height 7
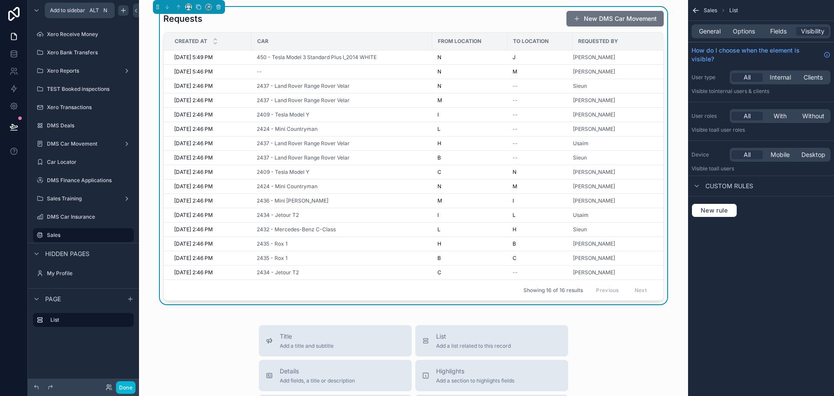
click at [122, 10] on icon "scrollable content" at bounding box center [123, 10] width 7 height 7
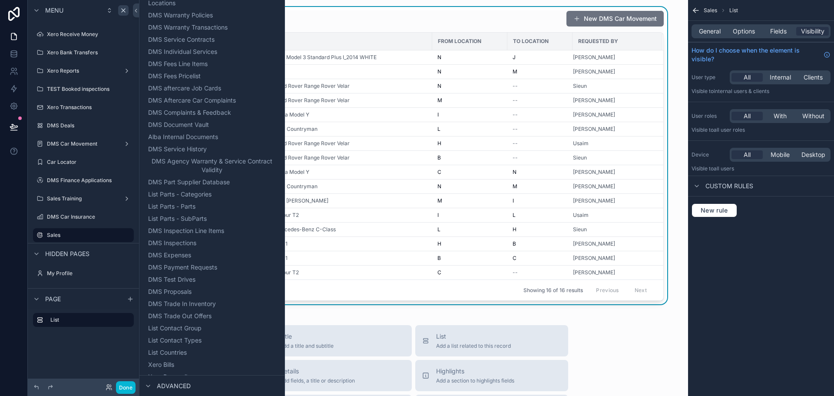
scroll to position [650, 0]
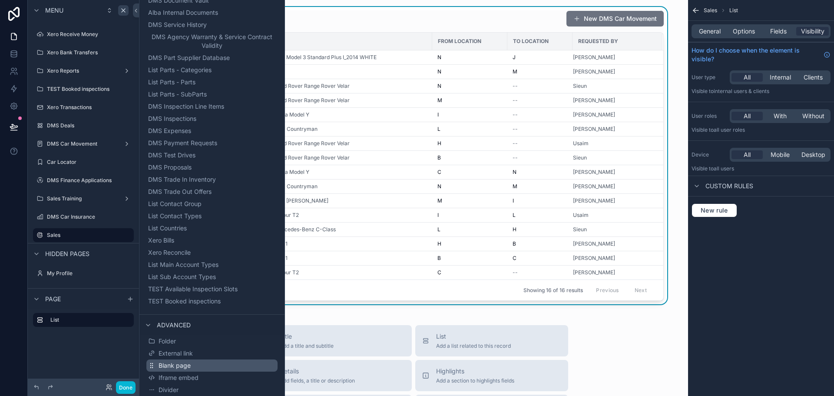
click at [233, 364] on button "Blank page" at bounding box center [211, 365] width 131 height 12
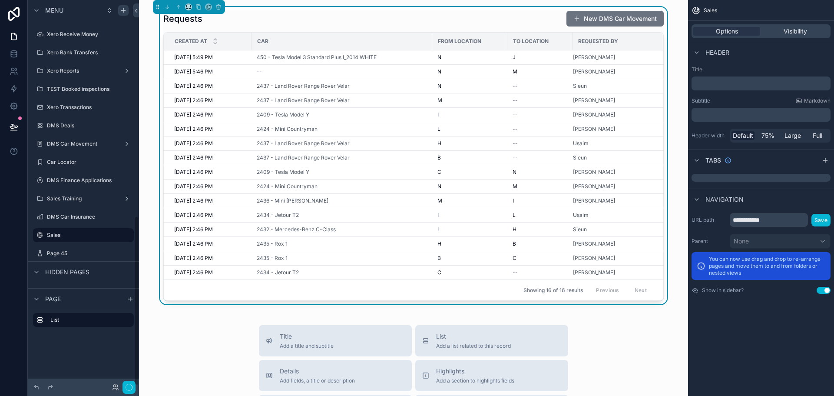
scroll to position [489, 0]
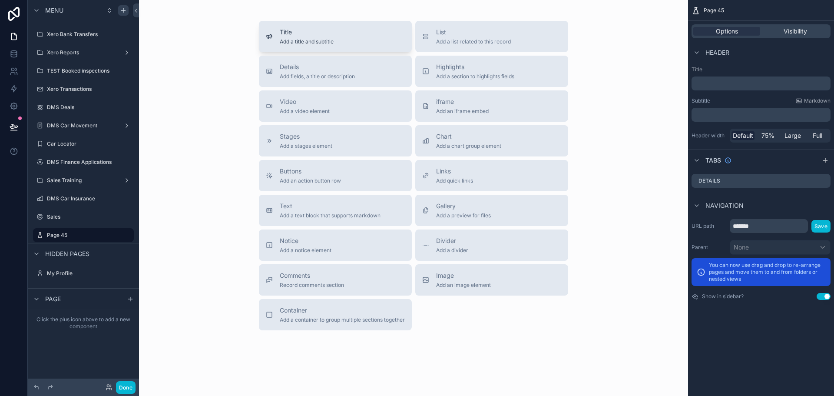
click at [354, 37] on div "Title Add a title and subtitle" at bounding box center [335, 36] width 139 height 17
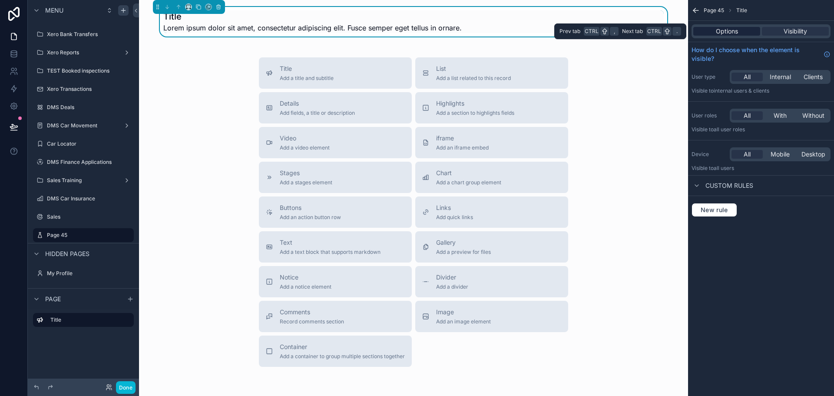
click at [714, 27] on div "Options" at bounding box center [726, 31] width 67 height 9
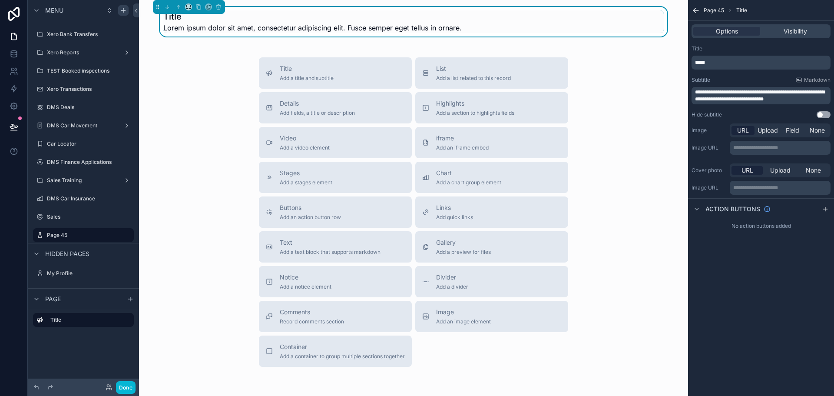
click at [746, 60] on p "*****" at bounding box center [762, 62] width 134 height 7
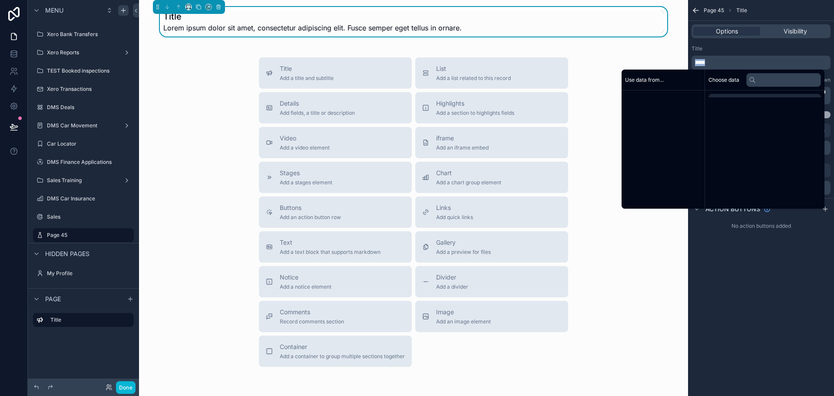
click at [746, 60] on p "*****" at bounding box center [762, 62] width 134 height 7
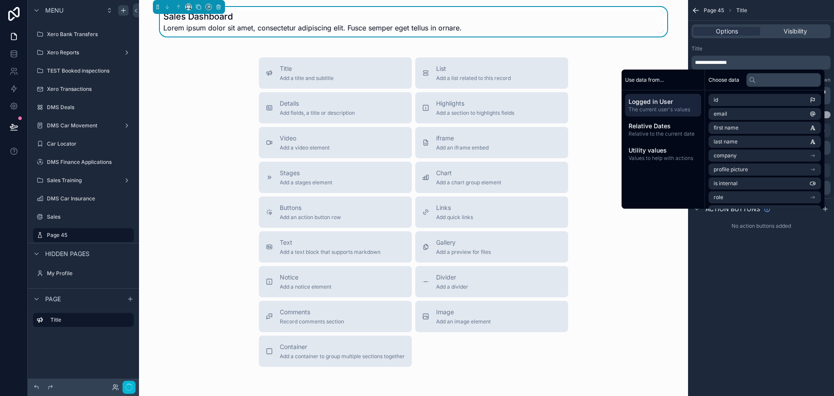
click at [756, 53] on div "**********" at bounding box center [760, 57] width 139 height 24
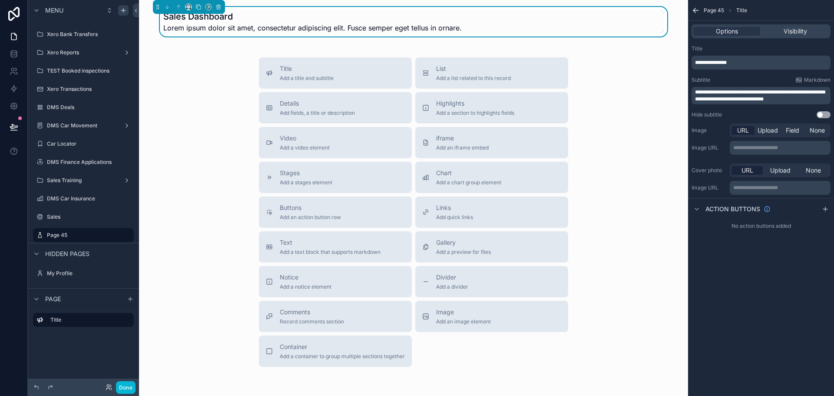
click at [777, 93] on span "**********" at bounding box center [760, 95] width 130 height 12
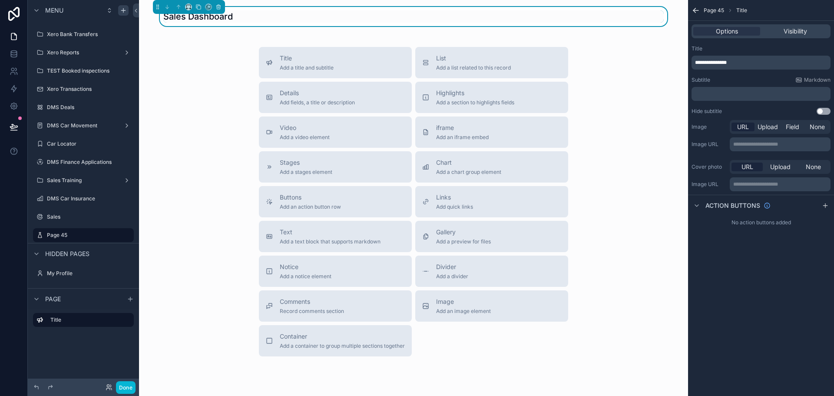
click at [777, 79] on div "Subtitle Markdown" at bounding box center [760, 79] width 139 height 7
drag, startPoint x: 363, startPoint y: 63, endPoint x: 475, endPoint y: 61, distance: 111.6
click at [475, 61] on div "Title Add a title and subtitle List Add a list related to this record Details A…" at bounding box center [413, 201] width 323 height 309
click at [473, 63] on div "List Add a list related to this record" at bounding box center [473, 62] width 75 height 17
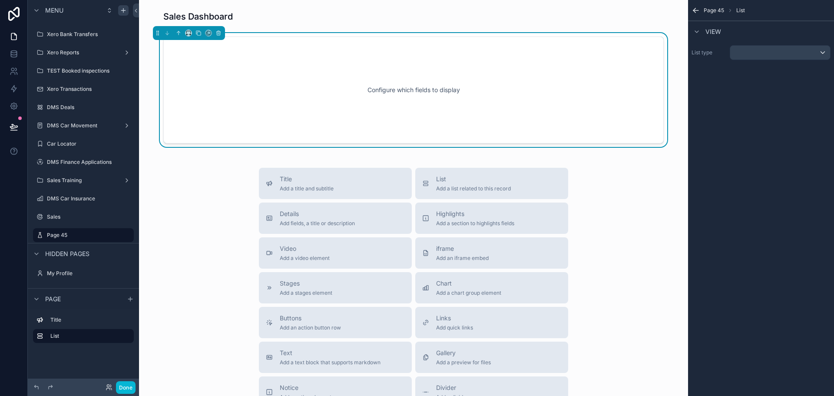
click at [775, 60] on div "List type" at bounding box center [761, 53] width 146 height 22
click at [780, 51] on div "scrollable content" at bounding box center [780, 53] width 100 height 14
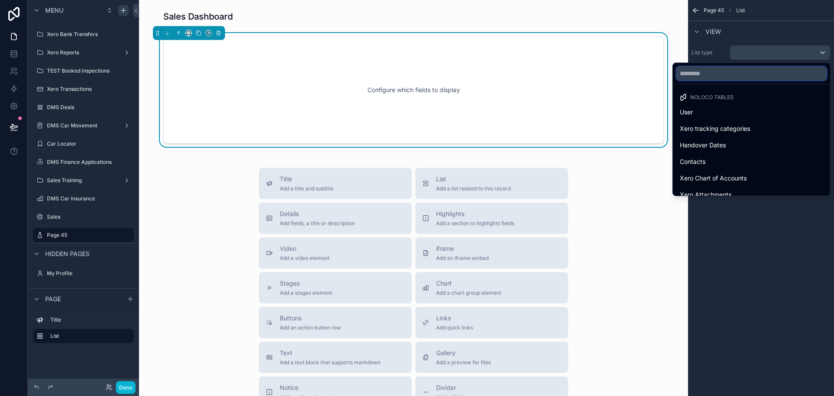
click at [756, 72] on input "text" at bounding box center [751, 73] width 150 height 14
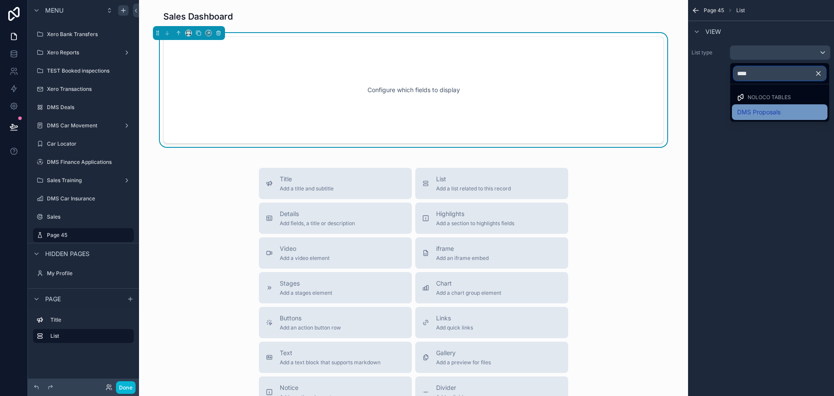
type input "****"
click at [797, 106] on div "DMS Proposals" at bounding box center [780, 112] width 96 height 16
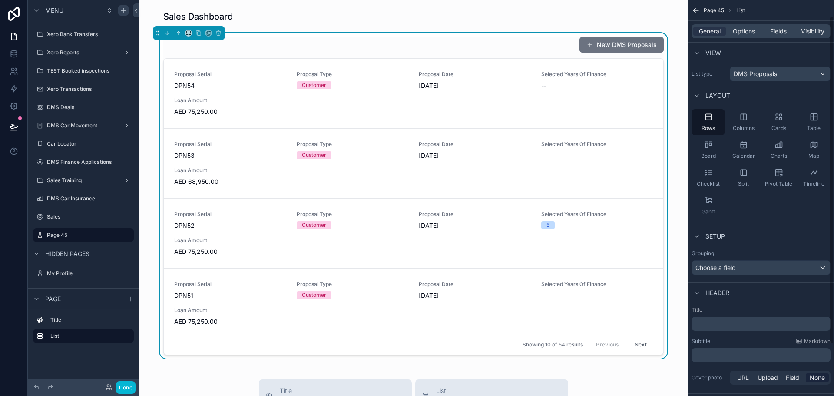
scroll to position [82, 0]
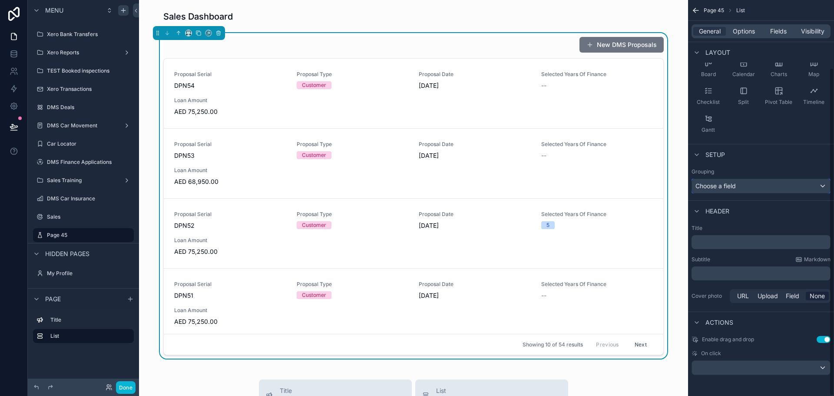
click at [774, 188] on div "Choose a field" at bounding box center [761, 186] width 138 height 14
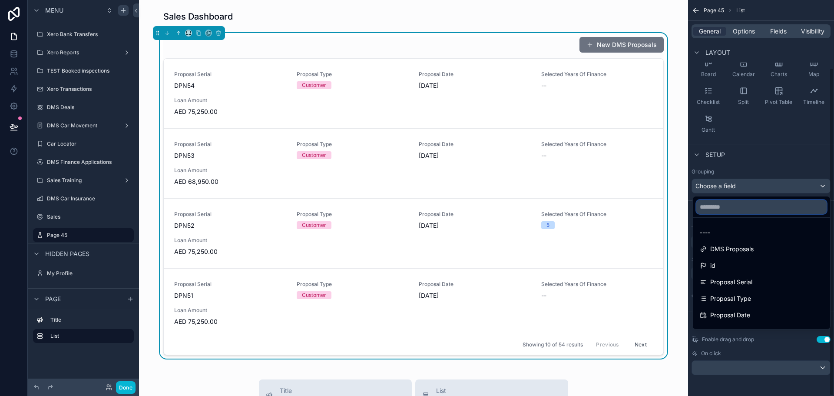
click at [762, 205] on input "text" at bounding box center [761, 207] width 130 height 14
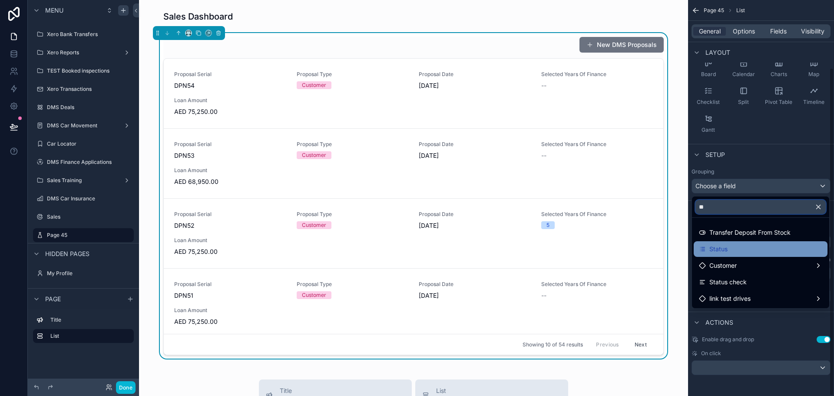
type input "**"
click at [789, 245] on div "Status" at bounding box center [760, 249] width 123 height 10
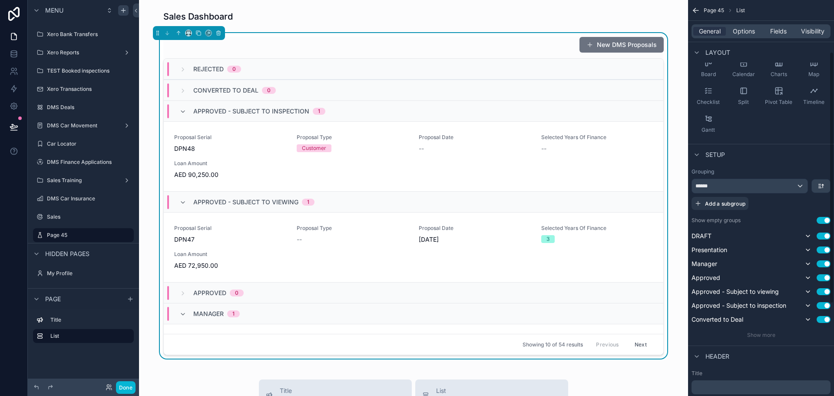
click at [773, 175] on div "Grouping" at bounding box center [760, 171] width 139 height 7
click at [777, 172] on div "Grouping" at bounding box center [760, 171] width 139 height 7
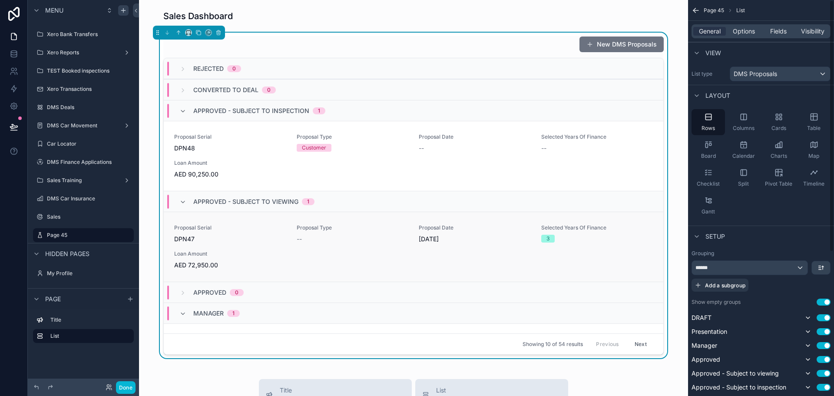
scroll to position [0, 0]
click at [112, 234] on icon "scrollable content" at bounding box center [114, 234] width 7 height 7
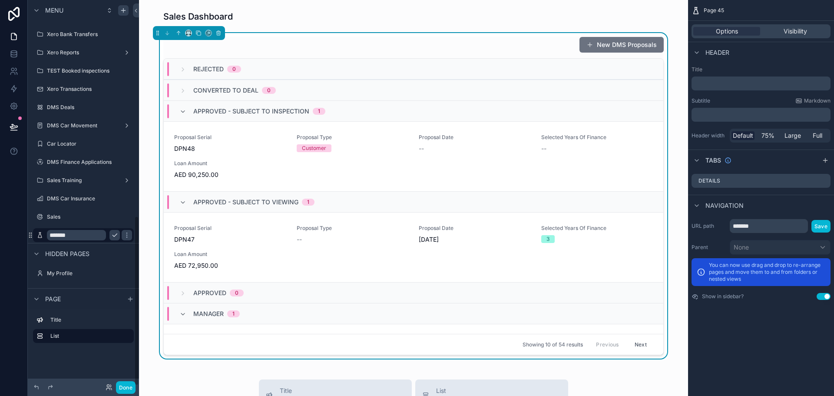
click at [91, 236] on input "*******" at bounding box center [76, 235] width 59 height 10
click at [92, 234] on input "*******" at bounding box center [76, 235] width 59 height 10
type input "**********"
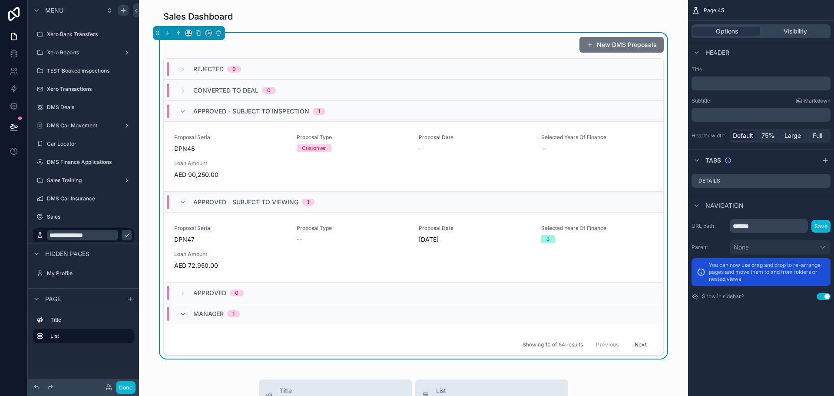
click at [123, 232] on icon "scrollable content" at bounding box center [126, 234] width 7 height 7
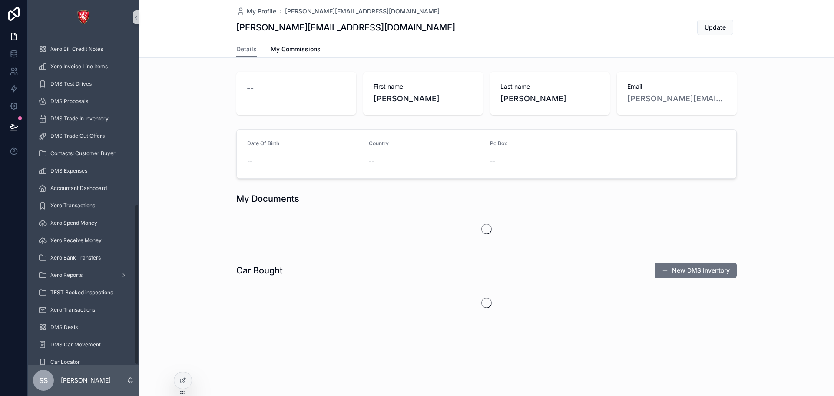
scroll to position [346, 0]
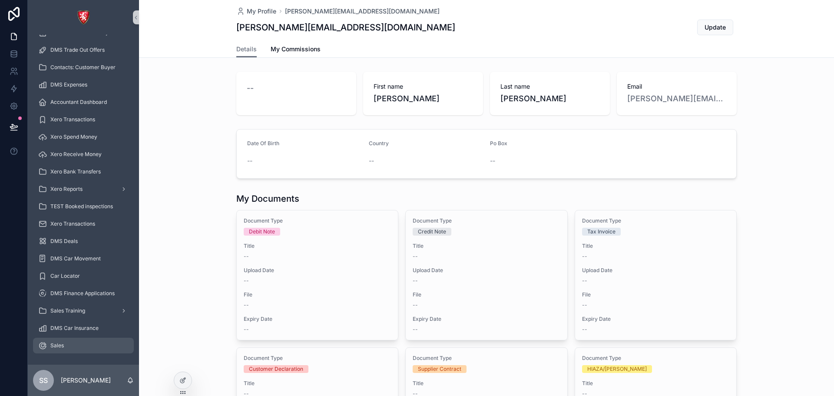
click at [74, 345] on div "Sales" at bounding box center [83, 345] width 90 height 14
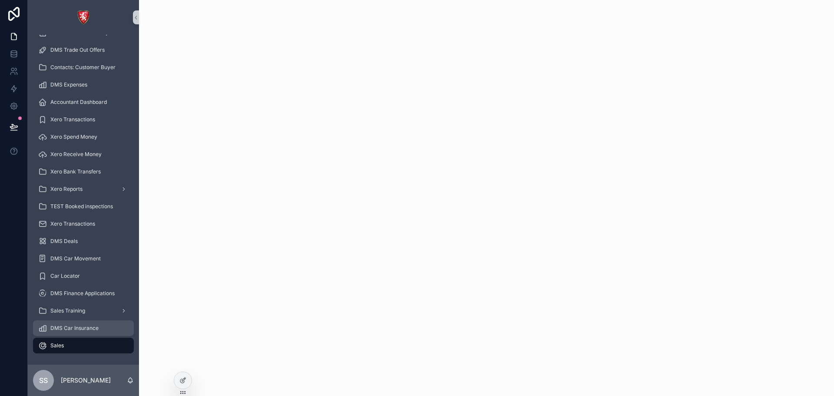
click at [73, 330] on span "DMS Car Insurance" at bounding box center [74, 327] width 48 height 7
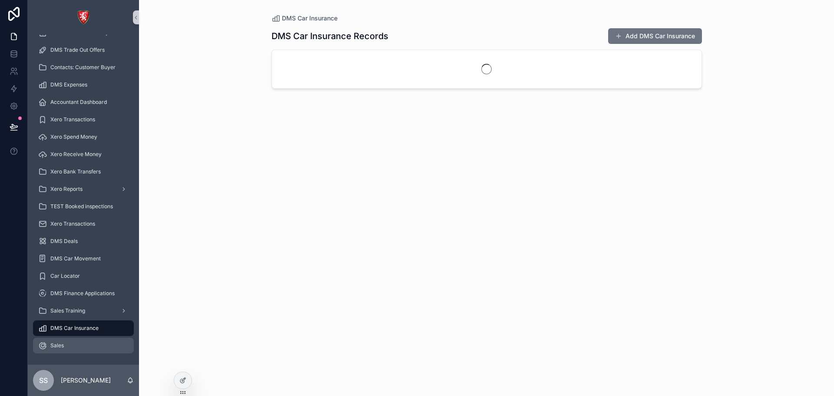
click at [56, 346] on span "Sales" at bounding box center [56, 345] width 13 height 7
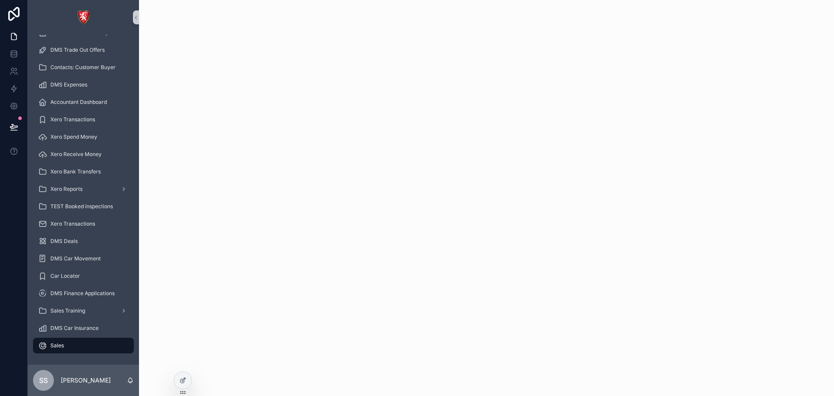
click at [56, 346] on span "Sales" at bounding box center [56, 345] width 13 height 7
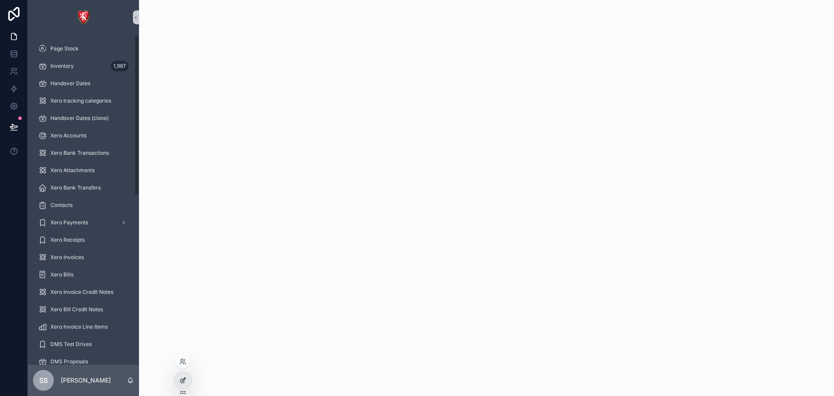
click at [179, 377] on icon at bounding box center [182, 380] width 7 height 7
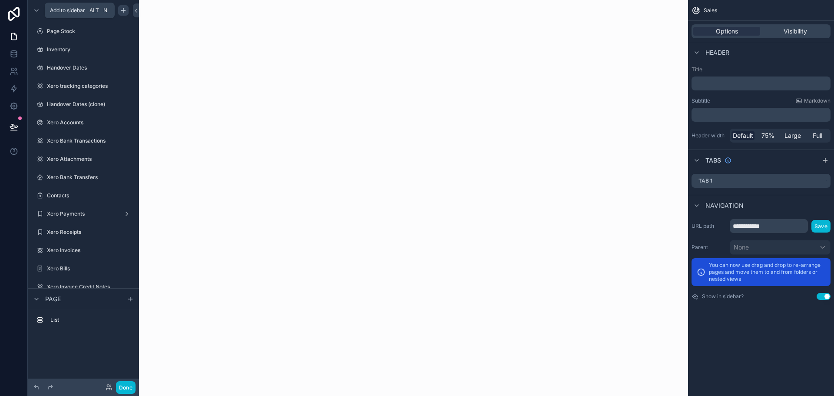
click at [123, 8] on icon "scrollable content" at bounding box center [123, 10] width 7 height 7
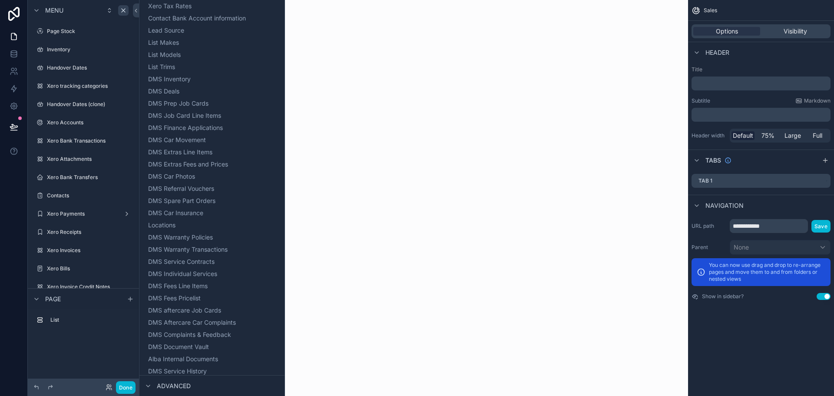
scroll to position [650, 0]
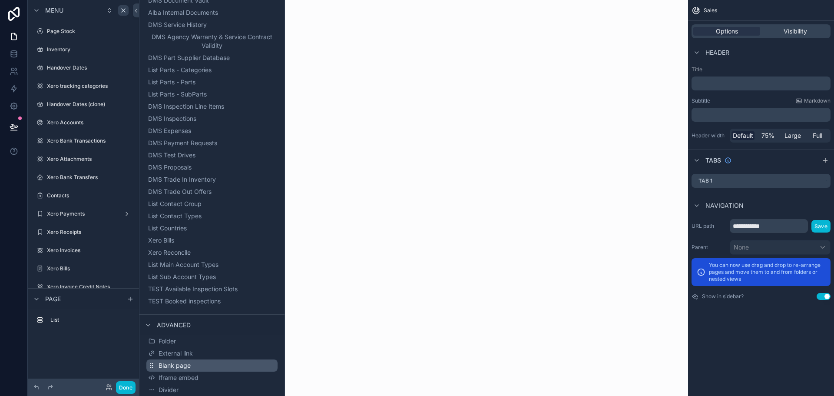
click at [189, 366] on span "Blank page" at bounding box center [175, 365] width 32 height 9
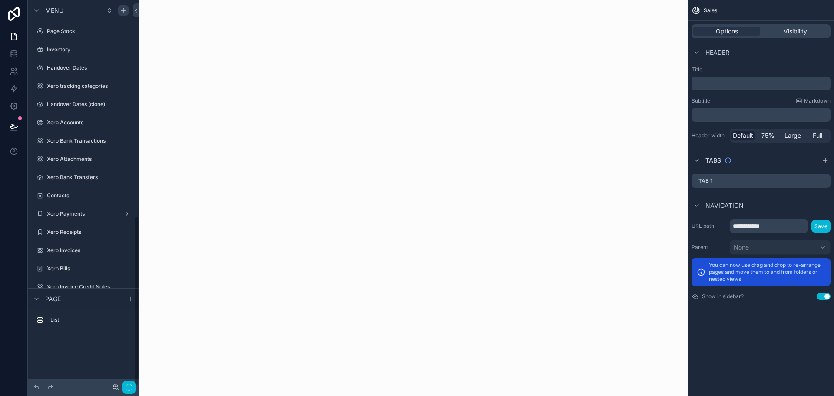
scroll to position [489, 0]
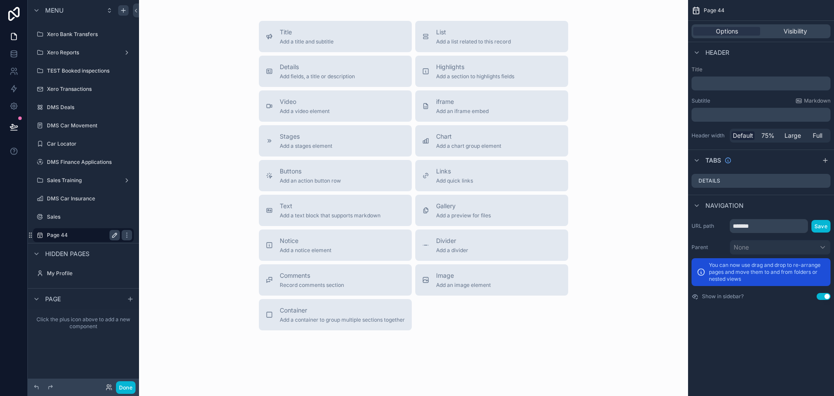
click at [115, 233] on icon "scrollable content" at bounding box center [115, 233] width 1 height 1
click at [96, 235] on input "*******" at bounding box center [76, 235] width 59 height 10
type input "**********"
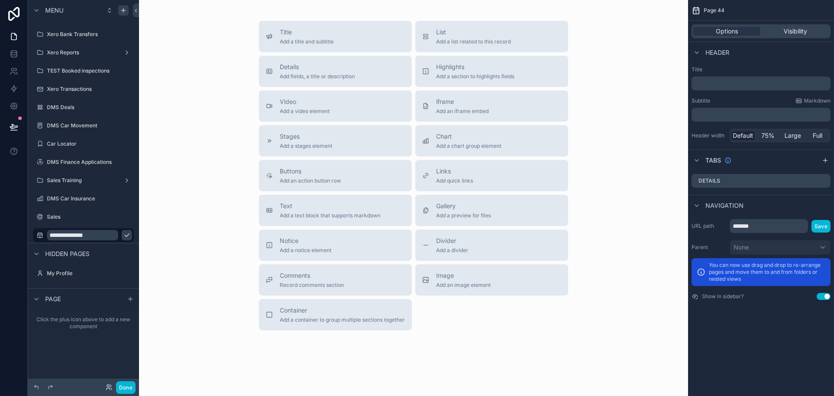
click at [123, 236] on icon "scrollable content" at bounding box center [126, 234] width 7 height 7
click at [124, 234] on icon "scrollable content" at bounding box center [126, 234] width 7 height 7
click at [96, 217] on label "Sales" at bounding box center [81, 216] width 69 height 7
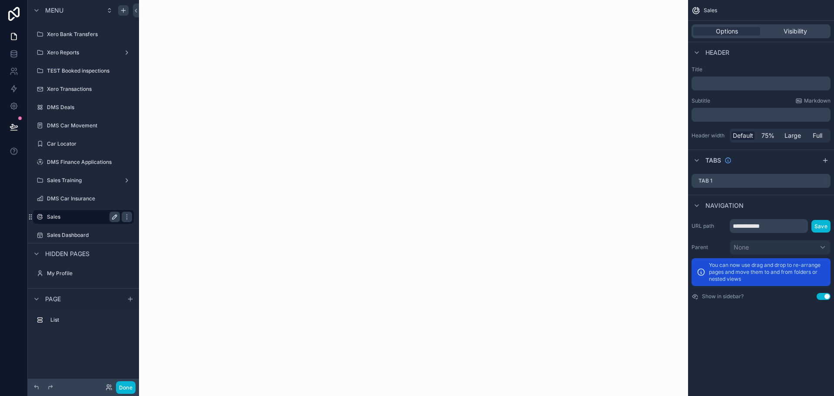
click at [116, 217] on icon "scrollable content" at bounding box center [114, 216] width 7 height 7
click at [96, 219] on input "*****" at bounding box center [76, 217] width 59 height 10
type input "**********"
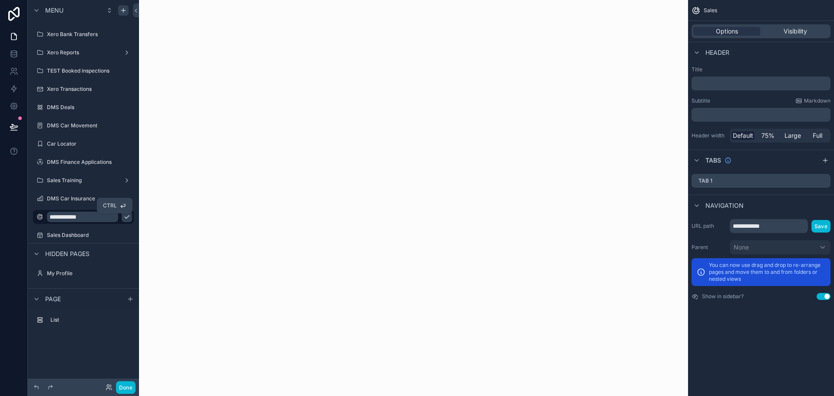
click at [125, 217] on icon "scrollable content" at bounding box center [127, 216] width 4 height 3
click at [68, 237] on label "Sales Dashboard" at bounding box center [81, 234] width 69 height 7
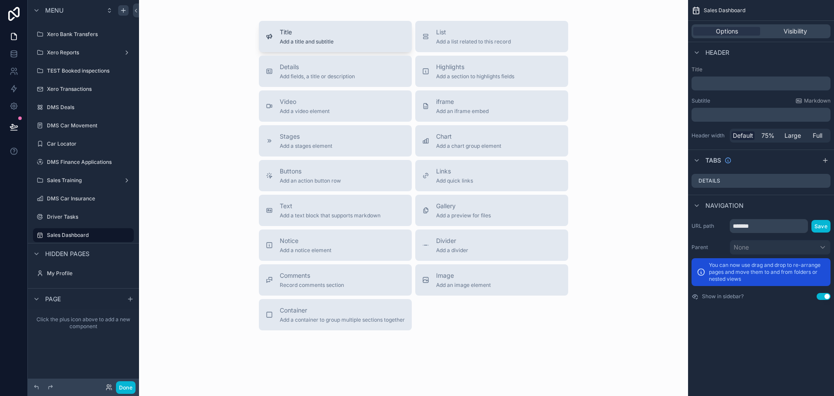
click at [340, 40] on div "Title Add a title and subtitle" at bounding box center [335, 36] width 139 height 17
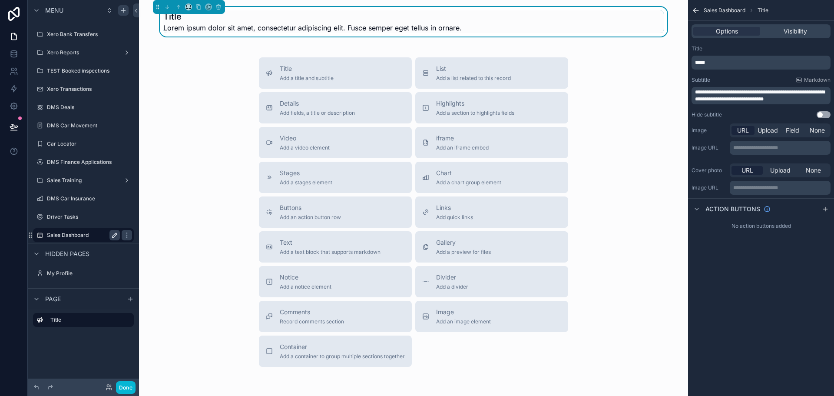
click at [90, 235] on label "Sales Dashboard" at bounding box center [81, 234] width 69 height 7
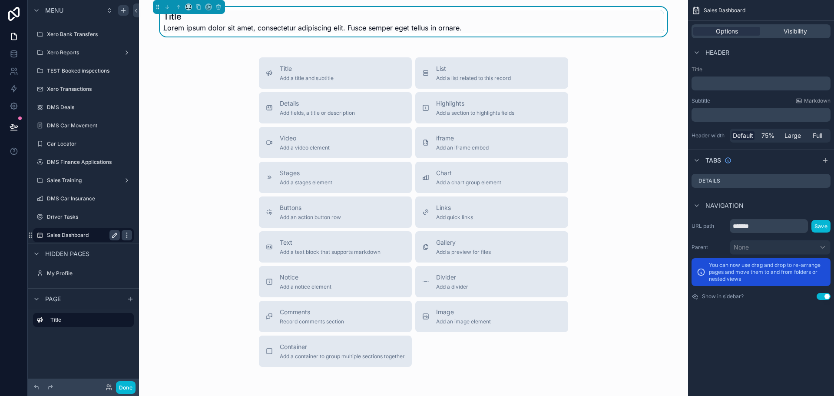
click at [129, 236] on icon "scrollable content" at bounding box center [126, 234] width 7 height 7
click at [0, 0] on icon "scrollable content" at bounding box center [0, 0] width 0 height 0
click at [123, 235] on icon "scrollable content" at bounding box center [126, 234] width 7 height 7
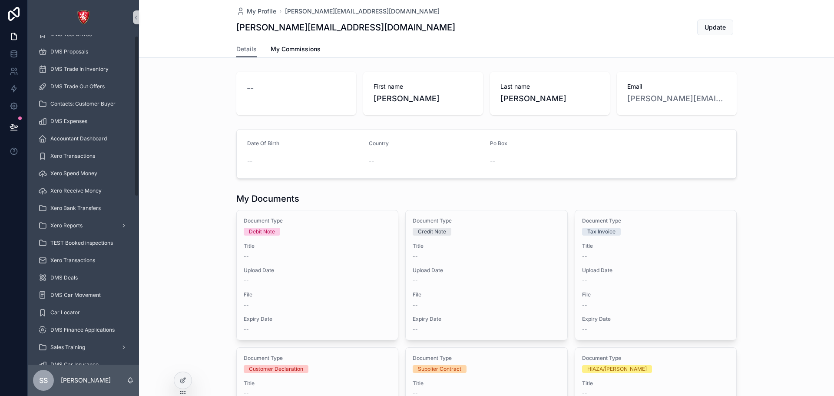
scroll to position [346, 0]
click at [179, 383] on div at bounding box center [182, 380] width 17 height 17
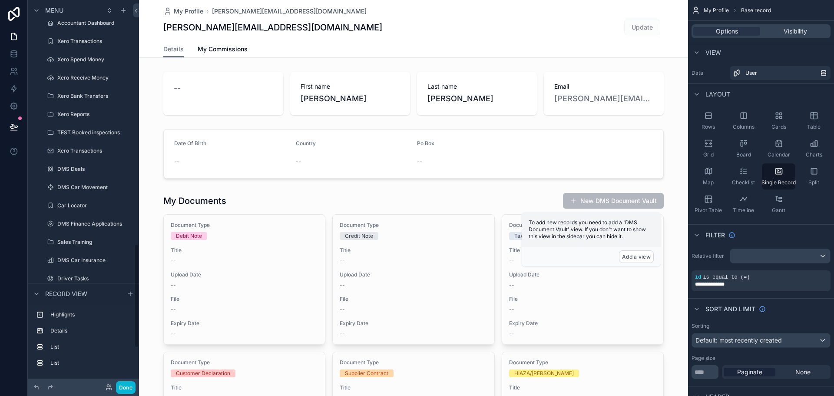
scroll to position [1042, 0]
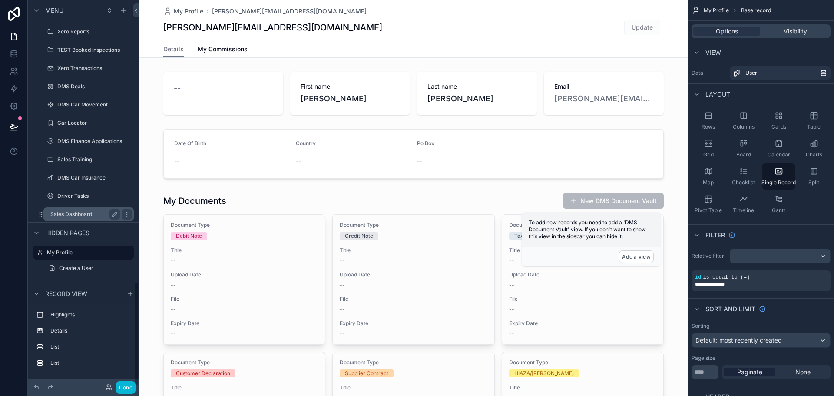
click at [86, 217] on label "Sales Dashboard" at bounding box center [83, 214] width 66 height 7
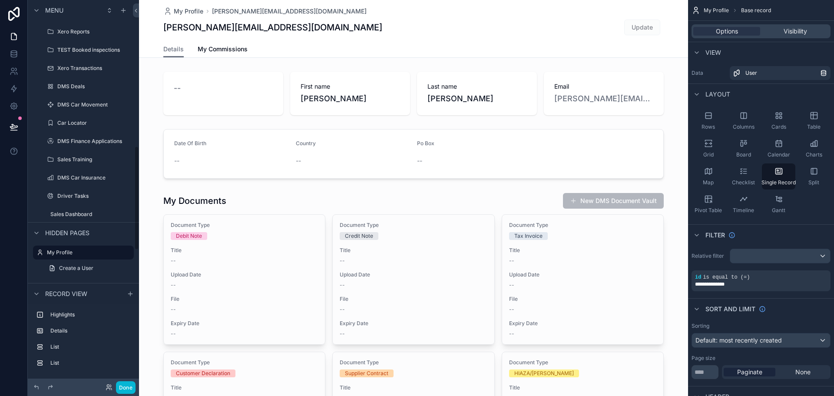
scroll to position [541, 0]
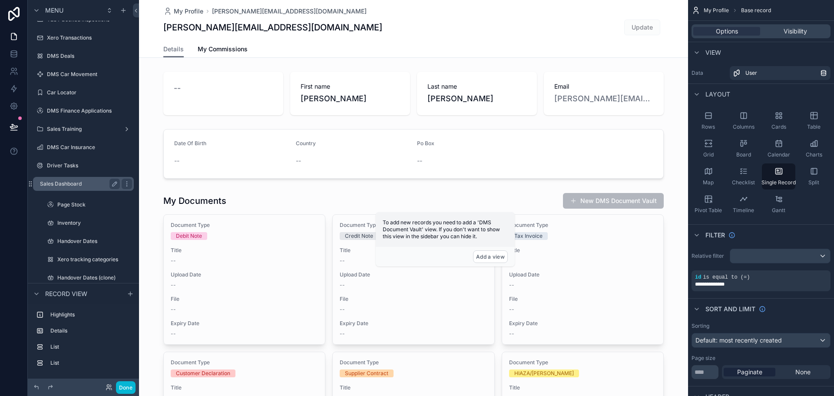
click at [87, 185] on label "Sales Dashboard" at bounding box center [78, 183] width 76 height 7
click at [131, 184] on div "scrollable content" at bounding box center [127, 183] width 10 height 10
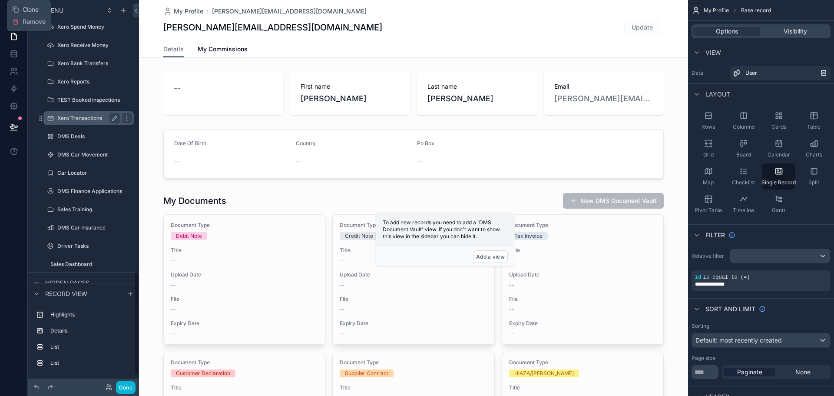
scroll to position [1042, 0]
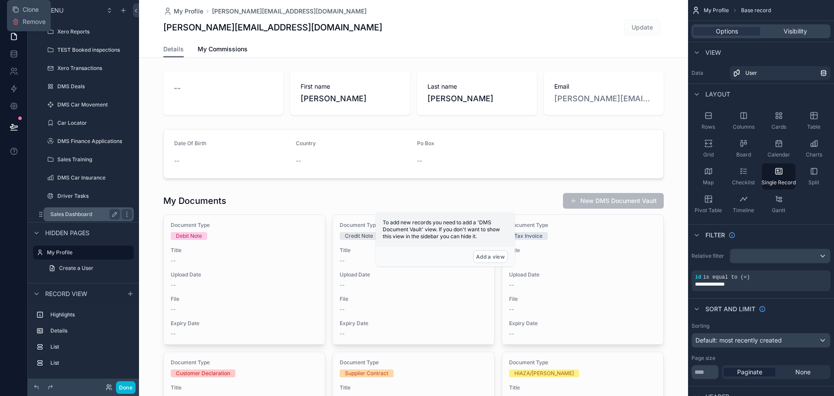
click at [79, 213] on label "Sales Dashboard" at bounding box center [83, 214] width 66 height 7
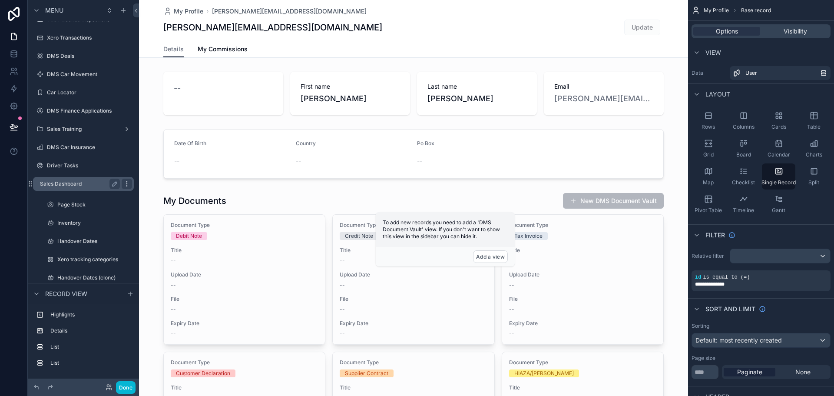
click at [123, 184] on div "scrollable content" at bounding box center [127, 183] width 10 height 10
click at [98, 183] on label "Sales Dashboard" at bounding box center [78, 183] width 76 height 7
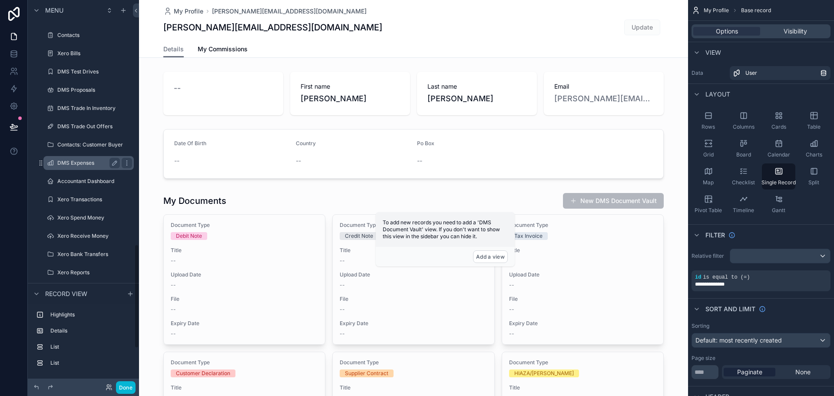
scroll to position [1042, 0]
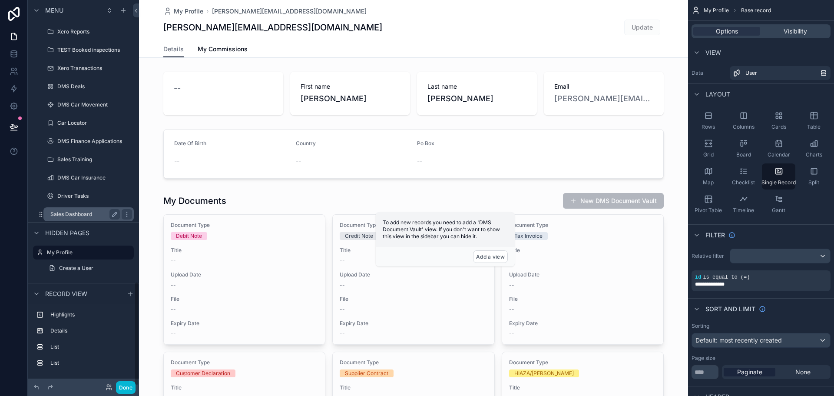
click at [106, 208] on div "Sales Dashboard" at bounding box center [88, 214] width 87 height 14
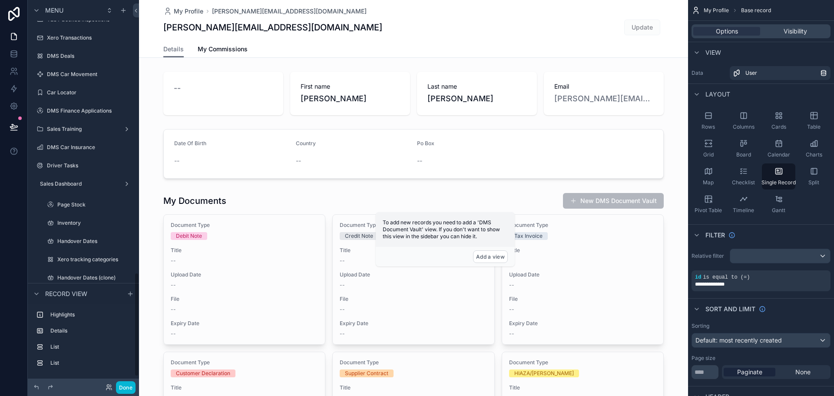
scroll to position [1042, 0]
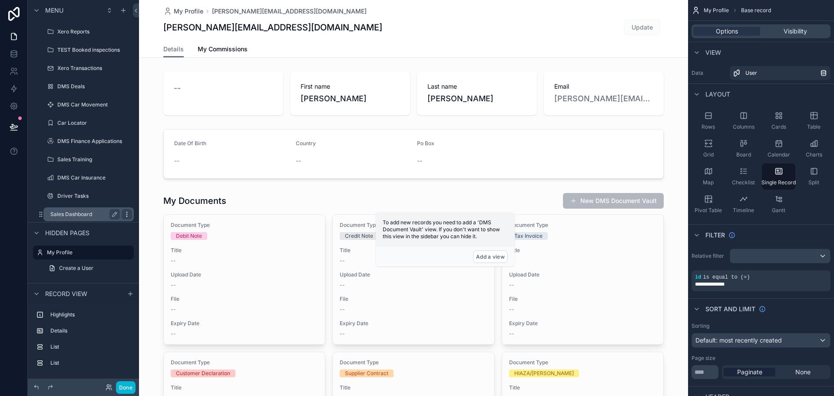
click at [125, 215] on icon "scrollable content" at bounding box center [126, 214] width 7 height 7
click at [78, 209] on div "Sales Dashboard" at bounding box center [84, 214] width 69 height 10
